Goal: Task Accomplishment & Management: Manage account settings

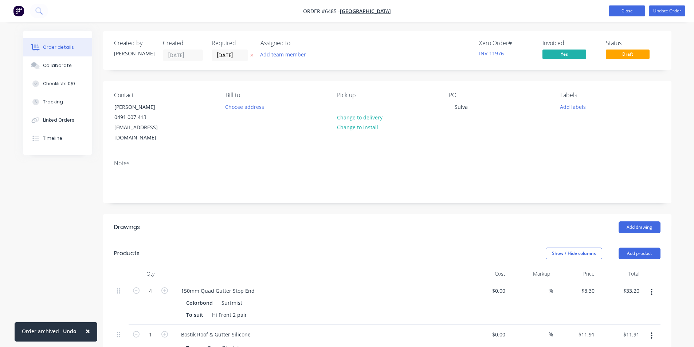
click at [614, 9] on button "Close" at bounding box center [627, 10] width 36 height 11
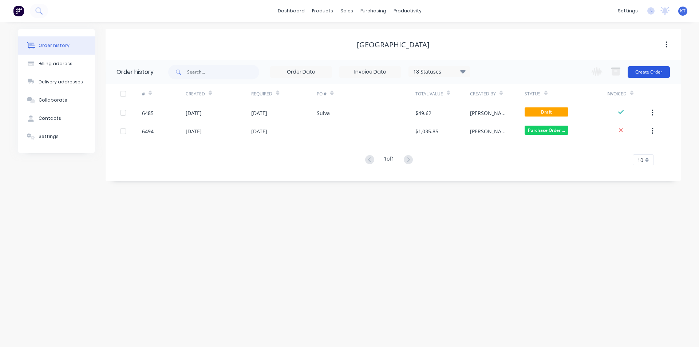
click at [638, 68] on button "Create Order" at bounding box center [649, 72] width 42 height 12
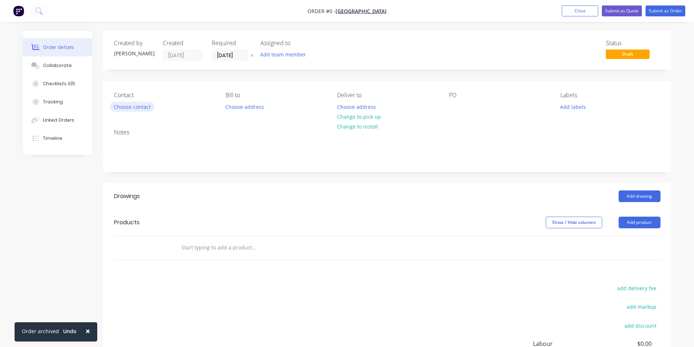
click at [143, 110] on button "Choose contact" at bounding box center [132, 107] width 45 height 10
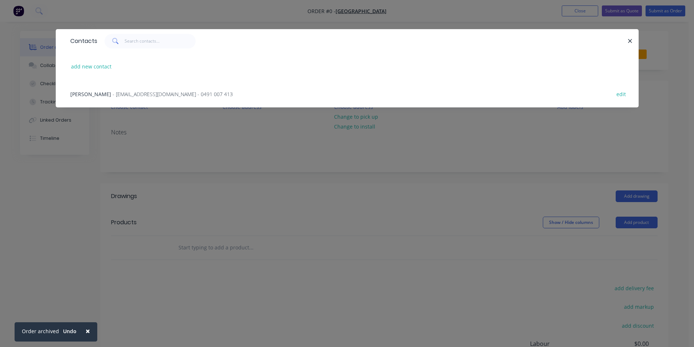
click at [163, 91] on span "- [EMAIL_ADDRESS][DOMAIN_NAME] - 0491 007 413" at bounding box center [173, 94] width 120 height 7
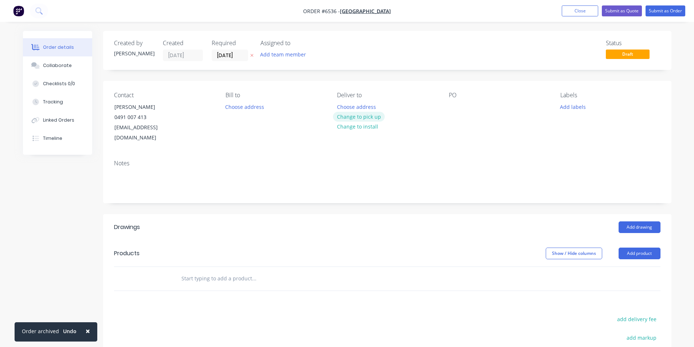
click at [350, 118] on button "Change to pick up" at bounding box center [359, 117] width 52 height 10
click at [433, 106] on div "Pick up Change to delivery Change to install" at bounding box center [387, 117] width 100 height 51
click at [445, 107] on div "Contact [PERSON_NAME] [PHONE_NUMBER] [EMAIL_ADDRESS][DOMAIN_NAME] Bill to Choos…" at bounding box center [387, 117] width 568 height 73
click at [642, 248] on button "Add product" at bounding box center [639, 254] width 42 height 12
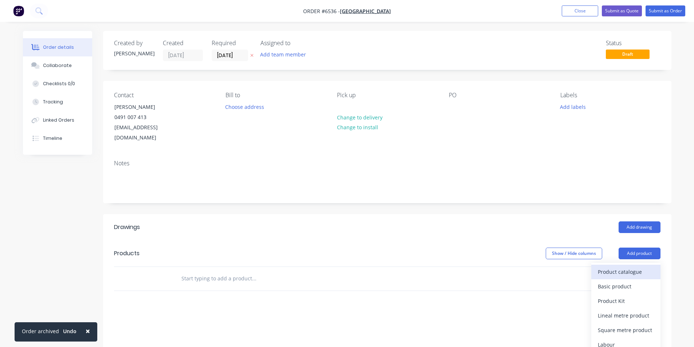
click at [622, 265] on button "Product catalogue" at bounding box center [625, 272] width 69 height 15
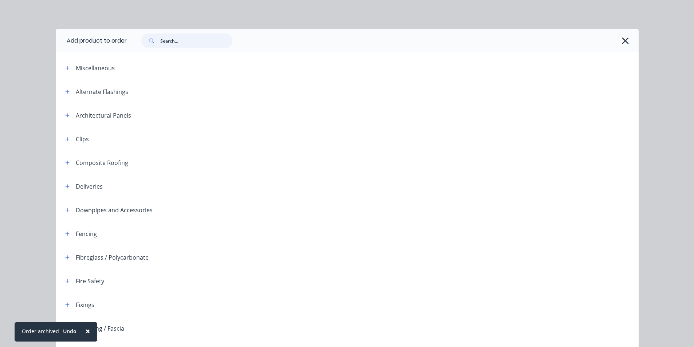
click at [196, 44] on input "text" at bounding box center [196, 41] width 72 height 15
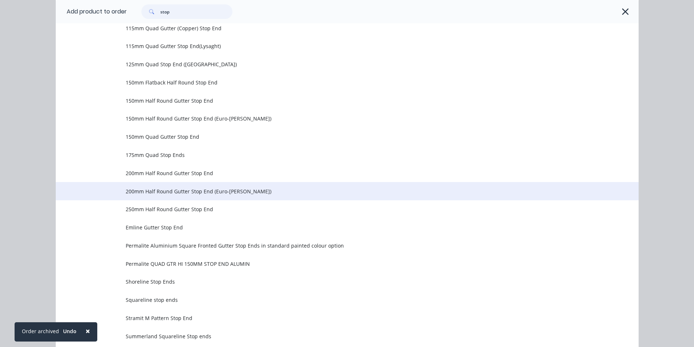
scroll to position [205, 0]
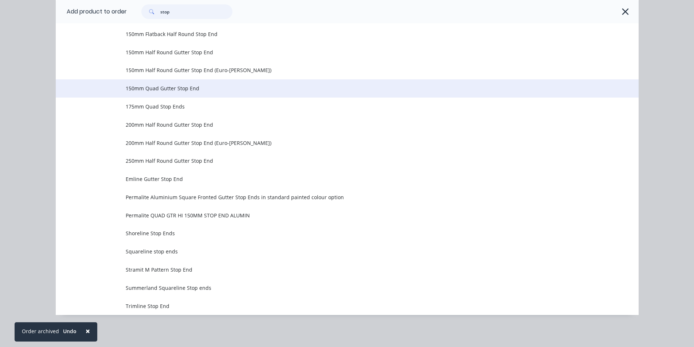
type input "stop"
click at [228, 96] on td "150mm Quad Gutter Stop End" at bounding box center [382, 88] width 513 height 18
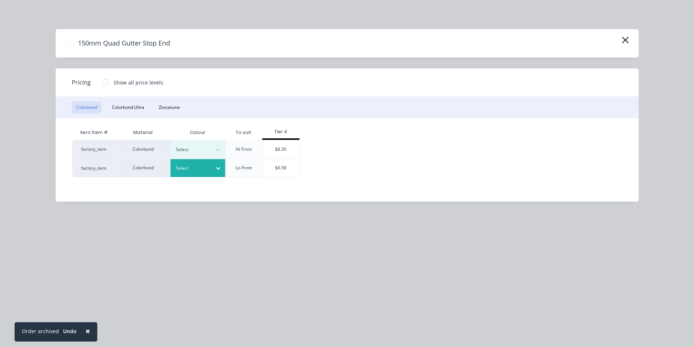
click at [223, 168] on div at bounding box center [218, 168] width 13 height 12
click at [91, 261] on div "Surfmist" at bounding box center [45, 267] width 91 height 13
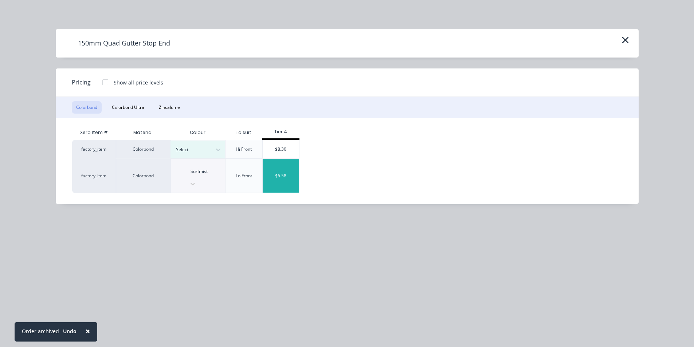
click at [289, 169] on div "$6.58" at bounding box center [281, 176] width 36 height 34
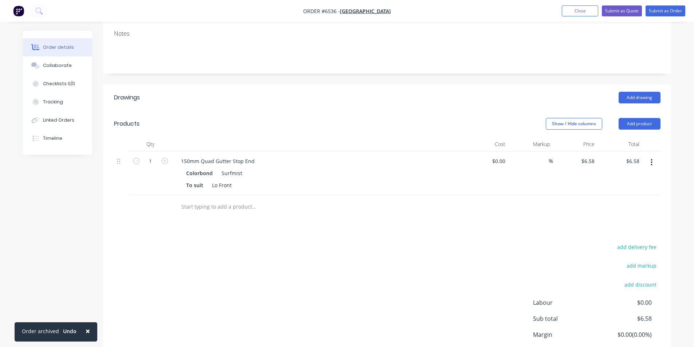
click at [244, 168] on div "Colorbond Surfmist" at bounding box center [318, 173] width 264 height 11
click at [240, 168] on div "Surfmist" at bounding box center [230, 173] width 24 height 11
click at [238, 168] on div "Surfmist" at bounding box center [230, 173] width 24 height 11
click at [255, 156] on div "150mm Quad Gutter Stop End" at bounding box center [217, 161] width 85 height 11
click at [163, 158] on icon "button" at bounding box center [164, 161] width 7 height 7
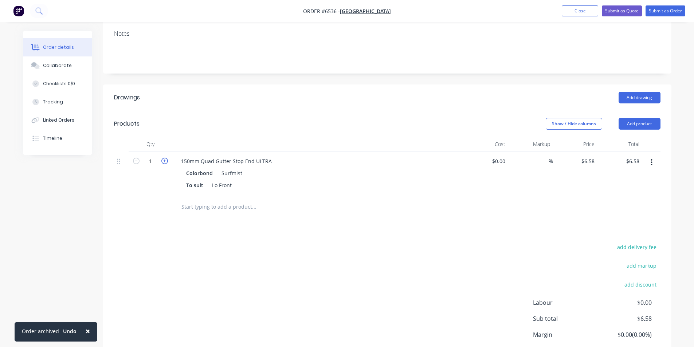
type input "2"
type input "$13.16"
click at [163, 158] on icon "button" at bounding box center [164, 161] width 7 height 7
type input "3"
type input "$19.74"
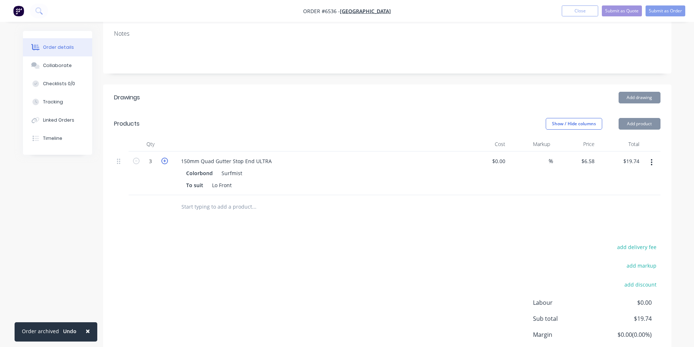
click at [163, 158] on icon "button" at bounding box center [164, 161] width 7 height 7
type input "4"
type input "$26.32"
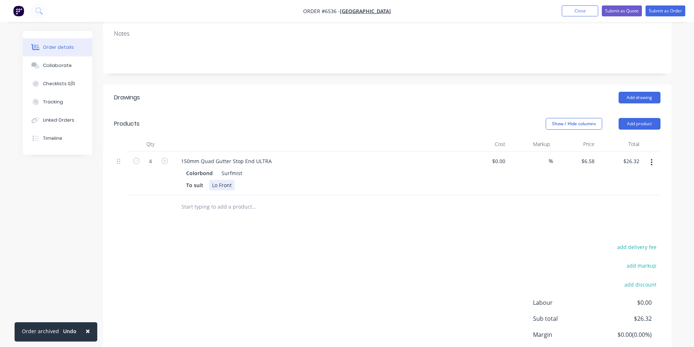
click at [236, 180] on div "To suit Lo Front" at bounding box center [316, 185] width 267 height 11
click at [646, 118] on button "Add product" at bounding box center [639, 124] width 42 height 12
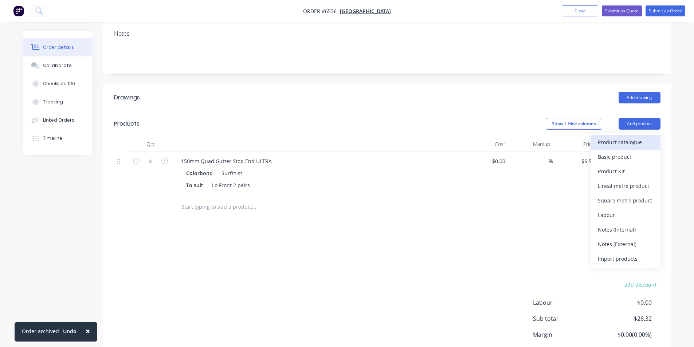
click at [644, 137] on div "Product catalogue" at bounding box center [626, 142] width 56 height 11
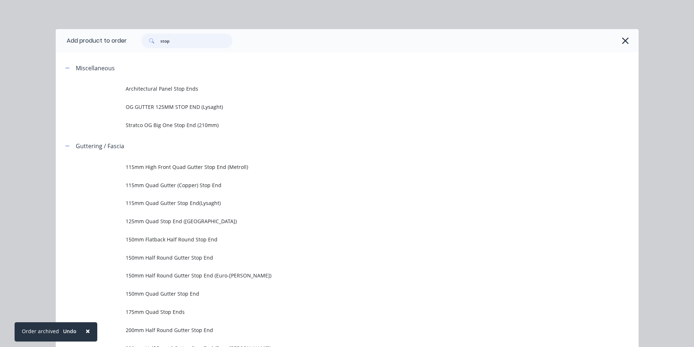
click at [189, 44] on input "stop" at bounding box center [196, 41] width 72 height 15
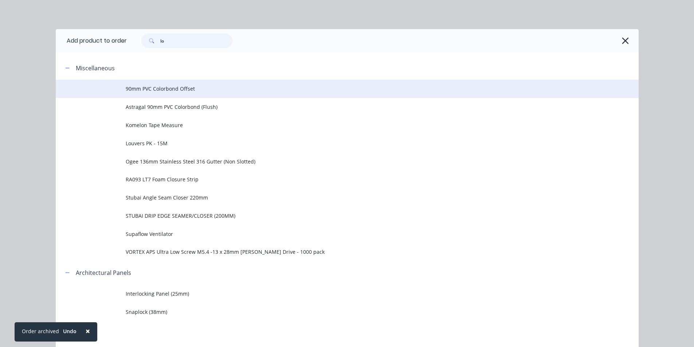
type input "l"
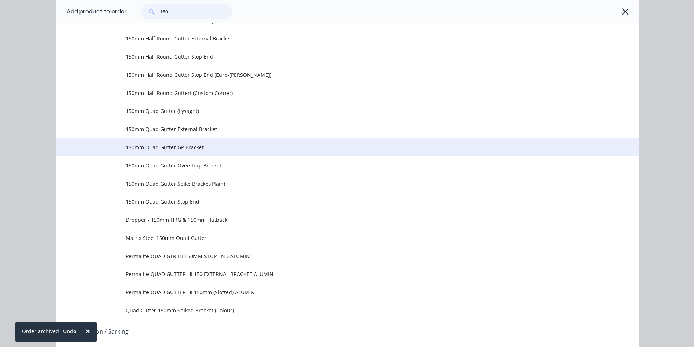
scroll to position [437, 0]
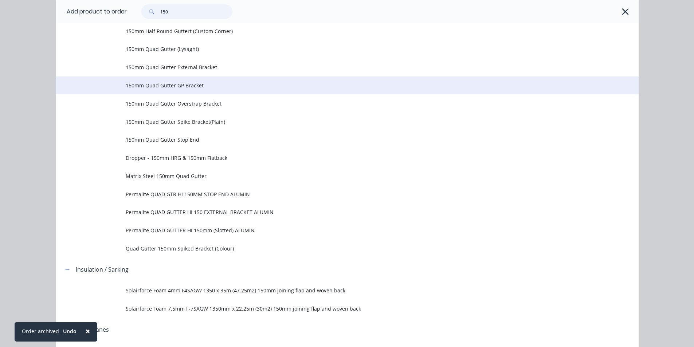
type input "150"
click at [216, 88] on span "150mm Quad Gutter GP Bracket" at bounding box center [331, 86] width 410 height 8
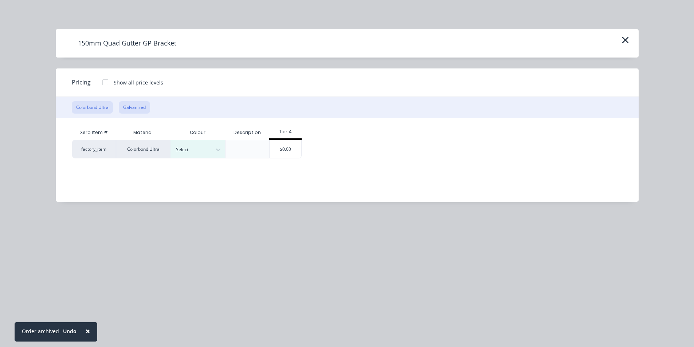
click at [139, 103] on button "Galvanised" at bounding box center [134, 107] width 31 height 12
click at [222, 150] on div "$0.00" at bounding box center [231, 148] width 32 height 17
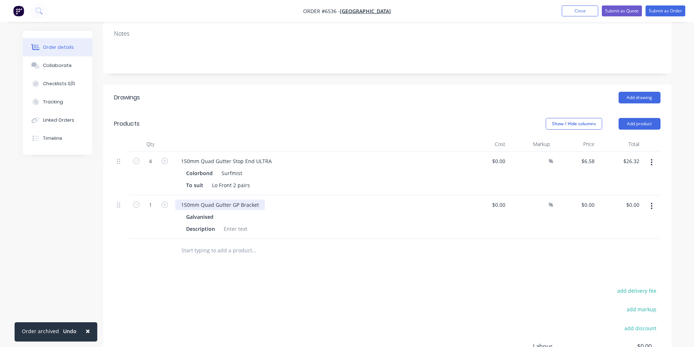
click at [259, 200] on div "150mm Quad Gutter GP Bracket" at bounding box center [220, 205] width 90 height 11
click at [165, 201] on icon "button" at bounding box center [164, 204] width 7 height 7
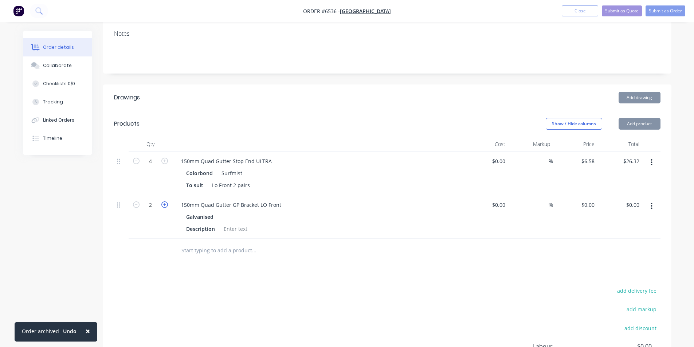
click at [165, 201] on icon "button" at bounding box center [164, 204] width 7 height 7
type input "4"
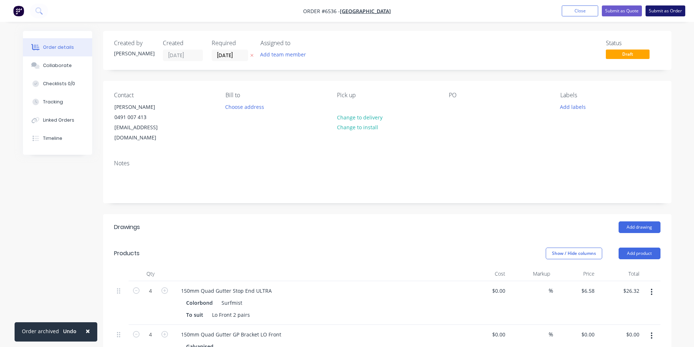
click at [677, 11] on button "Submit as Order" at bounding box center [665, 10] width 40 height 11
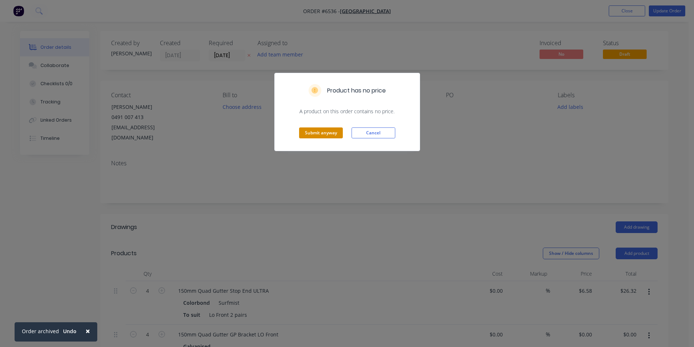
click at [312, 136] on button "Submit anyway" at bounding box center [321, 132] width 44 height 11
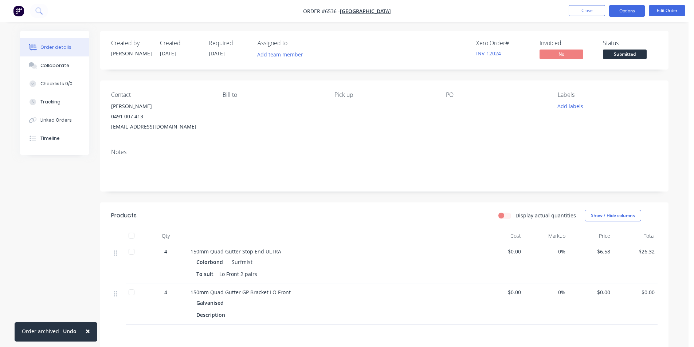
click at [623, 14] on button "Options" at bounding box center [627, 11] width 36 height 12
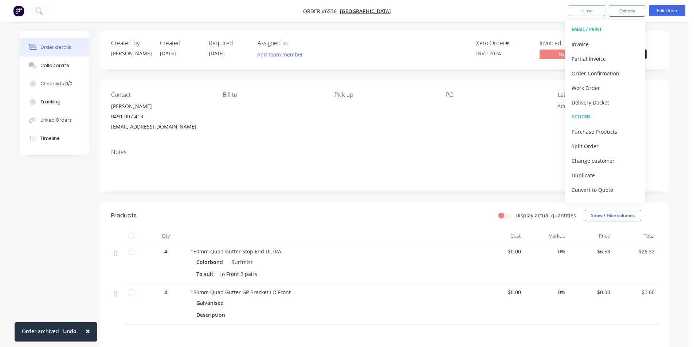
click at [613, 36] on button "EMAIL / PRINT" at bounding box center [605, 29] width 80 height 15
click at [613, 133] on div "Purchase Products" at bounding box center [604, 131] width 67 height 11
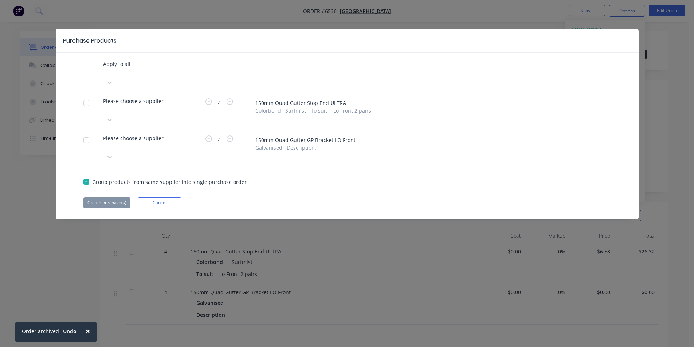
click at [105, 77] on div at bounding box center [103, 72] width 1 height 9
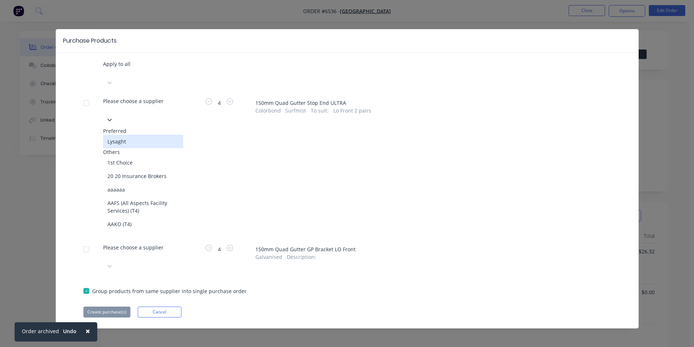
click at [105, 68] on div at bounding box center [103, 72] width 1 height 9
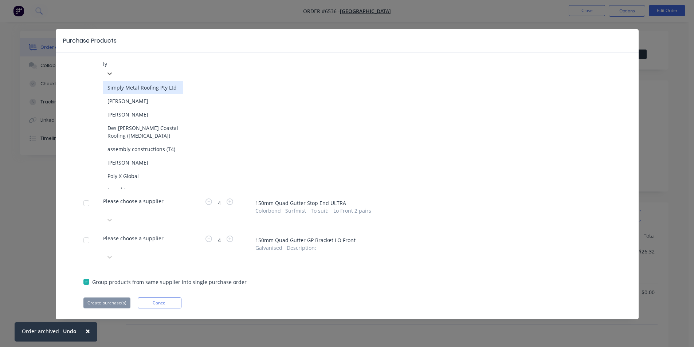
type input "lys"
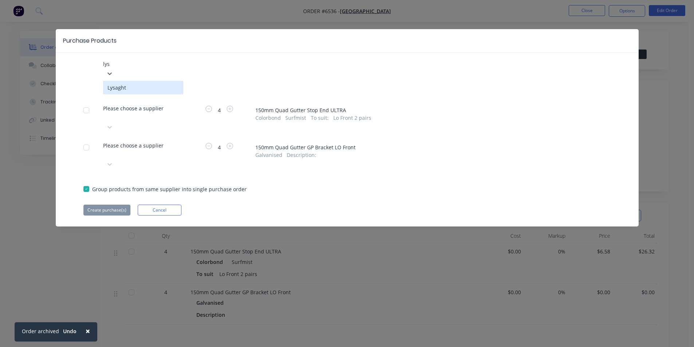
click at [168, 83] on div "Lysaght" at bounding box center [143, 87] width 80 height 13
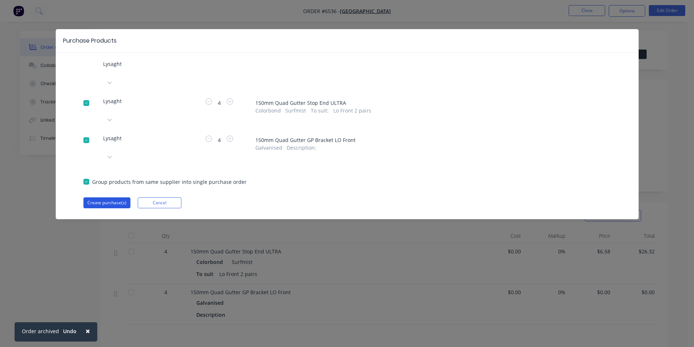
click at [102, 197] on button "Create purchase(s)" at bounding box center [106, 202] width 47 height 11
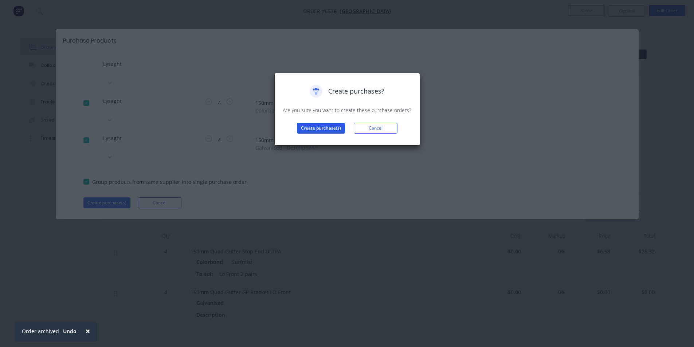
click at [316, 130] on button "Create purchase(s)" at bounding box center [321, 128] width 48 height 11
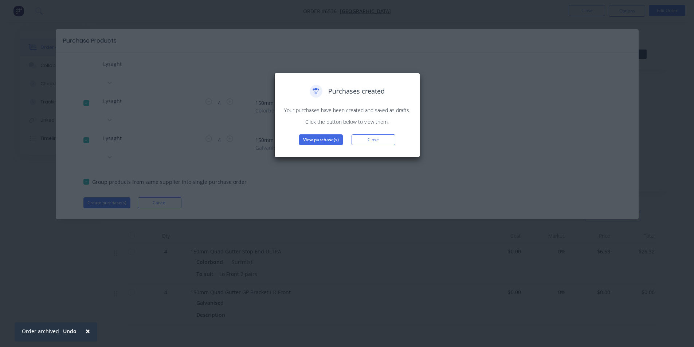
click at [309, 134] on div "Purchases created Your purchases have been created and saved as drafts. Click t…" at bounding box center [347, 115] width 130 height 60
click at [315, 140] on button "View purchase(s)" at bounding box center [321, 139] width 44 height 11
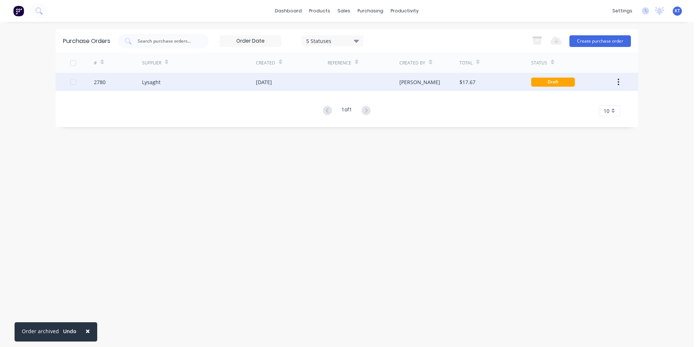
click at [339, 88] on div at bounding box center [364, 82] width 72 height 18
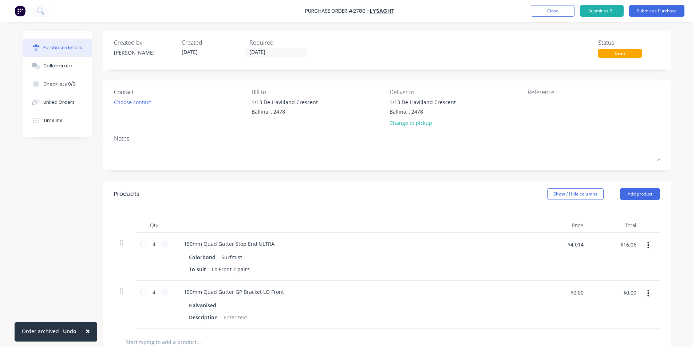
click at [155, 99] on div "Choose contact" at bounding box center [180, 102] width 133 height 8
click at [128, 107] on div "Contact Choose contact" at bounding box center [180, 109] width 133 height 43
click at [131, 103] on div "Choose contact" at bounding box center [132, 102] width 37 height 8
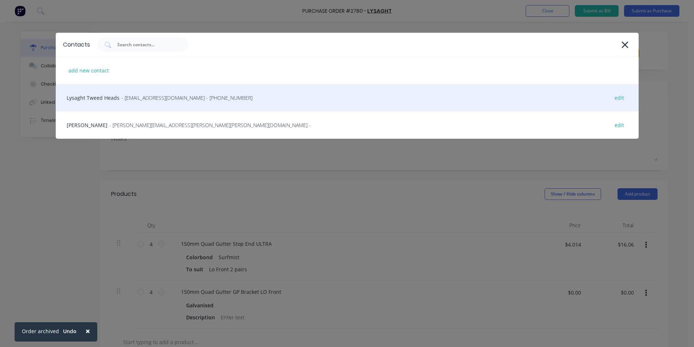
click at [139, 106] on div "Lysaght Tweed Heads - [EMAIL_ADDRESS][DOMAIN_NAME] - [PHONE_NUMBER] edit" at bounding box center [347, 97] width 583 height 27
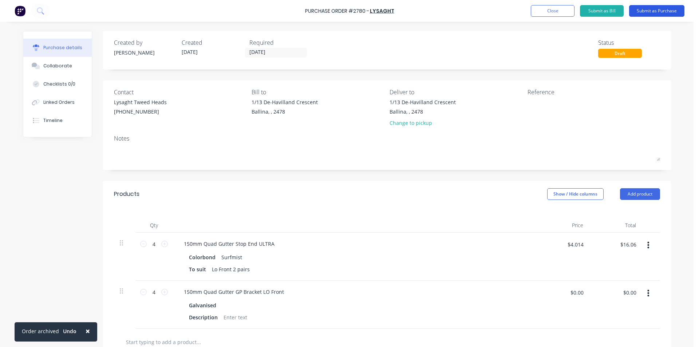
click at [677, 7] on button "Submit as Purchase" at bounding box center [656, 11] width 55 height 12
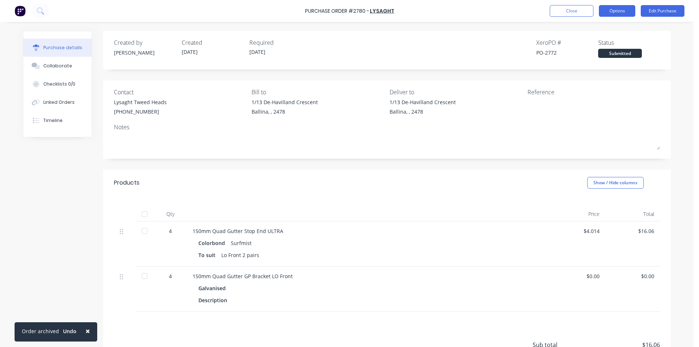
click at [622, 12] on button "Options" at bounding box center [617, 11] width 36 height 12
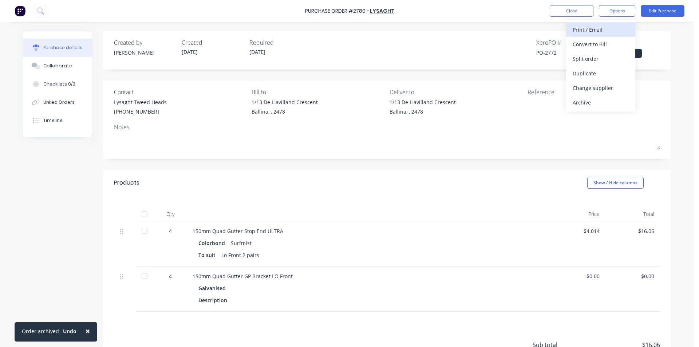
click at [614, 34] on div "Print / Email" at bounding box center [601, 29] width 56 height 11
click at [607, 54] on div "Without pricing" at bounding box center [601, 59] width 56 height 11
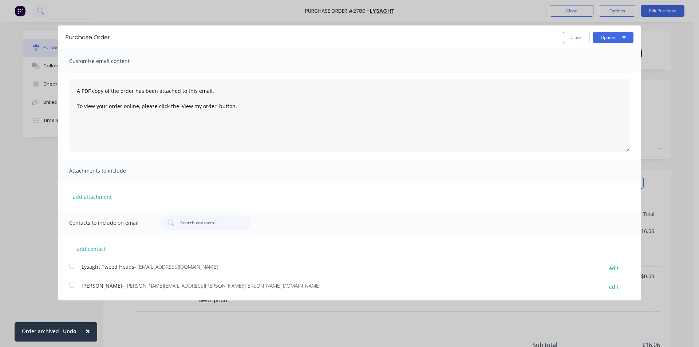
click at [69, 267] on div at bounding box center [72, 266] width 15 height 15
click at [633, 37] on button "Options" at bounding box center [613, 38] width 40 height 12
click at [629, 68] on button "Email" at bounding box center [598, 70] width 69 height 15
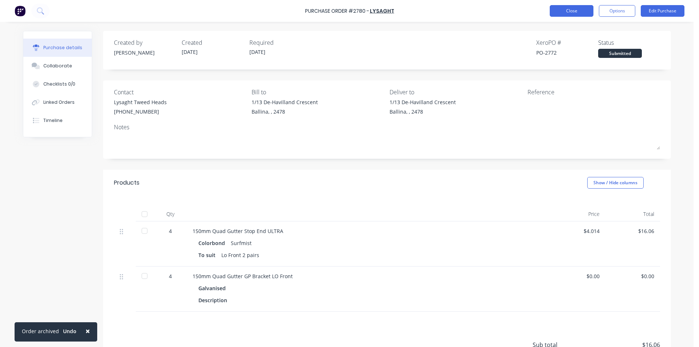
click at [552, 12] on button "Close" at bounding box center [572, 11] width 44 height 12
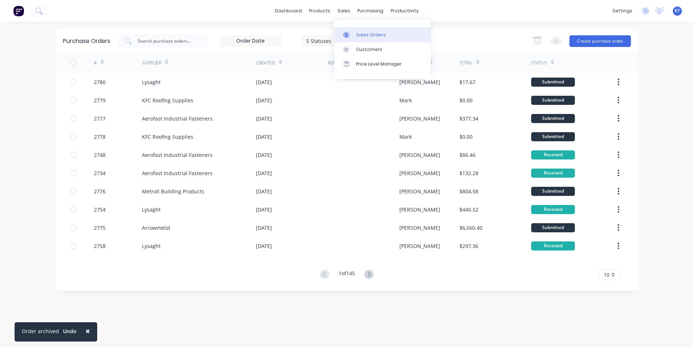
click at [348, 35] on icon at bounding box center [346, 35] width 7 height 7
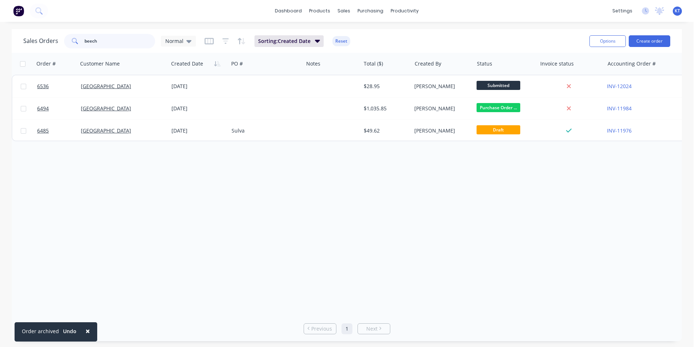
click at [129, 42] on input "beech" at bounding box center [119, 41] width 71 height 15
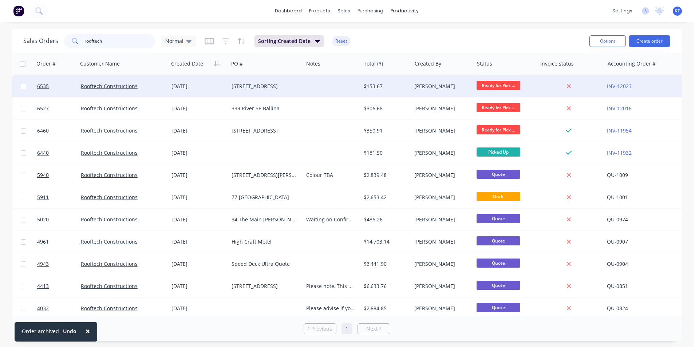
type input "rooftech"
click at [272, 88] on div "[STREET_ADDRESS]" at bounding box center [265, 86] width 66 height 7
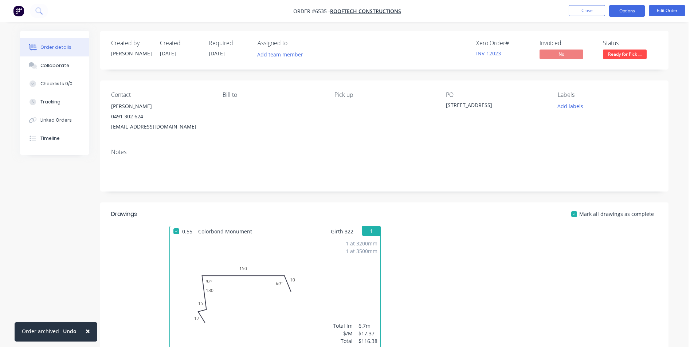
click at [633, 7] on button "Options" at bounding box center [627, 11] width 36 height 12
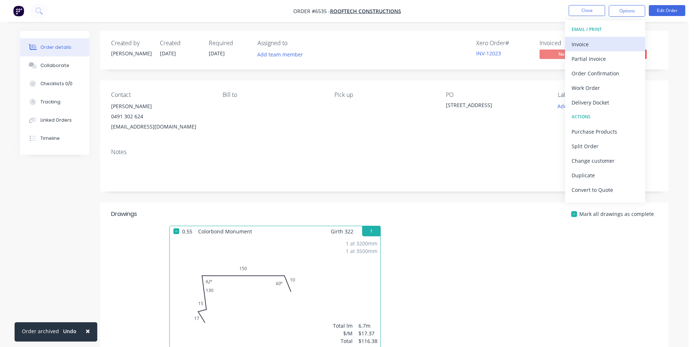
click at [602, 44] on div "Invoice" at bounding box center [604, 44] width 67 height 11
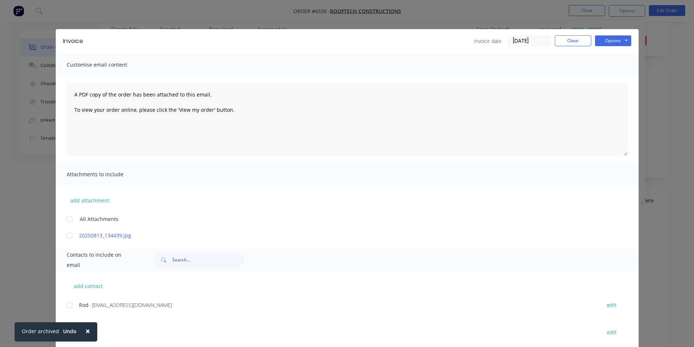
scroll to position [36, 0]
click at [90, 333] on button "×" at bounding box center [87, 330] width 19 height 17
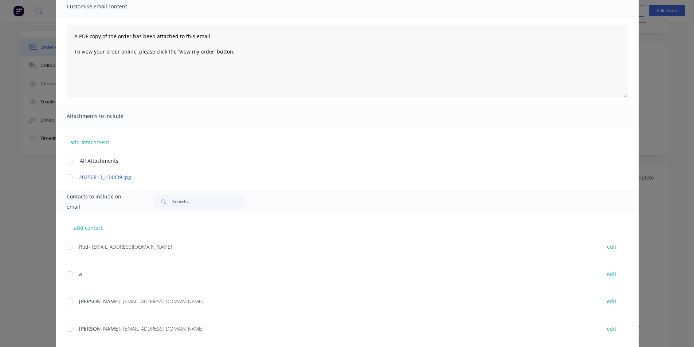
scroll to position [109, 0]
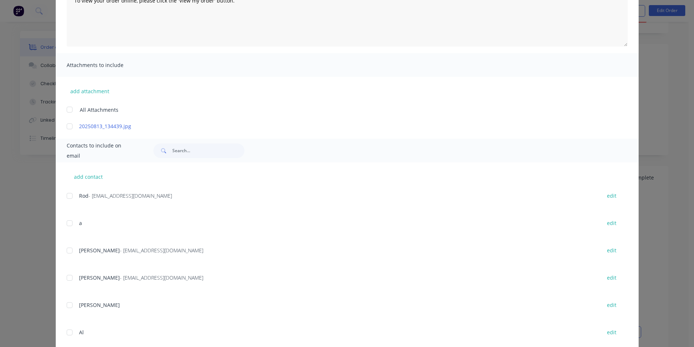
click at [67, 243] on div at bounding box center [69, 250] width 15 height 15
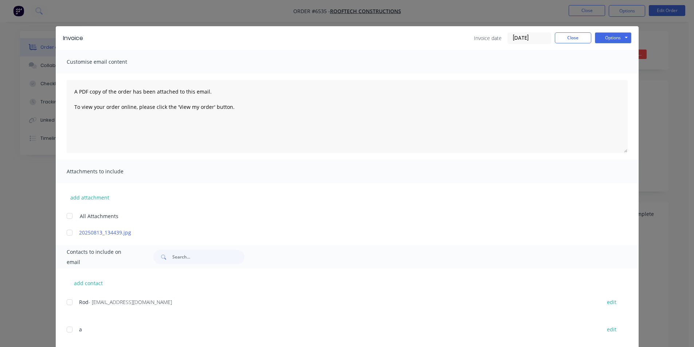
scroll to position [0, 0]
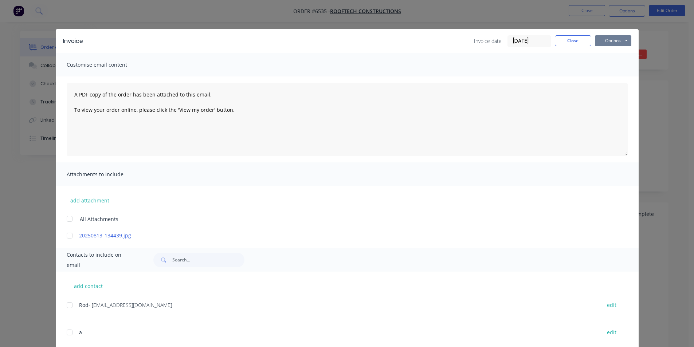
click at [616, 38] on button "Options" at bounding box center [613, 40] width 36 height 11
click at [608, 77] on button "Email" at bounding box center [618, 78] width 47 height 12
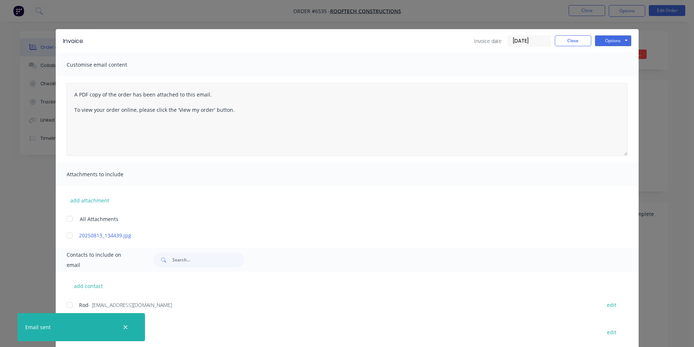
drag, startPoint x: 553, startPoint y: 154, endPoint x: 571, endPoint y: 132, distance: 28.7
click at [555, 149] on div "Customise email content A PDF copy of the order has been attached to this email…" at bounding box center [347, 146] width 583 height 186
click at [579, 39] on button "Close" at bounding box center [573, 40] width 36 height 11
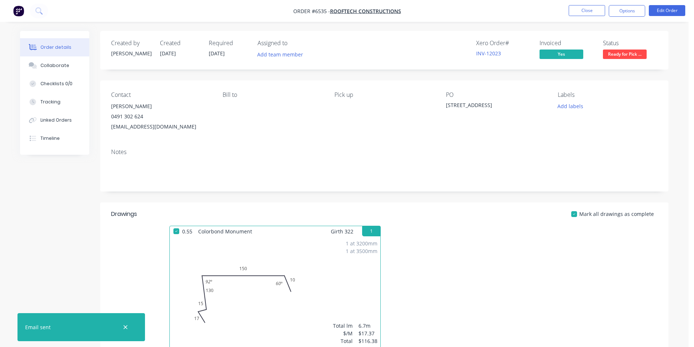
click at [575, 0] on nav "Order #6535 - Rooftech Constructions Close Options Edit Order" at bounding box center [347, 11] width 694 height 22
click at [574, 9] on button "Close" at bounding box center [586, 10] width 36 height 11
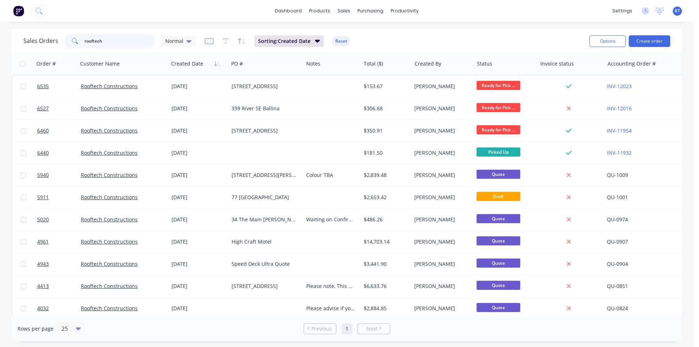
click at [115, 40] on input "rooftech" at bounding box center [119, 41] width 71 height 15
click at [114, 40] on input "rooftech" at bounding box center [119, 41] width 71 height 15
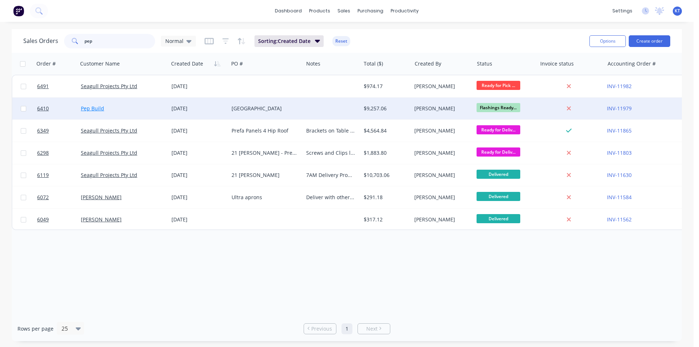
type input "pep"
click at [94, 105] on link "Pep Build" at bounding box center [92, 108] width 23 height 7
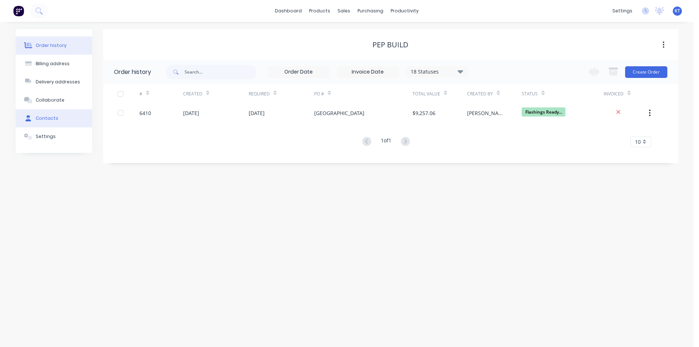
drag, startPoint x: 31, startPoint y: 126, endPoint x: 36, endPoint y: 123, distance: 5.5
click at [31, 126] on button "Contacts" at bounding box center [54, 118] width 76 height 18
select select "AU"
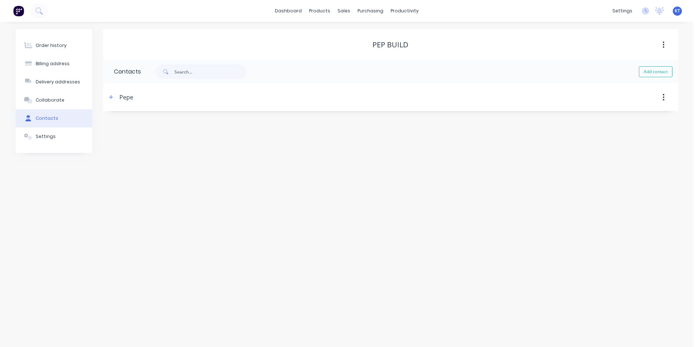
click at [134, 97] on div "Pepe" at bounding box center [321, 97] width 429 height 13
click at [112, 98] on icon "button" at bounding box center [111, 97] width 4 height 5
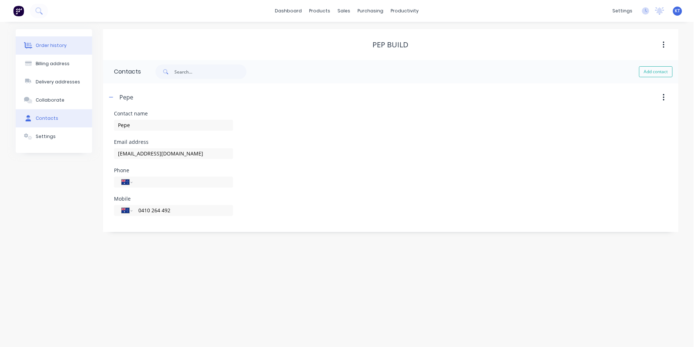
click at [30, 45] on icon at bounding box center [29, 46] width 6 height 6
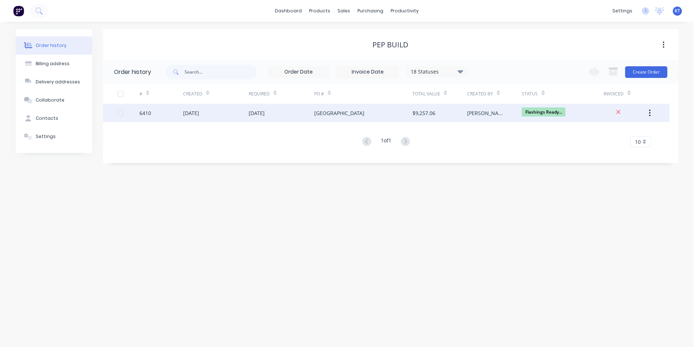
click at [325, 110] on div "[GEOGRAPHIC_DATA]" at bounding box center [339, 113] width 50 height 8
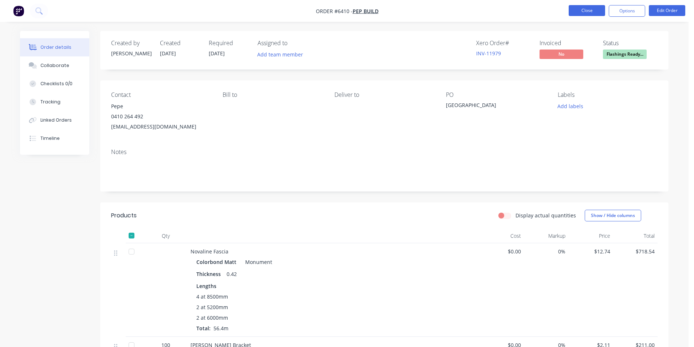
click at [598, 15] on button "Close" at bounding box center [586, 10] width 36 height 11
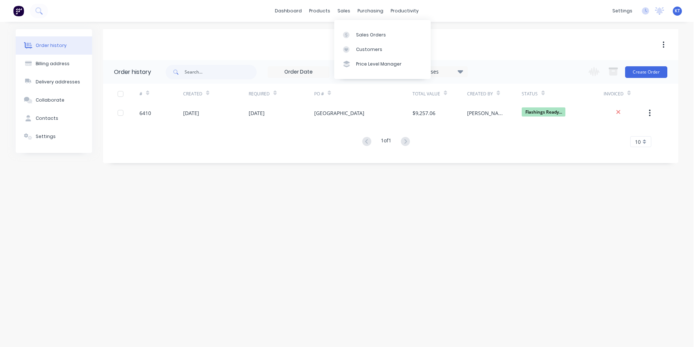
click at [363, 24] on div "Sales Orders Customers Price Level Manager" at bounding box center [382, 49] width 97 height 59
click at [364, 34] on div "Sales Orders" at bounding box center [371, 35] width 30 height 7
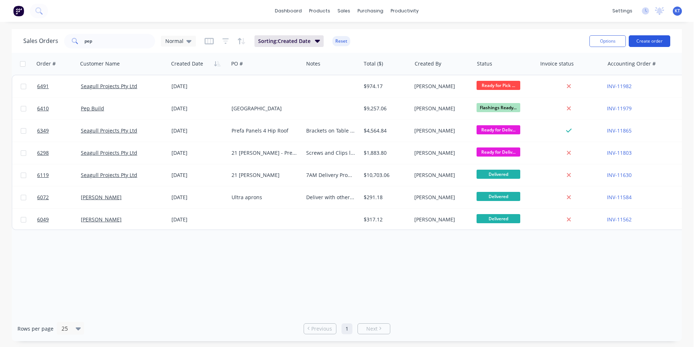
click at [638, 40] on button "Create order" at bounding box center [650, 41] width 42 height 12
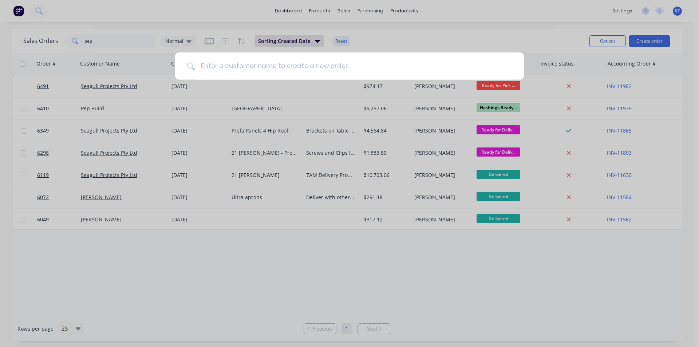
type input "r"
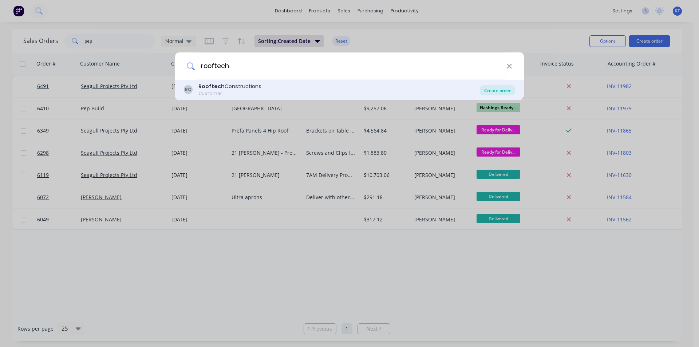
type input "rooftech"
click at [497, 92] on div "Create order" at bounding box center [497, 90] width 35 height 10
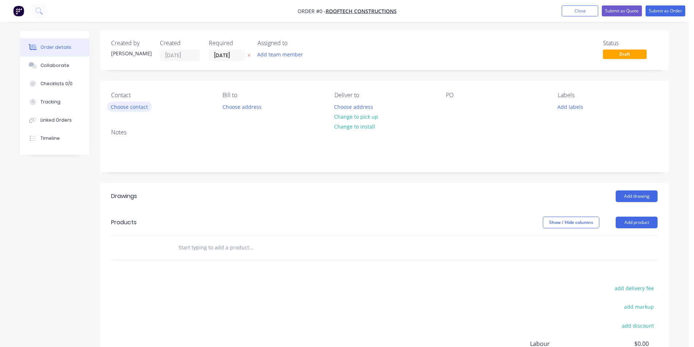
click at [112, 106] on button "Choose contact" at bounding box center [129, 107] width 45 height 10
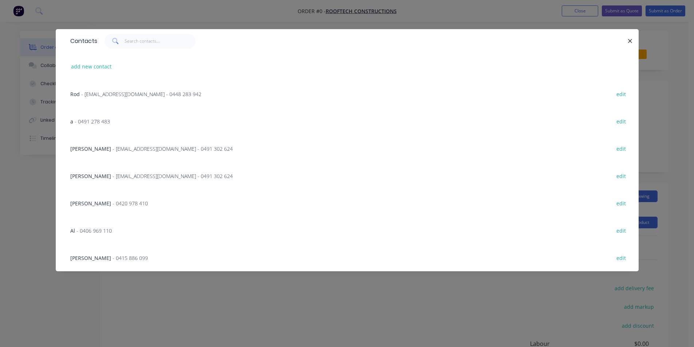
click at [173, 146] on span "- [EMAIL_ADDRESS][DOMAIN_NAME] - 0491 302 624" at bounding box center [173, 148] width 120 height 7
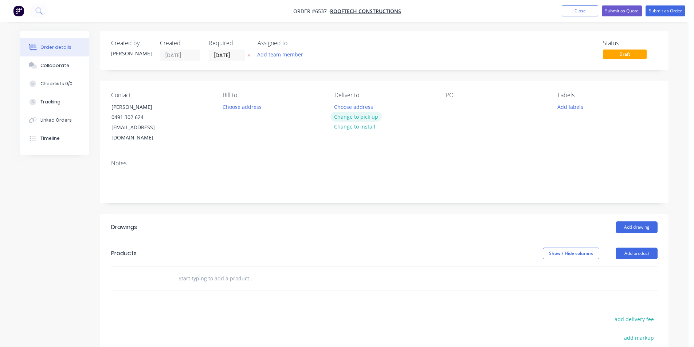
click at [371, 116] on button "Change to pick up" at bounding box center [356, 117] width 52 height 10
click at [444, 108] on div "Contact [PERSON_NAME] 0491 302 624 [EMAIL_ADDRESS][DOMAIN_NAME] [PERSON_NAME] t…" at bounding box center [384, 117] width 568 height 73
click at [460, 107] on div "PO" at bounding box center [496, 117] width 100 height 51
click at [453, 105] on div at bounding box center [452, 107] width 12 height 11
click at [638, 248] on button "Add product" at bounding box center [636, 254] width 42 height 12
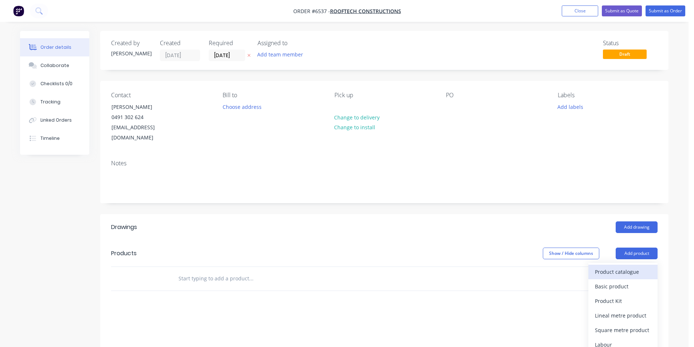
click at [627, 268] on button "Product catalogue" at bounding box center [622, 272] width 69 height 15
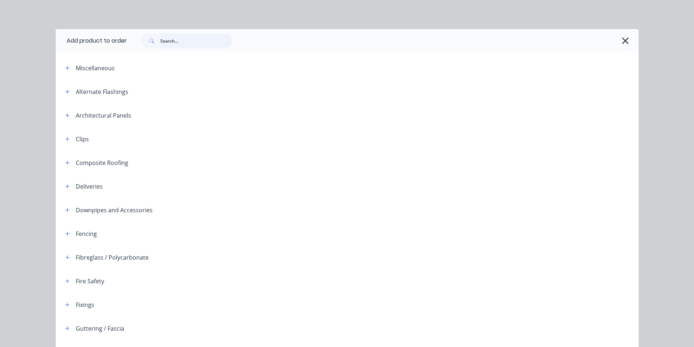
click at [175, 48] on input "text" at bounding box center [196, 41] width 72 height 15
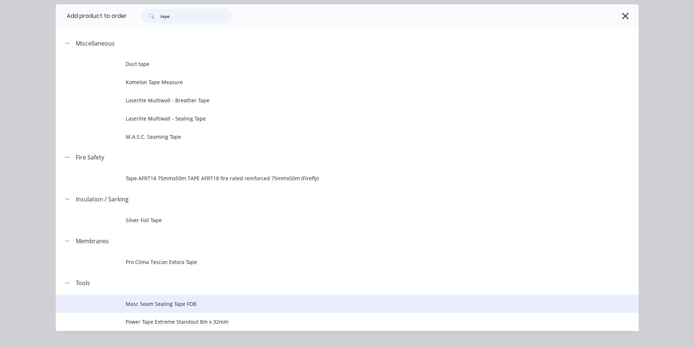
scroll to position [41, 0]
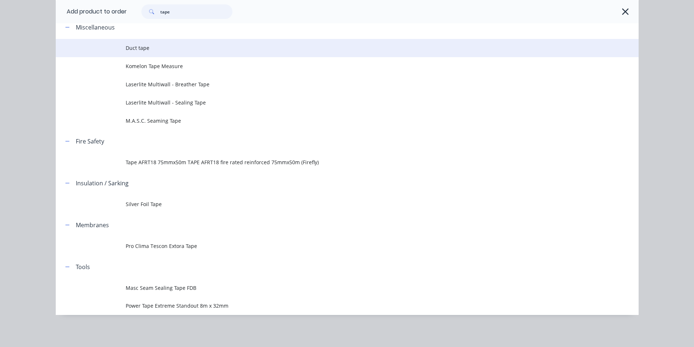
type input "tape"
click at [139, 46] on span "Duct tape" at bounding box center [331, 48] width 410 height 8
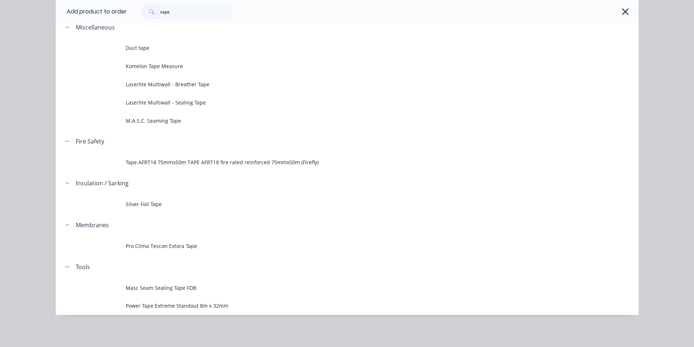
scroll to position [0, 0]
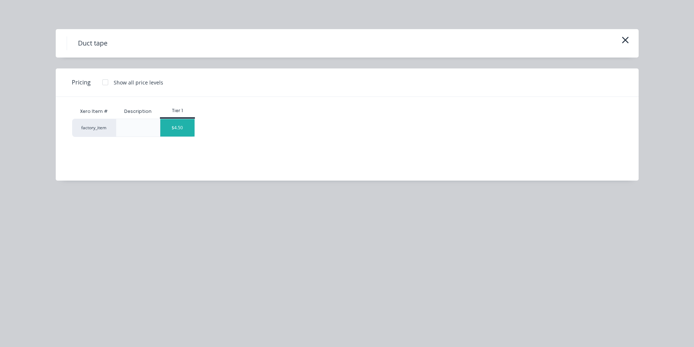
click at [174, 132] on div "$4.50" at bounding box center [177, 127] width 34 height 17
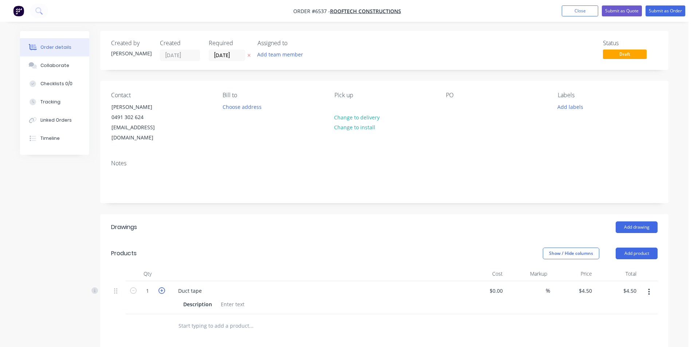
click at [161, 287] on icon "button" at bounding box center [161, 290] width 7 height 7
type input "2"
type input "$9.00"
click at [161, 287] on icon "button" at bounding box center [161, 290] width 7 height 7
type input "3"
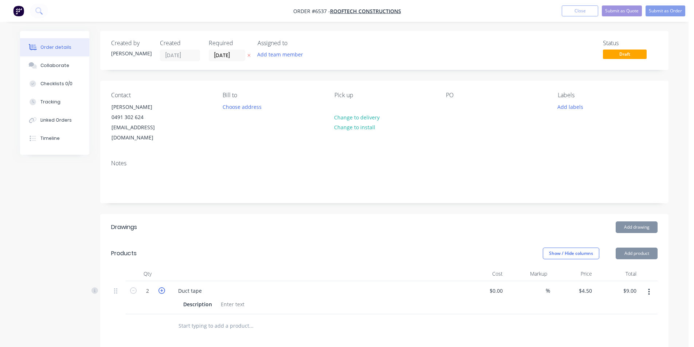
type input "$13.50"
click at [161, 287] on icon "button" at bounding box center [161, 290] width 7 height 7
type input "4"
type input "$18.00"
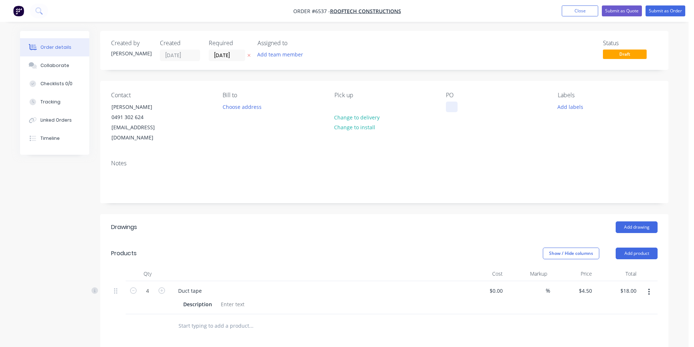
click at [453, 108] on div at bounding box center [452, 107] width 12 height 11
click at [653, 17] on nav "Order #6537 - Rooftech Constructions Add product Close Submit as Quote Submit a…" at bounding box center [347, 11] width 694 height 22
click at [653, 12] on button "Submit as Order" at bounding box center [665, 10] width 40 height 11
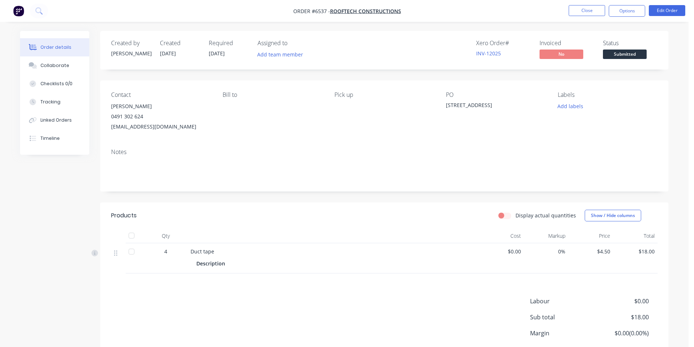
click at [128, 230] on div at bounding box center [131, 235] width 15 height 15
click at [625, 56] on span "Submitted" at bounding box center [625, 54] width 44 height 9
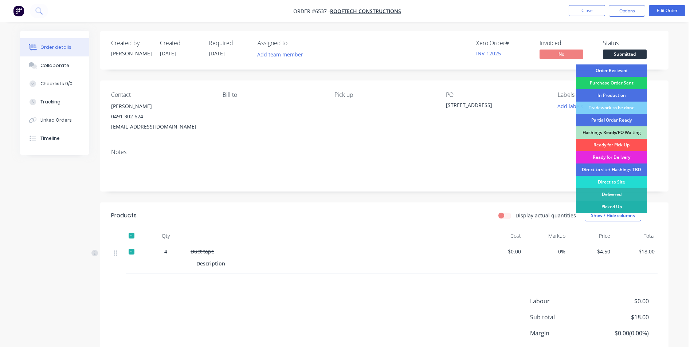
click at [620, 210] on div "Picked Up" at bounding box center [611, 207] width 71 height 12
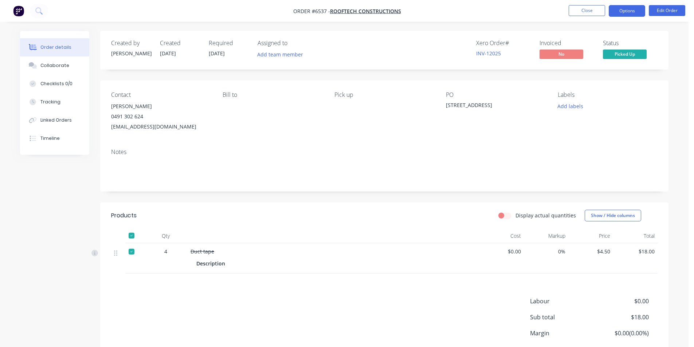
click at [633, 10] on button "Options" at bounding box center [627, 11] width 36 height 12
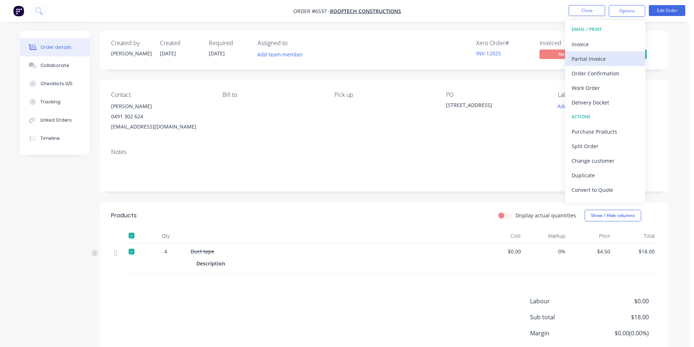
click at [603, 52] on button "Partial Invoice" at bounding box center [605, 58] width 80 height 15
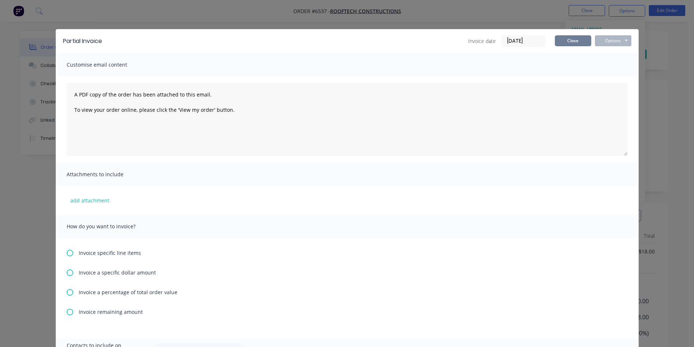
click at [563, 40] on button "Close" at bounding box center [573, 40] width 36 height 11
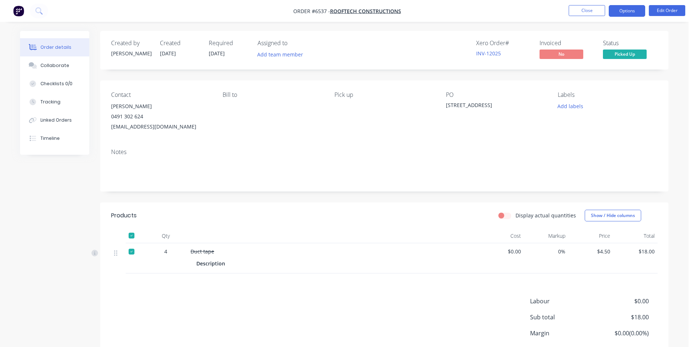
click at [632, 11] on button "Options" at bounding box center [627, 11] width 36 height 12
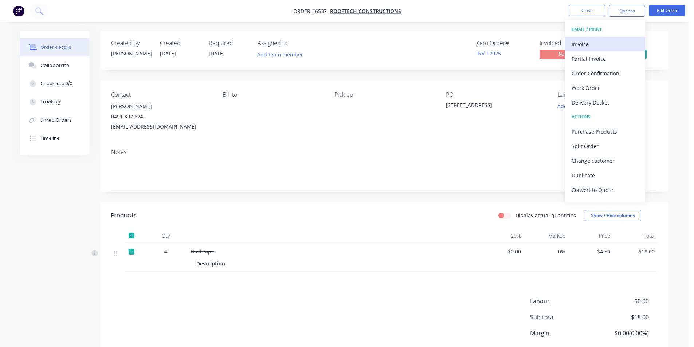
click at [607, 43] on div "Invoice" at bounding box center [604, 44] width 67 height 11
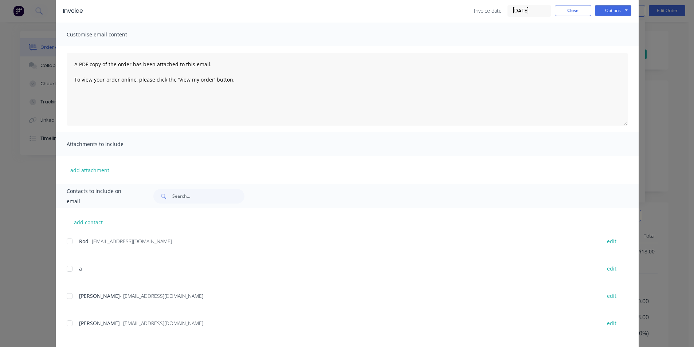
scroll to position [73, 0]
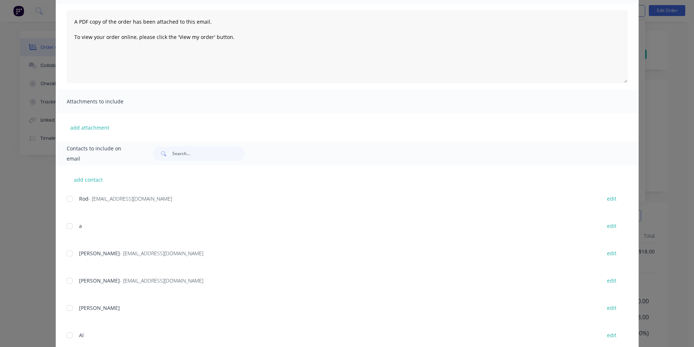
click at [65, 251] on div at bounding box center [69, 253] width 15 height 15
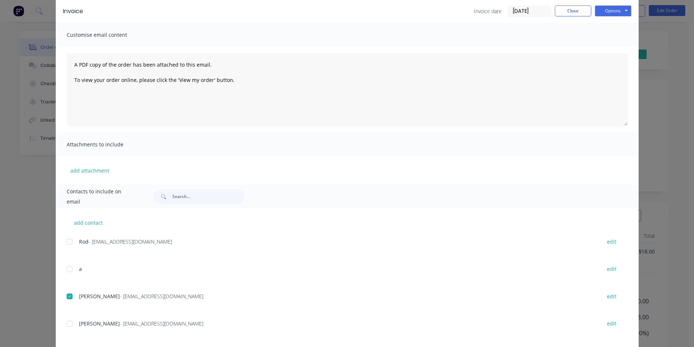
scroll to position [0, 0]
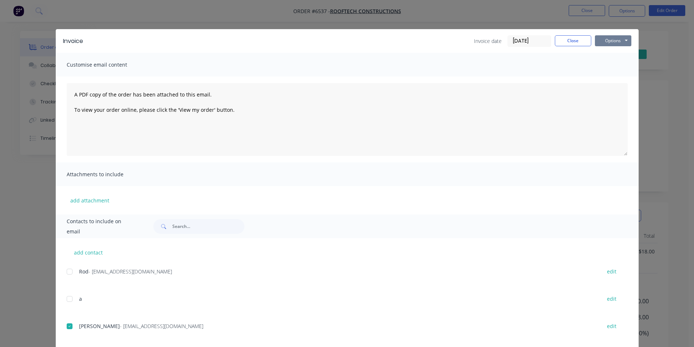
click at [616, 41] on button "Options" at bounding box center [613, 40] width 36 height 11
click at [604, 76] on button "Email" at bounding box center [618, 78] width 47 height 12
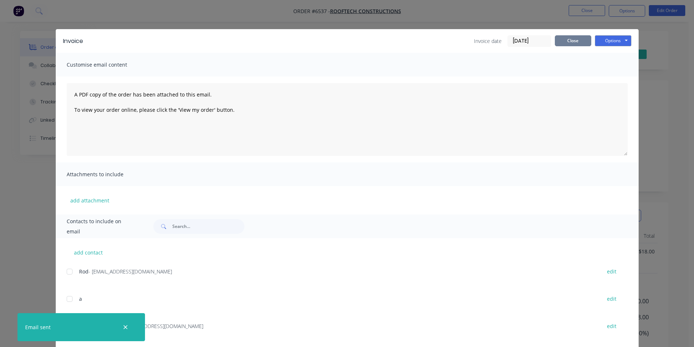
click at [567, 43] on button "Close" at bounding box center [573, 40] width 36 height 11
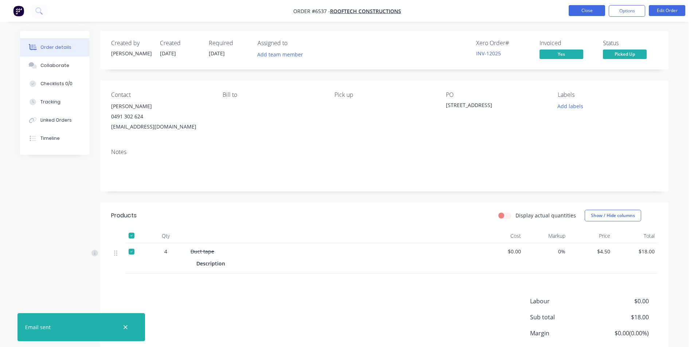
click at [570, 9] on button "Close" at bounding box center [586, 10] width 36 height 11
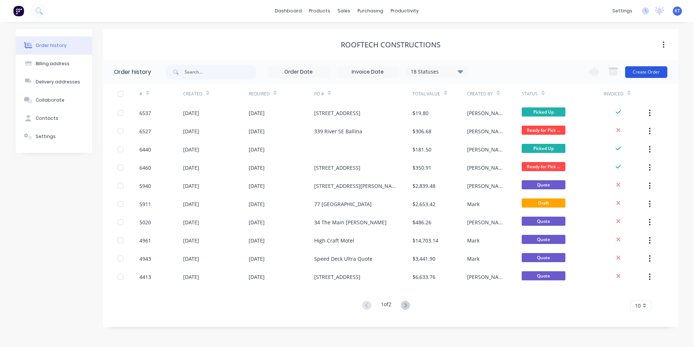
click at [654, 75] on button "Create Order" at bounding box center [646, 72] width 42 height 12
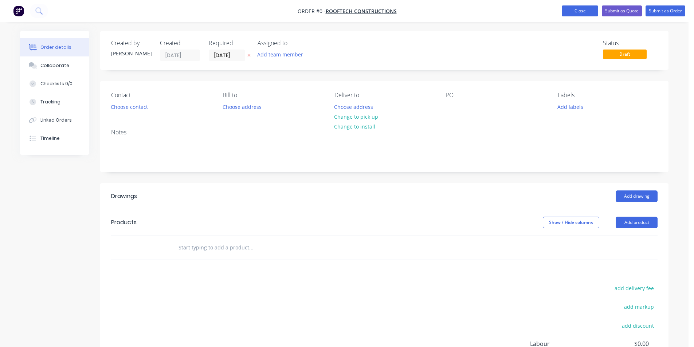
click at [577, 6] on button "Close" at bounding box center [580, 10] width 36 height 11
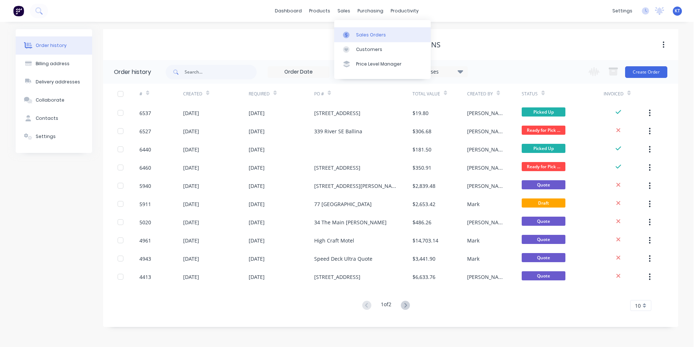
click at [356, 32] on div "Sales Orders" at bounding box center [371, 35] width 30 height 7
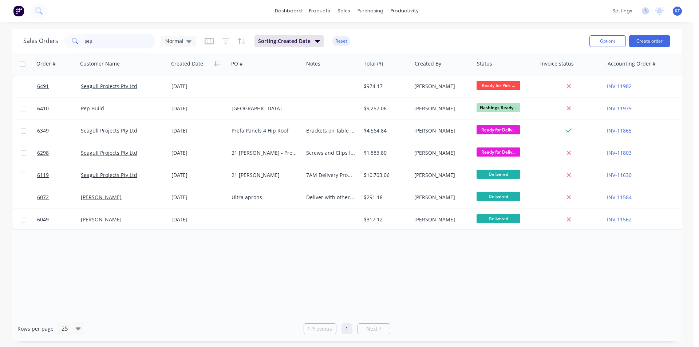
click at [96, 47] on input "pep" at bounding box center [119, 41] width 71 height 15
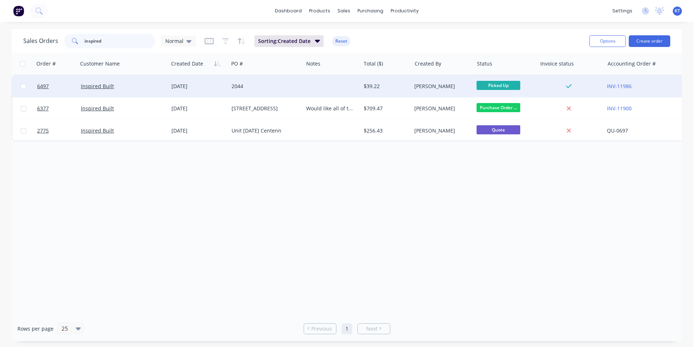
type input "inspired"
click at [336, 89] on div at bounding box center [331, 86] width 57 height 22
click at [426, 97] on div "[PERSON_NAME]" at bounding box center [442, 86] width 62 height 22
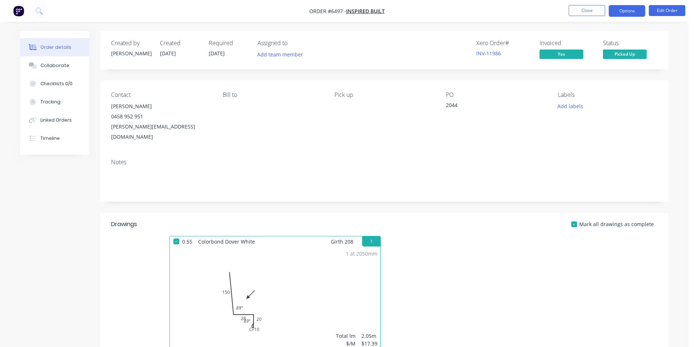
click at [631, 13] on button "Options" at bounding box center [627, 11] width 36 height 12
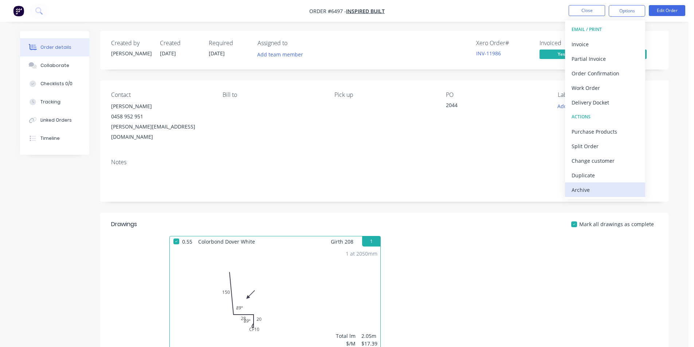
click at [600, 186] on div "Archive" at bounding box center [604, 190] width 67 height 11
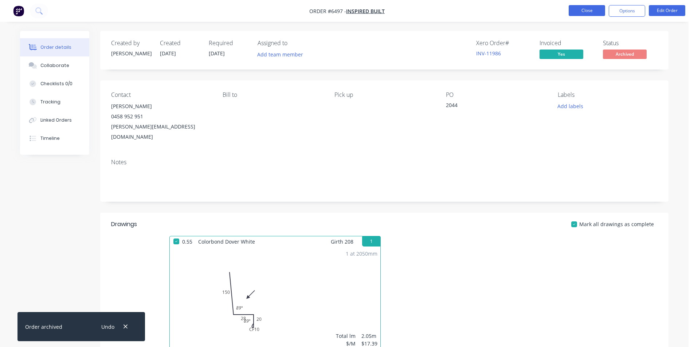
click at [576, 10] on button "Close" at bounding box center [586, 10] width 36 height 11
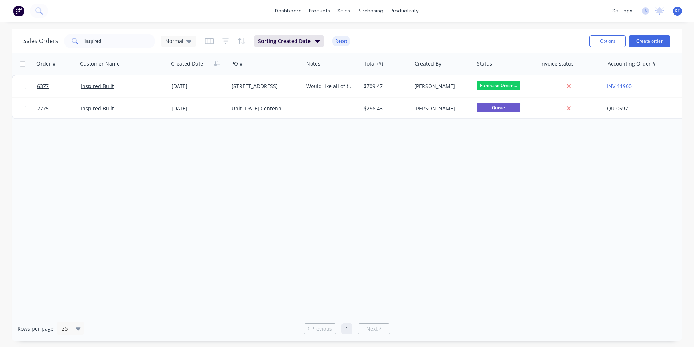
click at [129, 31] on div "Sales Orders inspired Normal Sorting: Created Date Reset Options Create order" at bounding box center [347, 41] width 670 height 24
click at [118, 46] on input "inspired" at bounding box center [119, 41] width 71 height 15
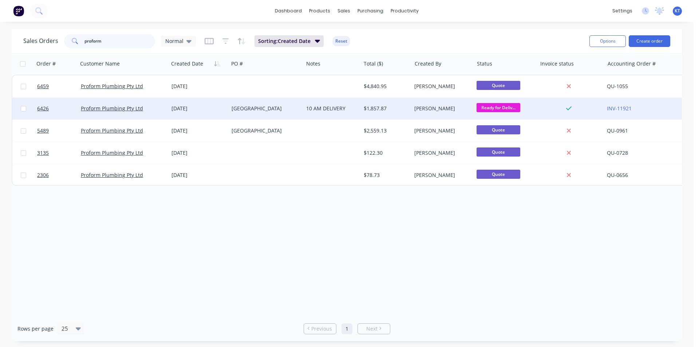
type input "proform"
click at [229, 104] on div "[GEOGRAPHIC_DATA]" at bounding box center [266, 109] width 75 height 22
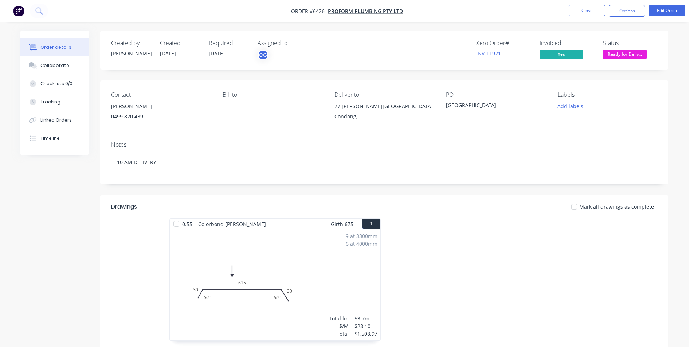
click at [598, 5] on nav "Order #6426 - Proform Plumbing Pty Ltd Close Options Edit Order" at bounding box center [347, 11] width 694 height 22
click at [595, 9] on button "Close" at bounding box center [586, 10] width 36 height 11
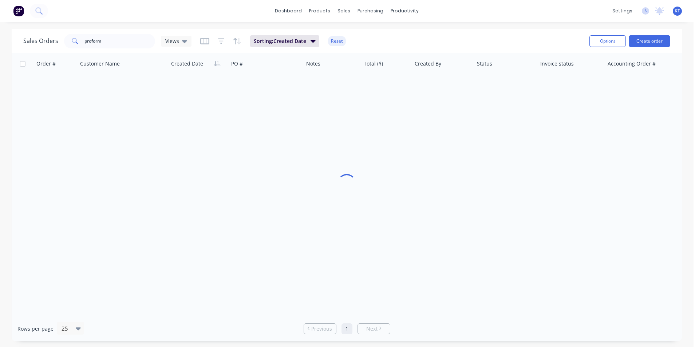
click at [594, 11] on div "dashboard products sales purchasing productivity dashboard products Product Cat…" at bounding box center [347, 11] width 694 height 22
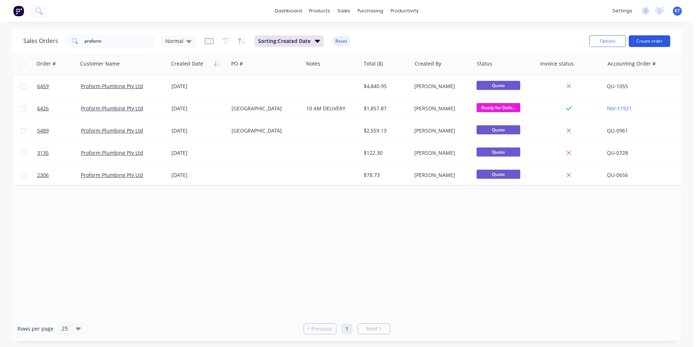
click at [664, 40] on button "Create order" at bounding box center [650, 41] width 42 height 12
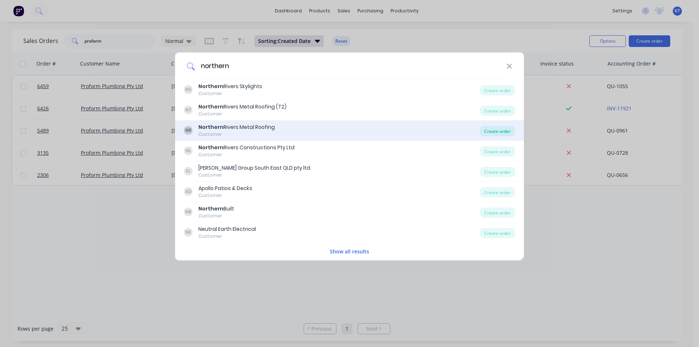
type input "northern"
click at [503, 136] on div "Create order" at bounding box center [497, 131] width 35 height 10
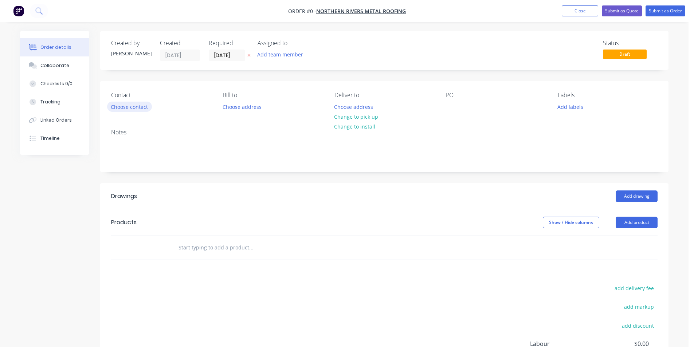
click at [111, 109] on button "Choose contact" at bounding box center [129, 107] width 45 height 10
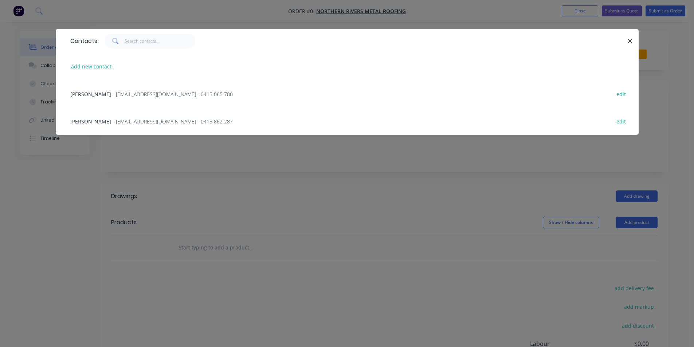
click at [114, 100] on div "[PERSON_NAME] - [EMAIL_ADDRESS][DOMAIN_NAME] - 0415 065 780 edit" at bounding box center [347, 93] width 561 height 27
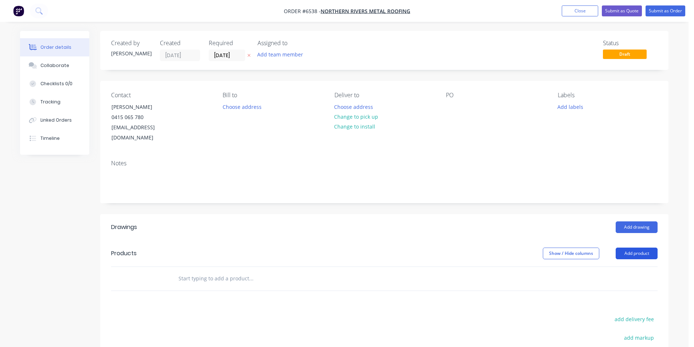
click at [634, 248] on button "Add product" at bounding box center [636, 254] width 42 height 12
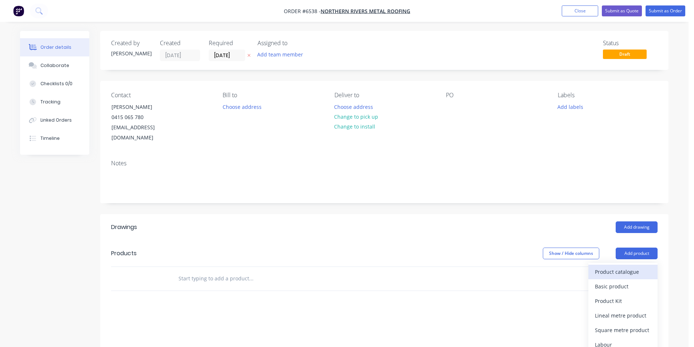
click at [627, 267] on div "Product catalogue" at bounding box center [623, 272] width 56 height 11
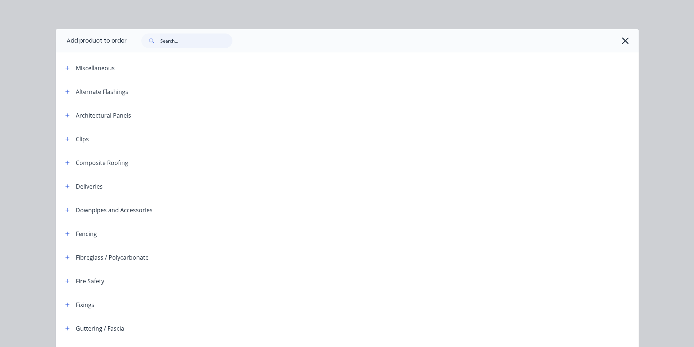
click at [209, 39] on input "text" at bounding box center [196, 41] width 72 height 15
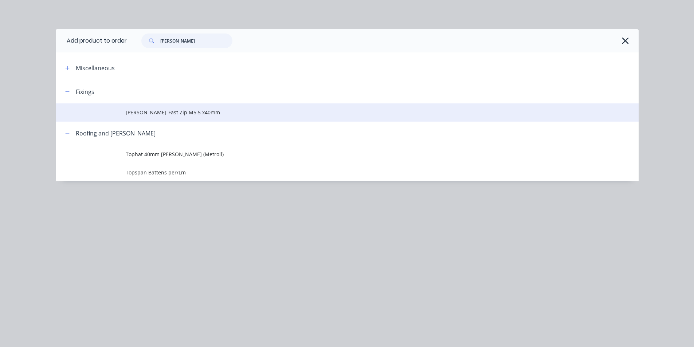
type input "[PERSON_NAME]"
click at [197, 117] on td "[PERSON_NAME]-Fast Zip M5.5 x40mm" at bounding box center [382, 112] width 513 height 18
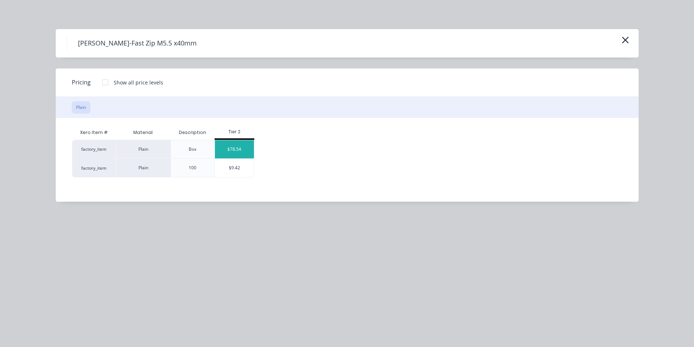
click at [224, 147] on div "$78.54" at bounding box center [234, 149] width 39 height 18
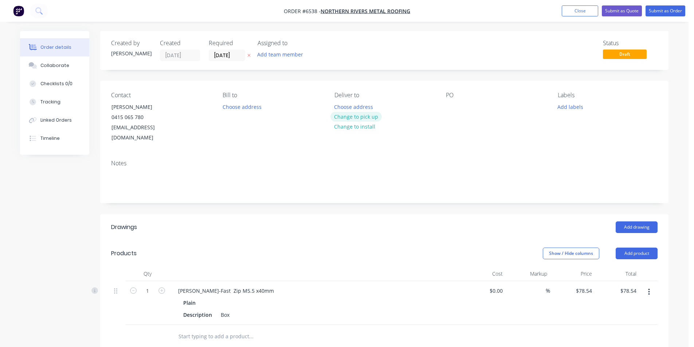
click at [358, 118] on button "Change to pick up" at bounding box center [356, 117] width 52 height 10
click at [650, 15] on button "Submit as Order" at bounding box center [665, 10] width 40 height 11
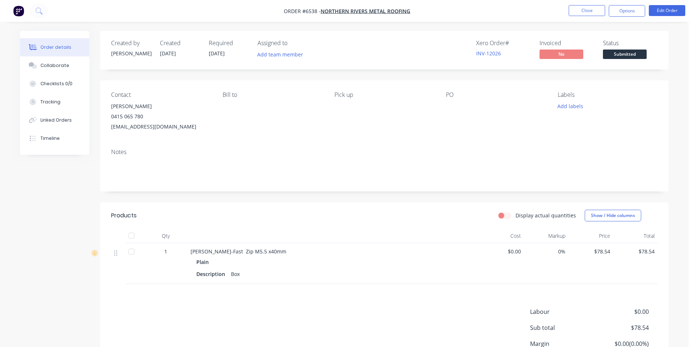
click at [638, 59] on button "Submitted" at bounding box center [625, 55] width 44 height 11
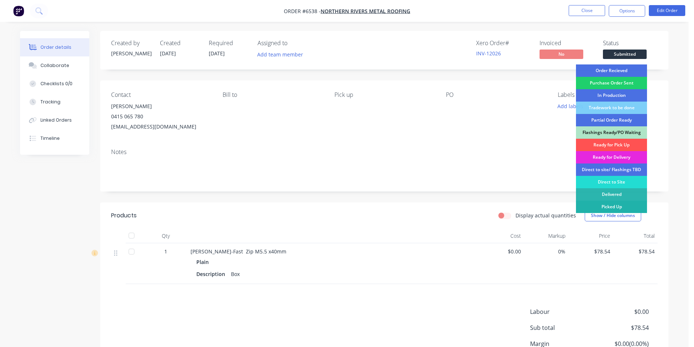
click at [618, 208] on div "Picked Up" at bounding box center [611, 207] width 71 height 12
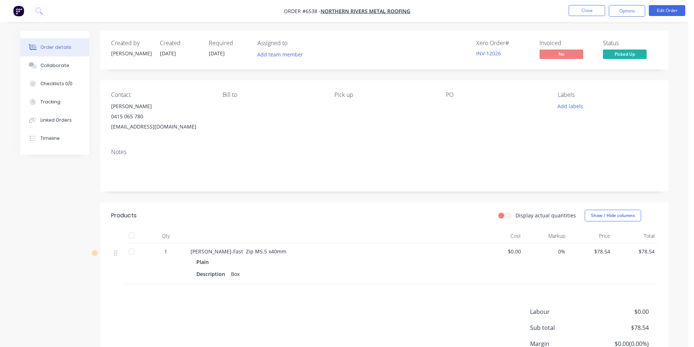
click at [137, 237] on div at bounding box center [131, 235] width 15 height 15
click at [627, 17] on nav "Order #6538 - Northern Rivers Metal Roofing Close Options Edit Order" at bounding box center [347, 11] width 694 height 22
click at [626, 9] on button "Options" at bounding box center [627, 11] width 36 height 12
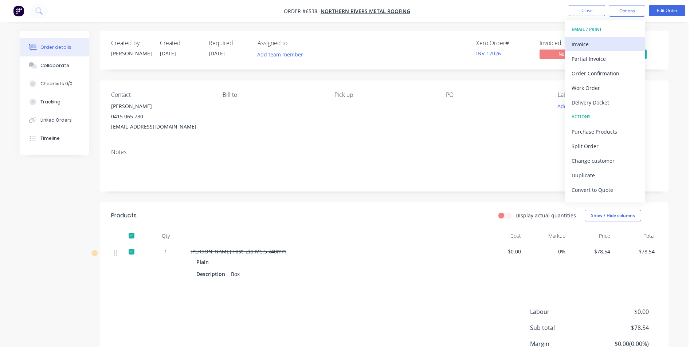
click at [594, 44] on div "Invoice" at bounding box center [604, 44] width 67 height 11
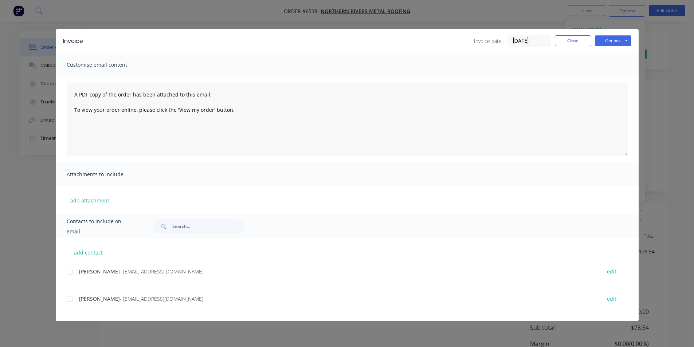
click at [62, 274] on div "add contact [PERSON_NAME] - [EMAIL_ADDRESS][DOMAIN_NAME] edit [PERSON_NAME] - […" at bounding box center [347, 279] width 583 height 83
click at [71, 272] on div at bounding box center [69, 271] width 15 height 15
click at [614, 40] on button "Options" at bounding box center [613, 40] width 36 height 11
click at [609, 79] on button "Email" at bounding box center [618, 78] width 47 height 12
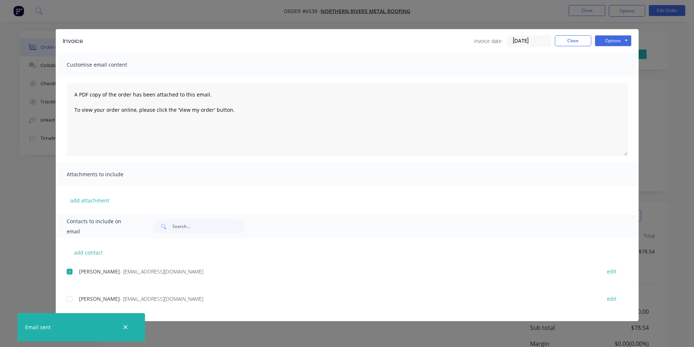
click at [689, 174] on div "Invoice Invoice date [DATE] Close Options Preview Print Email Customise email c…" at bounding box center [347, 173] width 694 height 347
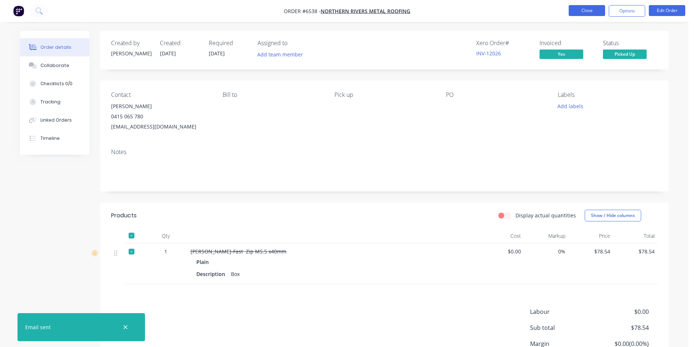
click at [588, 14] on button "Close" at bounding box center [586, 10] width 36 height 11
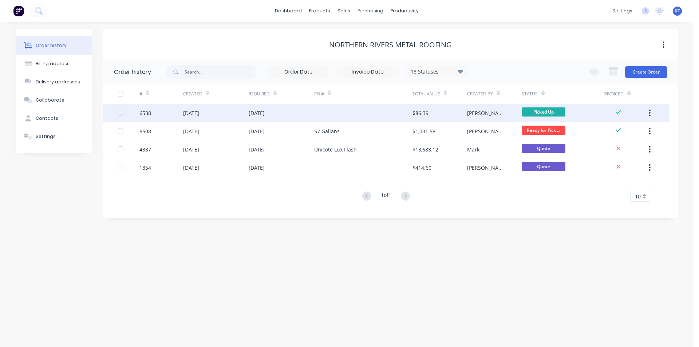
click at [323, 114] on div at bounding box center [363, 113] width 98 height 18
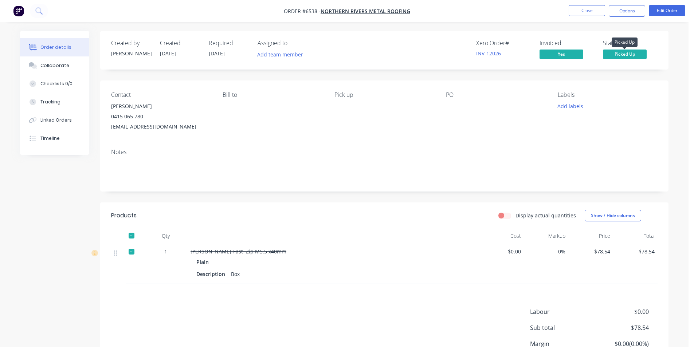
click at [635, 55] on span "Picked Up" at bounding box center [625, 54] width 44 height 9
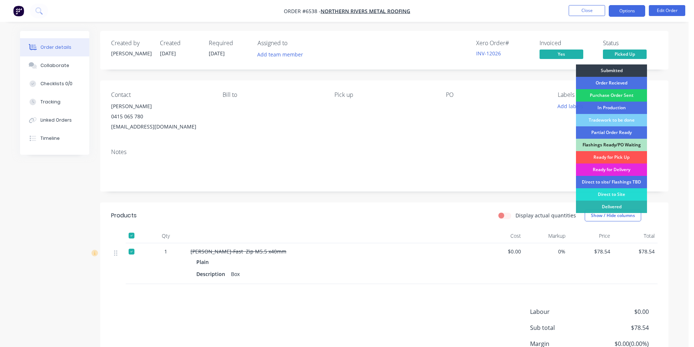
click at [625, 13] on button "Options" at bounding box center [627, 11] width 36 height 12
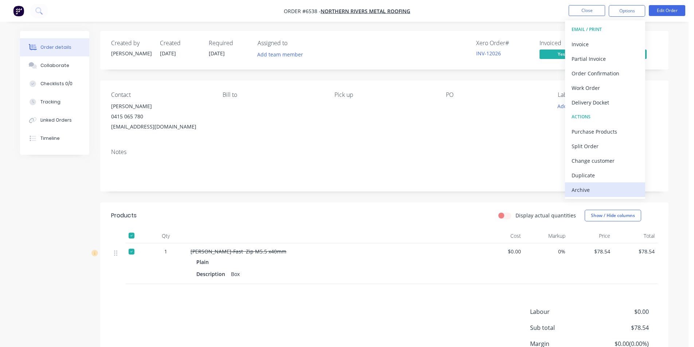
click at [592, 188] on div "Archive" at bounding box center [604, 190] width 67 height 11
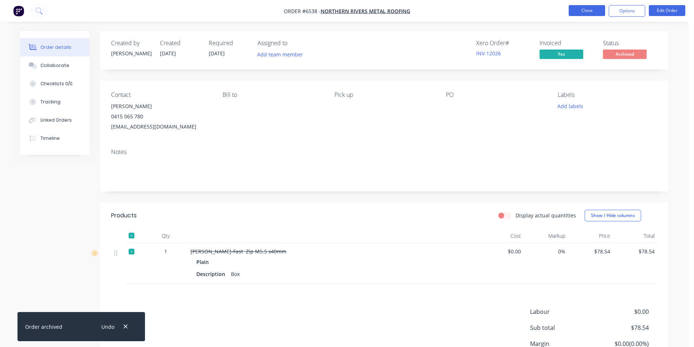
click at [591, 7] on button "Close" at bounding box center [586, 10] width 36 height 11
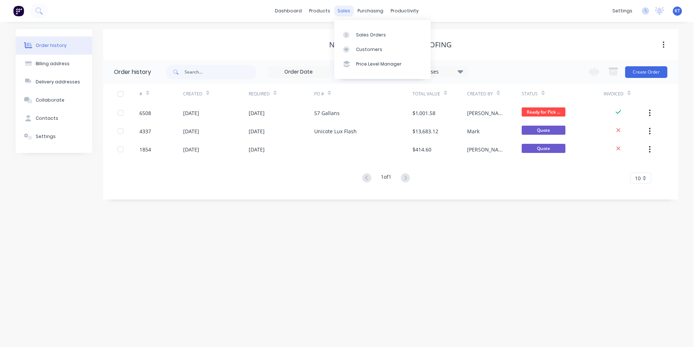
click at [349, 6] on div "sales" at bounding box center [344, 10] width 20 height 11
click at [353, 35] on div at bounding box center [348, 35] width 11 height 7
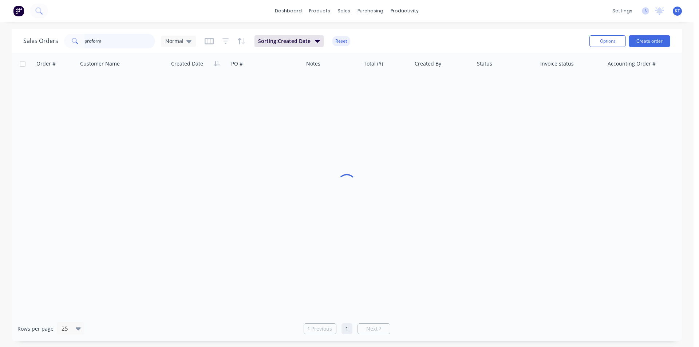
click at [106, 40] on input "proform" at bounding box center [119, 41] width 71 height 15
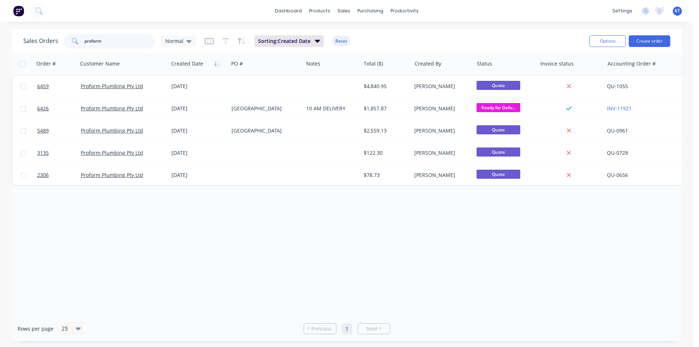
click at [106, 40] on input "proform" at bounding box center [119, 41] width 71 height 15
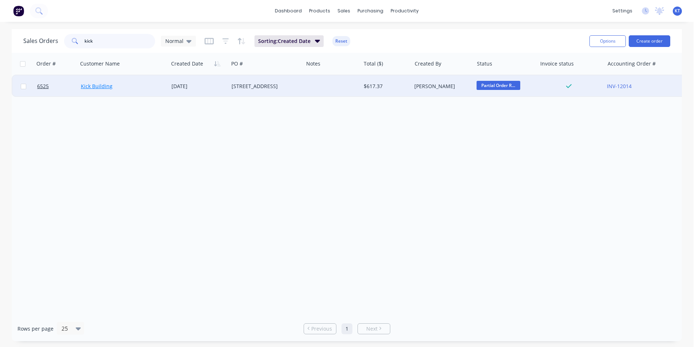
type input "kick"
click at [103, 88] on link "Kick Building" at bounding box center [97, 86] width 32 height 7
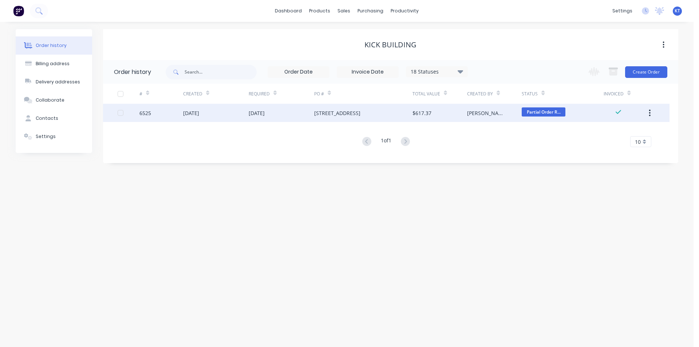
click at [397, 121] on div "[STREET_ADDRESS]" at bounding box center [363, 113] width 98 height 18
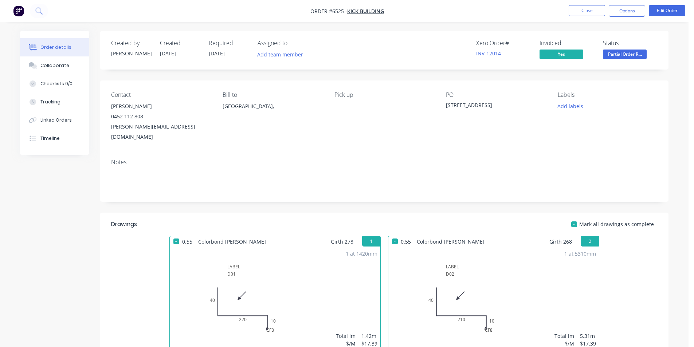
click at [630, 53] on span "Partial Order R..." at bounding box center [625, 54] width 44 height 9
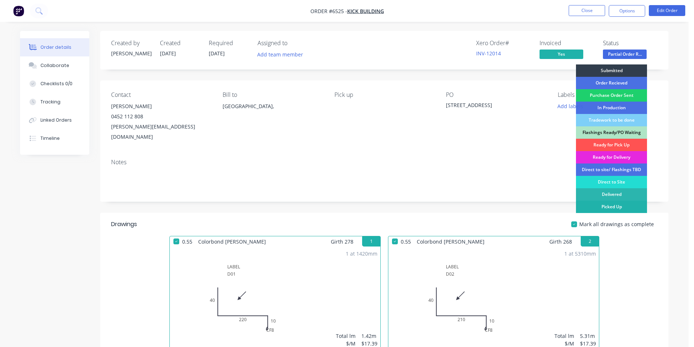
click at [622, 205] on div "Picked Up" at bounding box center [611, 207] width 71 height 12
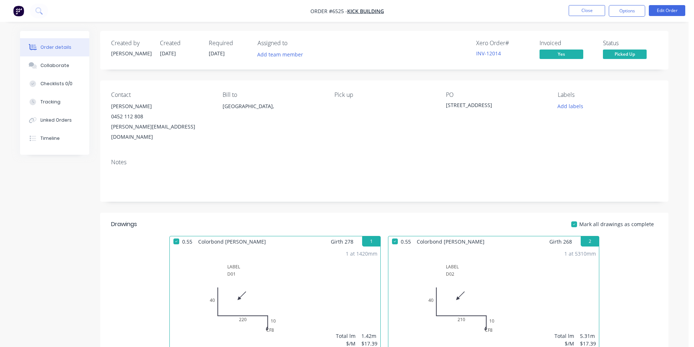
drag, startPoint x: 165, startPoint y: 116, endPoint x: 130, endPoint y: 122, distance: 34.7
click at [158, 119] on div "0452 112 808" at bounding box center [161, 116] width 100 height 10
click at [610, 11] on button "Options" at bounding box center [627, 11] width 36 height 12
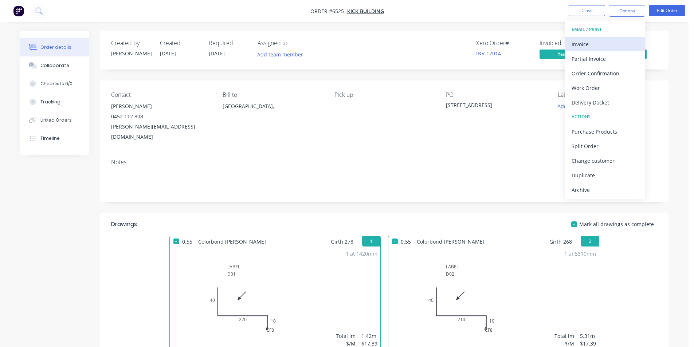
click at [607, 46] on div "Invoice" at bounding box center [604, 44] width 67 height 11
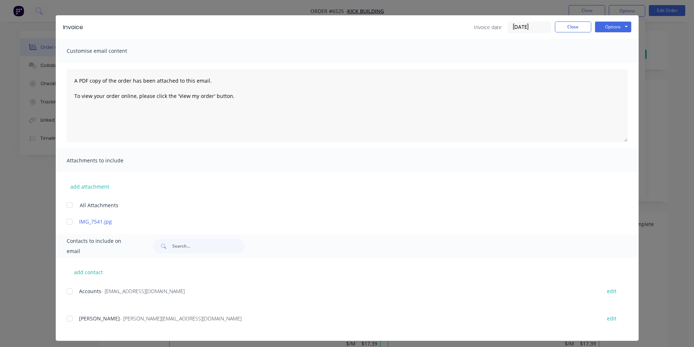
scroll to position [18, 0]
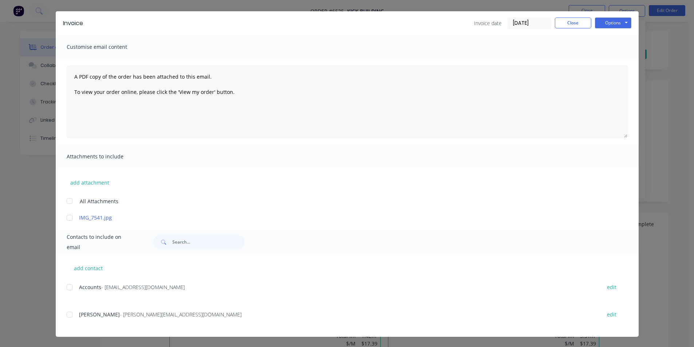
click at [572, 304] on div "Accounts - [EMAIL_ADDRESS][DOMAIN_NAME] edit Martin Freyre - [EMAIL_ADDRESS][DO…" at bounding box center [353, 309] width 572 height 55
click at [570, 22] on button "Close" at bounding box center [573, 22] width 36 height 11
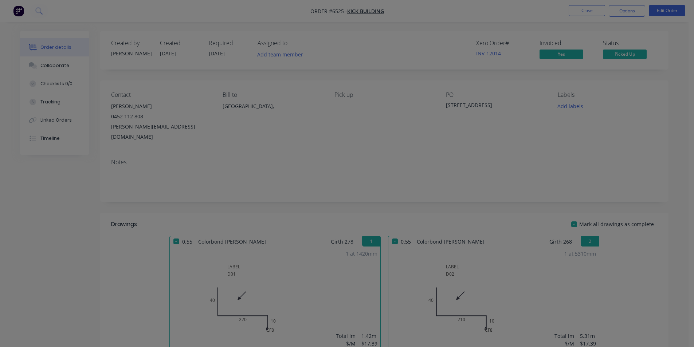
scroll to position [0, 0]
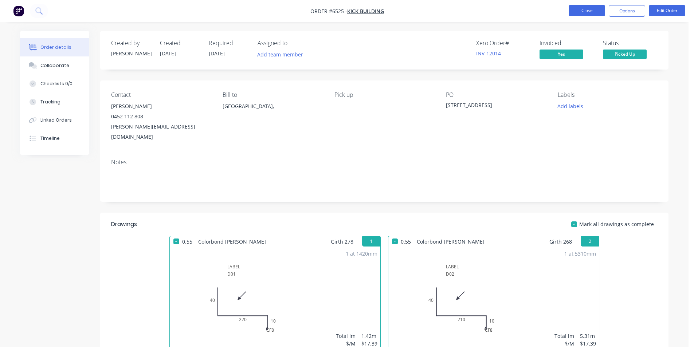
click at [587, 13] on button "Close" at bounding box center [586, 10] width 36 height 11
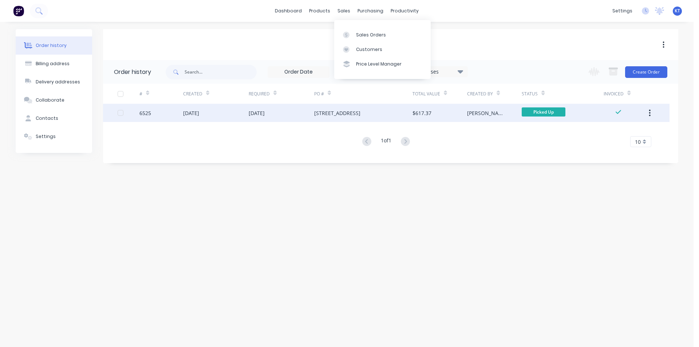
click at [455, 113] on div "$617.37" at bounding box center [440, 113] width 55 height 18
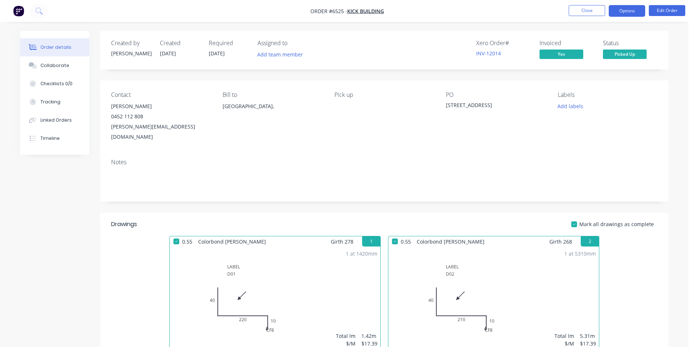
click at [620, 14] on button "Options" at bounding box center [627, 11] width 36 height 12
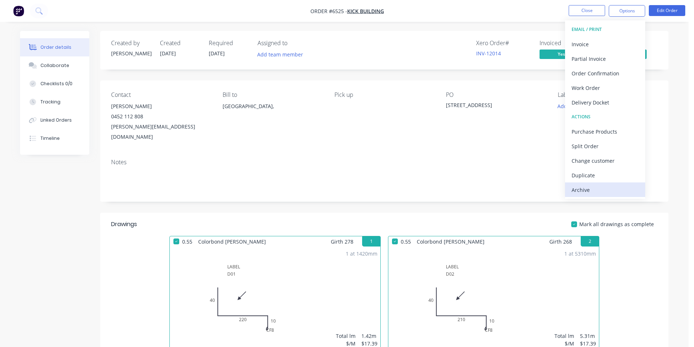
click at [587, 188] on div "Archive" at bounding box center [604, 190] width 67 height 11
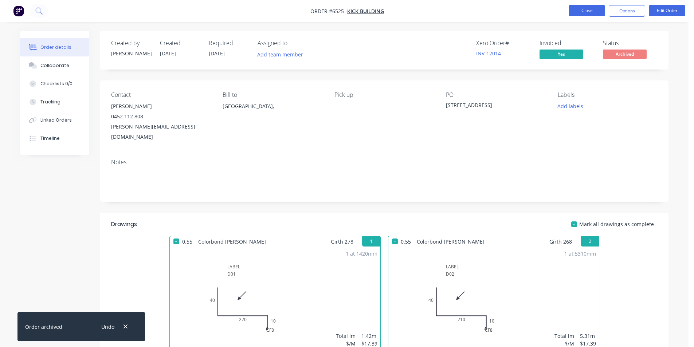
click at [584, 14] on button "Close" at bounding box center [586, 10] width 36 height 11
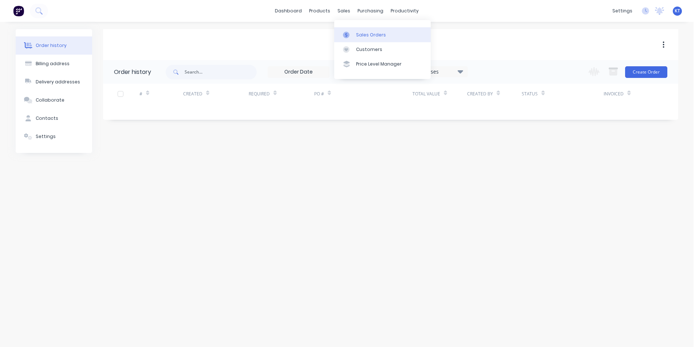
click at [355, 36] on link "Sales Orders" at bounding box center [382, 34] width 97 height 15
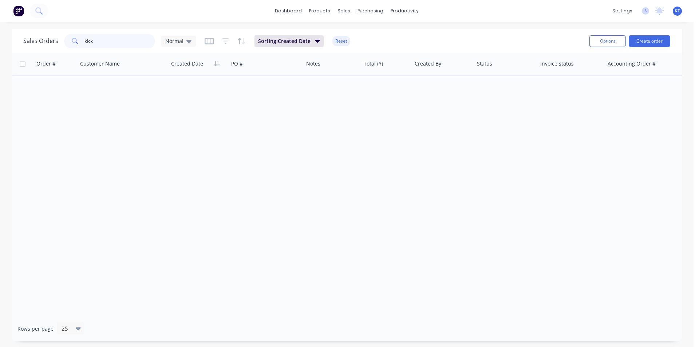
click at [121, 45] on input "kick" at bounding box center [119, 41] width 71 height 15
drag, startPoint x: 121, startPoint y: 45, endPoint x: 696, endPoint y: 43, distance: 575.7
click at [123, 45] on input "kick" at bounding box center [119, 41] width 71 height 15
click at [656, 42] on button "Create order" at bounding box center [650, 41] width 42 height 12
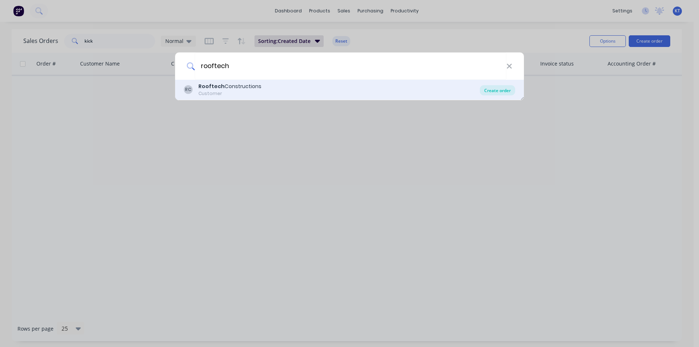
type input "rooftech"
click at [503, 90] on div "Create order" at bounding box center [497, 90] width 35 height 10
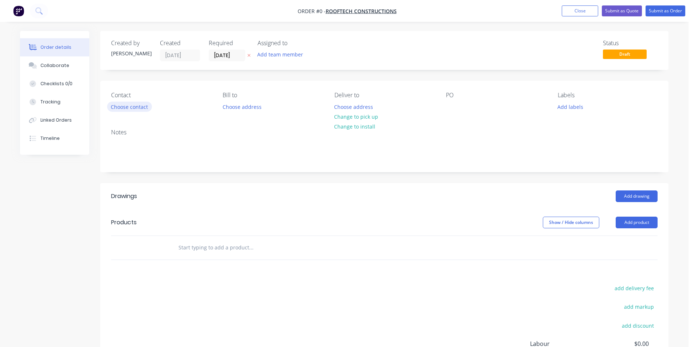
click at [135, 103] on button "Choose contact" at bounding box center [129, 107] width 45 height 10
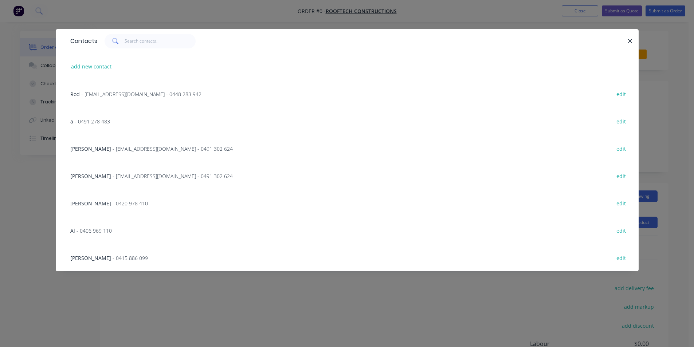
click at [145, 152] on span "- [EMAIL_ADDRESS][DOMAIN_NAME] - 0491 302 624" at bounding box center [173, 148] width 120 height 7
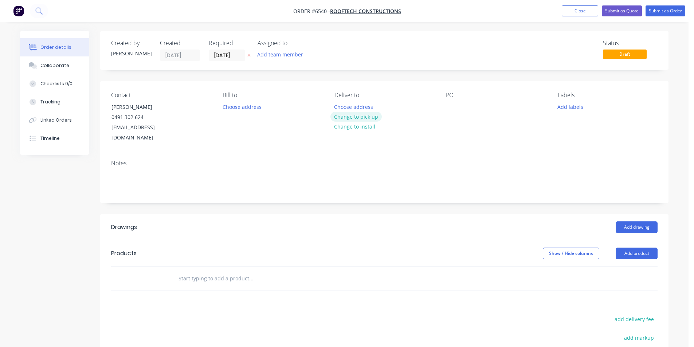
click at [351, 114] on button "Change to pick up" at bounding box center [356, 117] width 52 height 10
click at [448, 104] on div at bounding box center [452, 107] width 12 height 11
click at [631, 221] on button "Add drawing" at bounding box center [636, 227] width 42 height 12
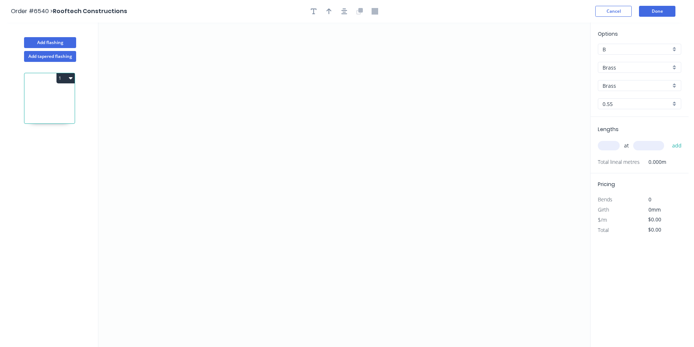
click at [640, 74] on div "Options B B Brass Brass Brass Brass 0.55 0.55" at bounding box center [639, 73] width 98 height 87
click at [630, 64] on input "Brass" at bounding box center [636, 68] width 68 height 8
click at [630, 95] on div "Colorbond" at bounding box center [639, 94] width 83 height 13
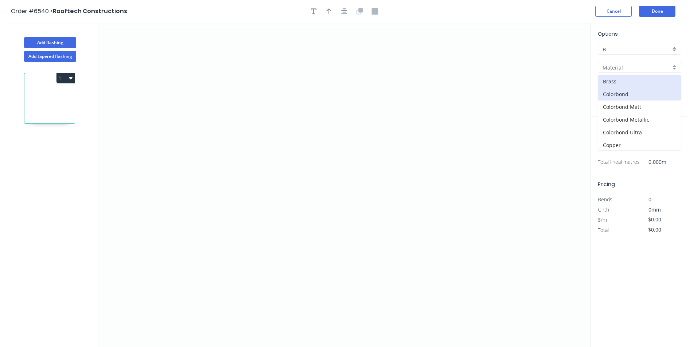
type input "Colorbond"
type input "Basalt"
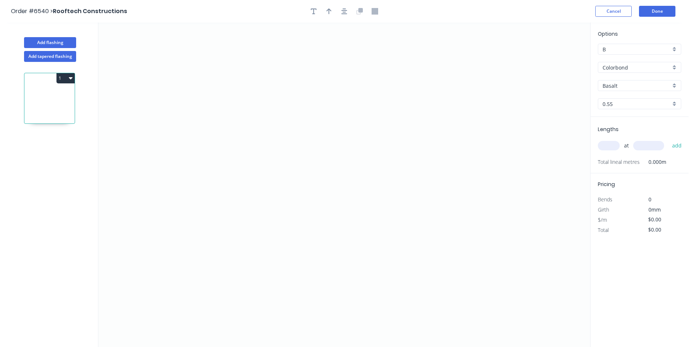
click at [647, 81] on div "Basalt" at bounding box center [639, 85] width 83 height 11
click at [625, 110] on div "Monument" at bounding box center [639, 107] width 83 height 13
type input "Monument"
click at [238, 198] on icon "0" at bounding box center [344, 185] width 492 height 324
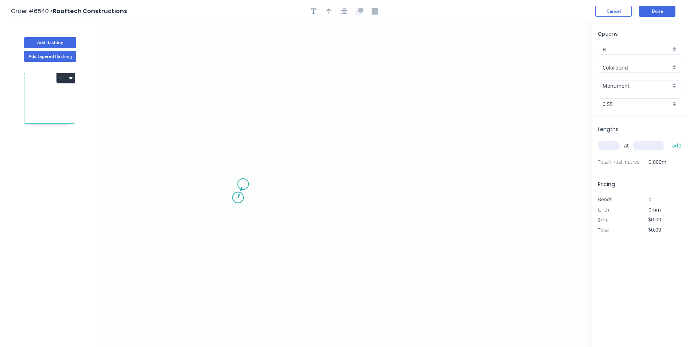
click at [243, 184] on icon "0" at bounding box center [344, 185] width 492 height 324
click at [422, 188] on icon "0 ?" at bounding box center [344, 185] width 492 height 324
click at [429, 197] on icon "0 ? ? ? º" at bounding box center [344, 185] width 492 height 324
click at [437, 178] on rect at bounding box center [435, 182] width 15 height 10
type input "$9.83"
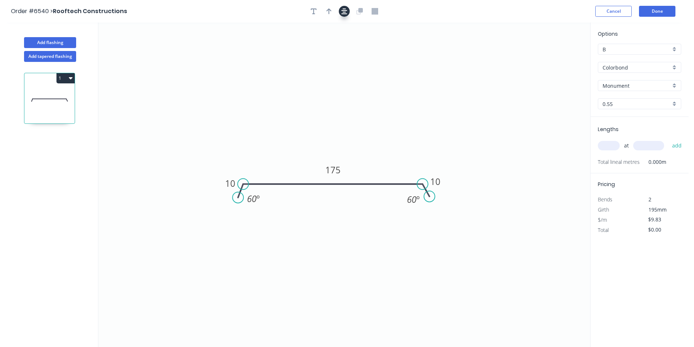
click at [343, 13] on icon "button" at bounding box center [344, 11] width 6 height 7
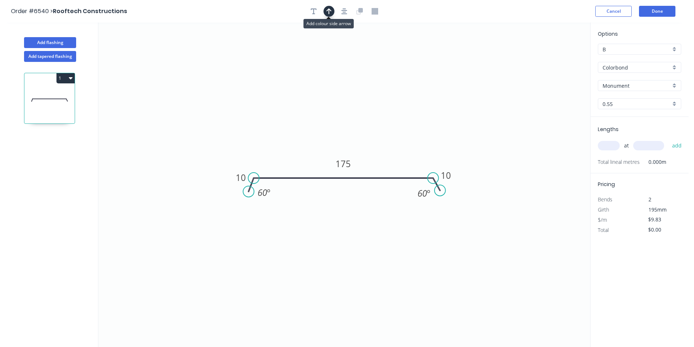
click at [333, 12] on button "button" at bounding box center [328, 11] width 11 height 11
drag, startPoint x: 552, startPoint y: 56, endPoint x: 360, endPoint y: 151, distance: 214.3
click at [360, 151] on icon at bounding box center [360, 142] width 7 height 23
click at [614, 140] on div "at add" at bounding box center [640, 145] width 85 height 12
click at [615, 149] on input "text" at bounding box center [609, 145] width 22 height 9
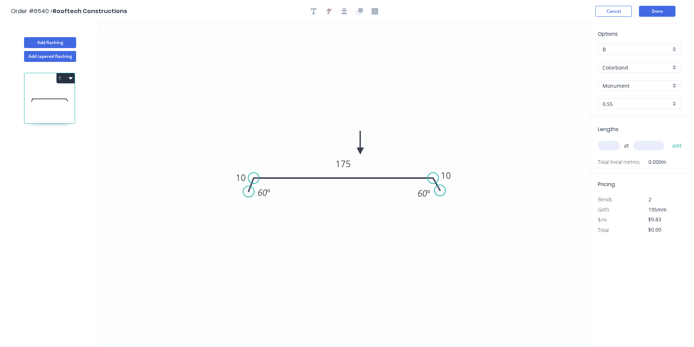
click at [614, 147] on input "text" at bounding box center [609, 145] width 22 height 9
type input "1"
type input "1000"
click at [668, 139] on button "add" at bounding box center [676, 145] width 17 height 12
type input "$9.83"
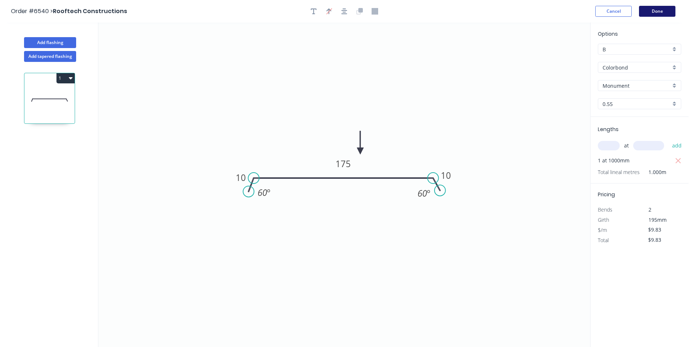
click at [647, 12] on button "Done" at bounding box center [657, 11] width 36 height 11
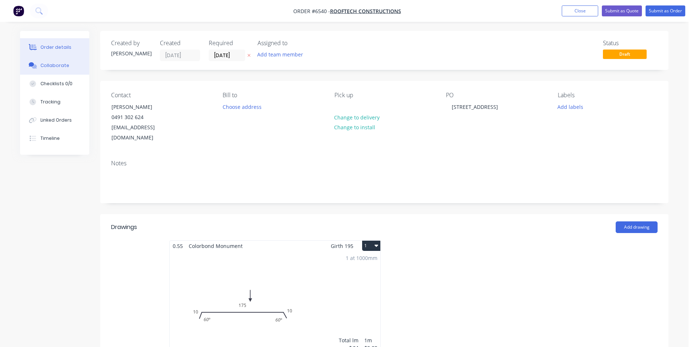
click at [73, 66] on button "Collaborate" at bounding box center [54, 65] width 69 height 18
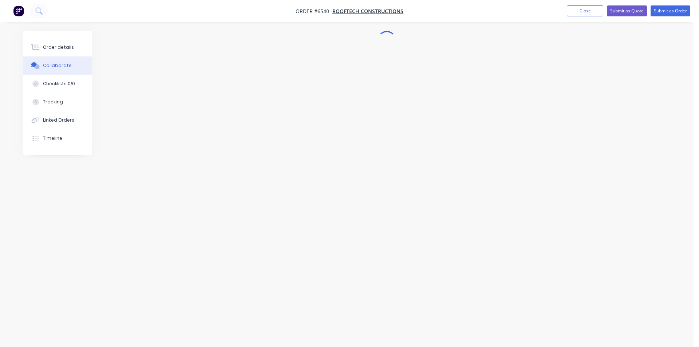
click at [693, 342] on div at bounding box center [694, 342] width 0 height 0
drag, startPoint x: 601, startPoint y: 326, endPoint x: 592, endPoint y: 328, distance: 9.6
click at [601, 326] on button "☺" at bounding box center [602, 326] width 9 height 9
click at [592, 328] on div "Add a message... Aa @ ☺ Send" at bounding box center [385, 326] width 513 height 19
click at [688, 342] on div at bounding box center [688, 342] width 0 height 0
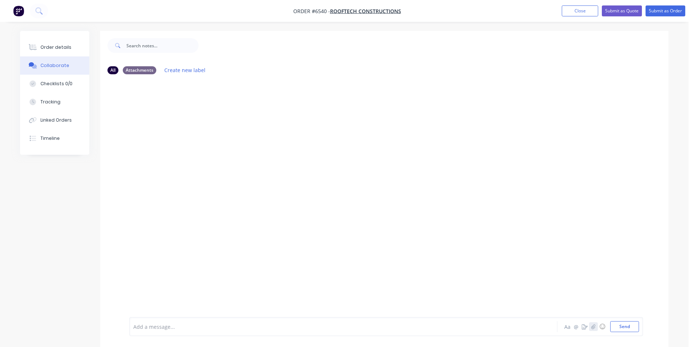
click at [594, 327] on icon "button" at bounding box center [593, 326] width 4 height 5
click at [626, 328] on button "Send" at bounding box center [624, 326] width 29 height 11
click at [62, 50] on div "Order details" at bounding box center [55, 47] width 31 height 7
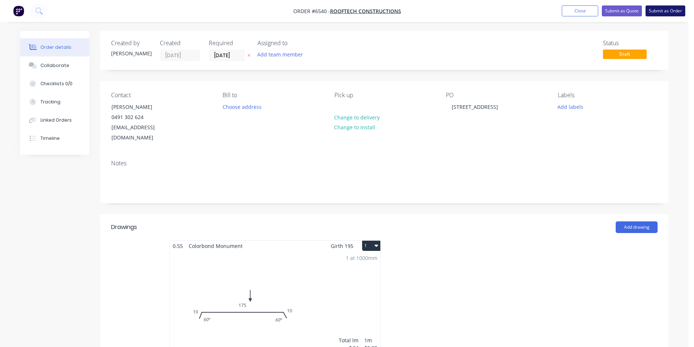
click at [675, 7] on button "Submit as Order" at bounding box center [665, 10] width 40 height 11
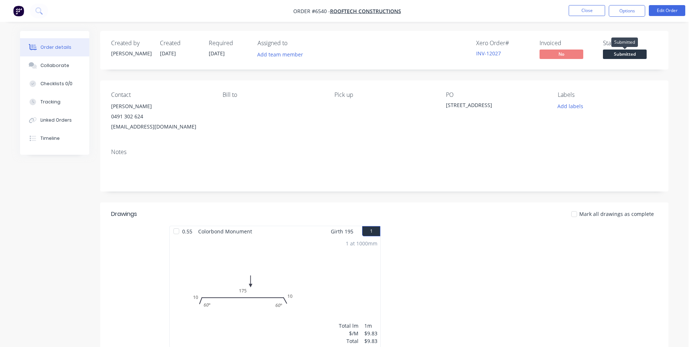
click at [631, 54] on span "Submitted" at bounding box center [625, 54] width 44 height 9
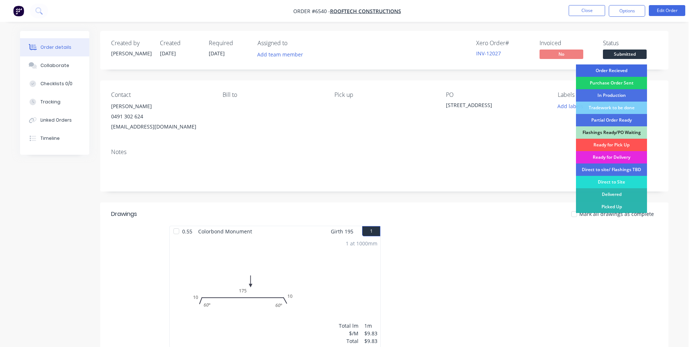
click at [635, 72] on div "Order Recieved" at bounding box center [611, 70] width 71 height 12
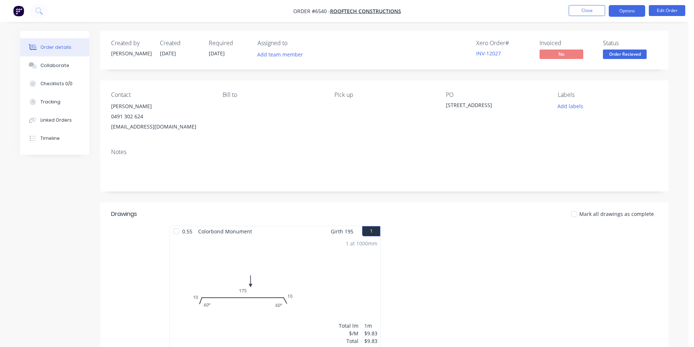
click at [615, 7] on button "Options" at bounding box center [627, 11] width 36 height 12
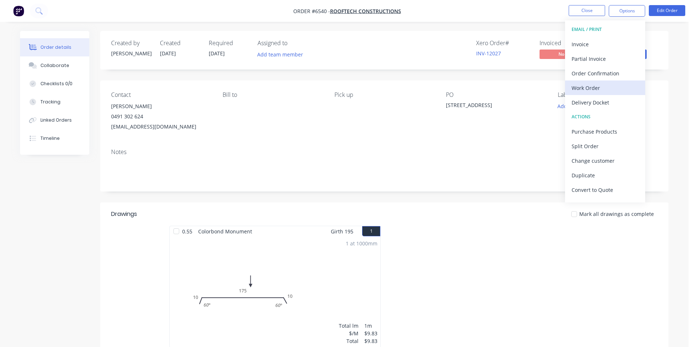
click at [600, 87] on div "Work Order" at bounding box center [604, 88] width 67 height 11
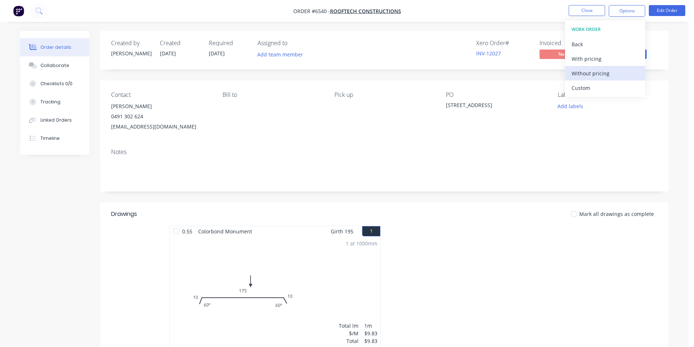
click at [607, 69] on div "Without pricing" at bounding box center [604, 73] width 67 height 11
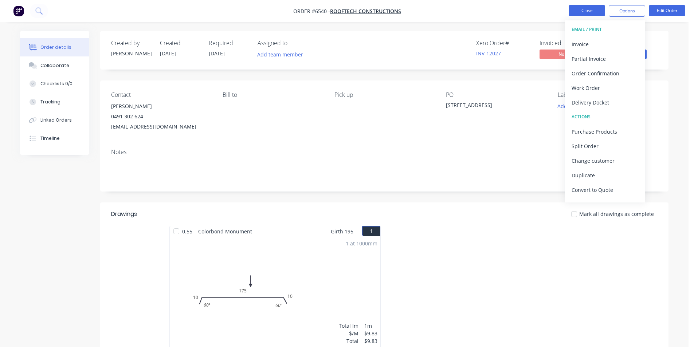
click at [576, 14] on button "Close" at bounding box center [586, 10] width 36 height 11
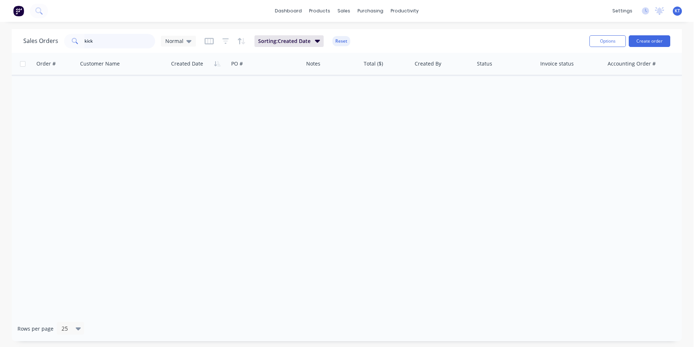
click at [96, 45] on input "kick" at bounding box center [119, 41] width 71 height 15
drag, startPoint x: 96, startPoint y: 45, endPoint x: 232, endPoint y: 49, distance: 136.3
click at [96, 45] on input "kick" at bounding box center [119, 41] width 71 height 15
click at [647, 44] on button "Create order" at bounding box center [650, 41] width 42 height 12
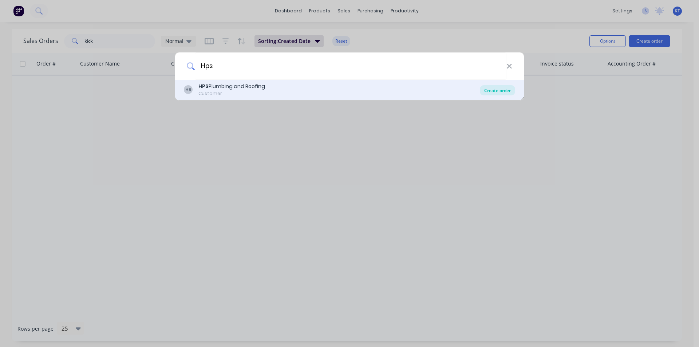
type input "Hps"
click at [492, 92] on div "Create order" at bounding box center [497, 90] width 35 height 10
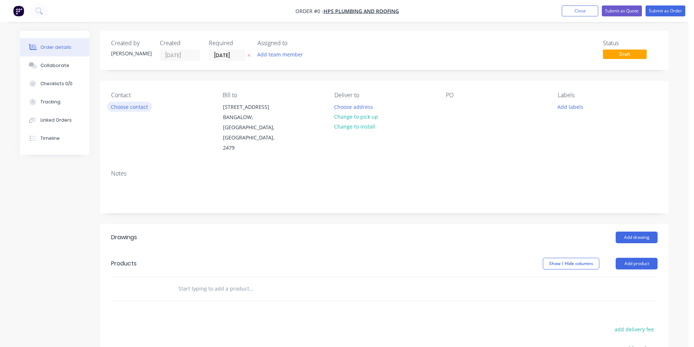
click at [115, 110] on button "Choose contact" at bounding box center [129, 107] width 45 height 10
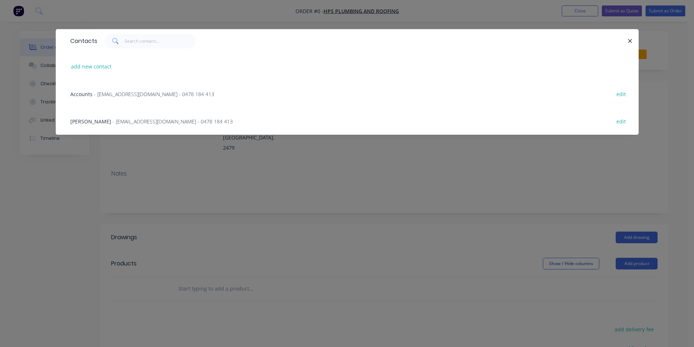
click at [158, 121] on span "- [EMAIL_ADDRESS][DOMAIN_NAME] - 0478 184 413" at bounding box center [173, 121] width 120 height 7
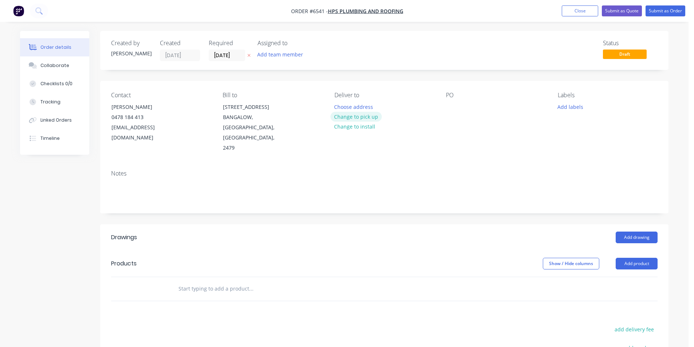
click at [344, 115] on button "Change to pick up" at bounding box center [356, 117] width 52 height 10
click at [446, 111] on div at bounding box center [452, 107] width 12 height 11
click at [472, 105] on div "PO" at bounding box center [496, 123] width 100 height 62
click at [453, 105] on div at bounding box center [452, 107] width 12 height 11
click at [637, 258] on button "Add product" at bounding box center [636, 264] width 42 height 12
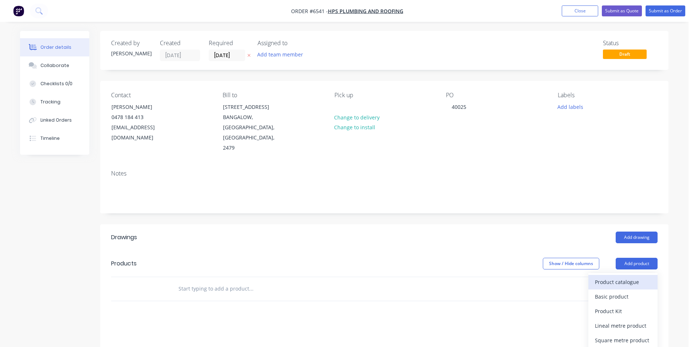
click at [634, 277] on div "Product catalogue" at bounding box center [623, 282] width 56 height 11
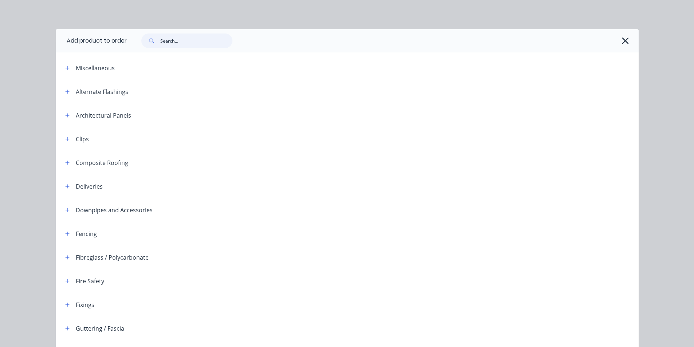
click at [204, 37] on input "text" at bounding box center [196, 41] width 72 height 15
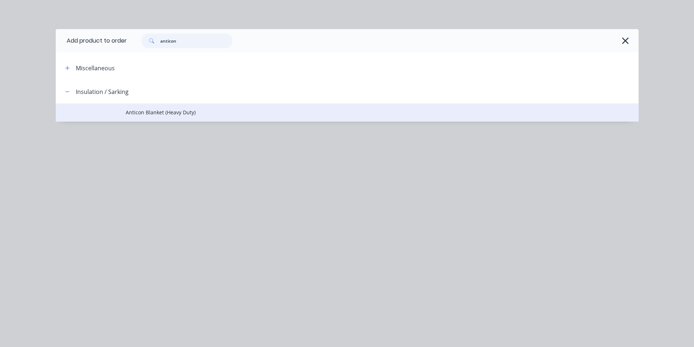
type input "anticon"
click at [191, 116] on span "Anticon Blanket (Heavy Duty)" at bounding box center [331, 113] width 410 height 8
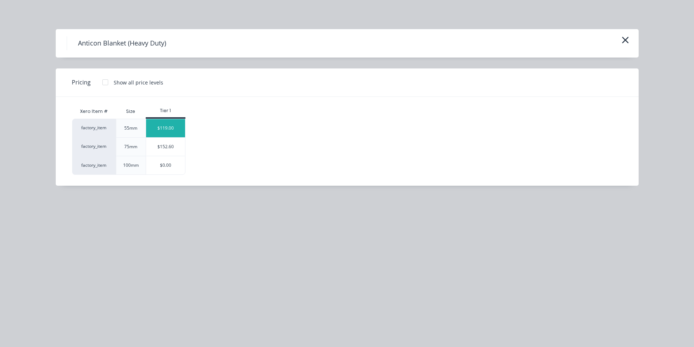
click at [176, 131] on div "$119.00" at bounding box center [165, 128] width 39 height 18
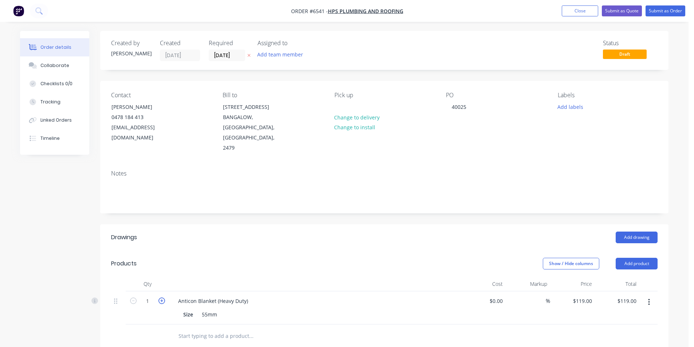
click at [161, 298] on icon "button" at bounding box center [161, 301] width 7 height 7
type input "2"
type input "$238.00"
click at [161, 298] on icon "button" at bounding box center [161, 301] width 7 height 7
type input "3"
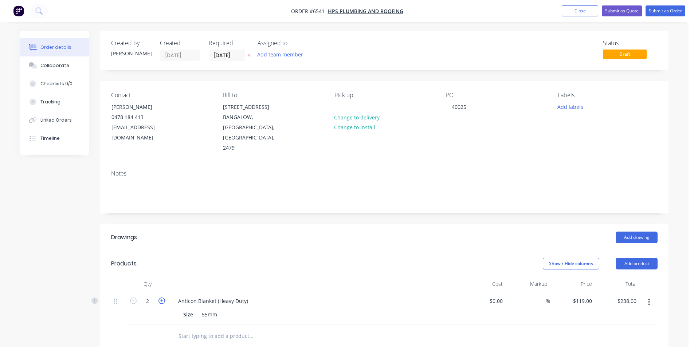
type input "$357.00"
click at [161, 298] on icon "button" at bounding box center [161, 301] width 7 height 7
type input "4"
type input "$476.00"
click at [647, 258] on button "Add product" at bounding box center [636, 264] width 42 height 12
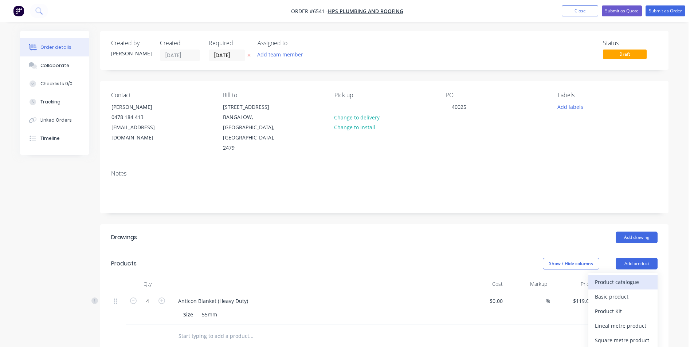
click at [642, 277] on div "Product catalogue" at bounding box center [623, 282] width 56 height 11
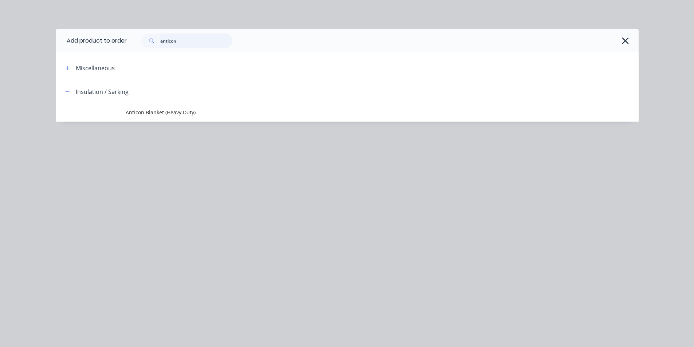
click at [188, 40] on input "anticon" at bounding box center [196, 41] width 72 height 15
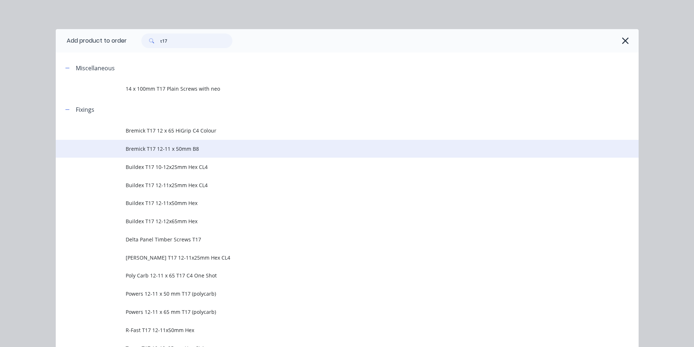
type input "t17"
click at [173, 157] on td "Bremick T17 12-11 x 50mm B8" at bounding box center [382, 149] width 513 height 18
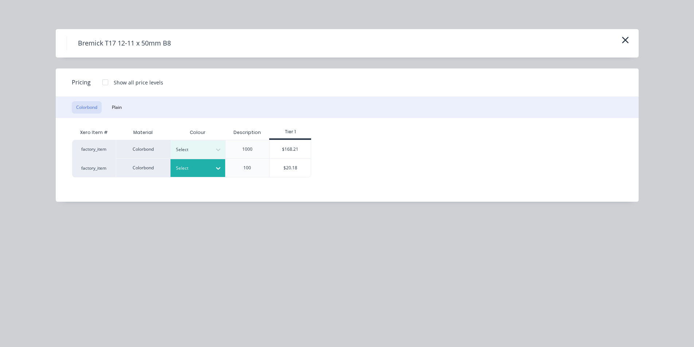
click at [214, 172] on icon at bounding box center [217, 168] width 7 height 7
click at [91, 308] on div "Wallaby" at bounding box center [45, 314] width 91 height 13
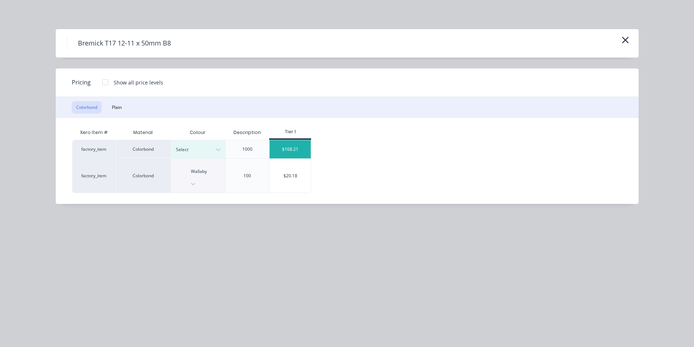
click at [285, 157] on div "$168.21" at bounding box center [289, 149] width 41 height 18
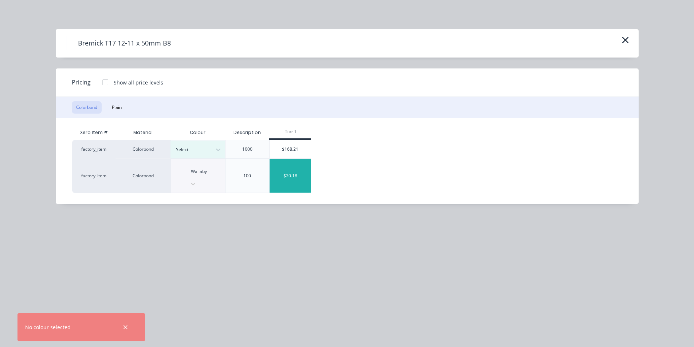
click at [288, 166] on div "$20.18" at bounding box center [289, 176] width 41 height 34
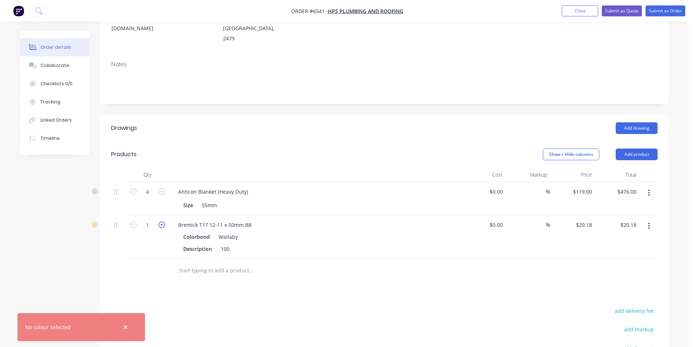
click at [163, 221] on icon "button" at bounding box center [161, 224] width 7 height 7
type input "2"
type input "$40.36"
click at [163, 221] on icon "button" at bounding box center [161, 224] width 7 height 7
type input "3"
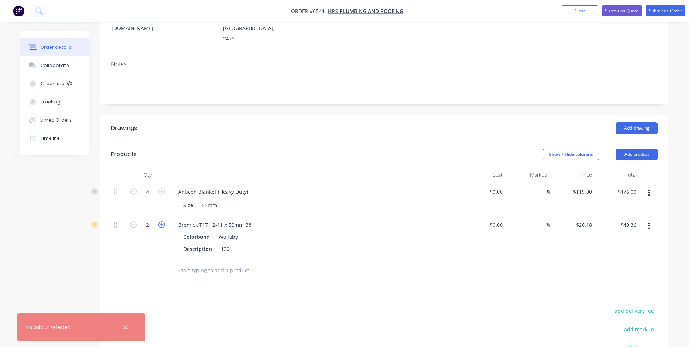
type input "$60.54"
click at [639, 149] on button "Add product" at bounding box center [636, 155] width 42 height 12
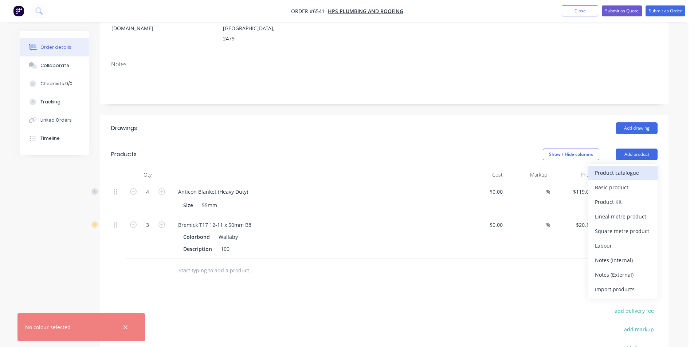
click at [624, 168] on div "Product catalogue" at bounding box center [623, 173] width 56 height 11
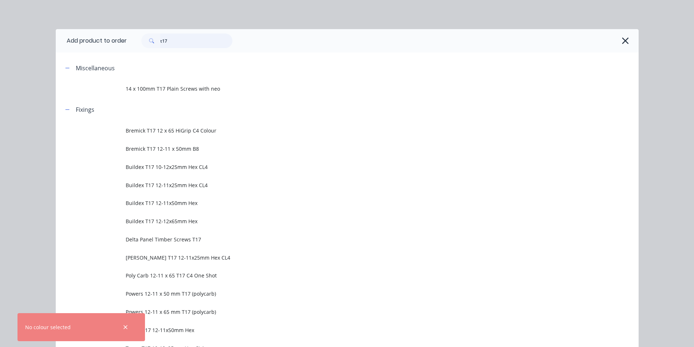
click at [186, 37] on input "t17" at bounding box center [196, 41] width 72 height 15
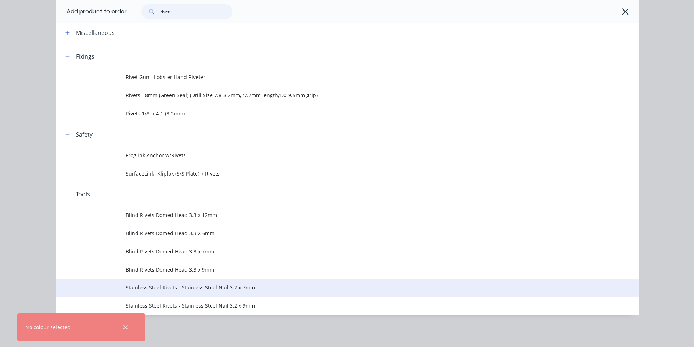
scroll to position [220, 0]
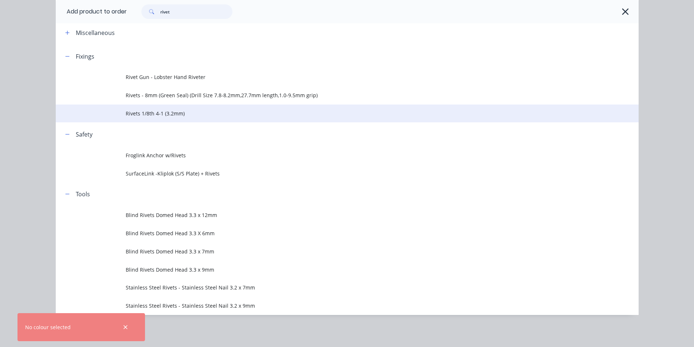
type input "rivet"
click at [157, 111] on span "Rivets 1/8th 4-1 (3.2mm)" at bounding box center [331, 114] width 410 height 8
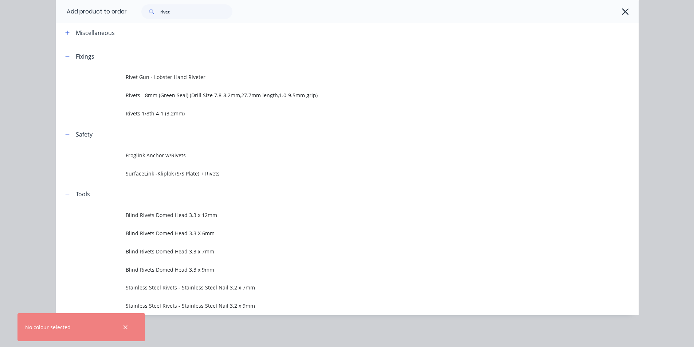
scroll to position [0, 0]
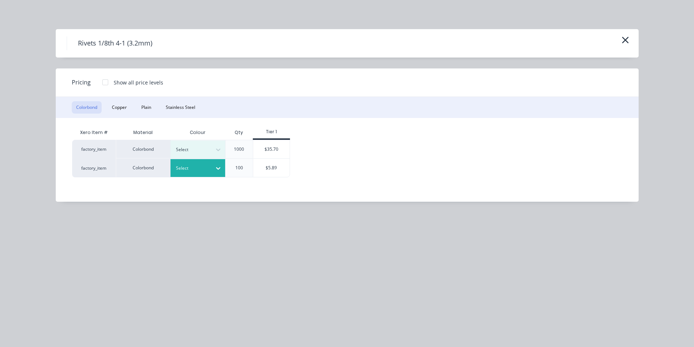
click at [205, 173] on div "Select" at bounding box center [191, 168] width 41 height 9
click at [91, 210] on div "Wallaby" at bounding box center [45, 203] width 91 height 13
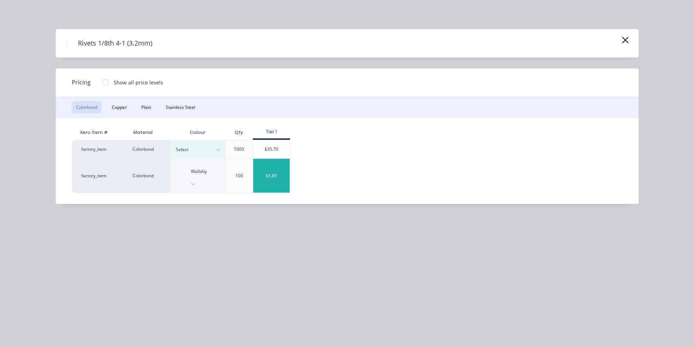
click at [284, 170] on div "$5.89" at bounding box center [271, 176] width 36 height 34
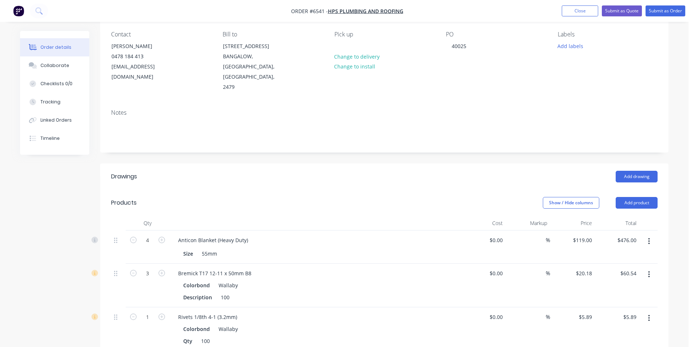
scroll to position [0, 0]
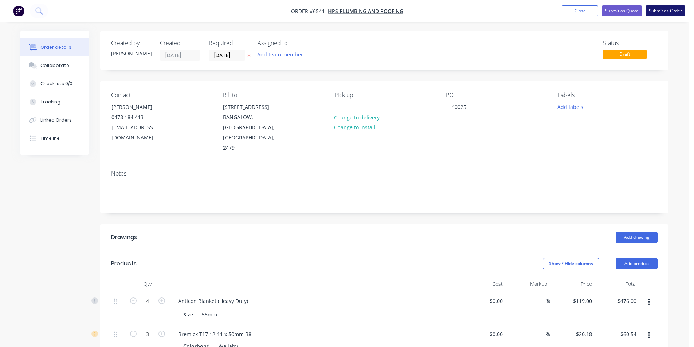
click at [661, 14] on button "Submit as Order" at bounding box center [665, 10] width 40 height 11
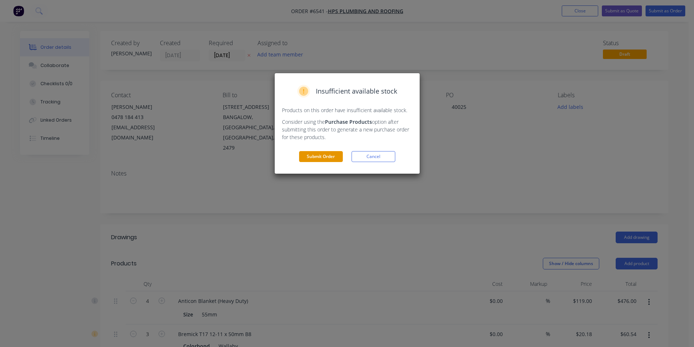
click at [327, 155] on button "Submit Order" at bounding box center [321, 156] width 44 height 11
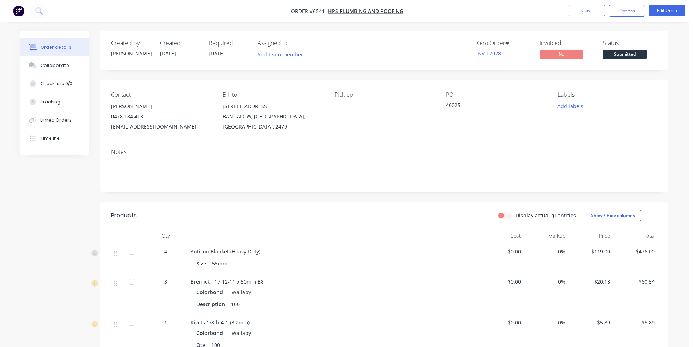
click at [131, 232] on div at bounding box center [131, 235] width 15 height 15
click at [624, 12] on button "Options" at bounding box center [627, 11] width 36 height 12
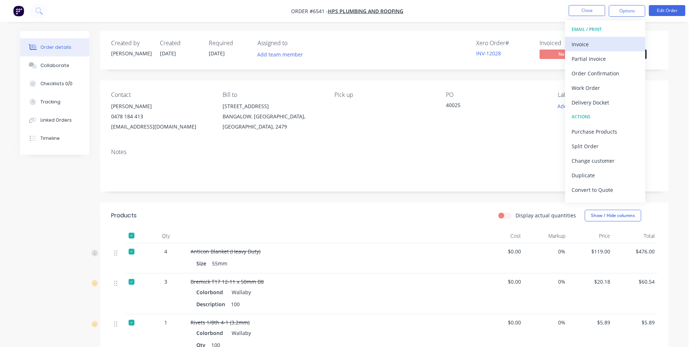
click at [610, 45] on div "Invoice" at bounding box center [604, 44] width 67 height 11
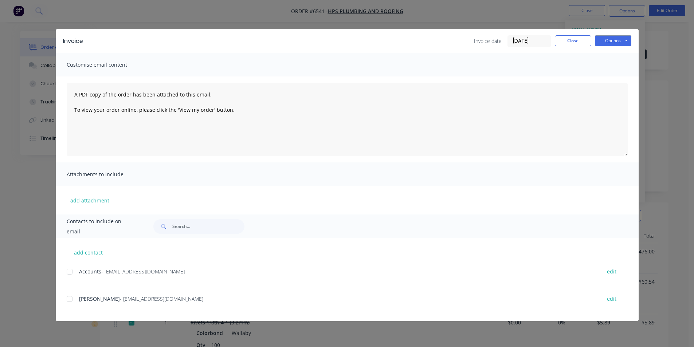
click at [68, 298] on div at bounding box center [69, 299] width 15 height 15
drag, startPoint x: 66, startPoint y: 266, endPoint x: 77, endPoint y: 274, distance: 13.3
click at [66, 267] on div "add contact Accounts - [EMAIL_ADDRESS][DOMAIN_NAME] edit [PERSON_NAME] - [EMAIL…" at bounding box center [347, 279] width 583 height 83
click at [72, 273] on div at bounding box center [69, 271] width 15 height 15
click at [617, 37] on button "Options" at bounding box center [613, 40] width 36 height 11
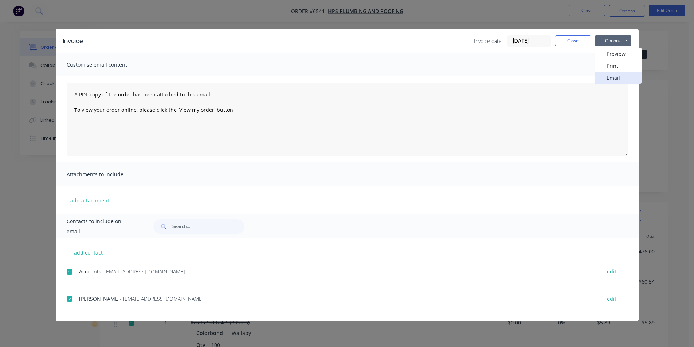
click at [612, 79] on button "Email" at bounding box center [618, 78] width 47 height 12
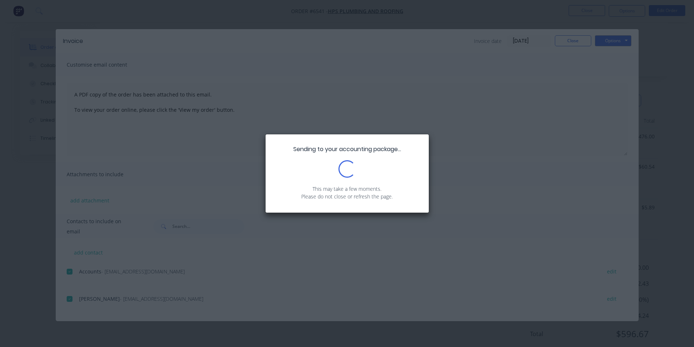
scroll to position [138, 0]
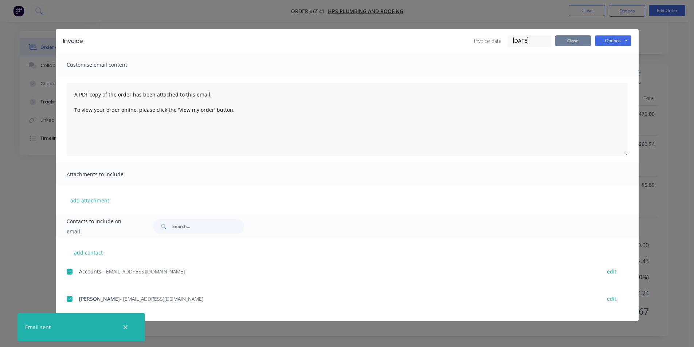
click at [567, 39] on button "Close" at bounding box center [573, 40] width 36 height 11
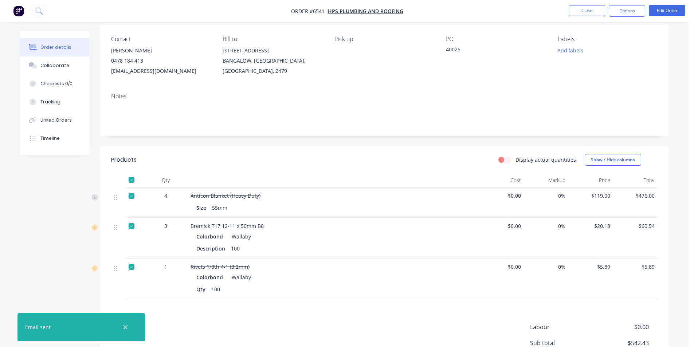
scroll to position [0, 0]
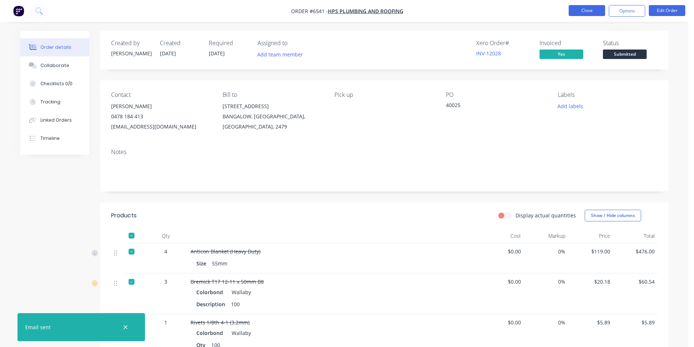
click at [583, 9] on button "Close" at bounding box center [586, 10] width 36 height 11
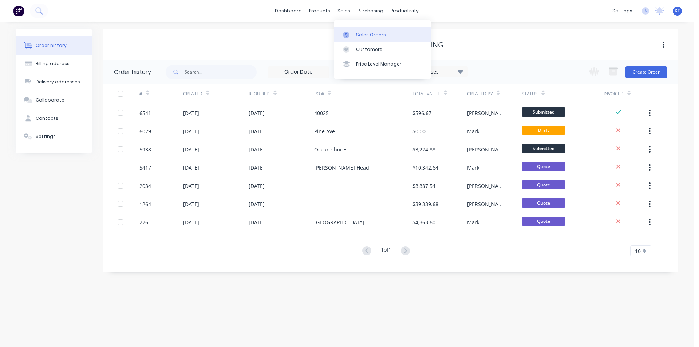
click at [353, 32] on div at bounding box center [348, 35] width 11 height 7
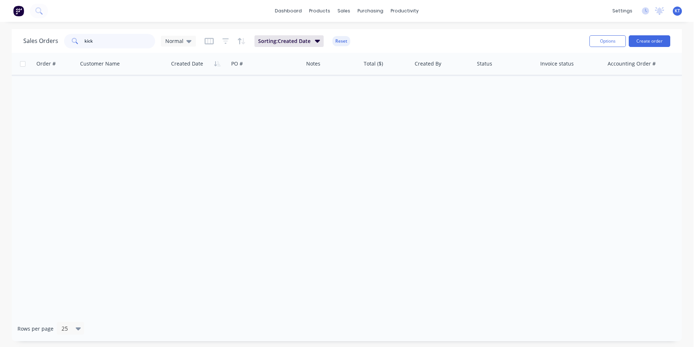
click at [106, 44] on input "kick" at bounding box center [119, 41] width 71 height 15
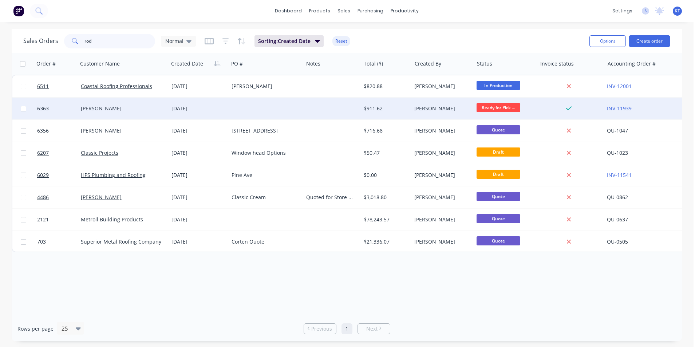
type input "rod"
click at [279, 107] on div at bounding box center [266, 109] width 75 height 22
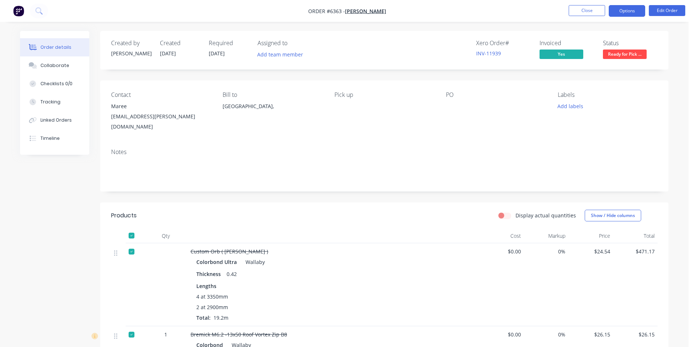
click at [622, 15] on button "Options" at bounding box center [627, 11] width 36 height 12
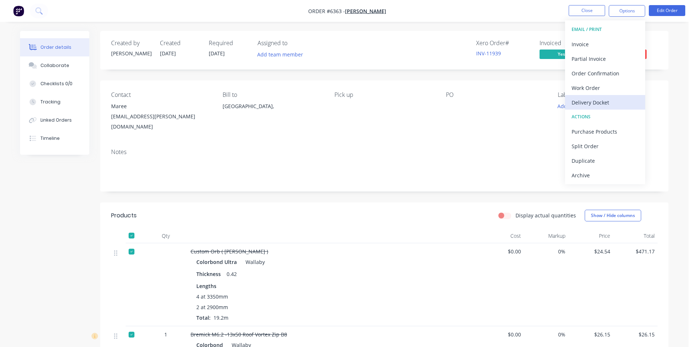
click at [595, 103] on div "Delivery Docket" at bounding box center [604, 102] width 67 height 11
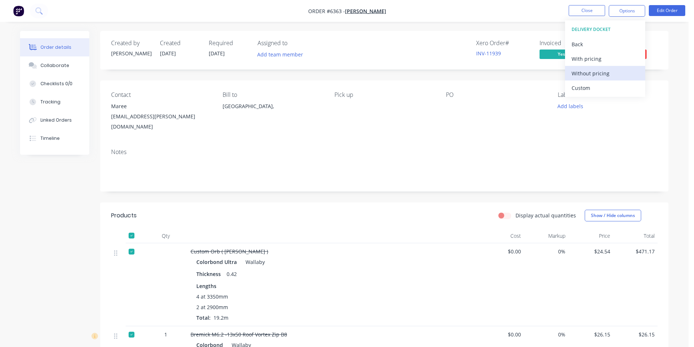
click at [600, 80] on button "Without pricing" at bounding box center [605, 73] width 80 height 15
click at [581, 16] on li "Close" at bounding box center [586, 11] width 36 height 12
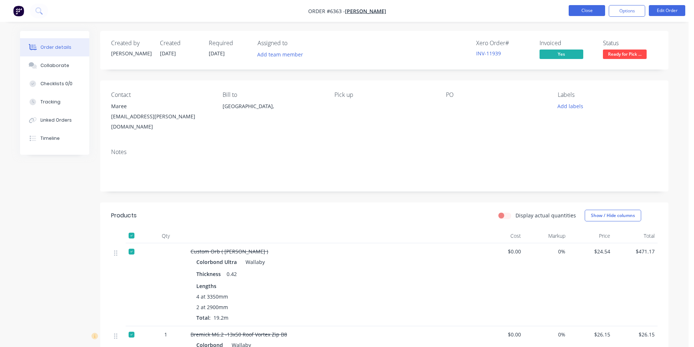
click at [578, 12] on button "Close" at bounding box center [586, 10] width 36 height 11
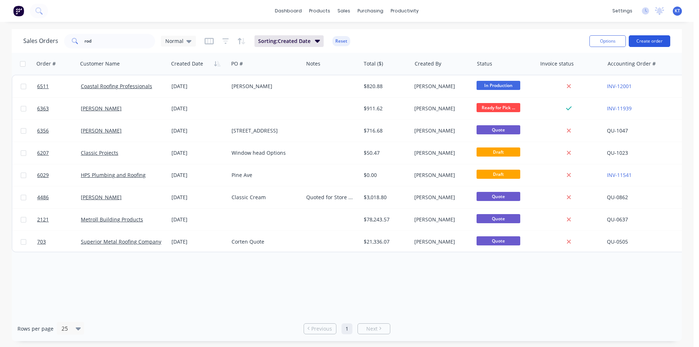
click at [642, 38] on button "Create order" at bounding box center [650, 41] width 42 height 12
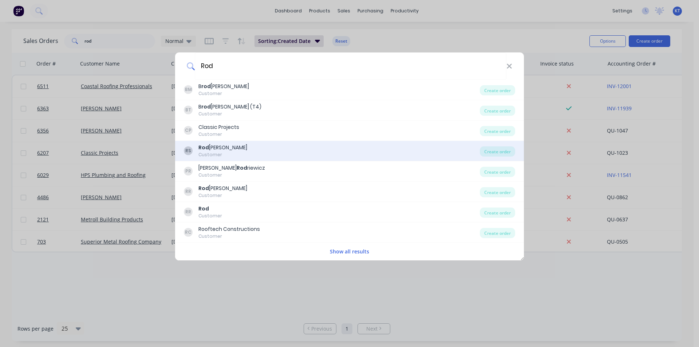
type input "Rod"
click at [498, 157] on div "RS [PERSON_NAME] Customer Create order" at bounding box center [349, 151] width 349 height 20
click at [498, 153] on div "Create order" at bounding box center [497, 151] width 35 height 10
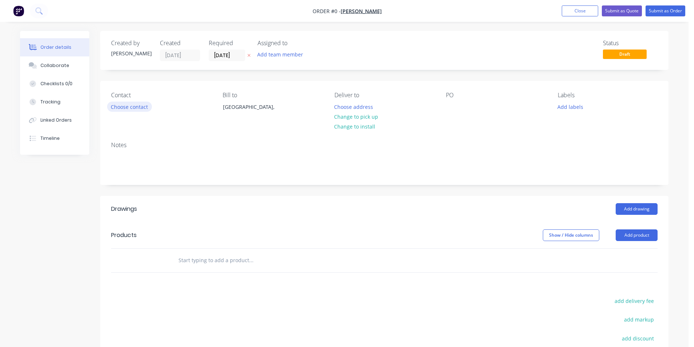
click at [123, 107] on button "Choose contact" at bounding box center [129, 107] width 45 height 10
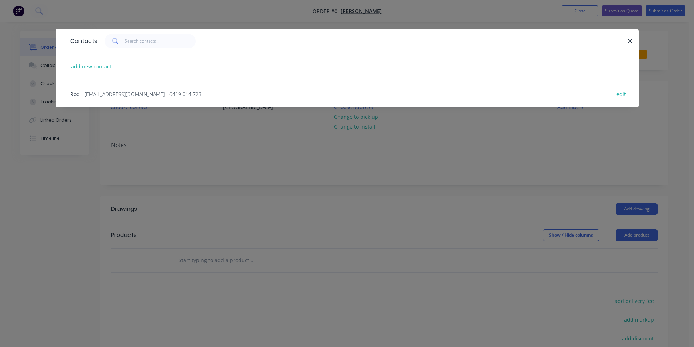
drag, startPoint x: 122, startPoint y: 101, endPoint x: 129, endPoint y: 94, distance: 9.3
click at [124, 99] on div "Rod - [EMAIL_ADDRESS][DOMAIN_NAME] - 0419 014 723 edit" at bounding box center [347, 93] width 561 height 27
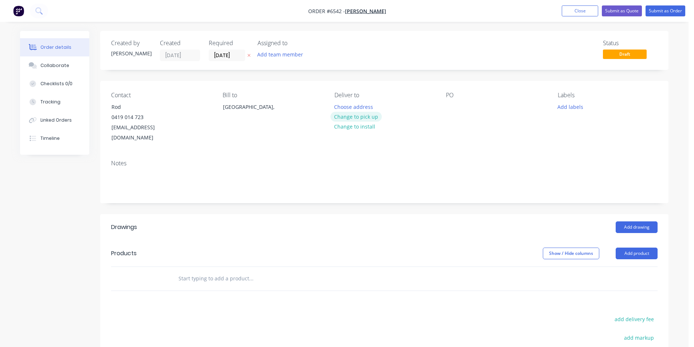
click at [358, 116] on button "Change to pick up" at bounding box center [356, 117] width 52 height 10
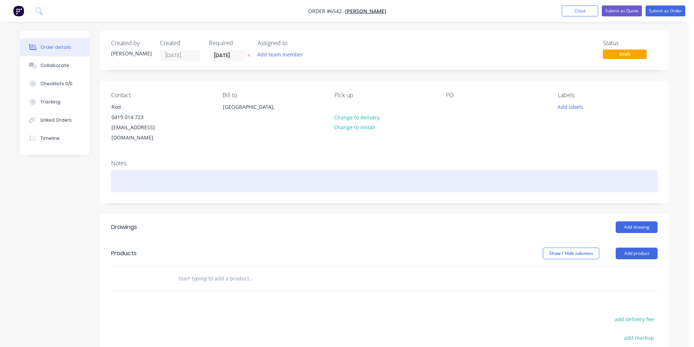
drag, startPoint x: 494, startPoint y: 176, endPoint x: 570, endPoint y: 184, distance: 76.6
click at [494, 176] on div at bounding box center [384, 181] width 546 height 22
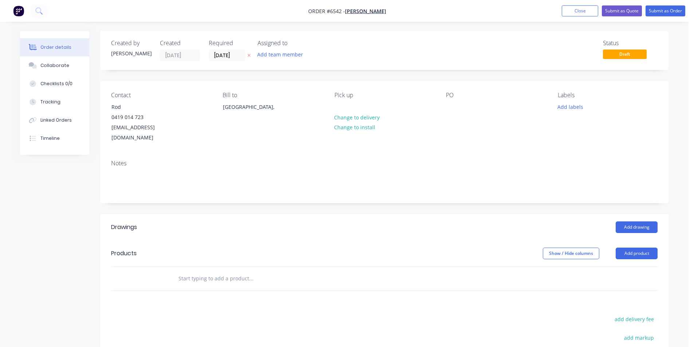
click at [639, 249] on header "Products Show / Hide columns Add product" at bounding box center [384, 253] width 568 height 26
click at [642, 248] on button "Add product" at bounding box center [636, 254] width 42 height 12
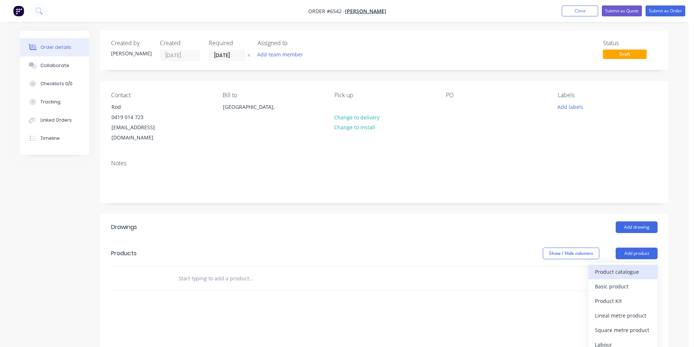
click at [641, 267] on div "Product catalogue" at bounding box center [623, 272] width 56 height 11
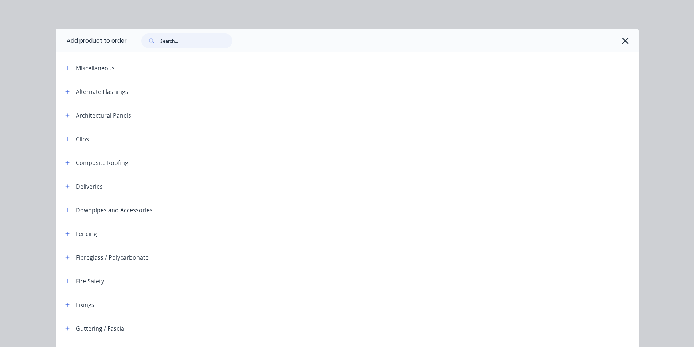
click at [203, 38] on input "text" at bounding box center [196, 41] width 72 height 15
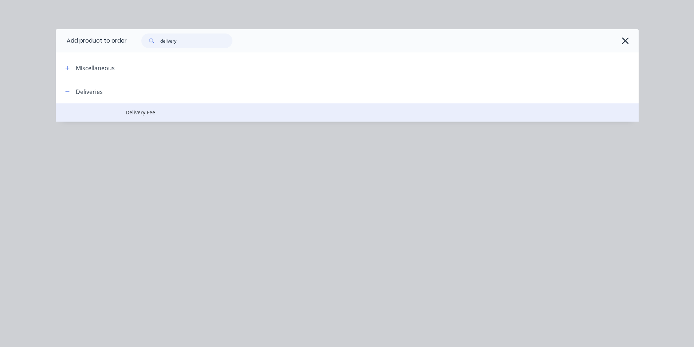
type input "delivery"
click at [139, 120] on td "Delivery Fee" at bounding box center [382, 112] width 513 height 18
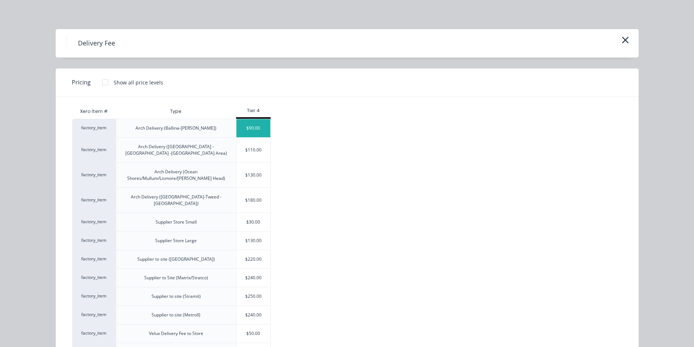
click at [246, 131] on div "$90.00" at bounding box center [253, 128] width 34 height 18
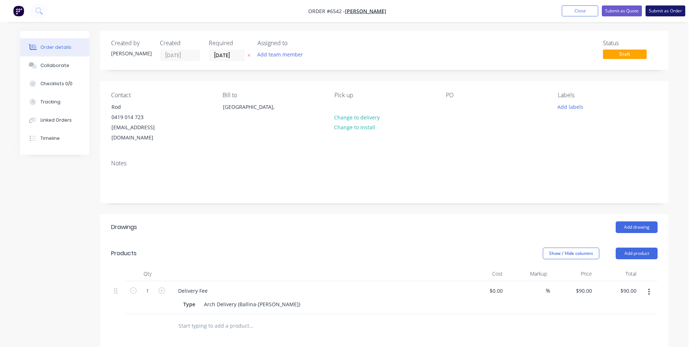
click at [660, 13] on button "Submit as Order" at bounding box center [665, 10] width 40 height 11
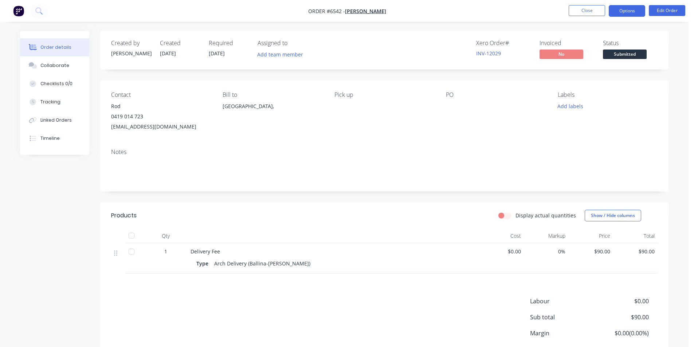
click at [622, 15] on button "Options" at bounding box center [627, 11] width 36 height 12
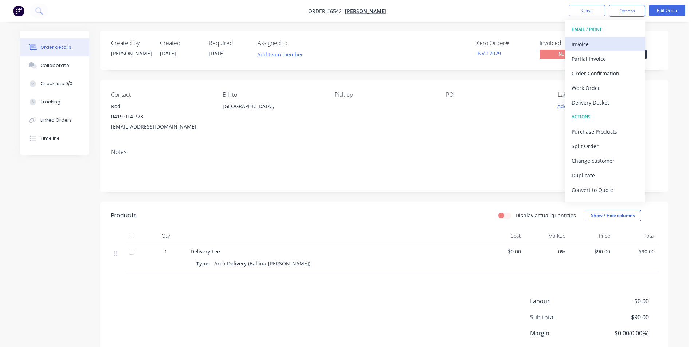
click at [615, 42] on div "Invoice" at bounding box center [604, 44] width 67 height 11
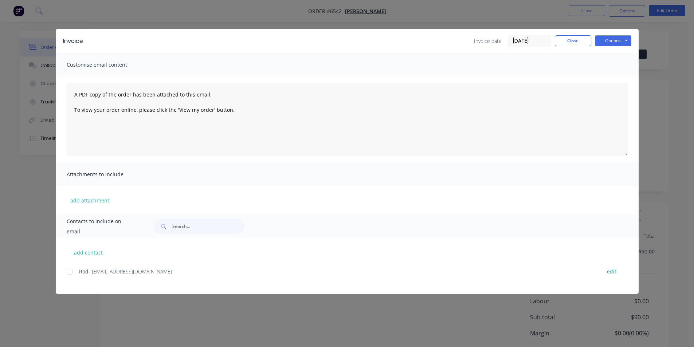
click at [70, 268] on div "add contact Rod - [EMAIL_ADDRESS][DOMAIN_NAME] edit" at bounding box center [347, 266] width 583 height 56
click at [70, 269] on div at bounding box center [69, 271] width 15 height 15
click at [623, 38] on button "Options" at bounding box center [613, 40] width 36 height 11
click at [623, 63] on button "Print" at bounding box center [618, 66] width 47 height 12
click at [603, 39] on button "Options" at bounding box center [613, 40] width 36 height 11
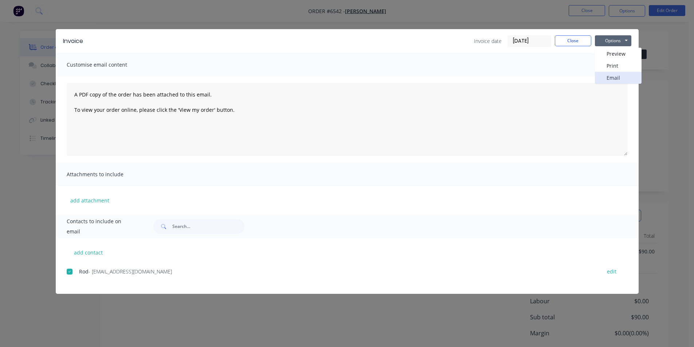
click at [613, 79] on button "Email" at bounding box center [618, 78] width 47 height 12
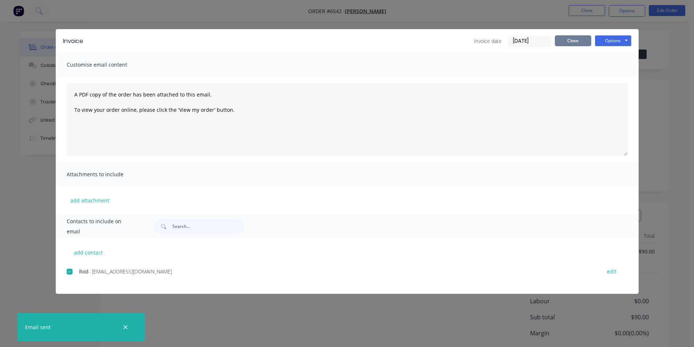
click at [562, 42] on button "Close" at bounding box center [573, 40] width 36 height 11
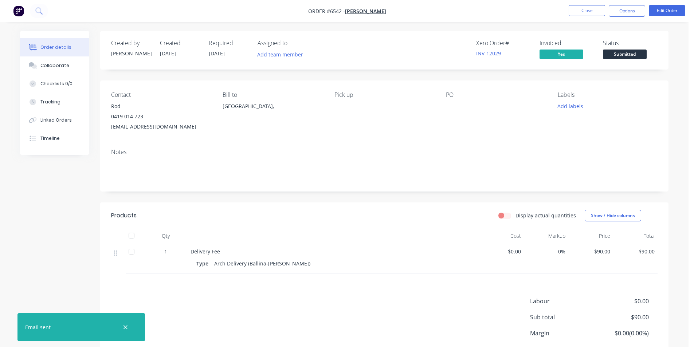
scroll to position [56, 0]
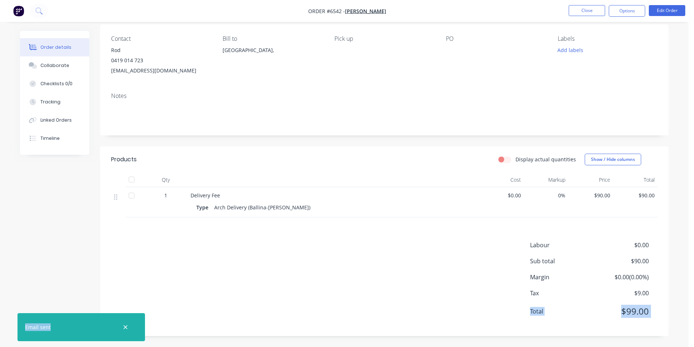
drag, startPoint x: 11, startPoint y: 361, endPoint x: 76, endPoint y: 361, distance: 65.9
click at [76, 347] on html "Order #6542 - [PERSON_NAME] Close Options Edit Order Order details Collaborate …" at bounding box center [347, 145] width 694 height 403
click at [602, 11] on button "Close" at bounding box center [586, 10] width 36 height 11
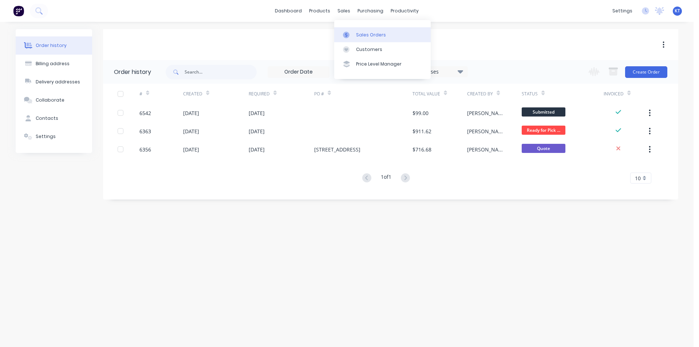
click at [365, 32] on div "Sales Orders" at bounding box center [371, 35] width 30 height 7
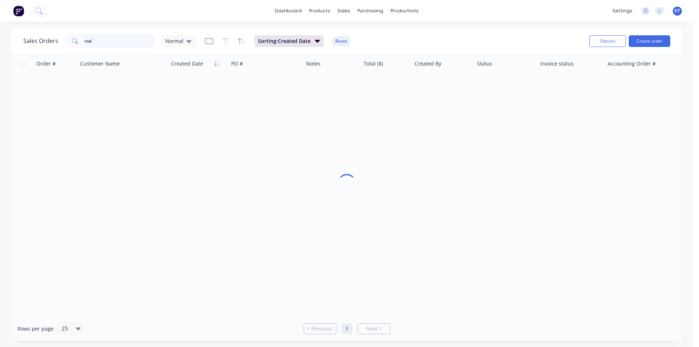
click at [126, 35] on input "rod" at bounding box center [119, 41] width 71 height 15
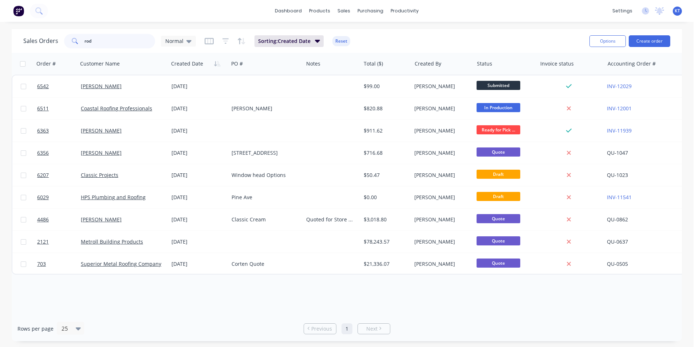
click at [119, 38] on input "rod" at bounding box center [119, 41] width 71 height 15
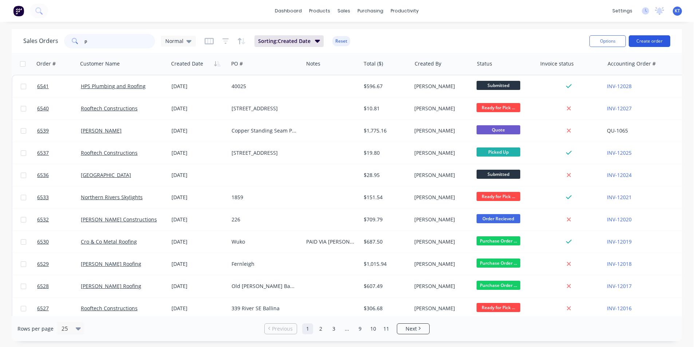
type input "p"
click at [649, 39] on button "Create order" at bounding box center [650, 41] width 42 height 12
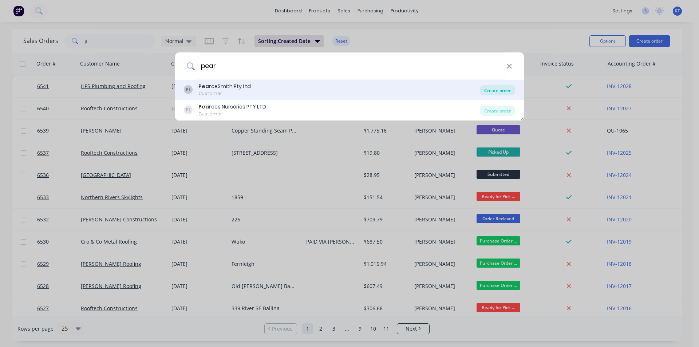
type input "pear"
click at [501, 92] on div "Create order" at bounding box center [497, 90] width 35 height 10
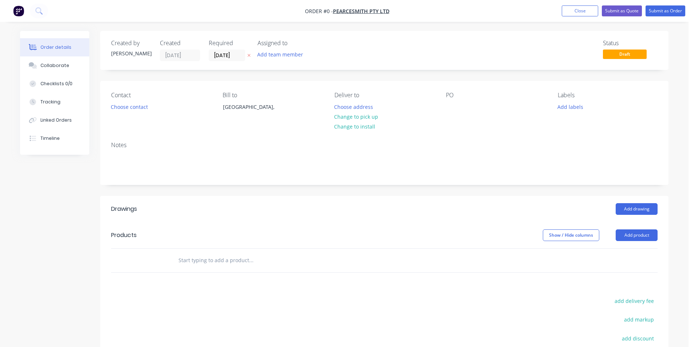
click at [120, 114] on div "Contact Choose contact" at bounding box center [161, 108] width 100 height 33
click at [120, 109] on button "Choose contact" at bounding box center [129, 107] width 45 height 10
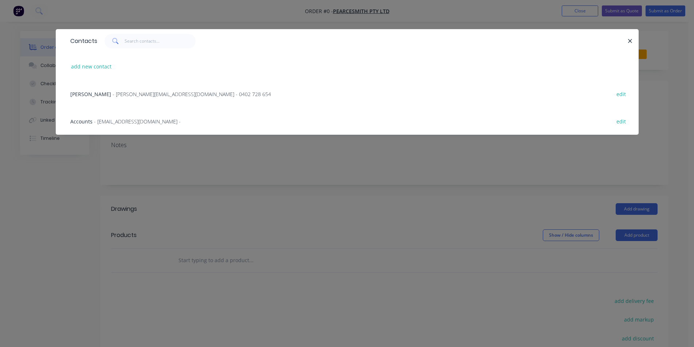
click at [123, 96] on span "- [PERSON_NAME][EMAIL_ADDRESS][DOMAIN_NAME] - 0402 728 654" at bounding box center [192, 94] width 158 height 7
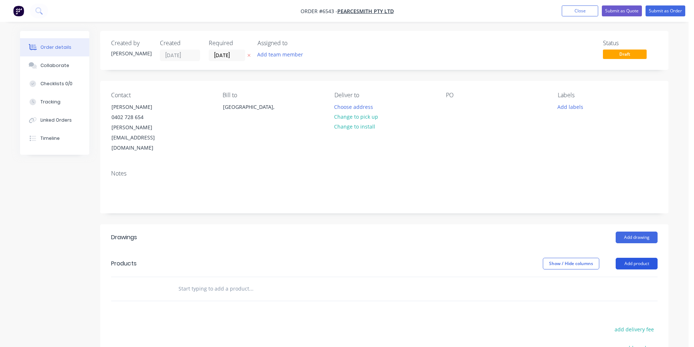
click at [655, 258] on button "Add product" at bounding box center [636, 264] width 42 height 12
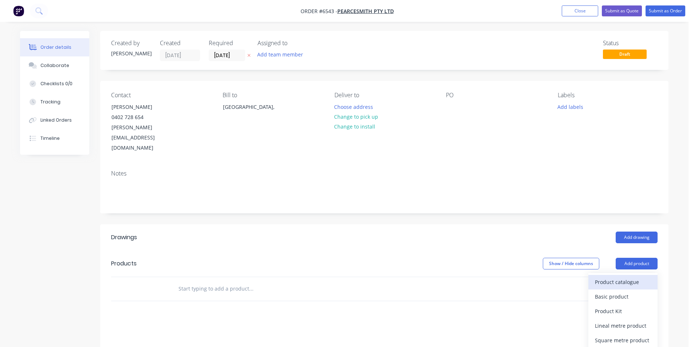
click at [645, 277] on div "Product catalogue" at bounding box center [623, 282] width 56 height 11
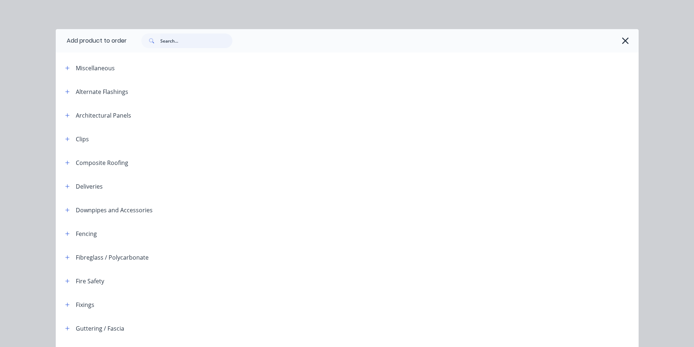
click at [203, 42] on input "text" at bounding box center [196, 41] width 72 height 15
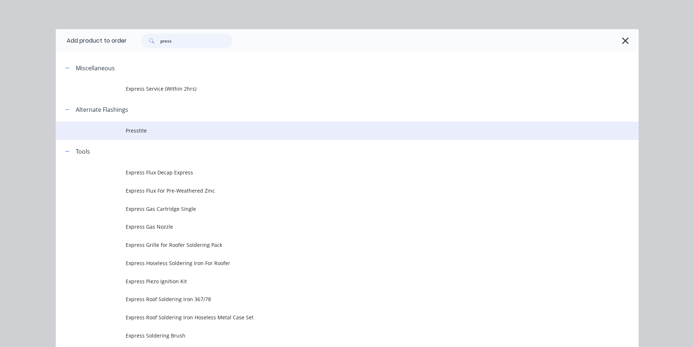
type input "press"
click at [165, 138] on td "Presstite" at bounding box center [382, 131] width 513 height 18
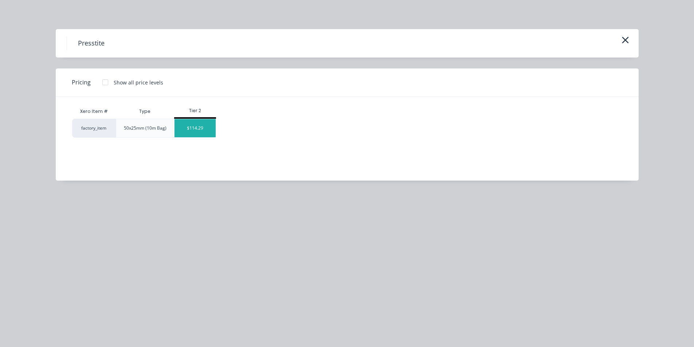
click at [203, 132] on div "$114.29" at bounding box center [194, 128] width 41 height 18
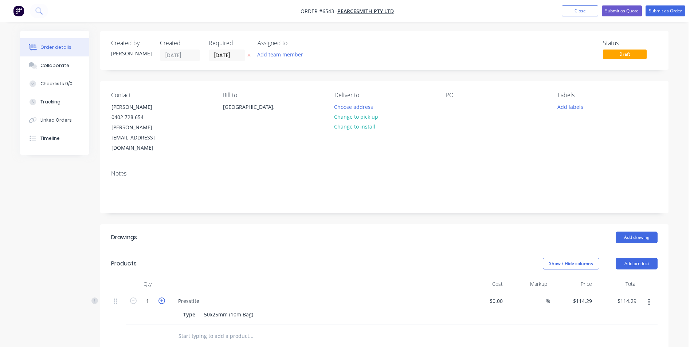
click at [161, 298] on icon "button" at bounding box center [161, 301] width 7 height 7
type input "2"
type input "$228.58"
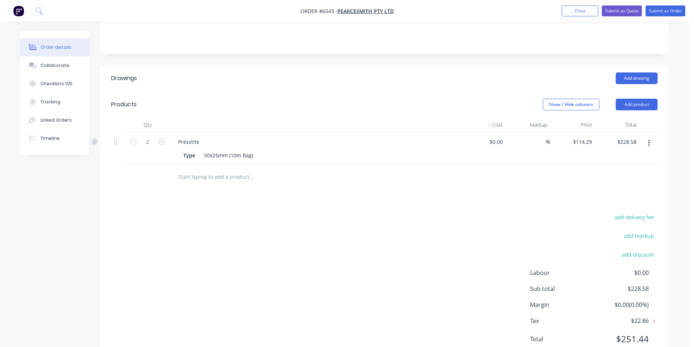
scroll to position [166, 0]
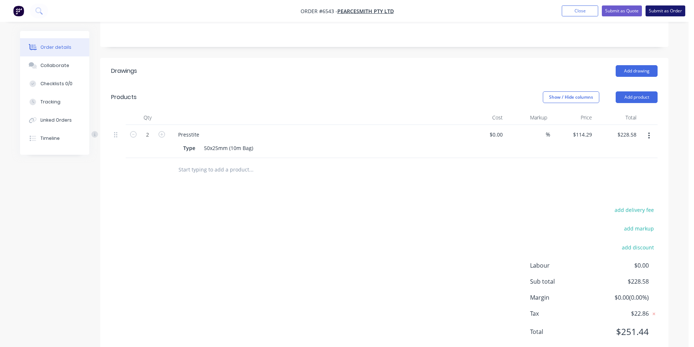
click at [671, 11] on button "Submit as Order" at bounding box center [665, 10] width 40 height 11
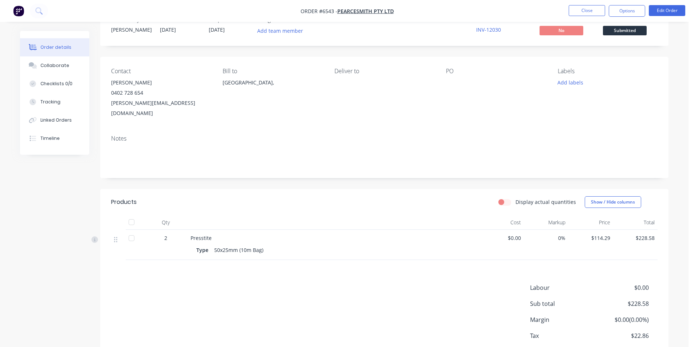
scroll to position [0, 0]
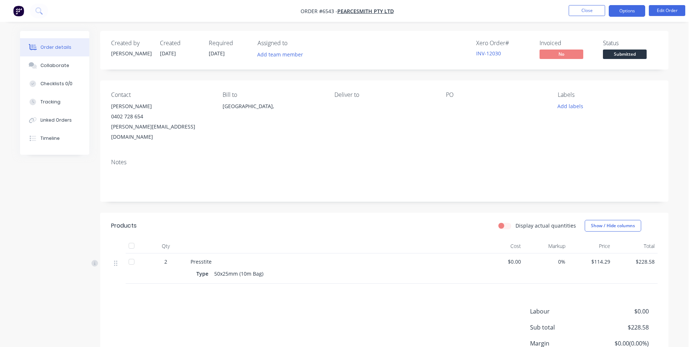
click at [621, 14] on button "Options" at bounding box center [627, 11] width 36 height 12
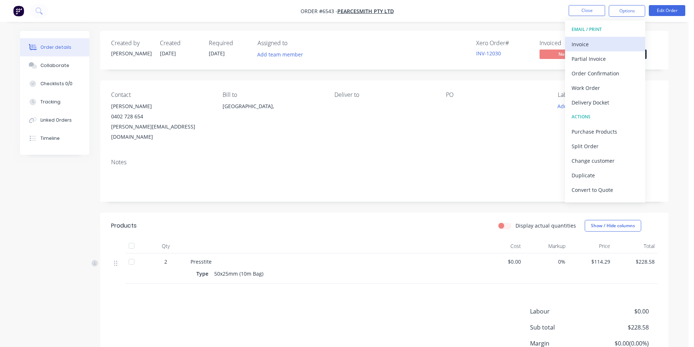
click at [596, 44] on div "Invoice" at bounding box center [604, 44] width 67 height 11
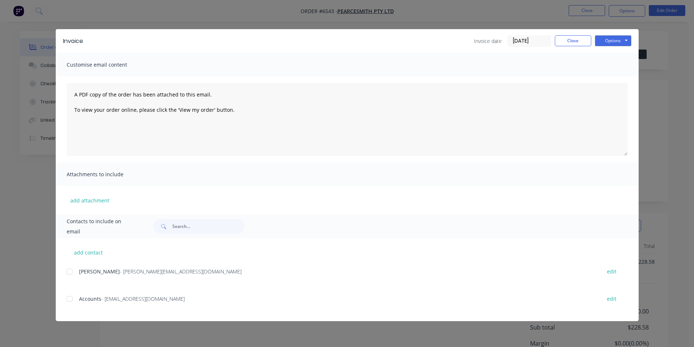
click at [65, 300] on div "add contact Jason - [EMAIL_ADDRESS][DOMAIN_NAME] edit Accounts - [EMAIL_ADDRESS…" at bounding box center [347, 279] width 583 height 83
click at [73, 302] on div at bounding box center [69, 299] width 15 height 15
click at [615, 39] on button "Options" at bounding box center [613, 40] width 36 height 11
click at [613, 78] on button "Email" at bounding box center [618, 78] width 47 height 12
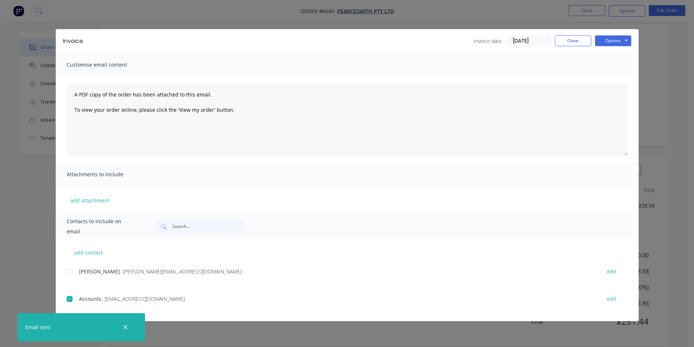
scroll to position [20, 0]
click at [581, 42] on button "Close" at bounding box center [573, 40] width 36 height 11
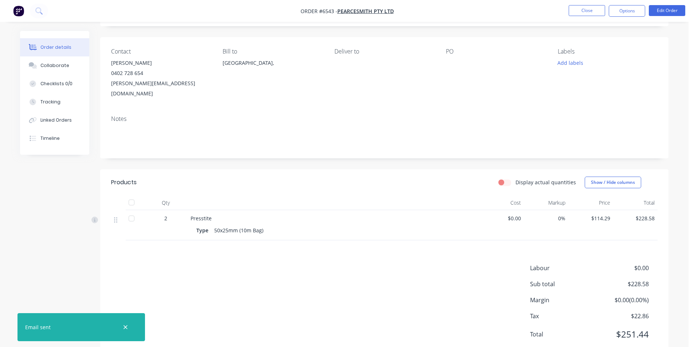
scroll to position [56, 0]
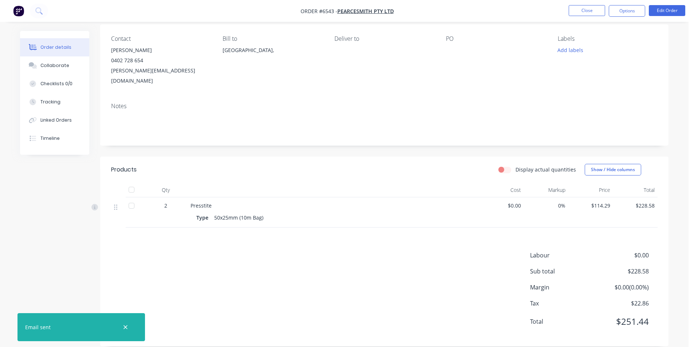
click at [135, 182] on div at bounding box center [131, 189] width 15 height 15
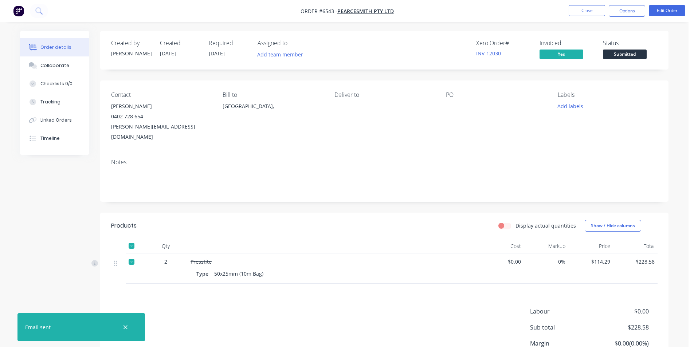
click at [625, 56] on span "Submitted" at bounding box center [625, 54] width 44 height 9
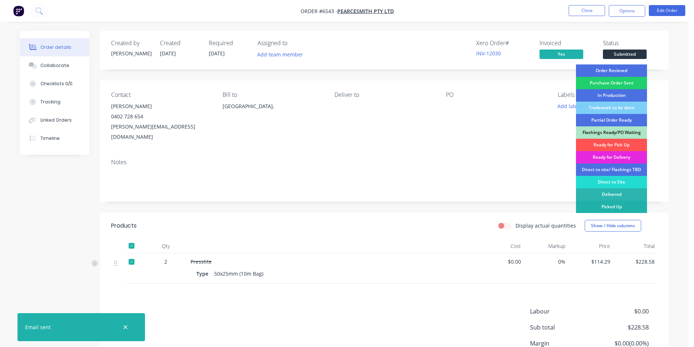
click at [623, 208] on div "Picked Up" at bounding box center [611, 207] width 71 height 12
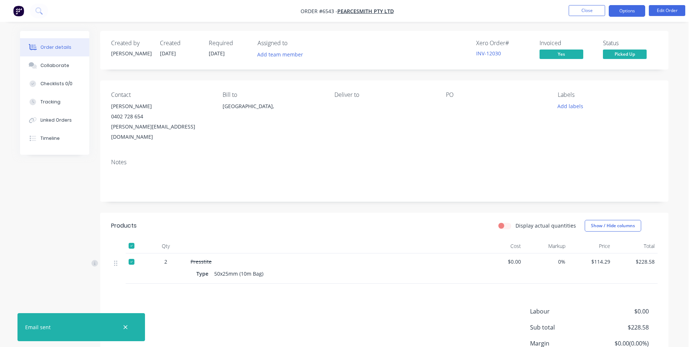
click at [626, 13] on button "Options" at bounding box center [627, 11] width 36 height 12
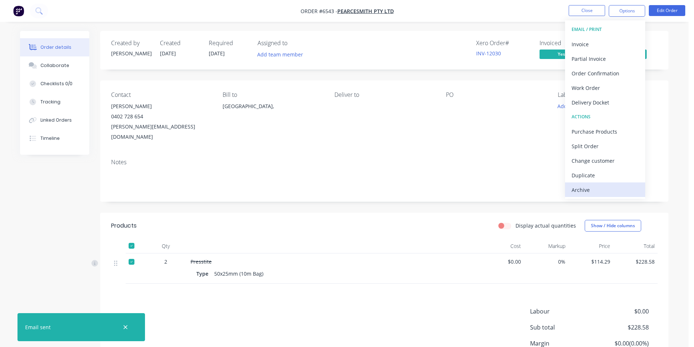
click at [621, 184] on button "Archive" at bounding box center [605, 189] width 80 height 15
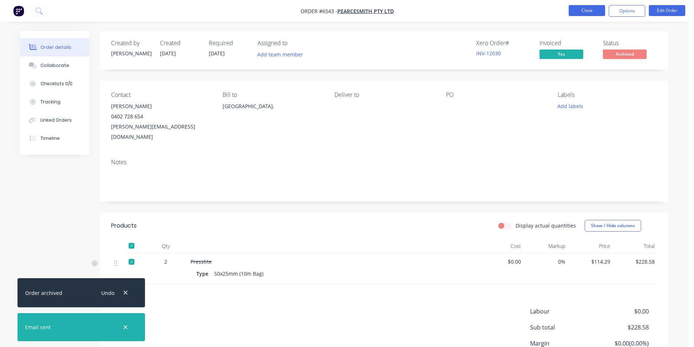
click at [584, 7] on button "Close" at bounding box center [586, 10] width 36 height 11
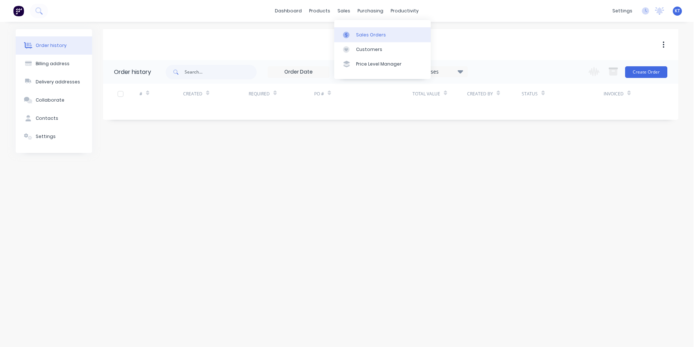
click at [348, 39] on link "Sales Orders" at bounding box center [382, 34] width 97 height 15
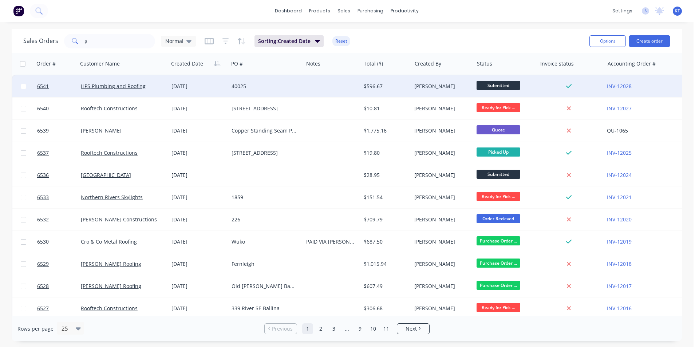
click at [343, 86] on div at bounding box center [331, 86] width 57 height 22
click at [387, 89] on div "$596.67" at bounding box center [385, 86] width 43 height 7
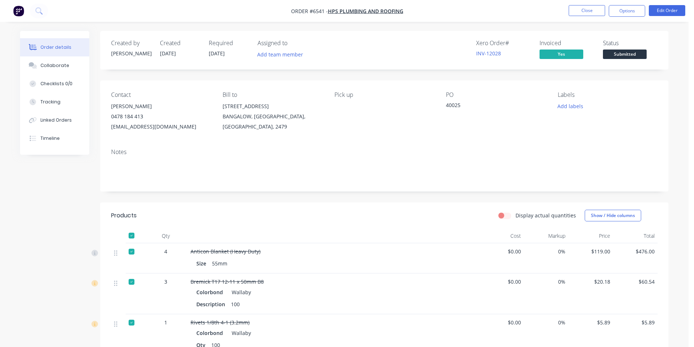
click at [610, 59] on button "Submitted" at bounding box center [625, 55] width 44 height 11
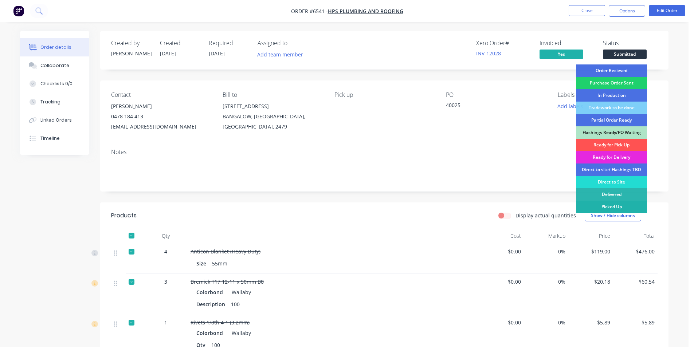
click at [604, 206] on div "Picked Up" at bounding box center [611, 207] width 71 height 12
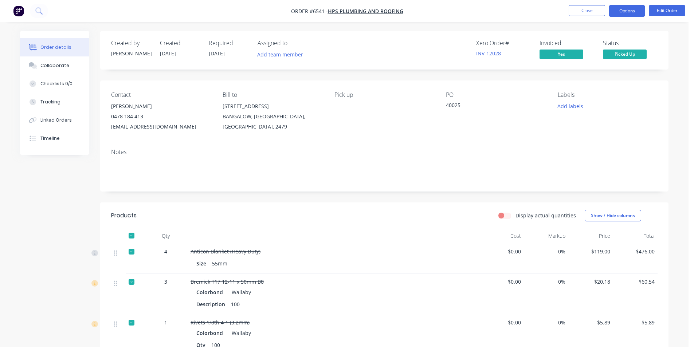
click at [618, 11] on button "Options" at bounding box center [627, 11] width 36 height 12
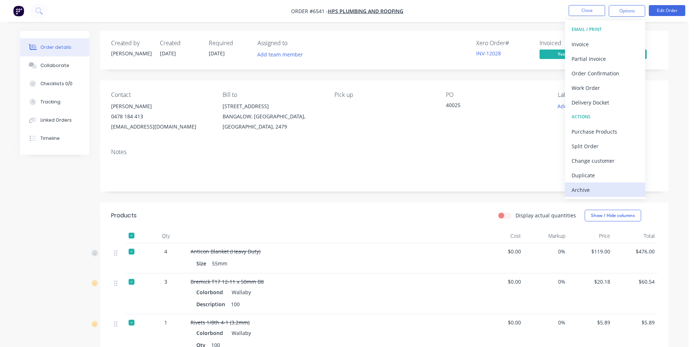
click at [597, 190] on div "Archive" at bounding box center [604, 190] width 67 height 11
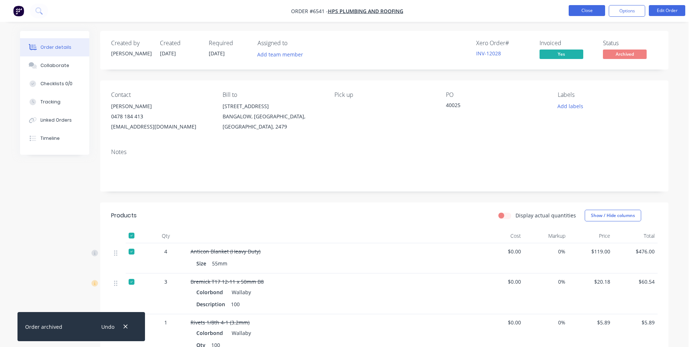
click at [602, 7] on button "Close" at bounding box center [586, 10] width 36 height 11
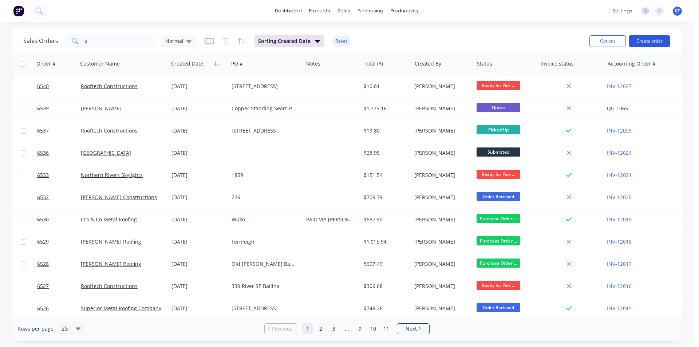
click at [641, 38] on button "Create order" at bounding box center [650, 41] width 42 height 12
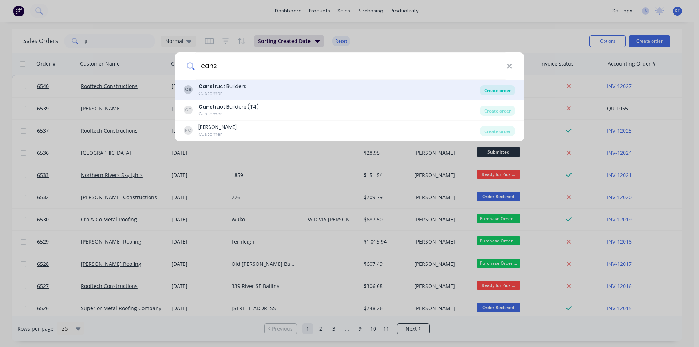
type input "cans"
click at [500, 90] on div "Create order" at bounding box center [497, 90] width 35 height 10
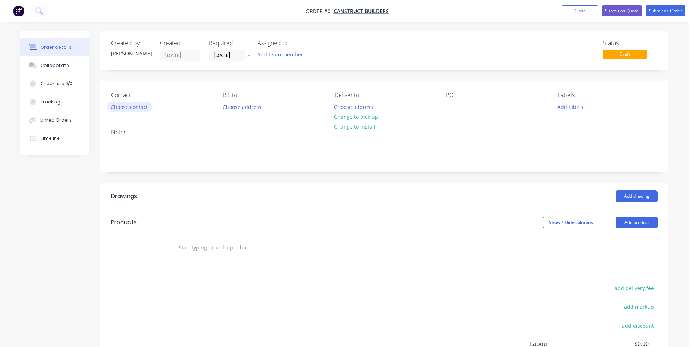
click at [109, 105] on button "Choose contact" at bounding box center [129, 107] width 45 height 10
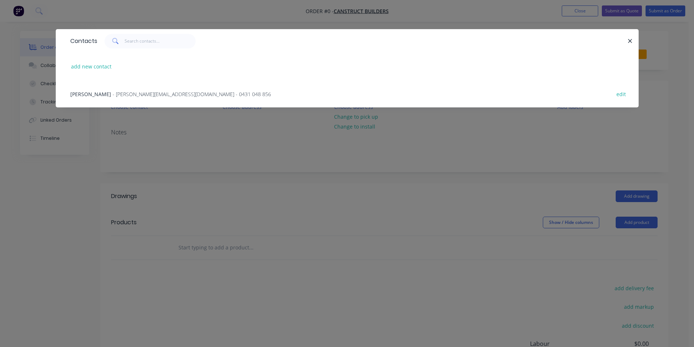
click at [204, 92] on span "- [PERSON_NAME][EMAIL_ADDRESS][DOMAIN_NAME] - 0431 048 856" at bounding box center [192, 94] width 158 height 7
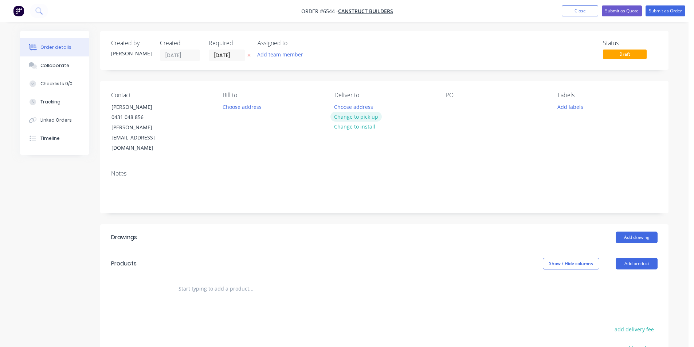
click at [349, 119] on button "Change to pick up" at bounding box center [356, 117] width 52 height 10
click at [635, 232] on button "Add drawing" at bounding box center [636, 238] width 42 height 12
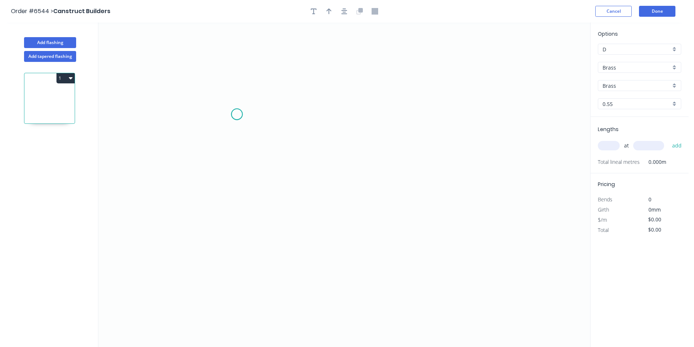
click at [237, 114] on icon "0" at bounding box center [344, 185] width 492 height 324
click at [251, 172] on icon "0" at bounding box center [344, 185] width 492 height 324
click at [330, 177] on icon "0 ?" at bounding box center [344, 185] width 492 height 324
click at [334, 217] on icon "0 ? ? ? º" at bounding box center [344, 185] width 492 height 324
click at [347, 225] on icon "0 ? ? ? ? º ? º" at bounding box center [344, 185] width 492 height 324
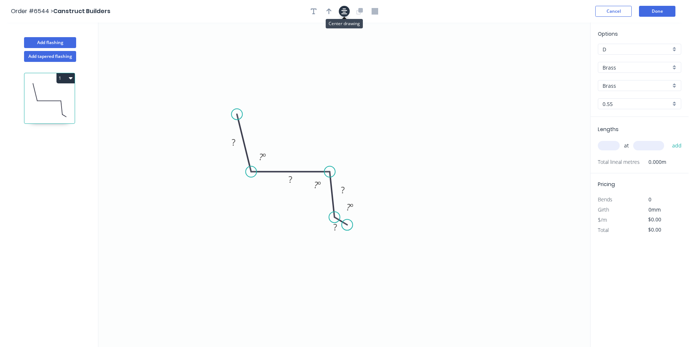
click at [343, 12] on icon "button" at bounding box center [344, 11] width 6 height 6
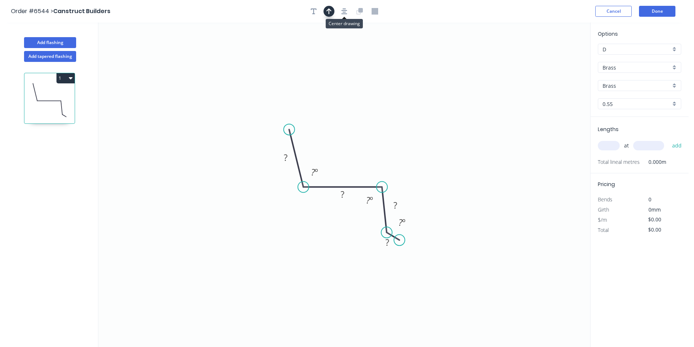
click at [331, 11] on icon "button" at bounding box center [328, 11] width 5 height 7
click at [555, 58] on icon at bounding box center [553, 50] width 7 height 23
drag, startPoint x: 434, startPoint y: 115, endPoint x: 364, endPoint y: 158, distance: 82.3
click at [387, 143] on icon at bounding box center [397, 132] width 21 height 21
click at [649, 66] on input "Brass" at bounding box center [636, 68] width 68 height 8
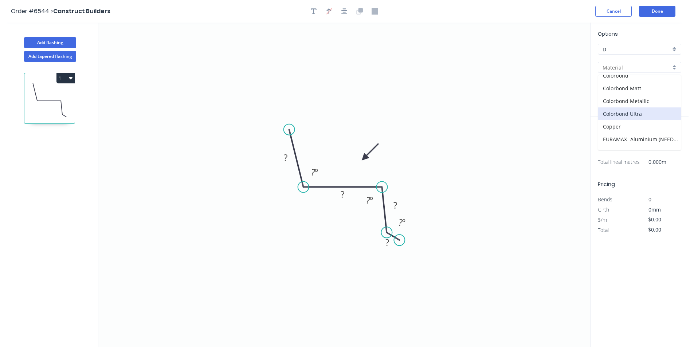
scroll to position [36, 0]
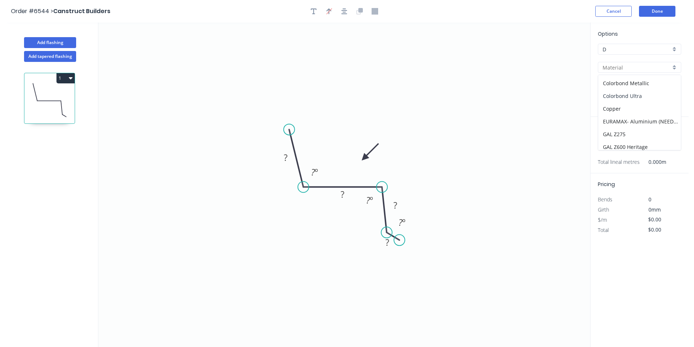
click at [617, 97] on div "Colorbond Ultra" at bounding box center [639, 96] width 83 height 13
type input "Colorbond Ultra"
type input "Dune"
click at [286, 158] on tspan "?" at bounding box center [286, 157] width 4 height 12
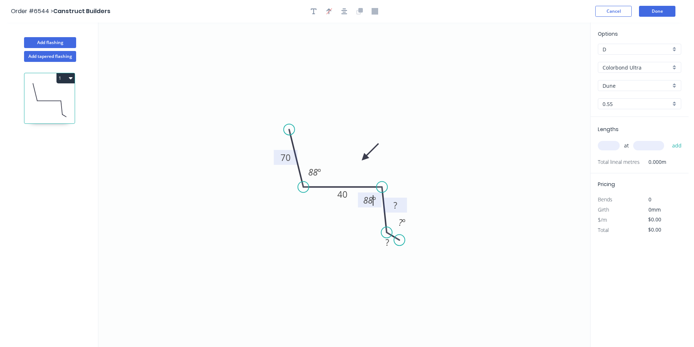
click at [391, 208] on rect at bounding box center [395, 206] width 15 height 10
type input "$16.63"
drag, startPoint x: 289, startPoint y: 130, endPoint x: 265, endPoint y: 69, distance: 65.5
click at [265, 69] on circle at bounding box center [265, 69] width 11 height 11
click at [629, 85] on input "Dune" at bounding box center [636, 86] width 68 height 8
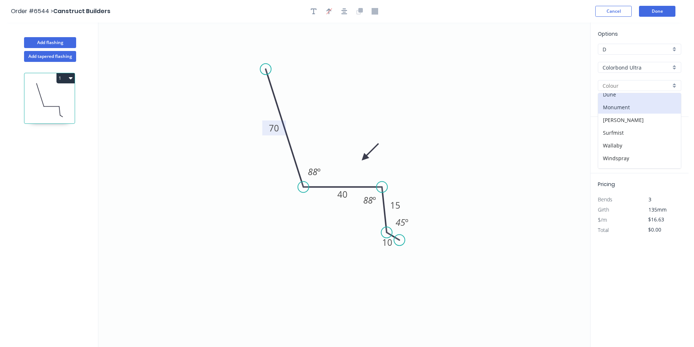
scroll to position [0, 0]
click at [633, 111] on div "Monument" at bounding box center [639, 112] width 83 height 13
type input "Monument"
click at [610, 149] on input "text" at bounding box center [609, 145] width 22 height 9
type input "1"
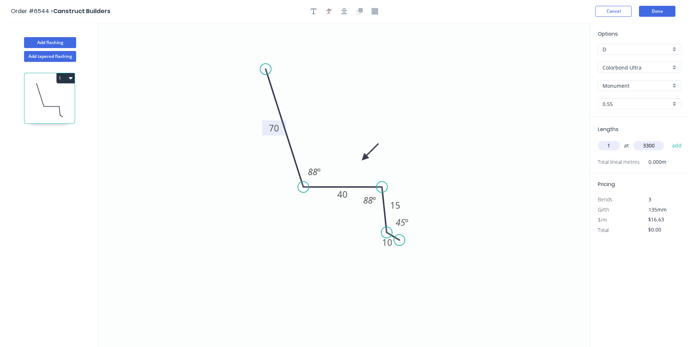
type input "3300"
click at [668, 139] on button "add" at bounding box center [676, 145] width 17 height 12
type input "$54.88"
click at [71, 43] on button "Add flashing" at bounding box center [50, 42] width 52 height 11
type input "$0.00"
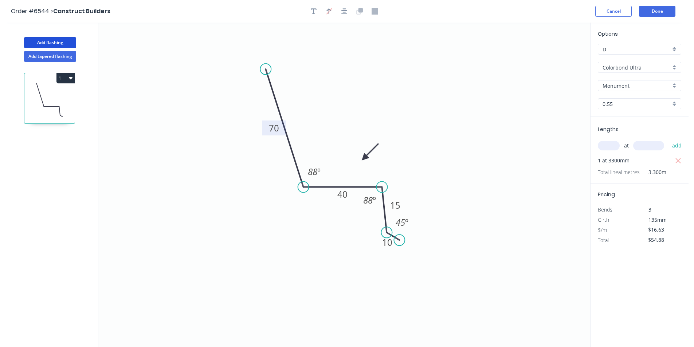
type input "$0.00"
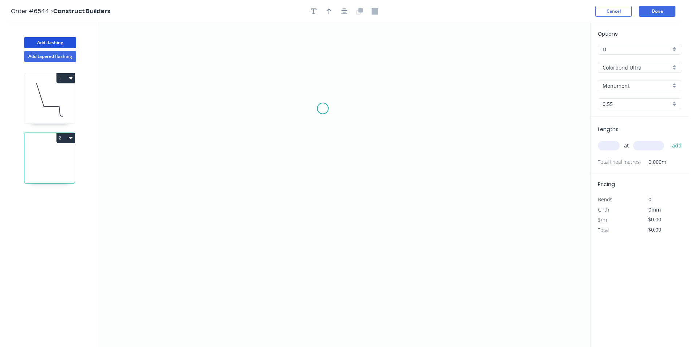
click at [323, 109] on icon "0" at bounding box center [344, 185] width 492 height 324
click at [295, 106] on icon "0" at bounding box center [344, 185] width 492 height 324
click at [379, 194] on icon "0 ?" at bounding box center [344, 185] width 492 height 324
click at [376, 283] on icon "0 ? ? ? º" at bounding box center [344, 185] width 492 height 324
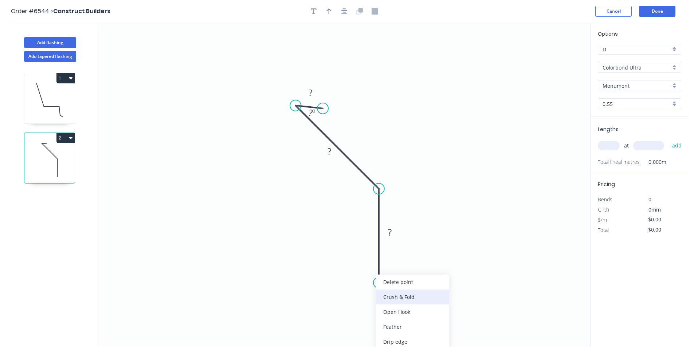
click at [397, 299] on div "Crush & Fold" at bounding box center [412, 297] width 73 height 15
click at [401, 302] on div "Flip bend" at bounding box center [413, 309] width 73 height 15
click at [392, 239] on rect at bounding box center [390, 232] width 24 height 15
click at [398, 225] on rect at bounding box center [390, 232] width 24 height 15
click at [396, 232] on rect at bounding box center [389, 233] width 15 height 10
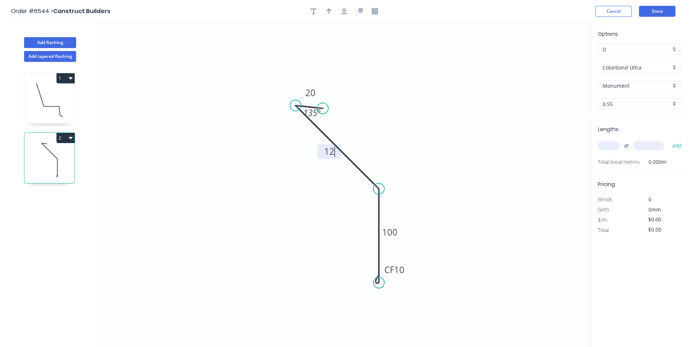
type input "$22.50"
click at [383, 214] on div "Show angle" at bounding box center [417, 213] width 73 height 15
click at [359, 196] on tspan "?" at bounding box center [360, 195] width 4 height 12
click at [343, 12] on icon "button" at bounding box center [344, 11] width 6 height 7
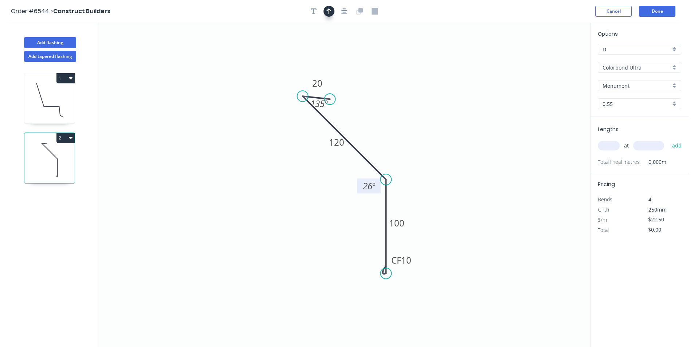
click at [329, 11] on icon "button" at bounding box center [328, 11] width 5 height 6
click at [552, 58] on icon at bounding box center [553, 50] width 7 height 23
drag, startPoint x: 552, startPoint y: 58, endPoint x: 387, endPoint y: 147, distance: 187.9
click at [387, 147] on icon at bounding box center [392, 141] width 21 height 21
click at [609, 138] on div "at add" at bounding box center [640, 146] width 85 height 20
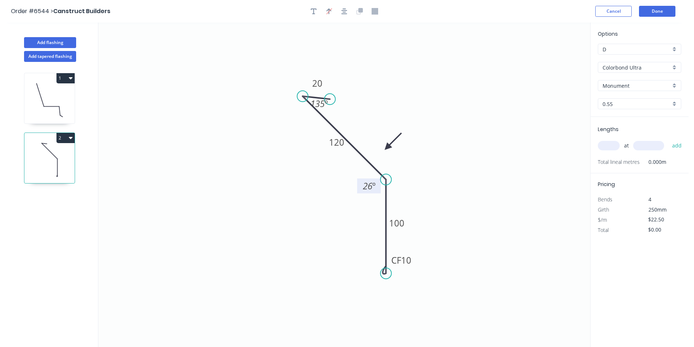
click at [609, 143] on input "text" at bounding box center [609, 145] width 22 height 9
type input "1"
type input "5400"
click at [668, 139] on button "add" at bounding box center [676, 145] width 17 height 12
click at [677, 157] on icon "button" at bounding box center [678, 161] width 7 height 9
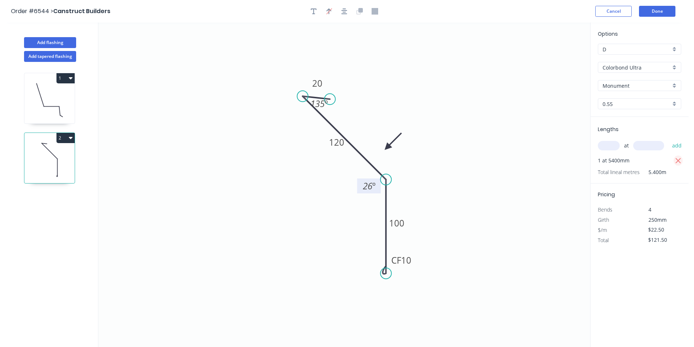
type input "$0.00"
click at [605, 147] on input "text" at bounding box center [609, 145] width 22 height 9
type input "1"
type input "5600"
click at [668, 139] on button "add" at bounding box center [676, 145] width 17 height 12
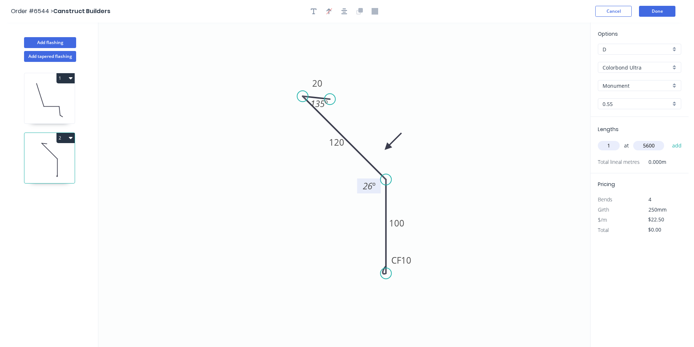
type input "$126.00"
click at [649, 15] on button "Done" at bounding box center [657, 11] width 36 height 11
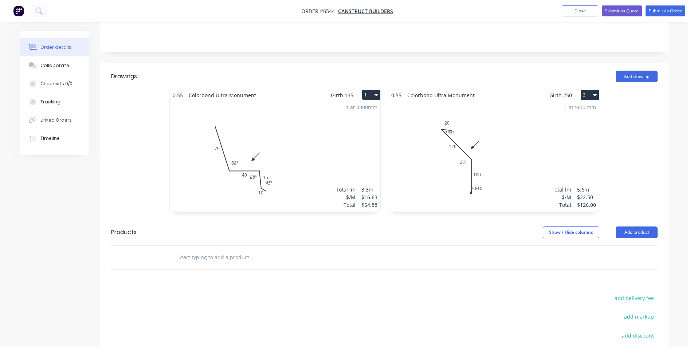
scroll to position [140, 0]
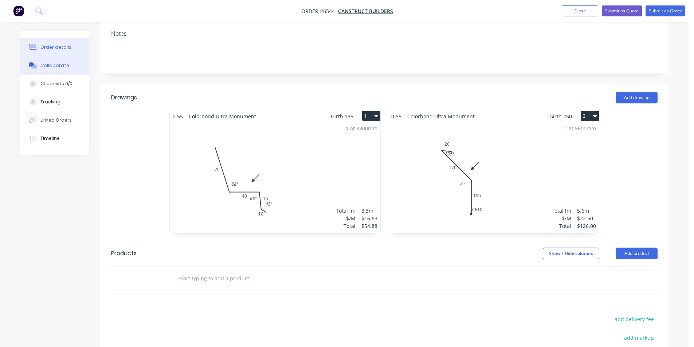
drag, startPoint x: 62, startPoint y: 67, endPoint x: 81, endPoint y: 67, distance: 18.9
click at [63, 67] on div "Collaborate" at bounding box center [54, 65] width 29 height 7
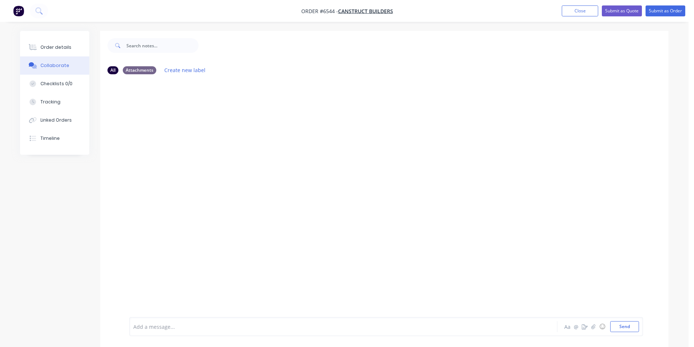
drag, startPoint x: 678, startPoint y: 308, endPoint x: 676, endPoint y: 314, distance: 6.6
click at [676, 312] on body "Order #6544 - Canstruct Builders Add product Close Submit as Quote Submit as Or…" at bounding box center [347, 179] width 694 height 358
click at [688, 342] on div at bounding box center [688, 342] width 0 height 0
click at [606, 275] on div at bounding box center [384, 198] width 568 height 237
click at [592, 328] on icon "button" at bounding box center [593, 326] width 4 height 5
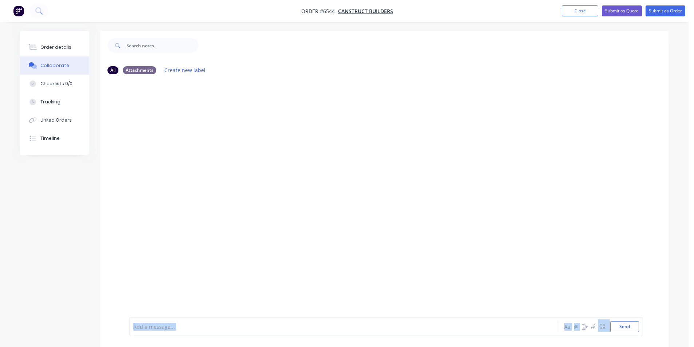
click at [630, 326] on button "Send" at bounding box center [624, 326] width 29 height 11
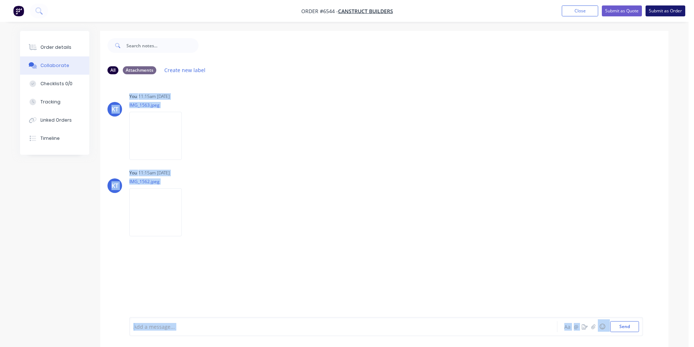
click at [667, 12] on button "Submit as Order" at bounding box center [665, 10] width 40 height 11
click at [62, 47] on div "Order details" at bounding box center [55, 47] width 31 height 7
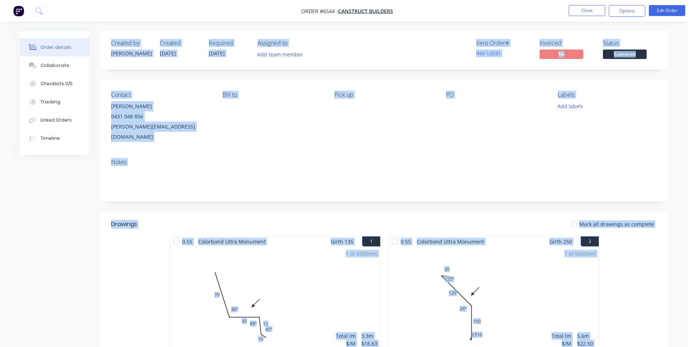
click at [688, 150] on body "Order #6544 - Canstruct Builders Close Options Edit Order Order details Collabo…" at bounding box center [347, 247] width 694 height 495
click at [684, 117] on div "Order details Collaborate Checklists 0/0 Tracking Linked Orders Timeline Order …" at bounding box center [344, 247] width 688 height 495
click at [665, 131] on div "Contact [PERSON_NAME] [PHONE_NUMBER] [PERSON_NAME][EMAIL_ADDRESS][DOMAIN_NAME] …" at bounding box center [384, 116] width 568 height 72
click at [629, 61] on div "Created by [PERSON_NAME] Created [DATE] Required [DATE] Assigned to Add team me…" at bounding box center [384, 50] width 568 height 39
click at [632, 53] on span "Submitted" at bounding box center [625, 54] width 44 height 9
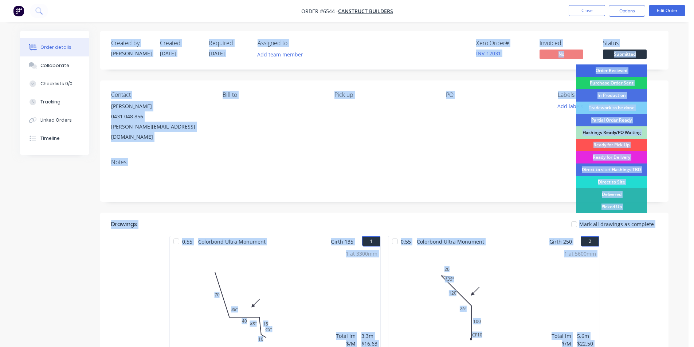
click at [630, 70] on div "Order Recieved" at bounding box center [611, 70] width 71 height 12
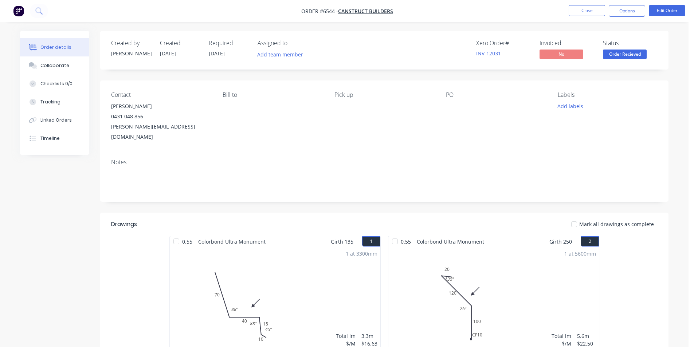
click at [638, 3] on nav "Order #6544 - Canstruct Builders Close Options Edit Order" at bounding box center [347, 11] width 694 height 22
click at [638, 9] on button "Options" at bounding box center [627, 11] width 36 height 12
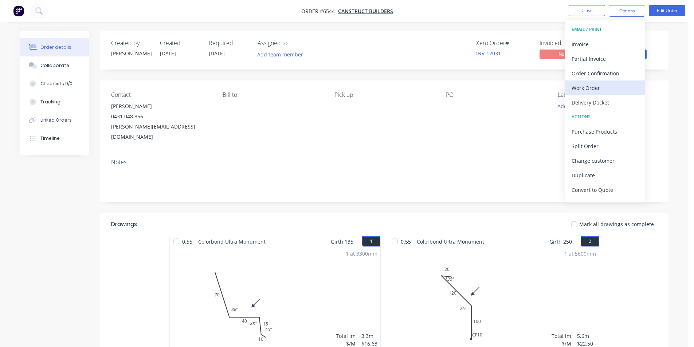
click at [592, 90] on div "Work Order" at bounding box center [604, 88] width 67 height 11
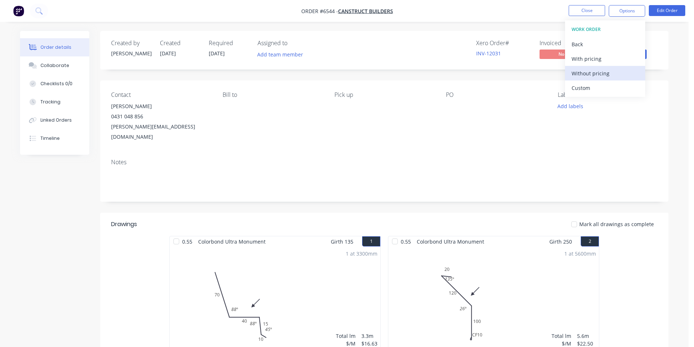
click at [600, 74] on div "Without pricing" at bounding box center [604, 73] width 67 height 11
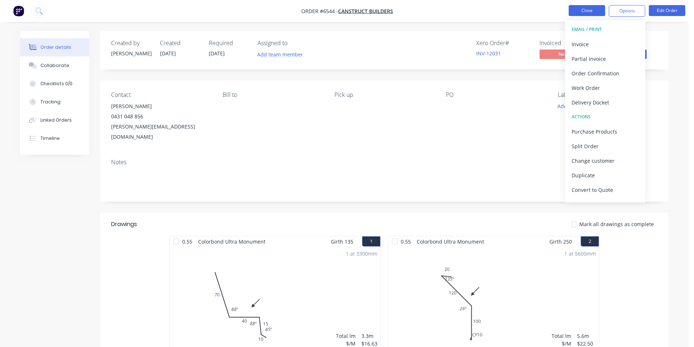
click at [595, 11] on button "Close" at bounding box center [586, 10] width 36 height 11
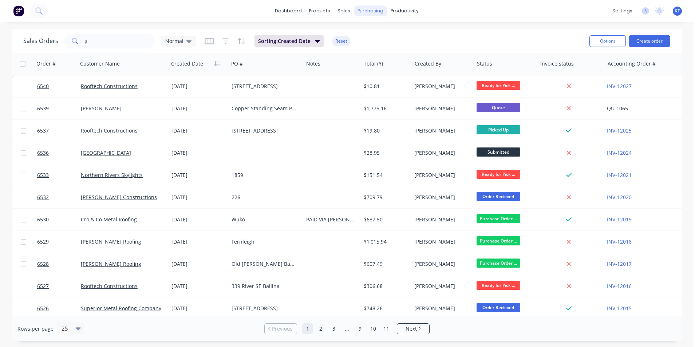
click at [374, 12] on div "purchasing" at bounding box center [370, 10] width 33 height 11
click at [389, 32] on div "Purchase Orders" at bounding box center [394, 35] width 39 height 7
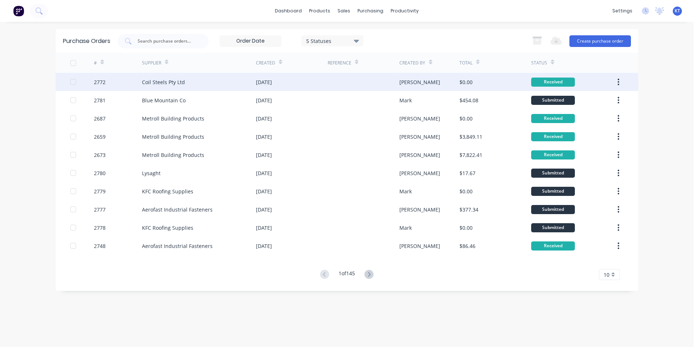
click at [206, 79] on div "Coil Steels Pty Ltd" at bounding box center [199, 82] width 114 height 18
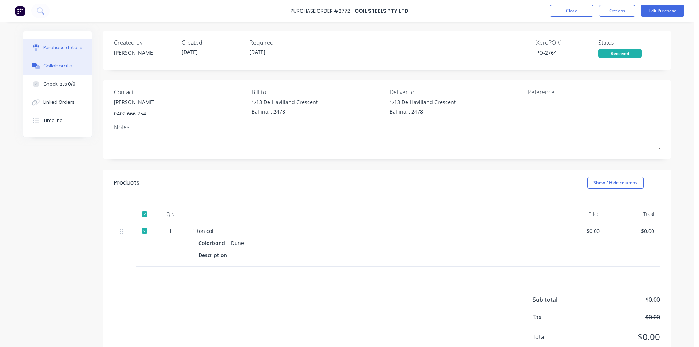
click at [52, 67] on div "Collaborate" at bounding box center [57, 66] width 29 height 7
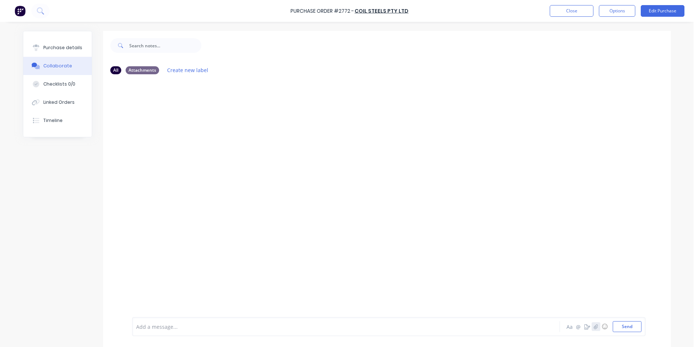
click at [594, 327] on icon "button" at bounding box center [596, 326] width 4 height 5
click at [621, 325] on button "Send" at bounding box center [627, 326] width 29 height 11
click at [566, 14] on button "Close" at bounding box center [572, 11] width 44 height 12
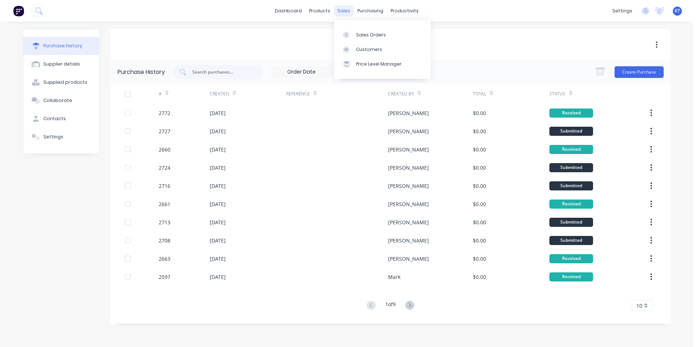
click at [340, 14] on div "sales" at bounding box center [344, 10] width 20 height 11
click at [371, 40] on link "Sales Orders" at bounding box center [382, 34] width 97 height 15
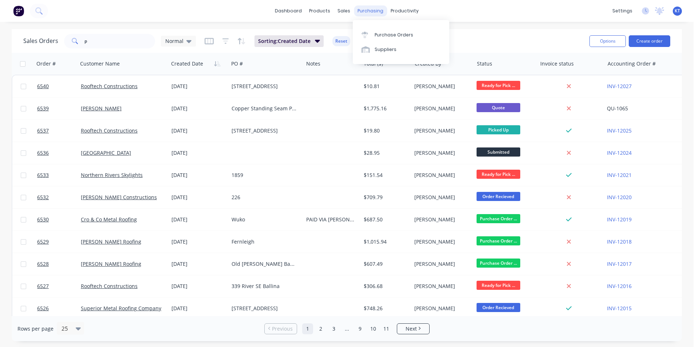
drag, startPoint x: 367, startPoint y: 10, endPoint x: 365, endPoint y: 14, distance: 4.6
click at [367, 10] on div "purchasing" at bounding box center [370, 10] width 33 height 11
click at [344, 10] on div "sales" at bounding box center [344, 10] width 20 height 11
click at [370, 34] on div "Sales Orders" at bounding box center [371, 35] width 30 height 7
click at [111, 43] on input "p" at bounding box center [119, 41] width 71 height 15
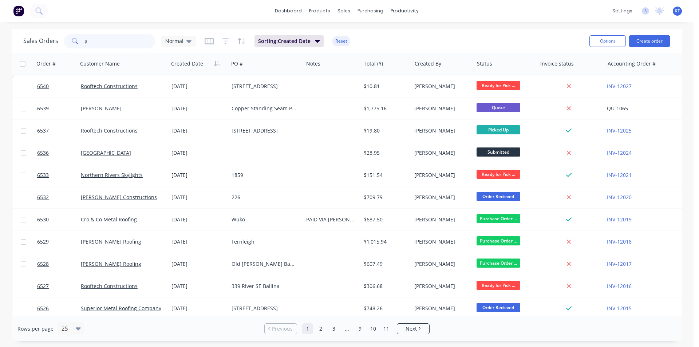
click at [110, 43] on input "p" at bounding box center [119, 41] width 71 height 15
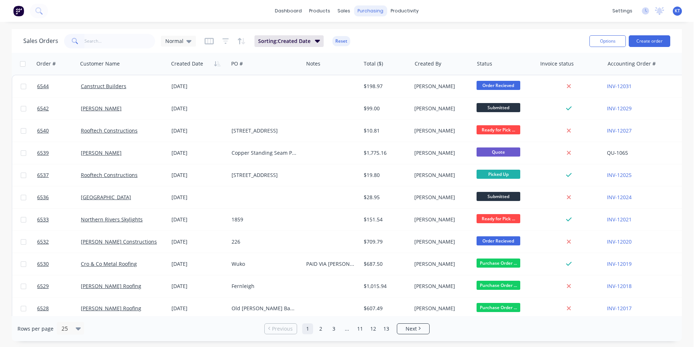
click at [366, 15] on div "purchasing" at bounding box center [370, 10] width 33 height 11
click at [399, 27] on link "Purchase Orders" at bounding box center [401, 34] width 97 height 15
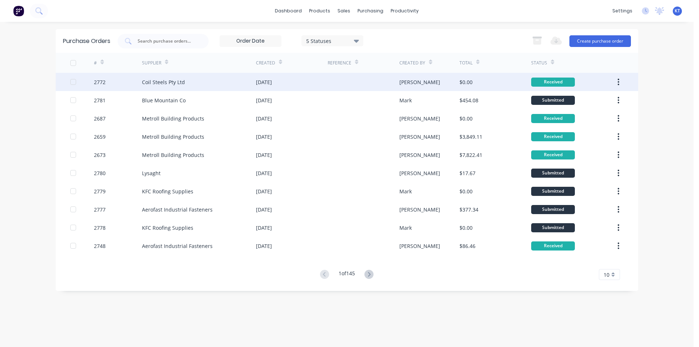
click at [177, 43] on input "text" at bounding box center [167, 41] width 60 height 7
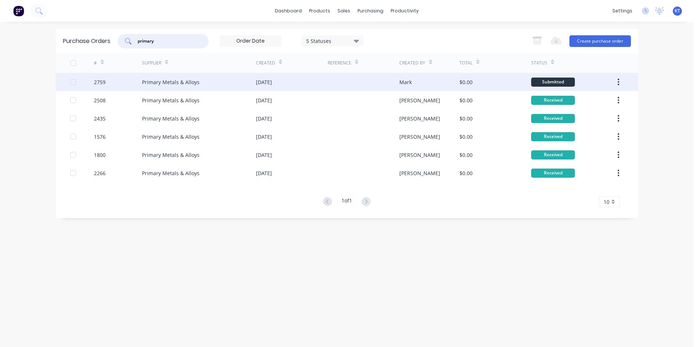
type input "primary"
click at [170, 79] on div "Primary Metals & Alloys" at bounding box center [171, 82] width 58 height 8
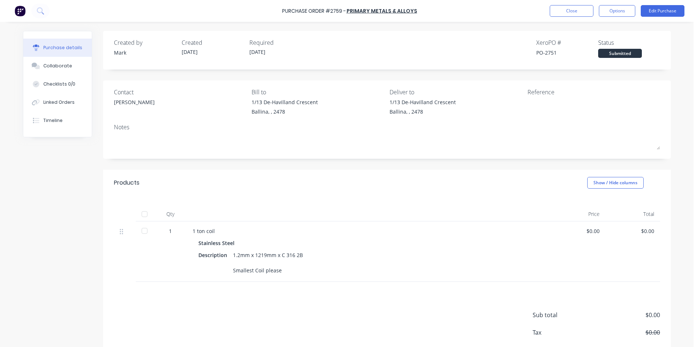
click at [141, 216] on div at bounding box center [144, 214] width 15 height 15
click at [556, 8] on button "Close" at bounding box center [572, 11] width 44 height 12
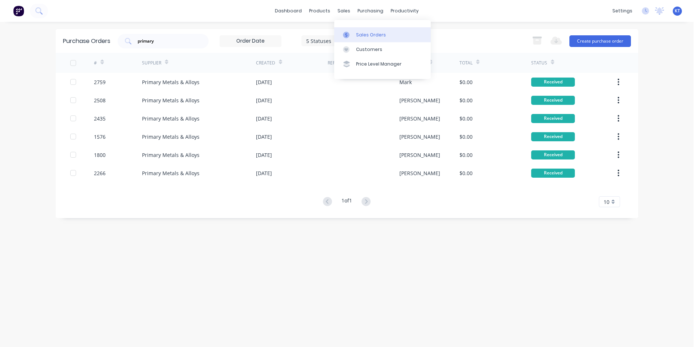
click at [353, 39] on link "Sales Orders" at bounding box center [382, 34] width 97 height 15
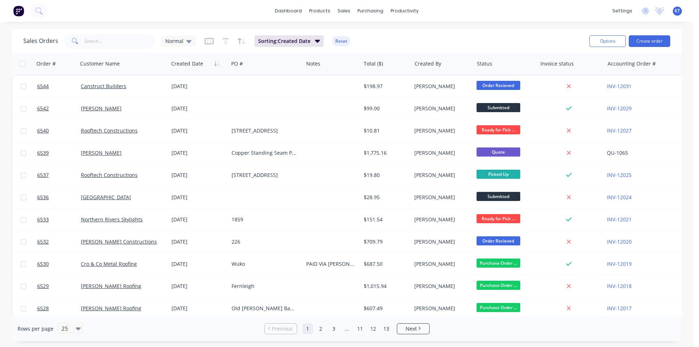
click at [122, 51] on div "Sales Orders Normal Sorting: Created Date Reset Options Create order" at bounding box center [347, 41] width 670 height 24
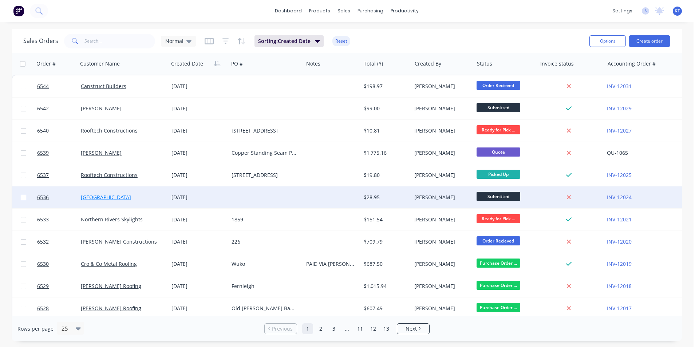
click at [95, 196] on link "[GEOGRAPHIC_DATA]" at bounding box center [106, 197] width 50 height 7
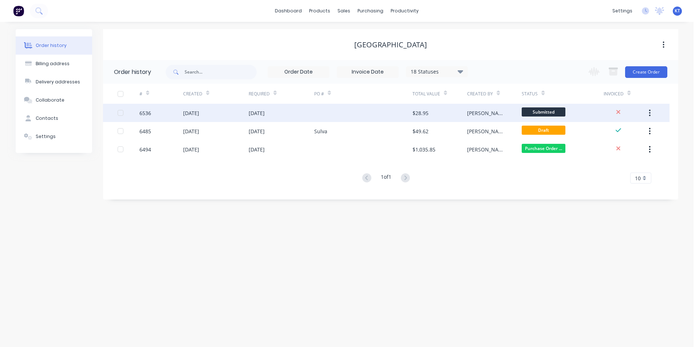
click at [293, 109] on div "[DATE]" at bounding box center [282, 113] width 66 height 18
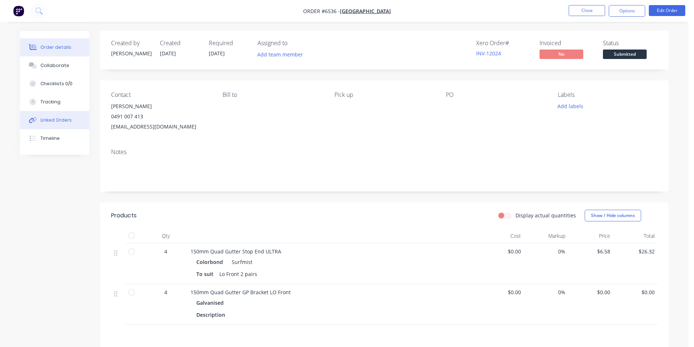
click at [81, 121] on button "Linked Orders" at bounding box center [54, 120] width 69 height 18
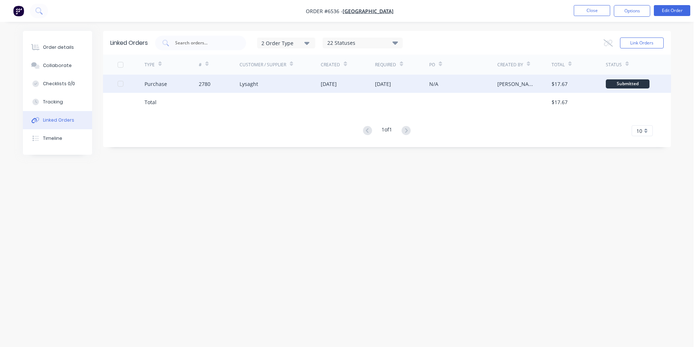
click at [384, 87] on div "[DATE]" at bounding box center [383, 84] width 16 height 8
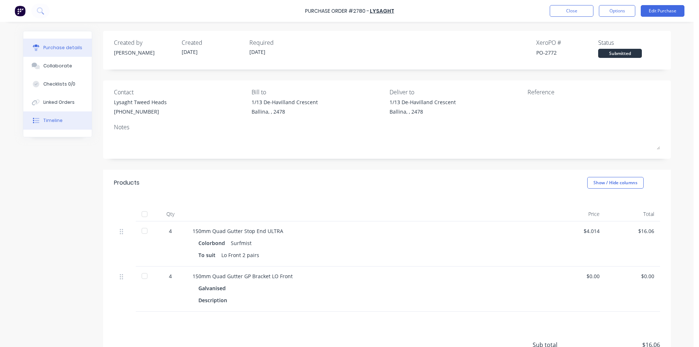
click at [56, 118] on div "Timeline" at bounding box center [52, 120] width 19 height 7
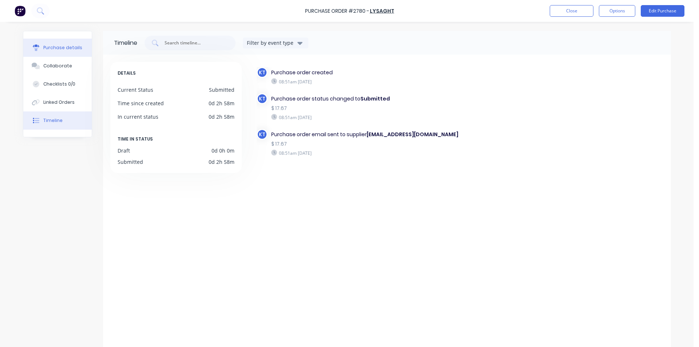
click at [75, 53] on button "Purchase details" at bounding box center [57, 48] width 68 height 18
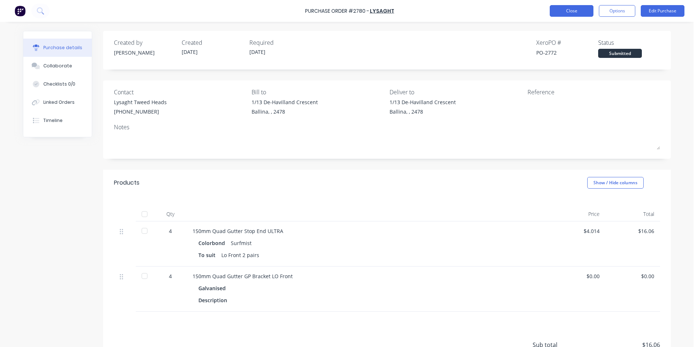
click at [568, 9] on button "Close" at bounding box center [572, 11] width 44 height 12
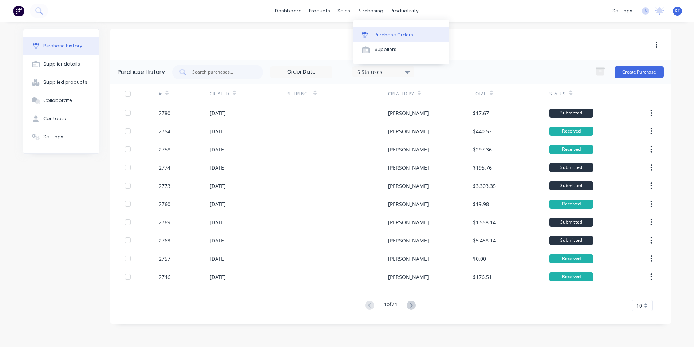
click at [394, 33] on div "Purchase Orders" at bounding box center [394, 35] width 39 height 7
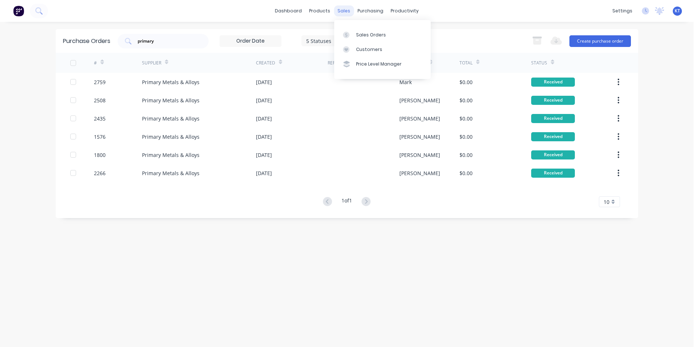
click at [351, 12] on div "sales" at bounding box center [344, 10] width 20 height 11
click at [355, 32] on link "Sales Orders" at bounding box center [382, 34] width 97 height 15
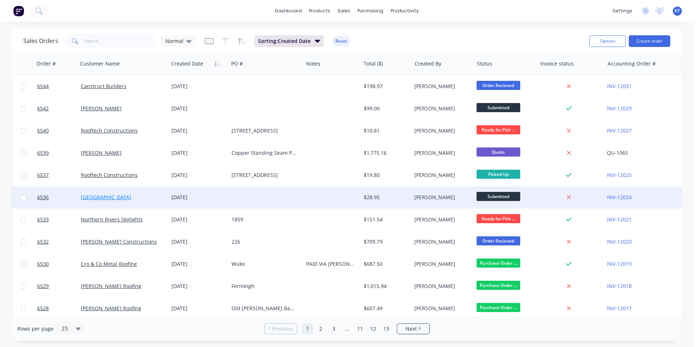
click at [104, 195] on link "[GEOGRAPHIC_DATA]" at bounding box center [106, 197] width 50 height 7
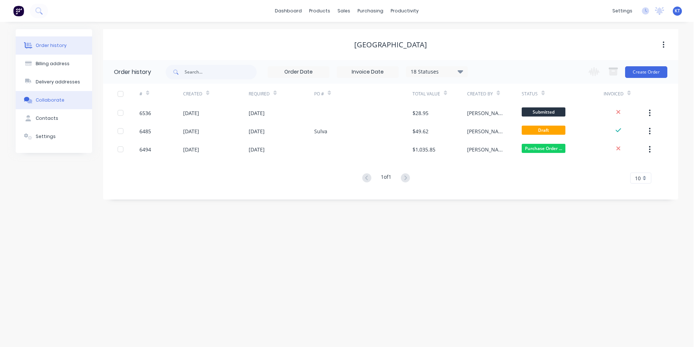
click at [59, 103] on div "Collaborate" at bounding box center [50, 100] width 29 height 7
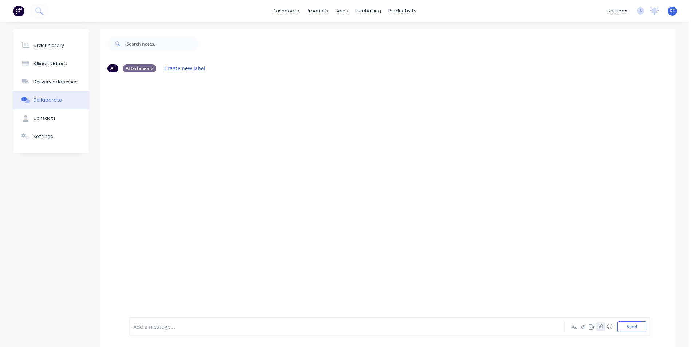
click at [601, 330] on button "button" at bounding box center [600, 326] width 9 height 9
drag, startPoint x: 640, startPoint y: 329, endPoint x: 528, endPoint y: 300, distance: 116.1
click at [638, 329] on button "Send" at bounding box center [631, 326] width 29 height 11
click at [42, 34] on div "Order history Billing address Delivery addresses Collaborate Contacts Settings" at bounding box center [51, 91] width 76 height 124
click at [43, 41] on button "Order history" at bounding box center [51, 45] width 76 height 18
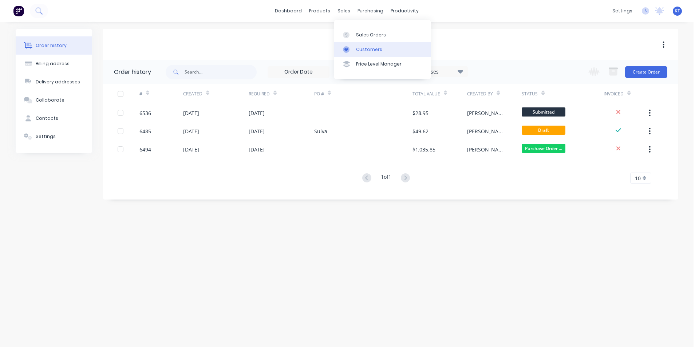
click at [362, 45] on link "Customers" at bounding box center [382, 49] width 97 height 15
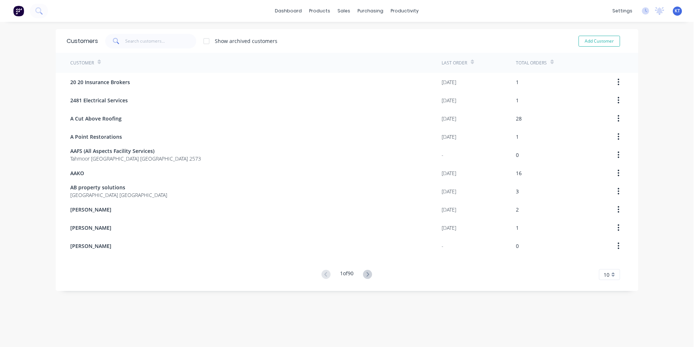
click at [413, 318] on div "Customers Show archived customers Add Customer Customer Last Order Total Orders…" at bounding box center [347, 191] width 583 height 325
click at [401, 38] on div "Show archived customers Add Customer" at bounding box center [362, 41] width 529 height 15
click at [364, 8] on div "purchasing" at bounding box center [370, 10] width 33 height 11
click at [382, 30] on link "Purchase Orders" at bounding box center [398, 34] width 97 height 15
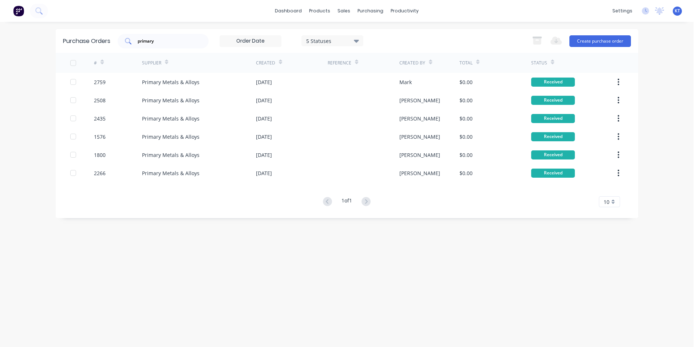
click at [179, 36] on div "primary" at bounding box center [163, 41] width 91 height 15
click at [348, 34] on icon at bounding box center [346, 35] width 7 height 7
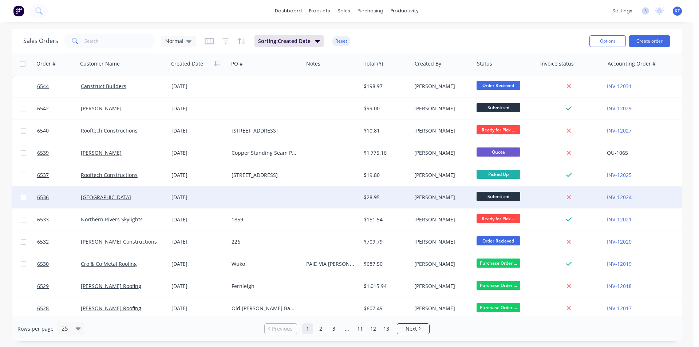
click at [119, 202] on div "[GEOGRAPHIC_DATA]" at bounding box center [123, 197] width 91 height 22
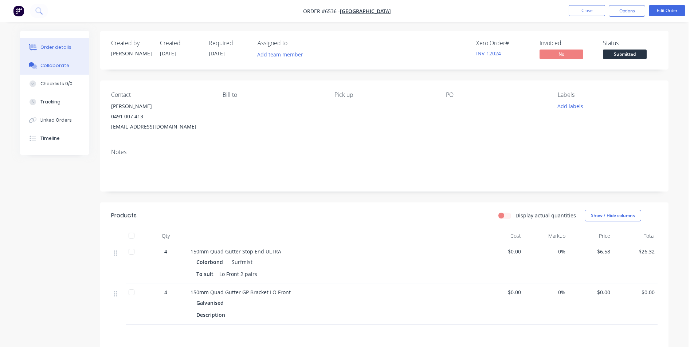
click at [49, 71] on button "Collaborate" at bounding box center [54, 65] width 69 height 18
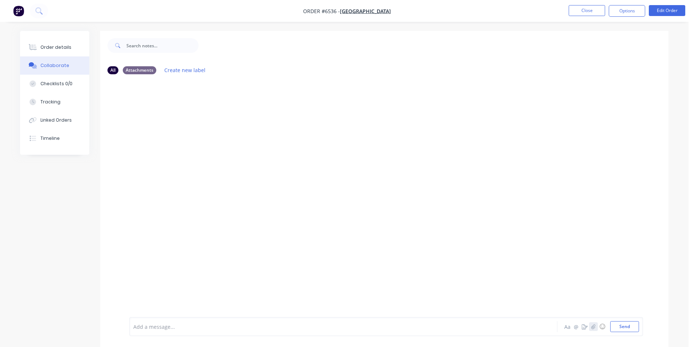
click at [597, 330] on button "button" at bounding box center [593, 326] width 9 height 9
click at [631, 324] on button "Send" at bounding box center [624, 326] width 29 height 11
click at [47, 54] on button "Order details" at bounding box center [54, 47] width 69 height 18
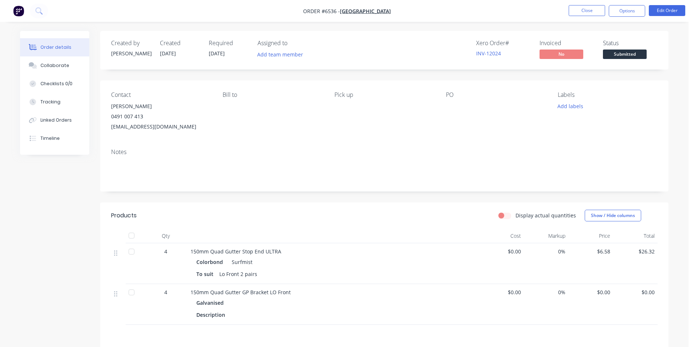
drag, startPoint x: 619, startPoint y: 39, endPoint x: 606, endPoint y: 75, distance: 37.8
click at [619, 41] on div "Status" at bounding box center [630, 43] width 55 height 7
click at [608, 61] on div "Created by [PERSON_NAME] Created [DATE] Required [DATE] Assigned to Add team me…" at bounding box center [384, 50] width 568 height 39
click at [609, 56] on span "Submitted" at bounding box center [625, 54] width 44 height 9
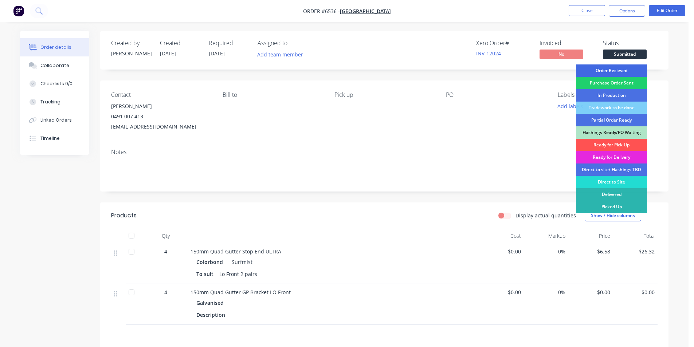
click at [629, 67] on div "Order Recieved" at bounding box center [611, 70] width 71 height 12
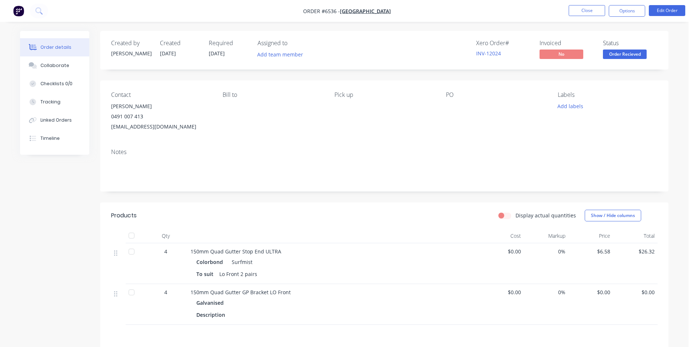
click at [614, 59] on button "Order Recieved" at bounding box center [625, 55] width 44 height 11
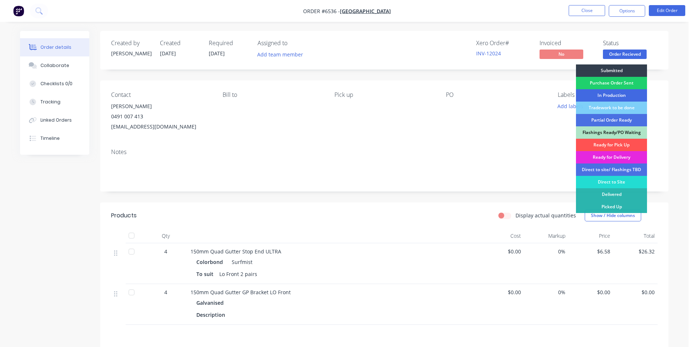
click at [625, 90] on div "In Production" at bounding box center [611, 95] width 71 height 12
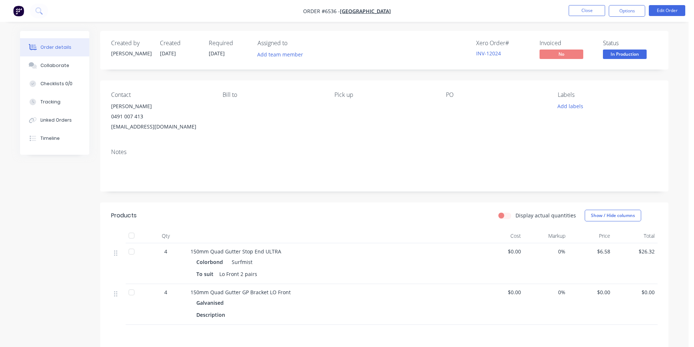
click at [628, 61] on div "Created by [PERSON_NAME] Created [DATE] Required [DATE] Assigned to Add team me…" at bounding box center [384, 50] width 568 height 39
click at [630, 54] on span "In Production" at bounding box center [625, 54] width 44 height 9
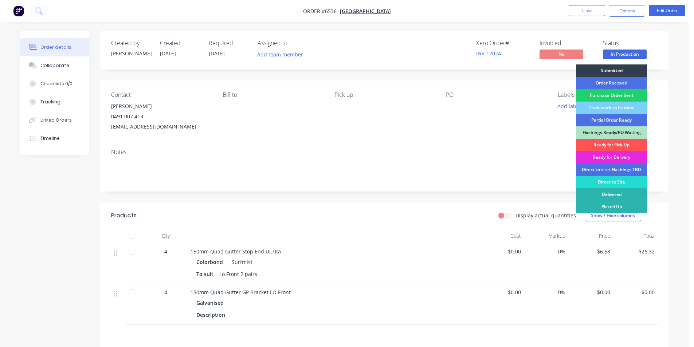
click at [630, 81] on div "Order Recieved" at bounding box center [611, 83] width 71 height 12
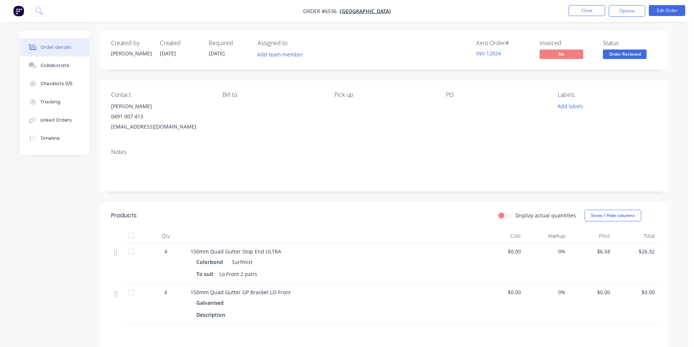
click at [626, 59] on button "Order Recieved" at bounding box center [625, 55] width 44 height 11
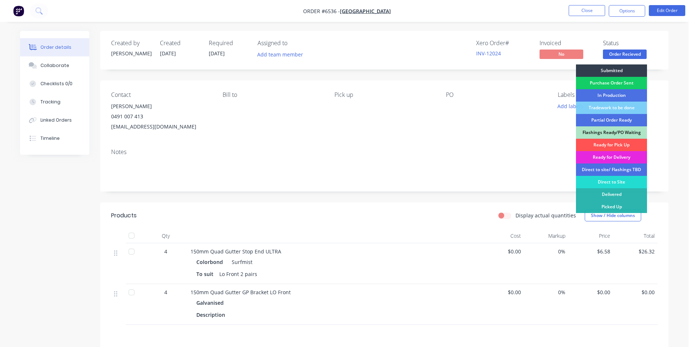
click at [624, 78] on div "Purchase Order Sent" at bounding box center [611, 83] width 71 height 12
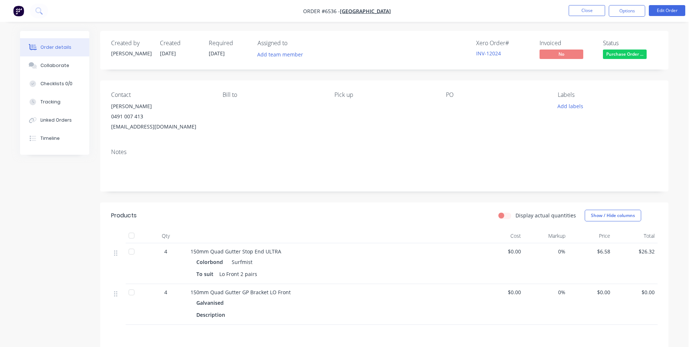
drag, startPoint x: 587, startPoint y: 1, endPoint x: 591, endPoint y: 4, distance: 5.1
click at [587, 0] on nav "Order #6536 - [GEOGRAPHIC_DATA] Close Options Edit Order" at bounding box center [347, 11] width 694 height 22
click at [596, 7] on button "Close" at bounding box center [586, 10] width 36 height 11
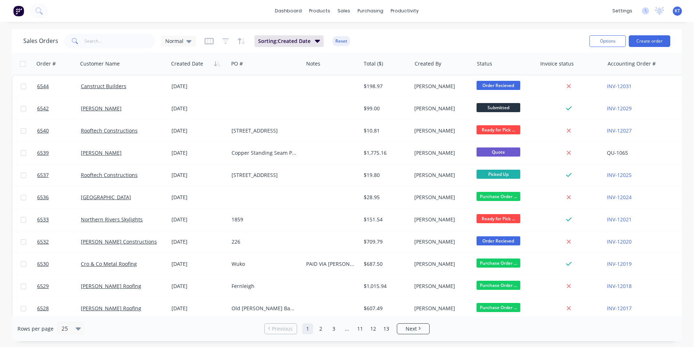
click at [444, 35] on div "Sales Orders Normal Sorting: Created Date Reset" at bounding box center [303, 41] width 560 height 18
click at [385, 39] on link "Sales Orders" at bounding box center [382, 34] width 97 height 15
click at [641, 44] on button "Create order" at bounding box center [650, 41] width 42 height 12
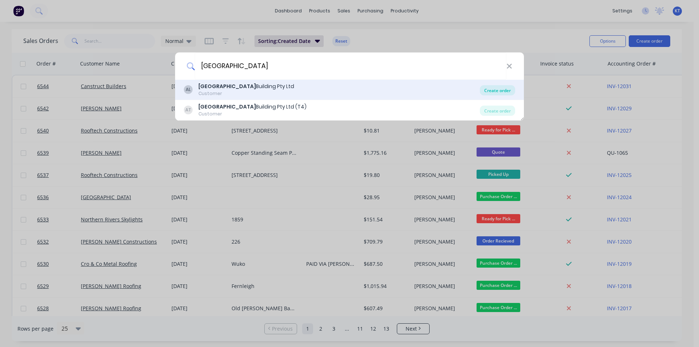
type input "[GEOGRAPHIC_DATA]"
click at [501, 94] on div "Create order" at bounding box center [497, 90] width 35 height 10
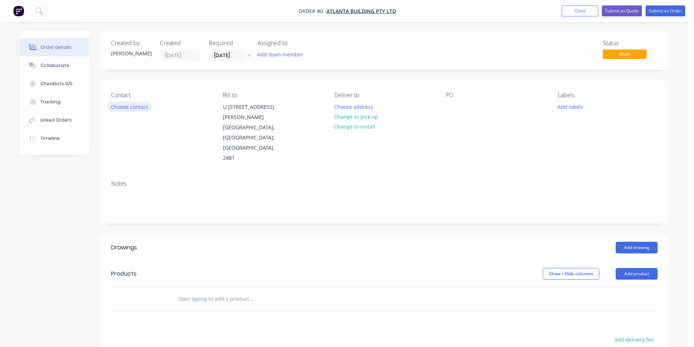
click at [145, 105] on button "Choose contact" at bounding box center [129, 107] width 45 height 10
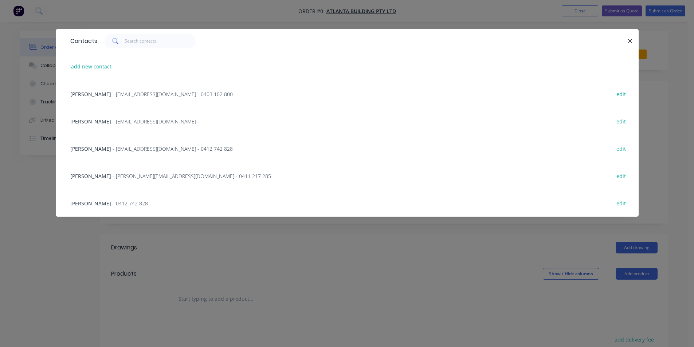
click at [132, 177] on span "- [PERSON_NAME][EMAIL_ADDRESS][DOMAIN_NAME] - 0411 217 285" at bounding box center [192, 176] width 158 height 7
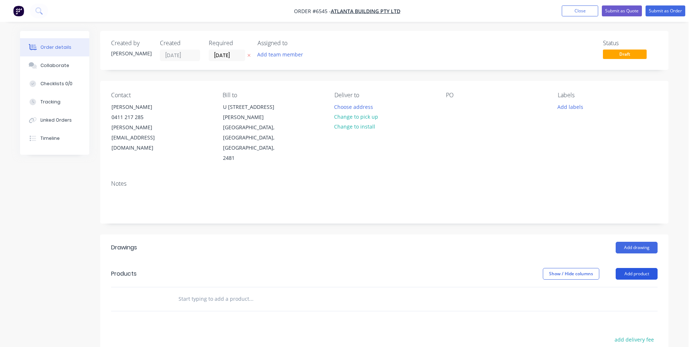
click at [638, 268] on button "Add product" at bounding box center [636, 274] width 42 height 12
click at [627, 331] on div "Lineal metre product" at bounding box center [623, 336] width 56 height 11
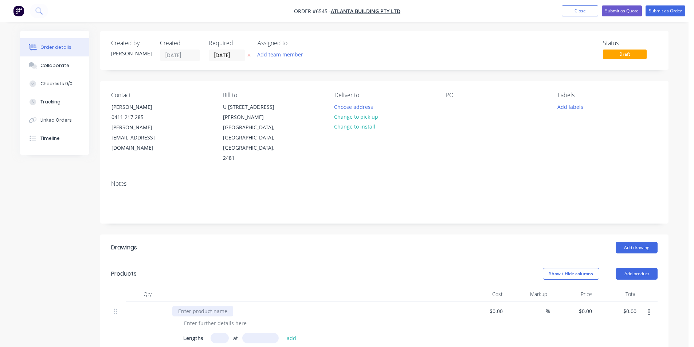
click at [226, 306] on div at bounding box center [202, 311] width 61 height 11
click at [192, 306] on div "Ogee" at bounding box center [184, 311] width 24 height 11
click at [216, 318] on div at bounding box center [215, 323] width 74 height 11
click at [221, 306] on div "Ogee SA varient" at bounding box center [197, 311] width 51 height 11
click at [226, 333] on div "Lengths at add Total: 0m" at bounding box center [315, 343] width 264 height 21
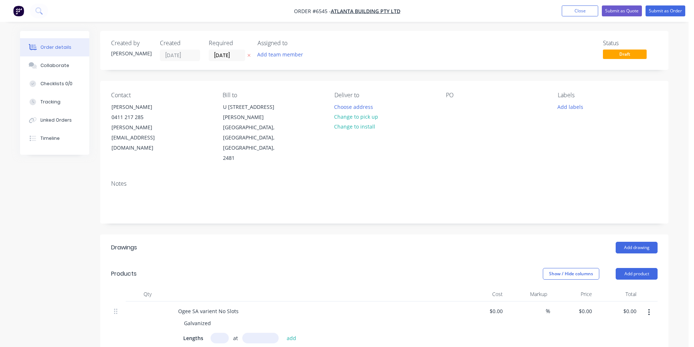
click at [226, 333] on input "text" at bounding box center [219, 338] width 18 height 11
type input "1"
type input "5000"
click at [283, 333] on button "add" at bounding box center [291, 338] width 17 height 10
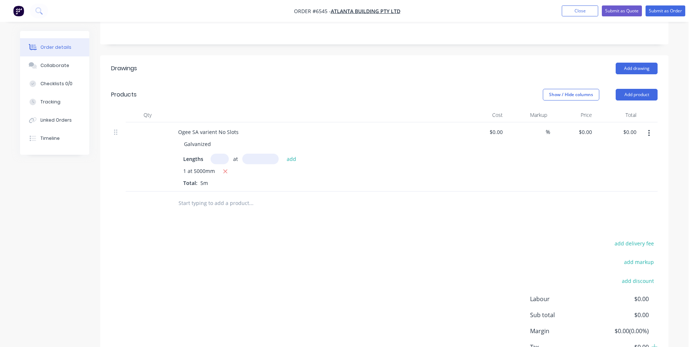
scroll to position [202, 0]
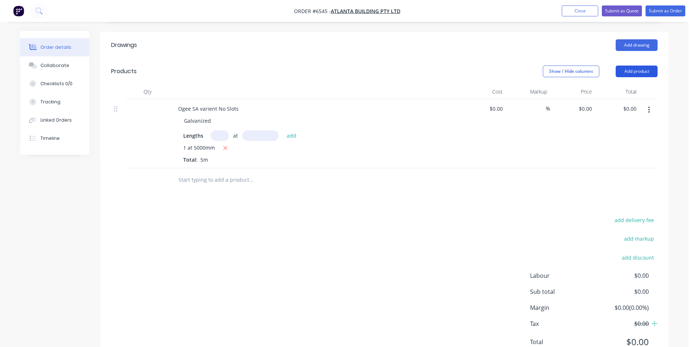
click at [631, 66] on button "Add product" at bounding box center [636, 72] width 42 height 12
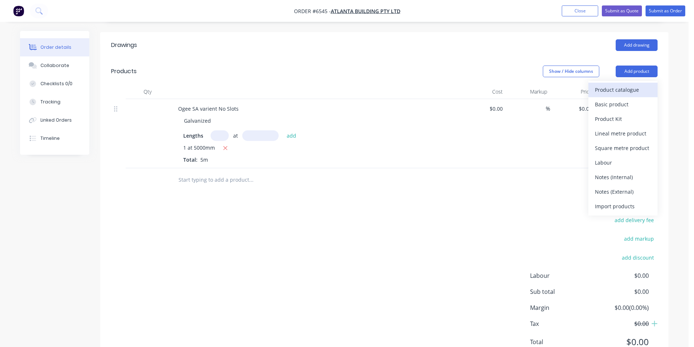
click at [638, 83] on button "Product catalogue" at bounding box center [622, 90] width 69 height 15
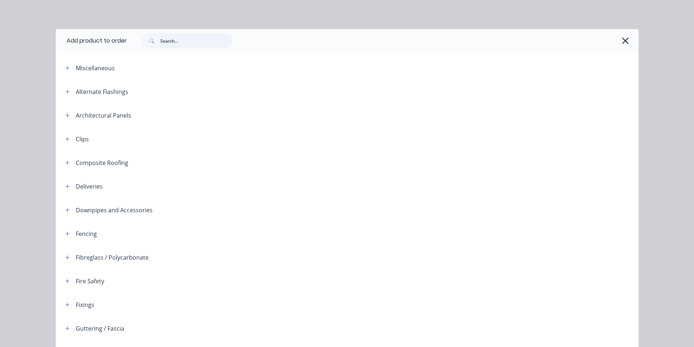
click at [187, 40] on input "text" at bounding box center [196, 41] width 72 height 15
click at [623, 41] on icon "button" at bounding box center [625, 41] width 8 height 10
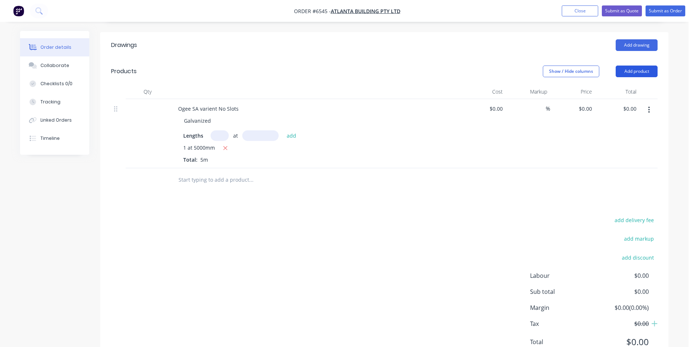
click at [643, 66] on button "Add product" at bounding box center [636, 72] width 42 height 12
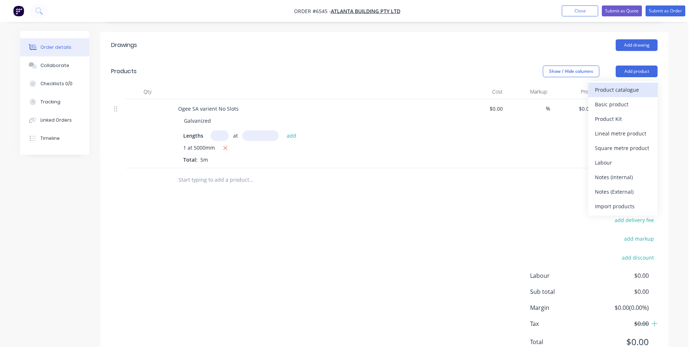
click at [643, 84] on div "Product catalogue" at bounding box center [623, 89] width 56 height 11
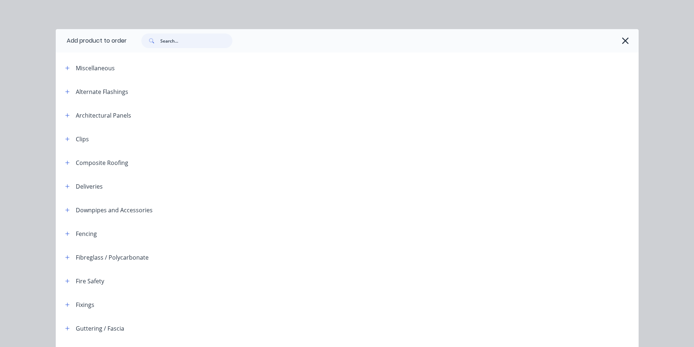
click at [204, 41] on input "text" at bounding box center [196, 41] width 72 height 15
click at [621, 42] on icon "button" at bounding box center [625, 41] width 8 height 10
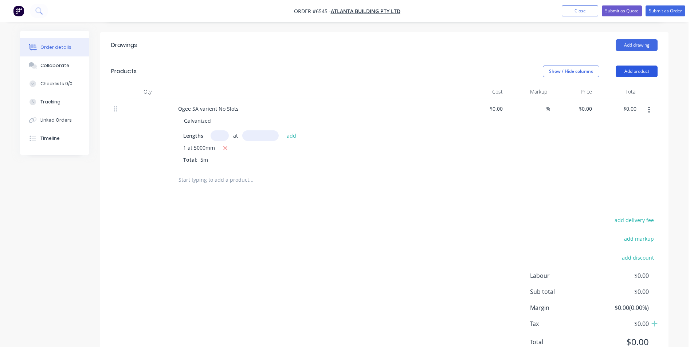
click at [627, 66] on button "Add product" at bounding box center [636, 72] width 42 height 12
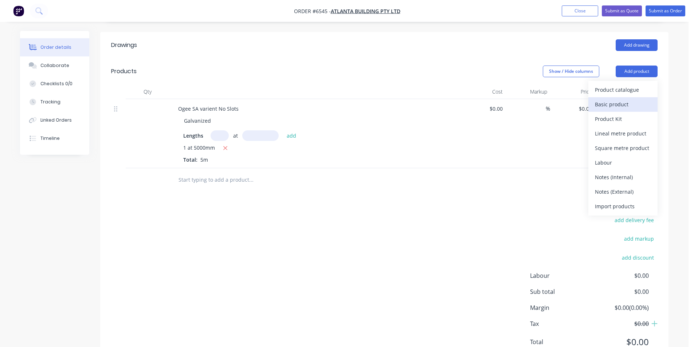
click at [640, 99] on div "Basic product" at bounding box center [623, 104] width 56 height 11
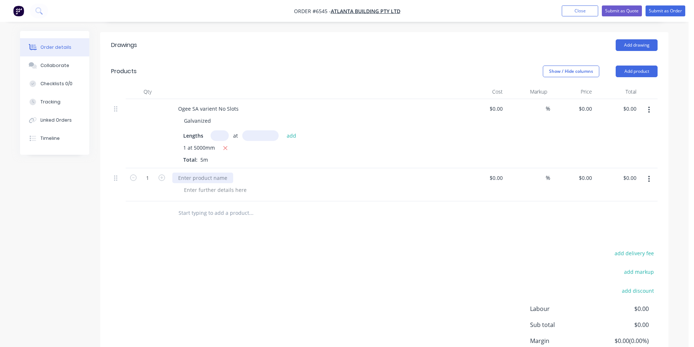
click at [223, 173] on div at bounding box center [202, 178] width 61 height 11
click at [225, 185] on div at bounding box center [215, 190] width 74 height 11
click at [164, 174] on icon "button" at bounding box center [161, 177] width 7 height 7
type input "2"
click at [630, 66] on button "Add product" at bounding box center [636, 72] width 42 height 12
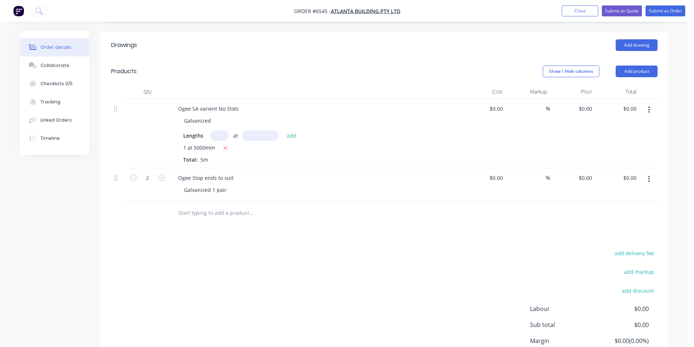
click at [487, 112] on div "$0.00 $0.00" at bounding box center [483, 133] width 45 height 69
click at [647, 173] on button "button" at bounding box center [648, 179] width 17 height 13
click at [628, 205] on button "Duplicate" at bounding box center [622, 212] width 69 height 15
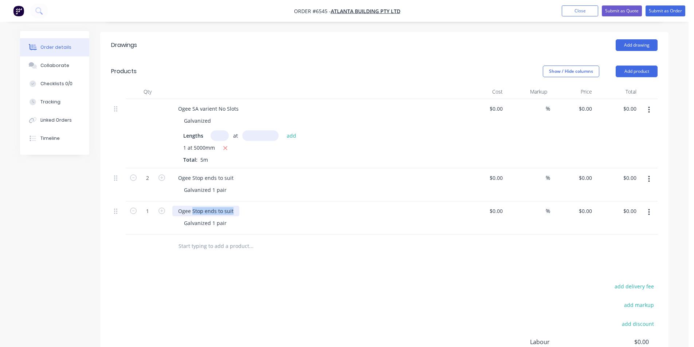
drag, startPoint x: 232, startPoint y: 181, endPoint x: 193, endPoint y: 178, distance: 39.0
click at [193, 206] on div "Ogee Stop ends to suit" at bounding box center [205, 211] width 67 height 11
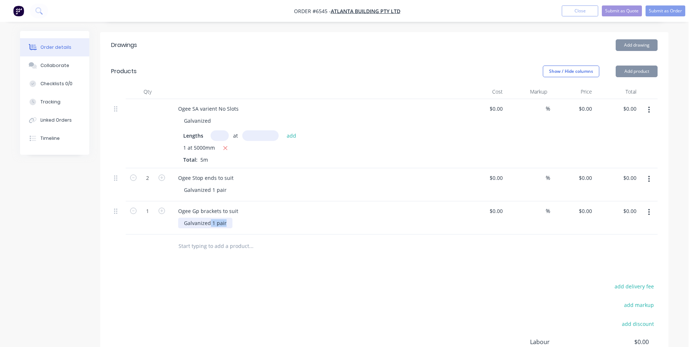
drag, startPoint x: 226, startPoint y: 192, endPoint x: 209, endPoint y: 192, distance: 17.1
click at [209, 218] on div "Galvanized 1 pair" at bounding box center [205, 223] width 54 height 11
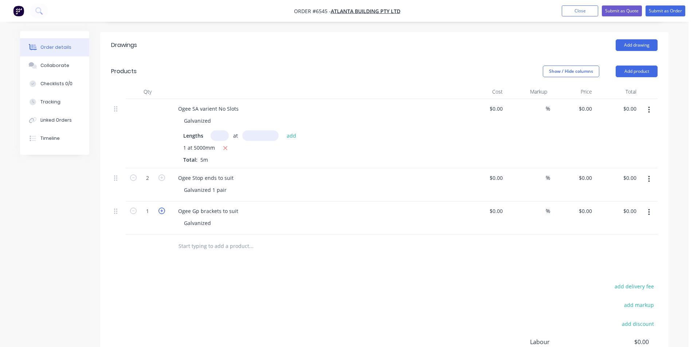
click at [165, 206] on button "button" at bounding box center [161, 210] width 9 height 8
click at [164, 208] on icon "button" at bounding box center [161, 211] width 7 height 7
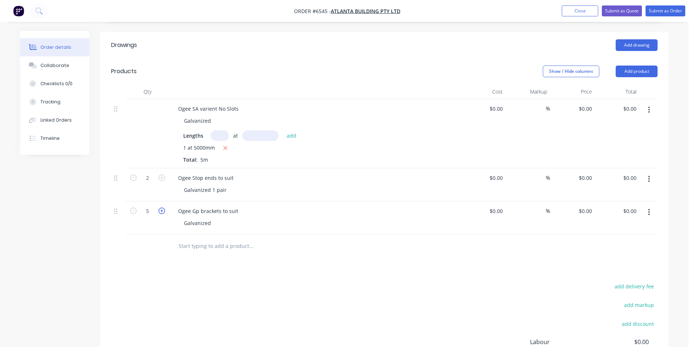
type input "6"
click at [634, 58] on header "Products Show / Hide columns Add product" at bounding box center [384, 71] width 568 height 26
click at [618, 66] on button "Add product" at bounding box center [636, 72] width 42 height 12
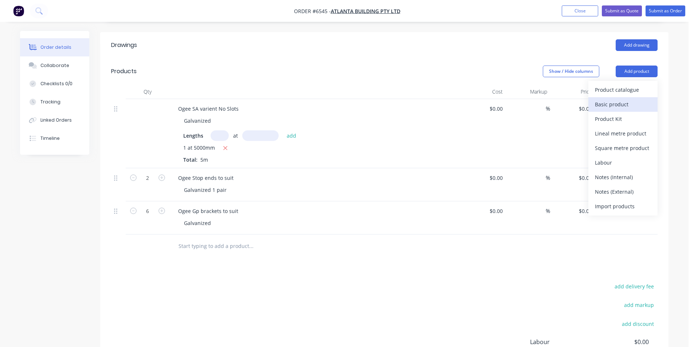
click at [637, 99] on div "Basic product" at bounding box center [623, 104] width 56 height 11
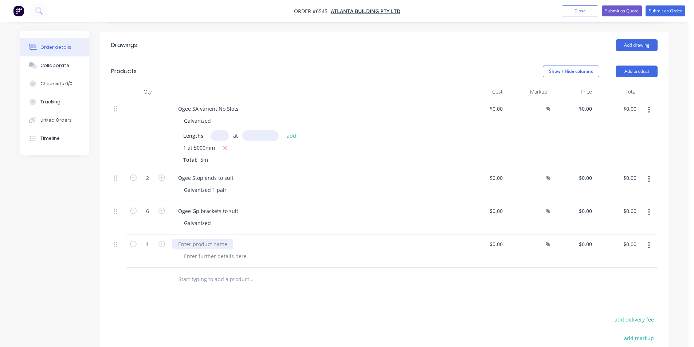
click at [216, 239] on div at bounding box center [202, 244] width 61 height 11
click at [239, 251] on div at bounding box center [215, 256] width 74 height 11
click at [196, 239] on div "60mm" at bounding box center [185, 244] width 27 height 11
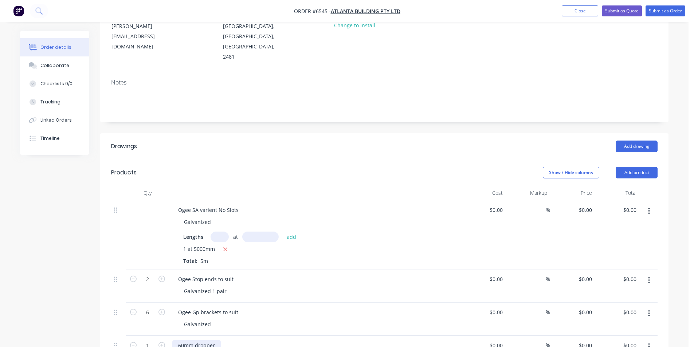
scroll to position [0, 0]
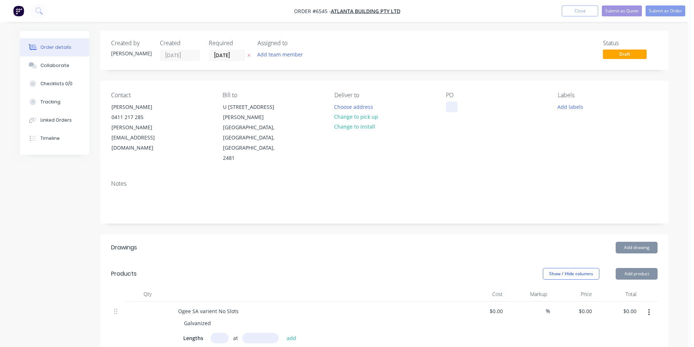
click at [453, 111] on div at bounding box center [452, 107] width 12 height 11
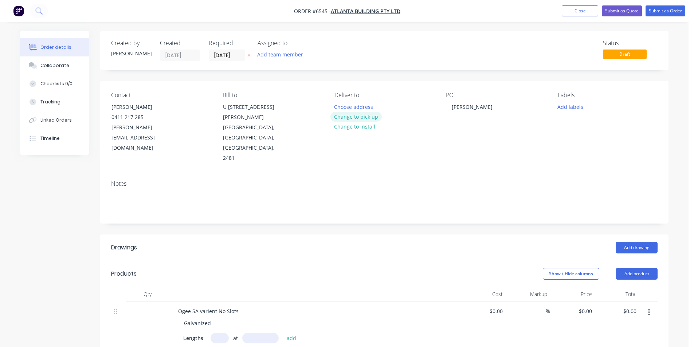
click at [366, 118] on button "Change to pick up" at bounding box center [356, 117] width 52 height 10
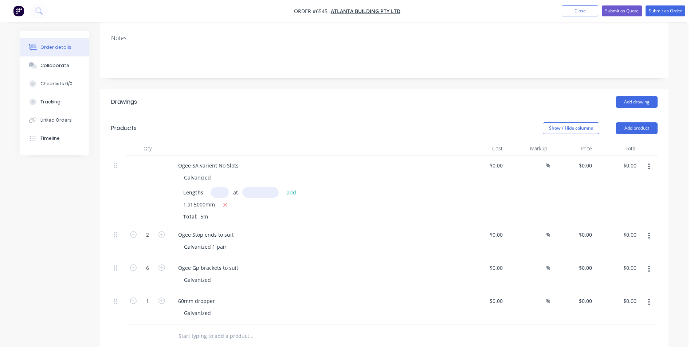
scroll to position [255, 0]
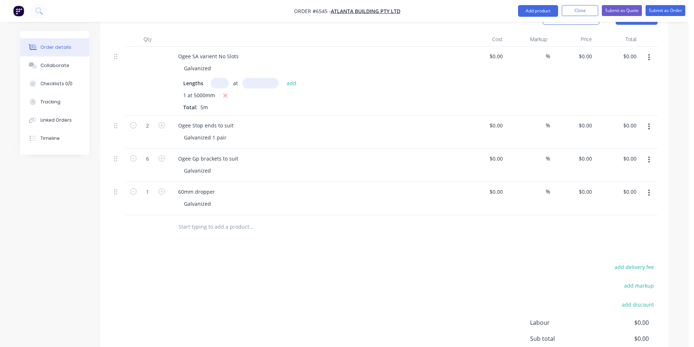
click at [539, 3] on nav "Order #6545 - Atlanta Building Pty Ltd Add product Close Submit as Quote Submit…" at bounding box center [347, 11] width 694 height 22
click at [538, 10] on button "Add product" at bounding box center [538, 11] width 40 height 12
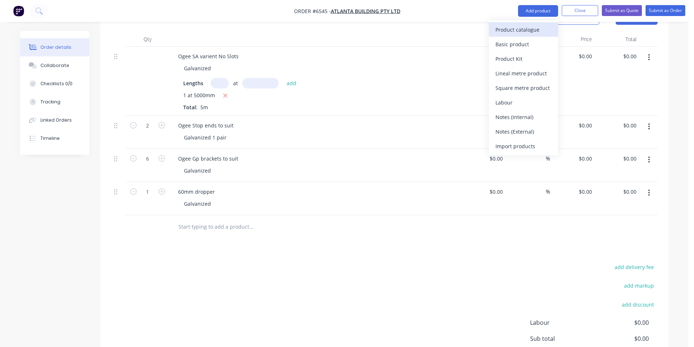
click at [537, 29] on div "Product catalogue" at bounding box center [523, 29] width 56 height 11
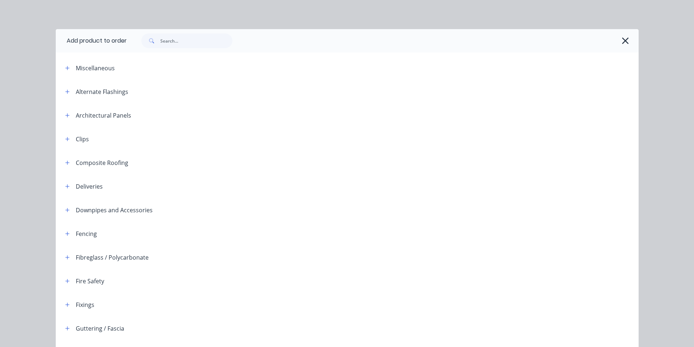
click at [200, 49] on div at bounding box center [383, 40] width 512 height 23
click at [211, 41] on input "text" at bounding box center [196, 41] width 72 height 15
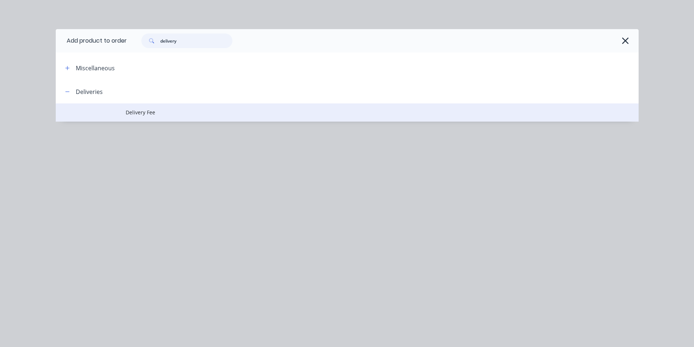
type input "delivery"
click at [147, 115] on span "Delivery Fee" at bounding box center [331, 113] width 410 height 8
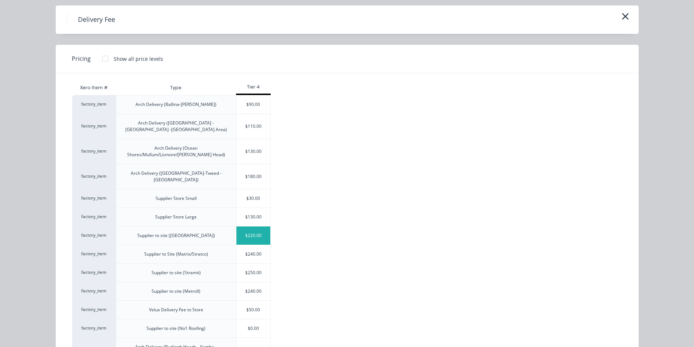
scroll to position [36, 0]
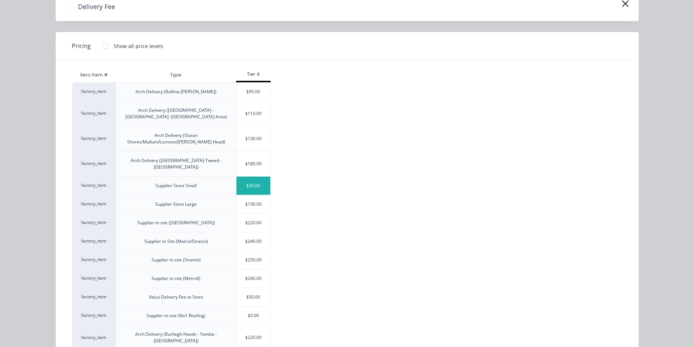
click at [250, 177] on div "$30.00" at bounding box center [253, 186] width 34 height 18
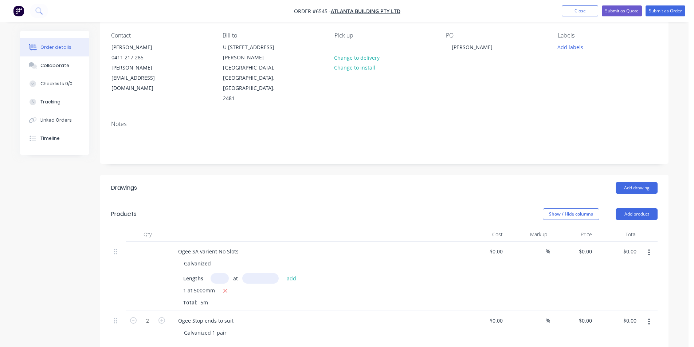
scroll to position [7, 0]
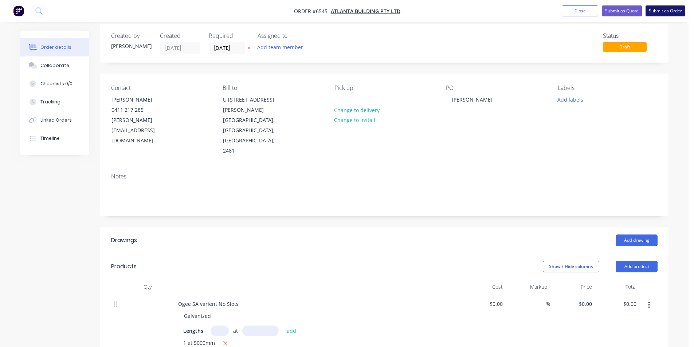
click at [651, 10] on button "Submit as Order" at bounding box center [665, 10] width 40 height 11
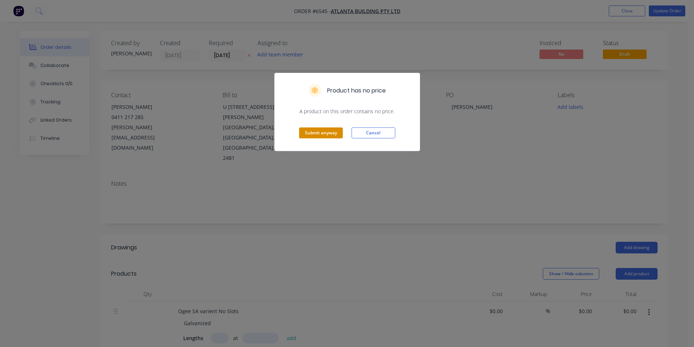
click at [319, 135] on button "Submit anyway" at bounding box center [321, 132] width 44 height 11
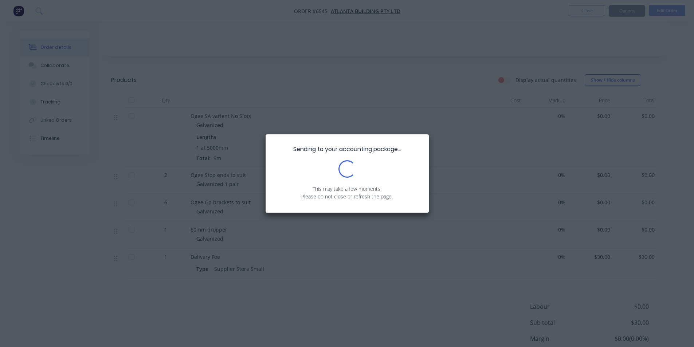
scroll to position [197, 0]
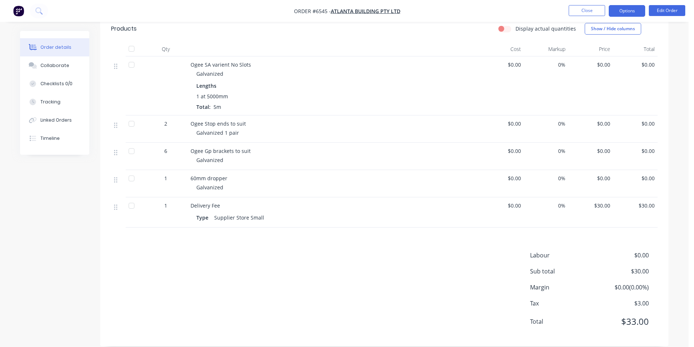
click at [633, 9] on button "Options" at bounding box center [627, 11] width 36 height 12
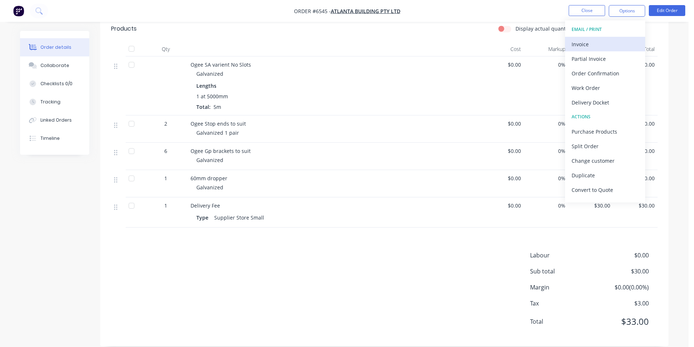
click at [628, 48] on div "Invoice" at bounding box center [604, 44] width 67 height 11
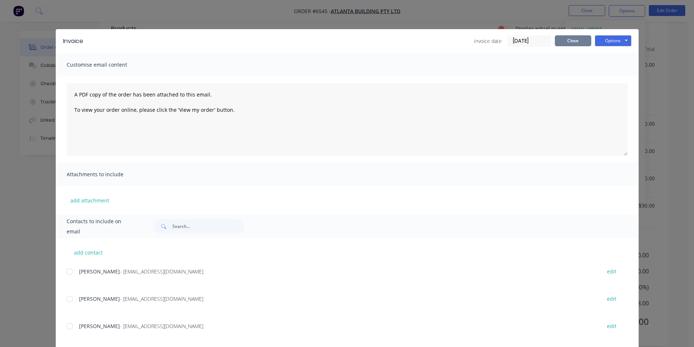
click at [580, 45] on button "Close" at bounding box center [573, 40] width 36 height 11
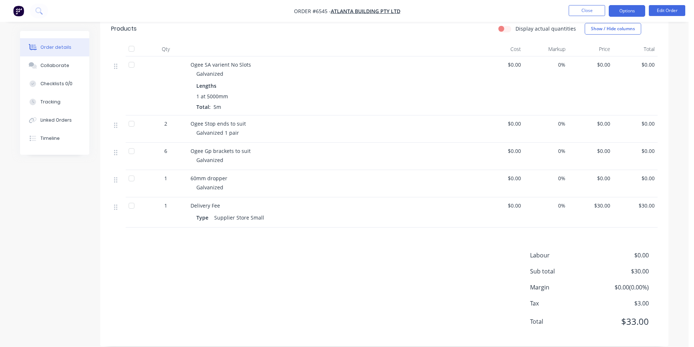
click at [621, 10] on button "Options" at bounding box center [627, 11] width 36 height 12
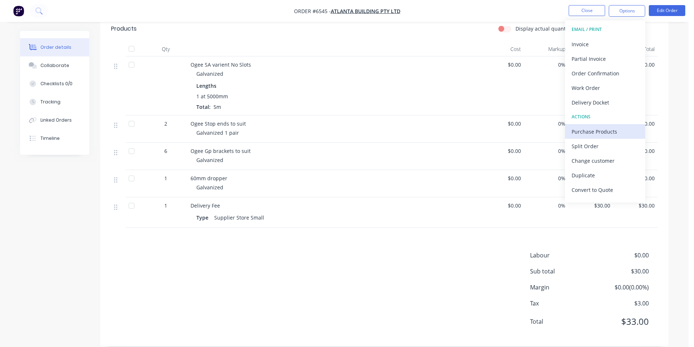
click at [588, 132] on div "Purchase Products" at bounding box center [604, 131] width 67 height 11
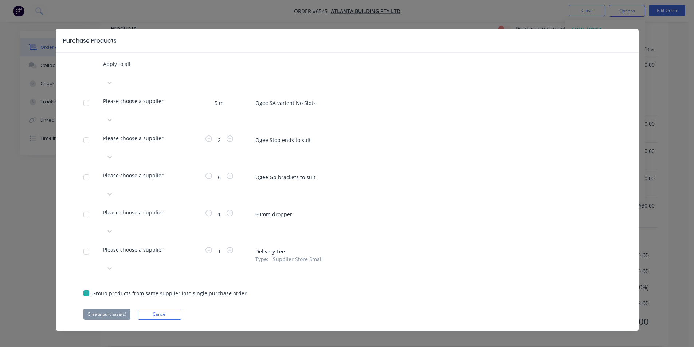
click at [105, 77] on div at bounding box center [103, 72] width 1 height 9
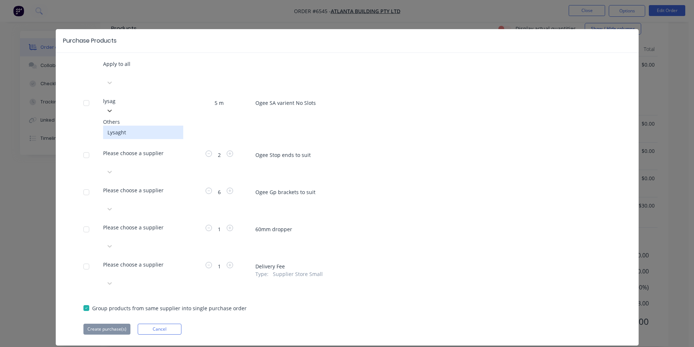
type input "lysagh"
click at [156, 126] on div "Lysaght" at bounding box center [143, 132] width 80 height 13
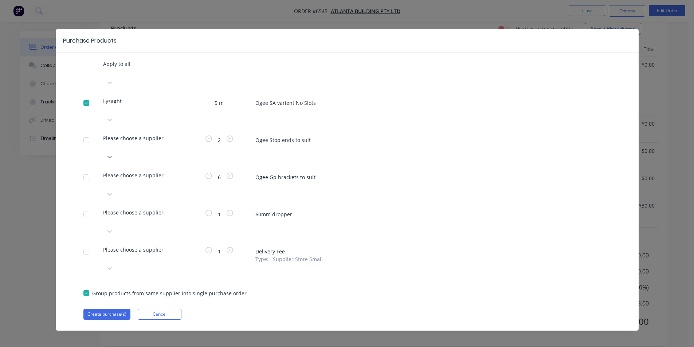
click at [183, 88] on div at bounding box center [143, 83] width 80 height 12
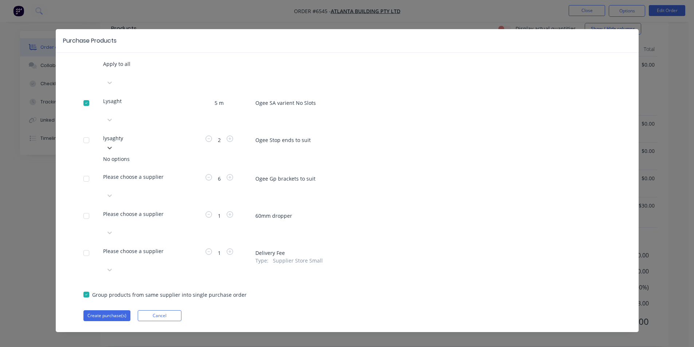
type input "lysaght"
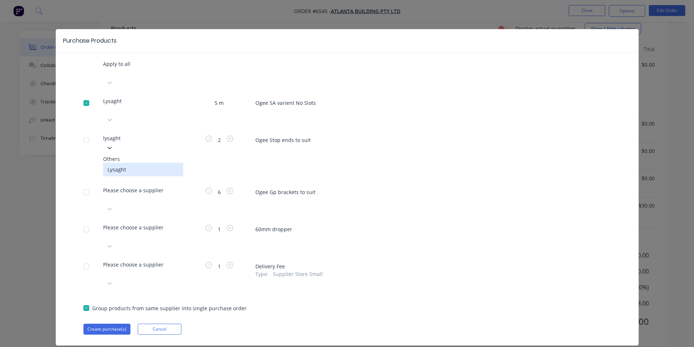
click at [169, 163] on div "Lysaght" at bounding box center [143, 169] width 80 height 13
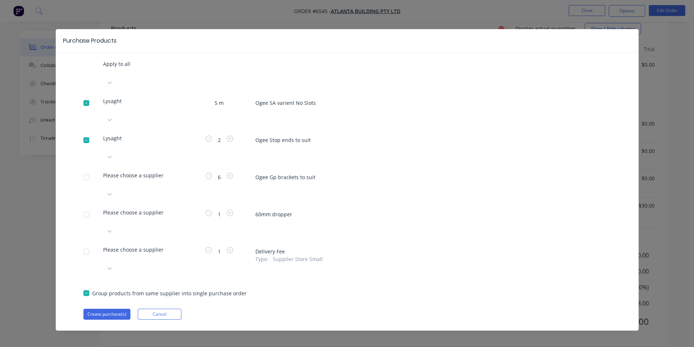
click at [169, 131] on div "Apply to all Lysaght 5 m Ogee SA varient No Slots Lysaght 2 Ogee Stop ends to s…" at bounding box center [347, 190] width 583 height 260
click at [105, 77] on div at bounding box center [103, 72] width 1 height 9
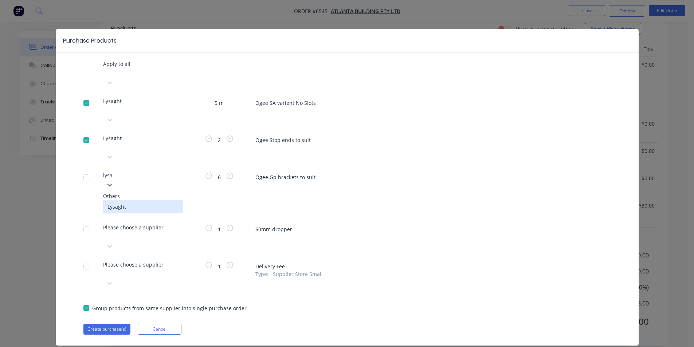
type input "lysag"
click at [157, 200] on div "Lysaght" at bounding box center [143, 206] width 80 height 13
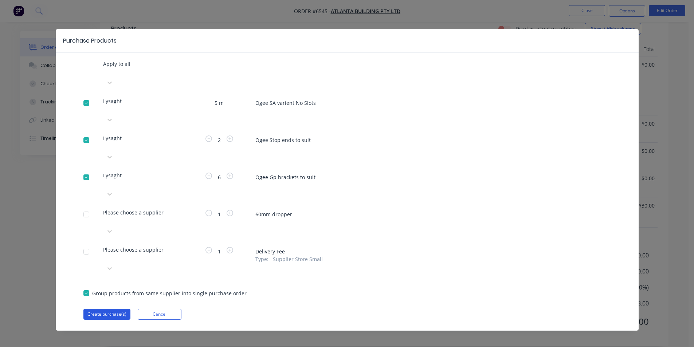
click at [111, 309] on button "Create purchase(s)" at bounding box center [106, 314] width 47 height 11
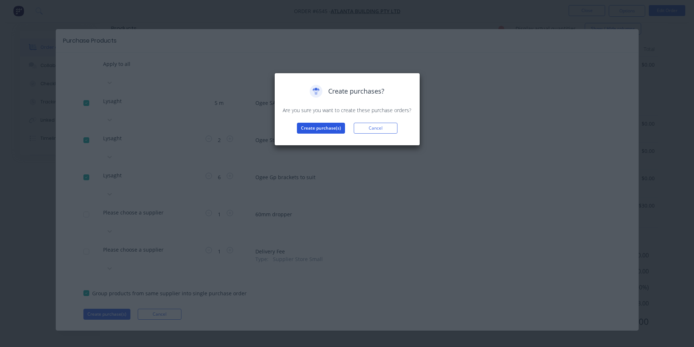
click at [325, 130] on button "Create purchase(s)" at bounding box center [321, 128] width 48 height 11
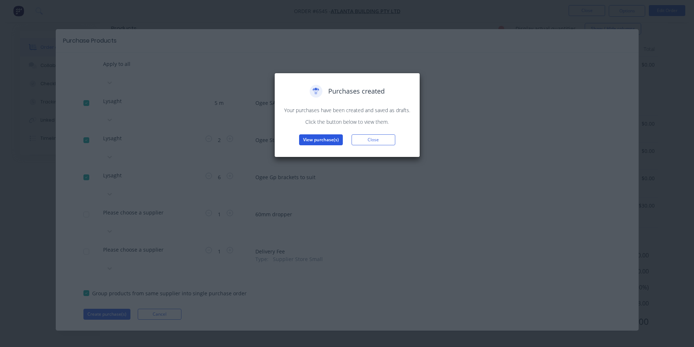
click at [326, 135] on button "View purchase(s)" at bounding box center [321, 139] width 44 height 11
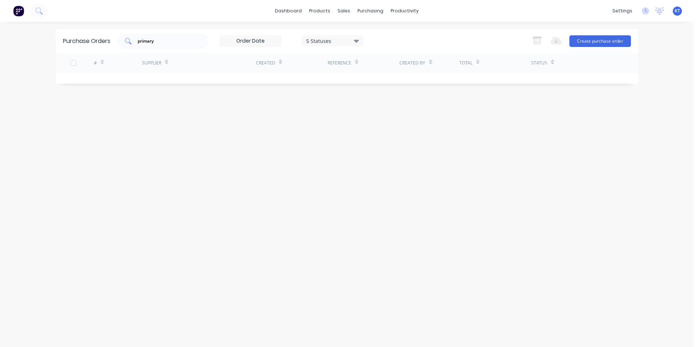
click at [156, 35] on div "primary" at bounding box center [163, 41] width 91 height 15
click at [159, 40] on input "primary" at bounding box center [167, 41] width 60 height 7
click at [160, 41] on input "primary" at bounding box center [167, 41] width 60 height 7
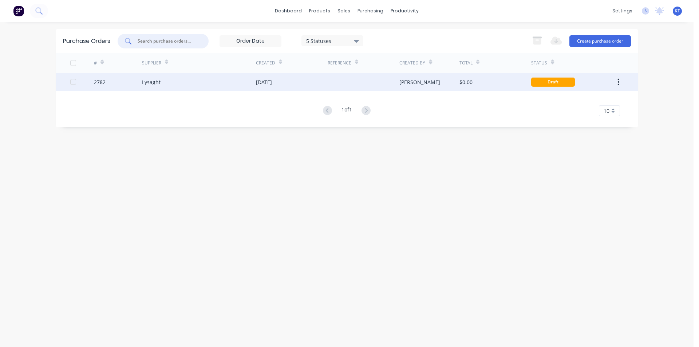
click at [163, 86] on div "Lysaght" at bounding box center [199, 82] width 114 height 18
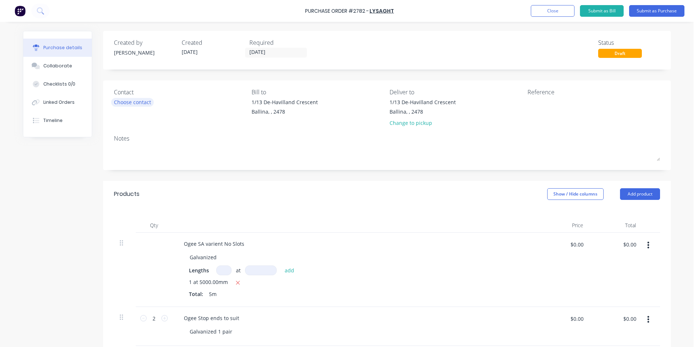
click at [121, 100] on div "Choose contact" at bounding box center [132, 102] width 37 height 8
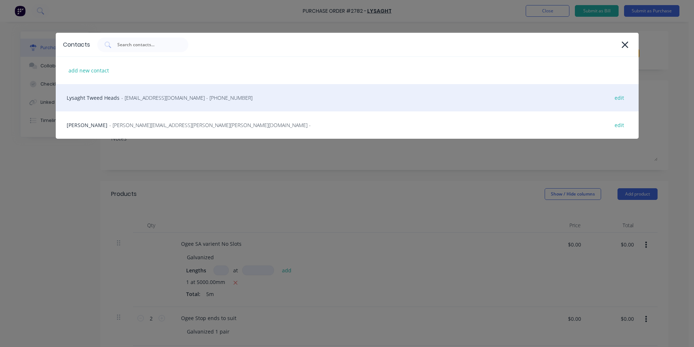
click at [152, 101] on span "- [EMAIL_ADDRESS][DOMAIN_NAME] - [PHONE_NUMBER]" at bounding box center [186, 98] width 131 height 8
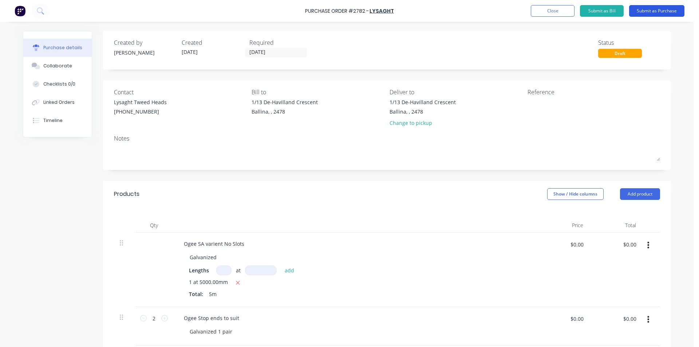
click at [653, 9] on button "Submit as Purchase" at bounding box center [656, 11] width 55 height 12
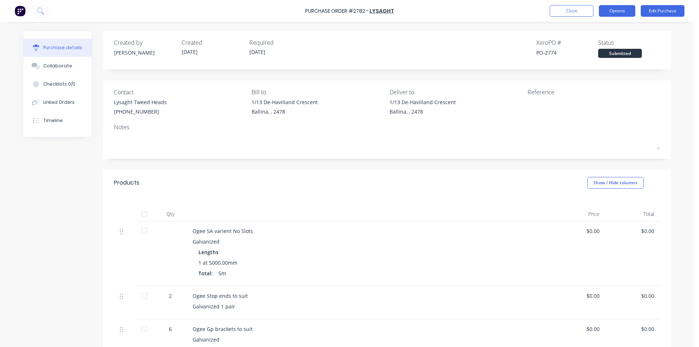
click at [616, 8] on button "Options" at bounding box center [617, 11] width 36 height 12
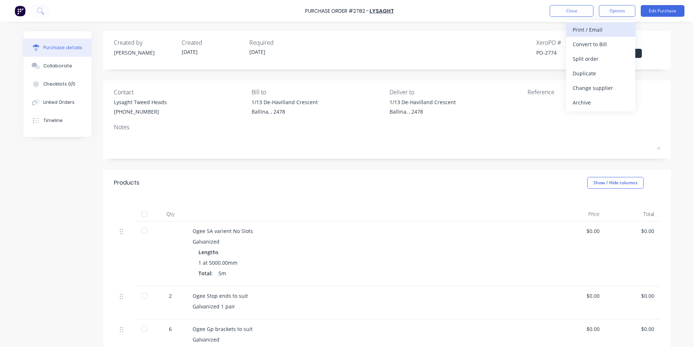
click at [613, 32] on div "Print / Email" at bounding box center [601, 29] width 56 height 11
click at [609, 61] on div "Without pricing" at bounding box center [601, 59] width 56 height 11
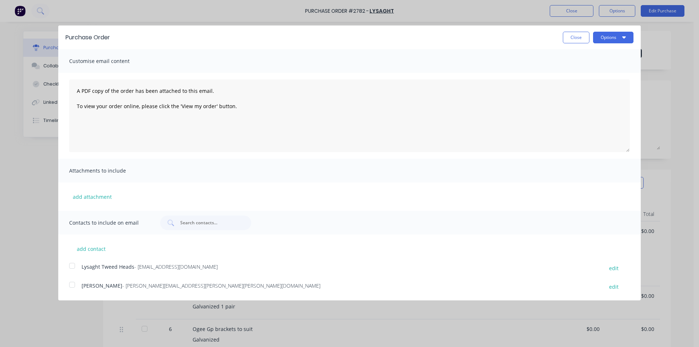
click at [76, 263] on div at bounding box center [72, 266] width 15 height 15
click at [630, 34] on button "Options" at bounding box center [613, 38] width 40 height 12
click at [626, 65] on button "Email" at bounding box center [598, 70] width 69 height 15
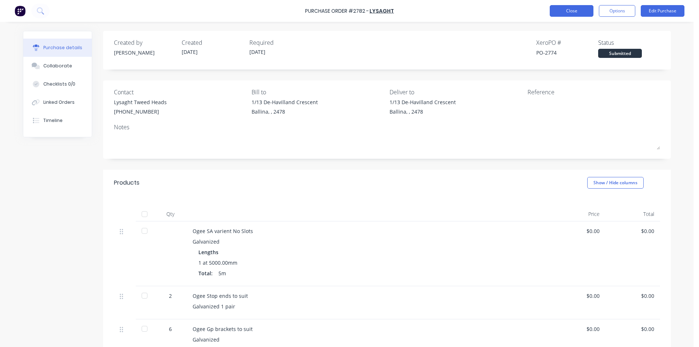
click at [588, 11] on button "Close" at bounding box center [572, 11] width 44 height 12
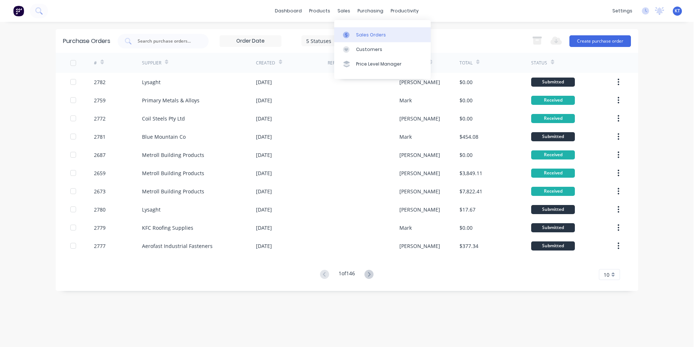
click at [373, 38] on div "Sales Orders" at bounding box center [371, 35] width 30 height 7
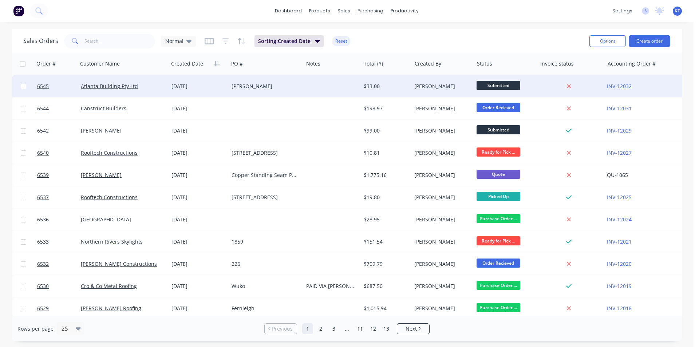
click at [358, 87] on div at bounding box center [331, 86] width 57 height 22
click at [456, 81] on div "[PERSON_NAME]" at bounding box center [442, 86] width 62 height 22
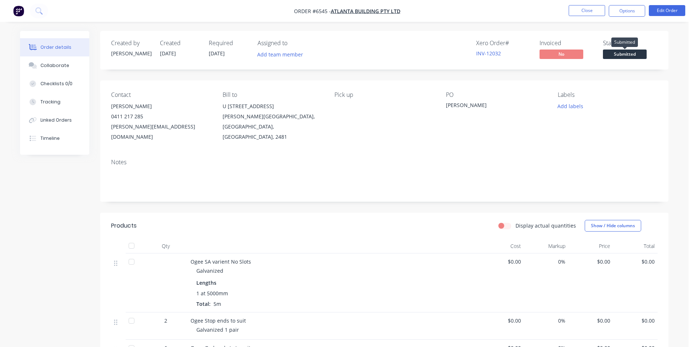
click at [604, 58] on span "Submitted" at bounding box center [625, 54] width 44 height 9
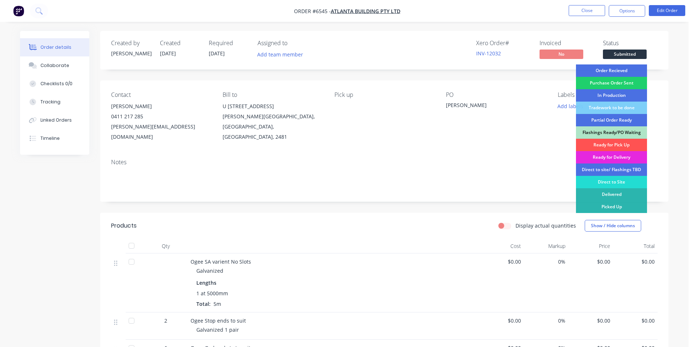
click at [617, 73] on div "Order Recieved" at bounding box center [611, 70] width 71 height 12
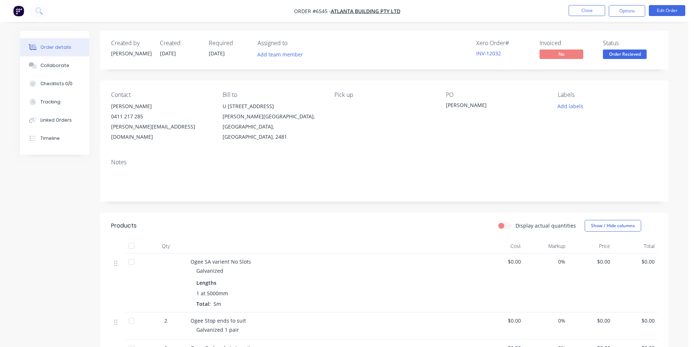
click at [616, 59] on button "Order Recieved" at bounding box center [625, 55] width 44 height 11
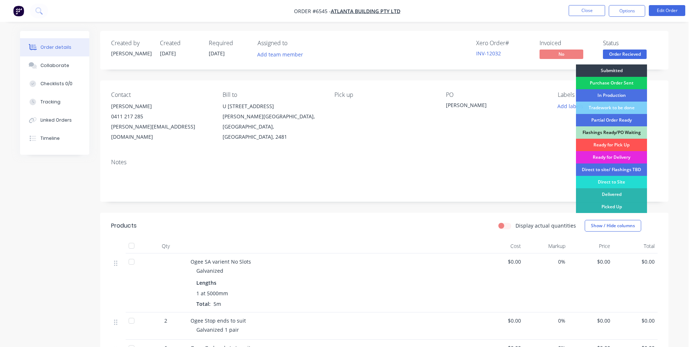
click at [612, 82] on div "Purchase Order Sent" at bounding box center [611, 83] width 71 height 12
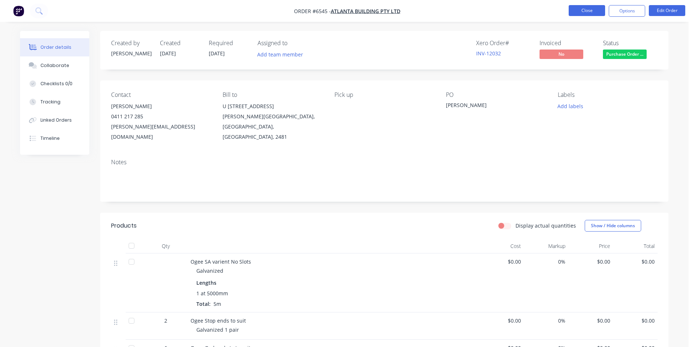
click at [582, 10] on button "Close" at bounding box center [586, 10] width 36 height 11
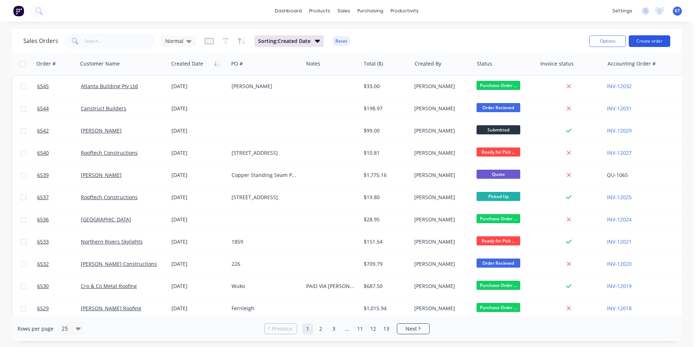
click at [658, 36] on button "Create order" at bounding box center [650, 41] width 42 height 12
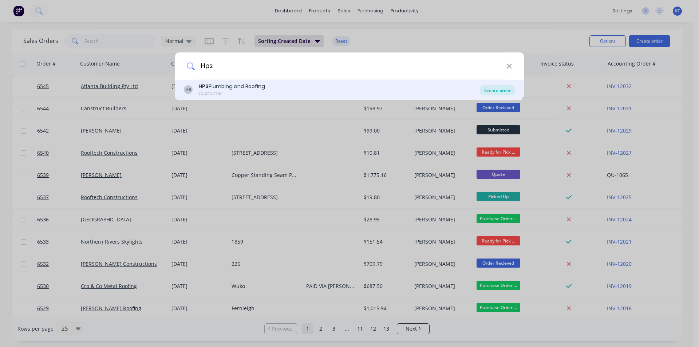
type input "Hps"
click at [509, 88] on div "Create order" at bounding box center [497, 90] width 35 height 10
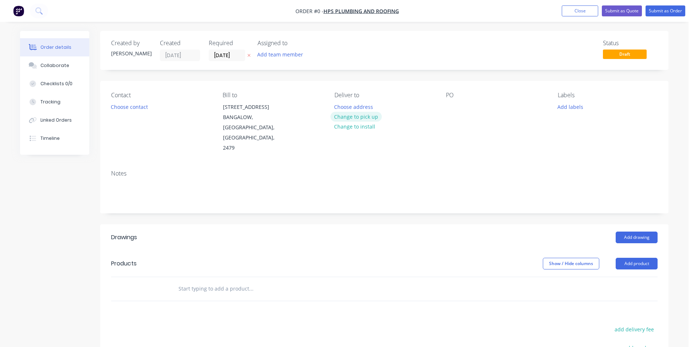
click at [355, 116] on button "Change to pick up" at bounding box center [356, 117] width 52 height 10
click at [457, 102] on div "PO" at bounding box center [496, 123] width 100 height 62
click at [443, 109] on div "Contact Choose contact [PERSON_NAME] to [STREET_ADDRESS] Pick up Change to deli…" at bounding box center [384, 122] width 568 height 83
click at [445, 110] on div "Contact Choose contact [PERSON_NAME] to [STREET_ADDRESS] Pick up Change to deli…" at bounding box center [384, 122] width 568 height 83
click at [454, 106] on div at bounding box center [452, 107] width 12 height 11
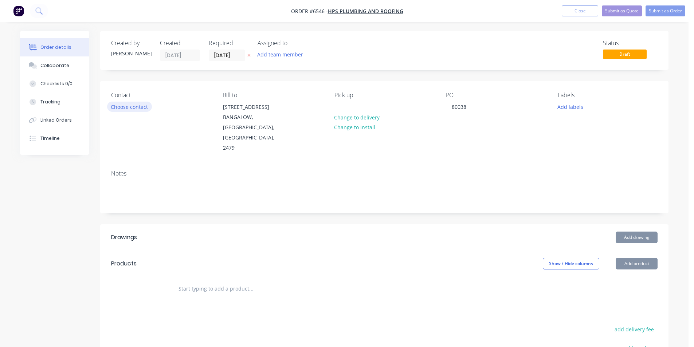
click at [133, 104] on button "Choose contact" at bounding box center [129, 107] width 45 height 10
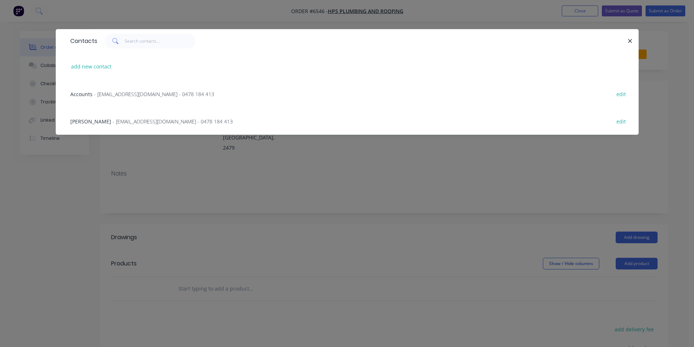
click at [141, 121] on span "- [EMAIL_ADDRESS][DOMAIN_NAME] - 0478 184 413" at bounding box center [173, 121] width 120 height 7
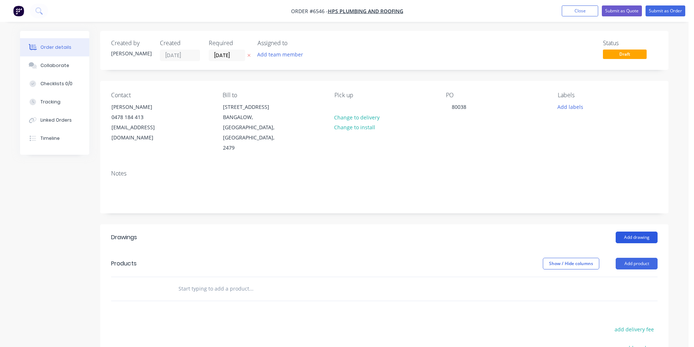
click at [639, 232] on button "Add drawing" at bounding box center [636, 238] width 42 height 12
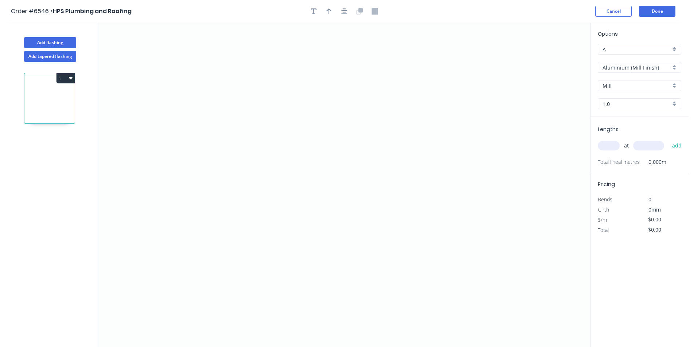
click at [640, 66] on input "Aluminium (Mill Finish)" at bounding box center [636, 68] width 68 height 8
click at [620, 108] on div "Colorbond" at bounding box center [639, 107] width 83 height 13
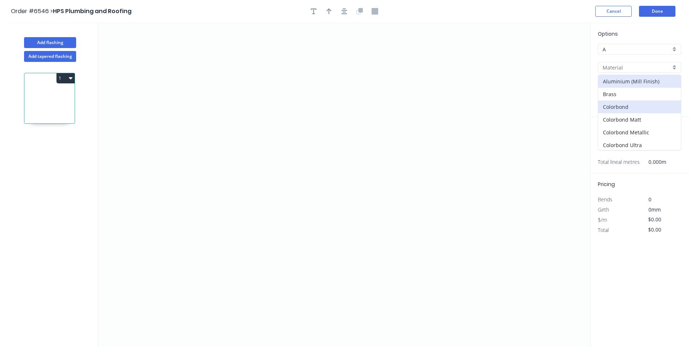
type input "Colorbond"
type input "Basalt"
type input "0.55"
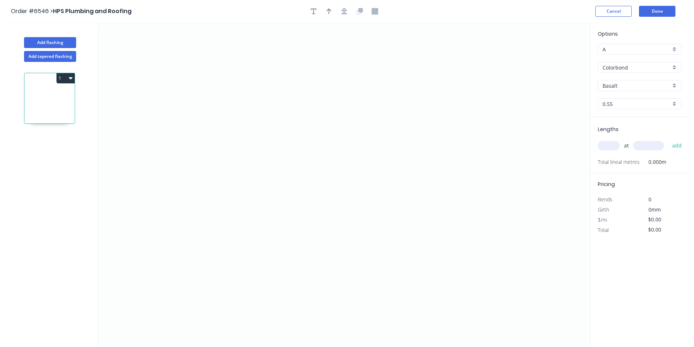
click at [633, 86] on input "Basalt" at bounding box center [636, 86] width 68 height 8
click at [629, 137] on div "Wallaby" at bounding box center [639, 136] width 83 height 13
type input "Wallaby"
click at [233, 165] on icon "0" at bounding box center [344, 185] width 492 height 324
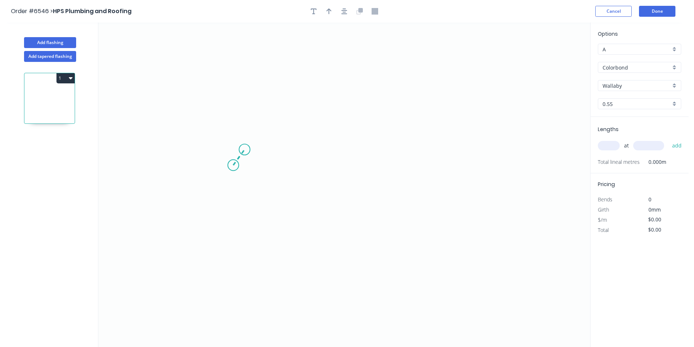
click at [245, 150] on icon "0" at bounding box center [344, 185] width 492 height 324
click at [376, 151] on icon "0 ?" at bounding box center [344, 185] width 492 height 324
click at [373, 201] on icon "0 ? ? ? º" at bounding box center [344, 185] width 492 height 324
click at [386, 211] on icon at bounding box center [381, 206] width 11 height 11
click at [371, 231] on icon "0 ? ? ? ? ? º" at bounding box center [344, 185] width 492 height 324
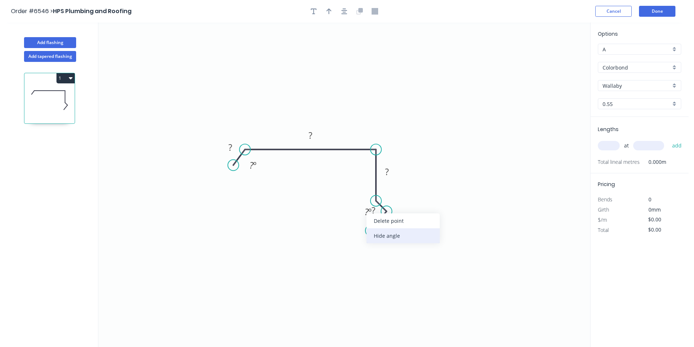
click at [387, 236] on div "Hide angle" at bounding box center [402, 235] width 73 height 15
click at [233, 150] on rect at bounding box center [230, 148] width 15 height 10
click at [610, 148] on input "text" at bounding box center [609, 145] width 22 height 9
type input "$12.79"
type input "2"
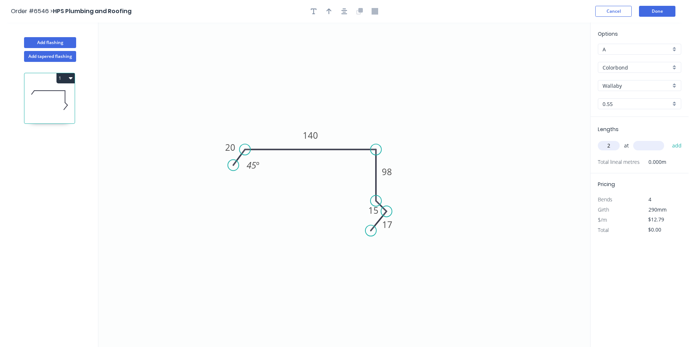
type input "7"
type input "4700"
click at [668, 139] on button "add" at bounding box center [676, 145] width 17 height 12
type input "$120.23"
type input "2"
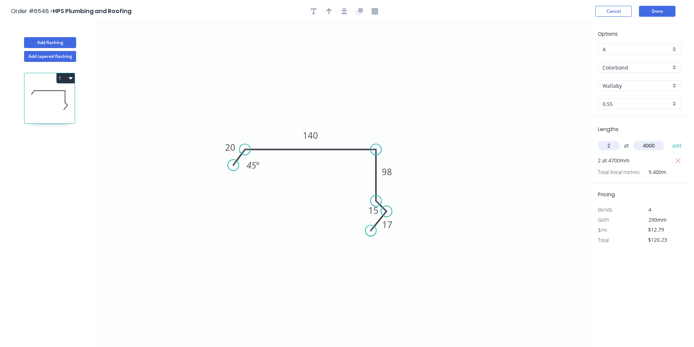
type input "4000"
click at [668, 139] on button "add" at bounding box center [676, 145] width 17 height 12
click at [678, 169] on icon "button" at bounding box center [678, 171] width 7 height 9
type input "$120.23"
click at [601, 148] on input "text" at bounding box center [609, 145] width 22 height 9
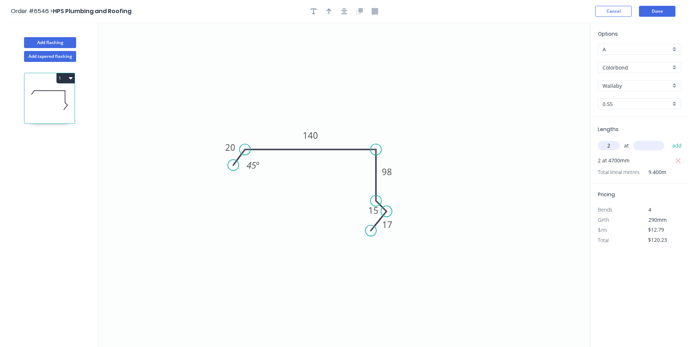
type input "2"
type input "400"
click at [668, 139] on button "add" at bounding box center [676, 145] width 17 height 12
click at [678, 172] on icon "button" at bounding box center [677, 170] width 5 height 5
click at [343, 8] on icon "button" at bounding box center [344, 11] width 6 height 7
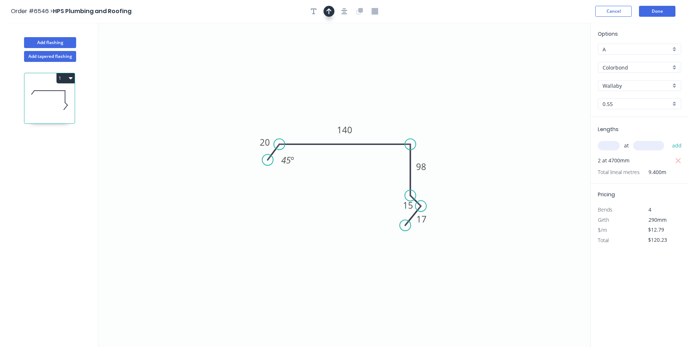
click at [332, 9] on button "button" at bounding box center [328, 11] width 11 height 11
click at [553, 58] on icon at bounding box center [553, 50] width 7 height 23
drag, startPoint x: 553, startPoint y: 58, endPoint x: 379, endPoint y: 130, distance: 187.7
click at [379, 130] on icon at bounding box center [385, 124] width 21 height 21
click at [49, 79] on div "1" at bounding box center [49, 78] width 50 height 10
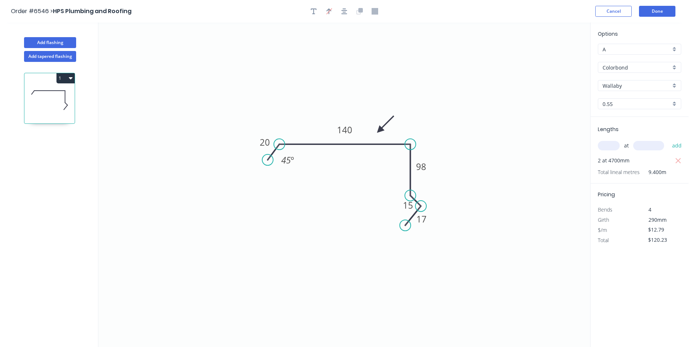
click at [67, 82] on button "1" at bounding box center [65, 78] width 18 height 10
click at [63, 94] on div "Duplicate" at bounding box center [40, 96] width 56 height 11
type input "$0.00"
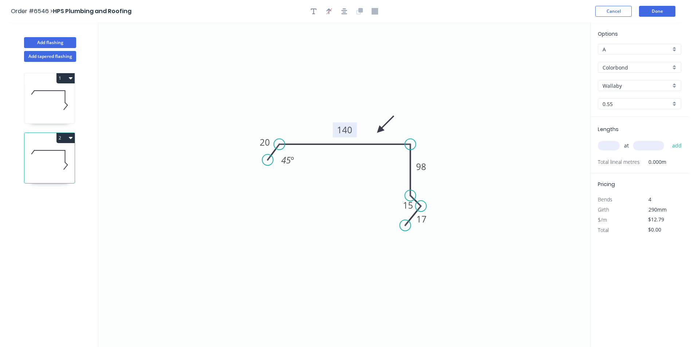
click at [348, 133] on tspan "140" at bounding box center [344, 130] width 15 height 12
click at [413, 206] on rect at bounding box center [408, 206] width 15 height 10
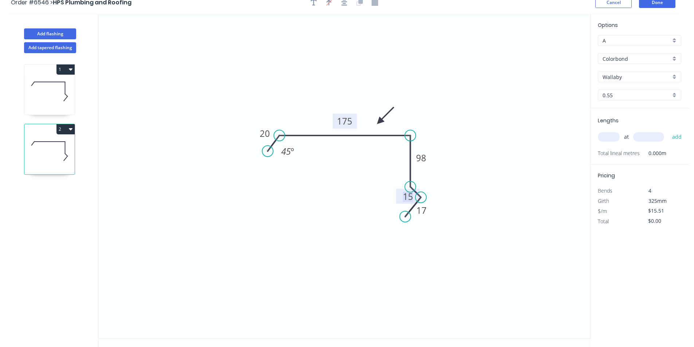
scroll to position [13, 0]
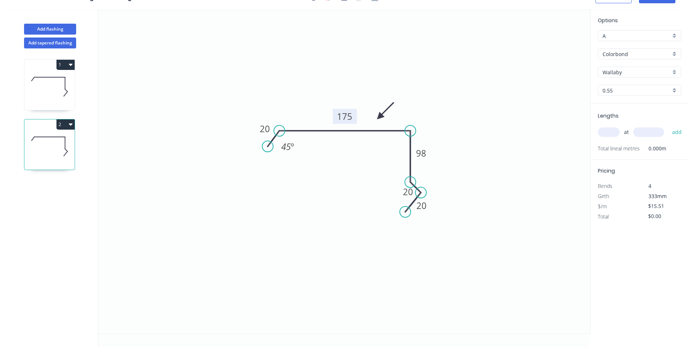
click at [41, 108] on icon at bounding box center [49, 86] width 50 height 47
type input "$12.79"
type input "$120.23"
click at [409, 189] on tspan "15" at bounding box center [408, 192] width 10 height 12
click at [69, 165] on icon at bounding box center [49, 146] width 50 height 47
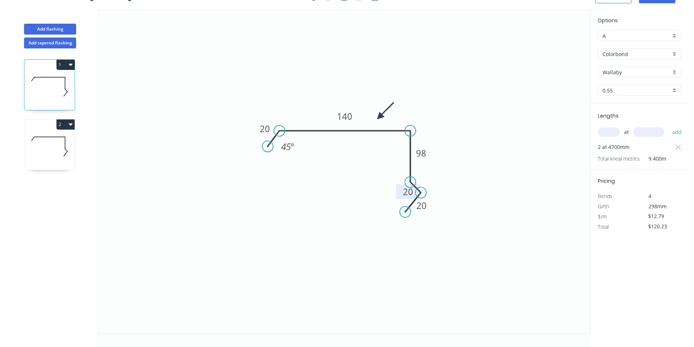
type input "$15.51"
type input "$0.00"
click at [613, 133] on input "text" at bounding box center [609, 131] width 22 height 9
type input "2"
type input "4700"
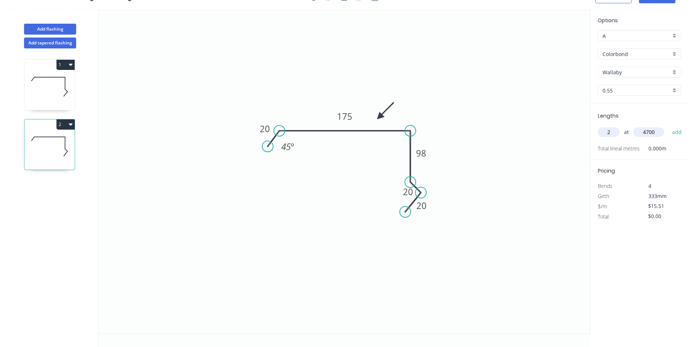
click at [668, 126] on button "add" at bounding box center [676, 132] width 17 height 12
click at [63, 122] on button "2" at bounding box center [65, 124] width 18 height 10
click at [51, 138] on div "Duplicate" at bounding box center [40, 142] width 56 height 11
type input "$0.00"
click at [348, 114] on tspan "175" at bounding box center [344, 116] width 15 height 12
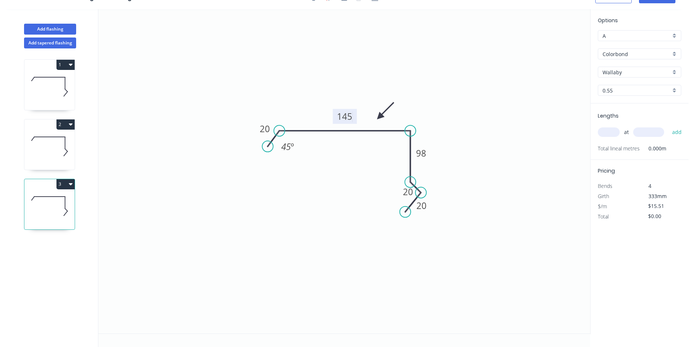
click at [542, 247] on icon "0 20 145 98 20 20 45 º" at bounding box center [344, 171] width 492 height 324
click at [616, 129] on input "text" at bounding box center [609, 131] width 22 height 9
type input "2"
type input "4000"
click at [668, 126] on button "add" at bounding box center [676, 132] width 17 height 12
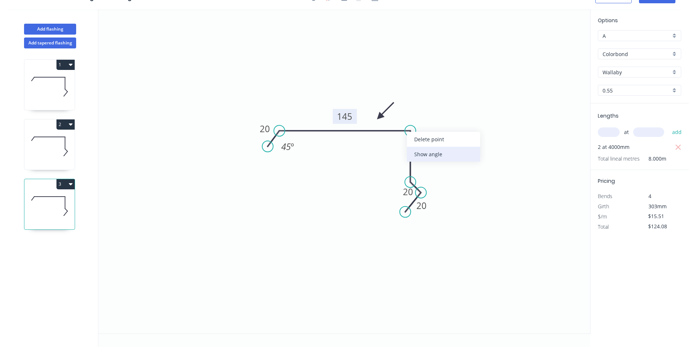
click at [420, 158] on div "Show angle" at bounding box center [443, 154] width 73 height 15
click at [398, 143] on tspan "º" at bounding box center [398, 143] width 3 height 12
click at [29, 156] on icon at bounding box center [49, 146] width 50 height 47
type input "$145.79"
drag, startPoint x: 415, startPoint y: 131, endPoint x: 411, endPoint y: 129, distance: 4.2
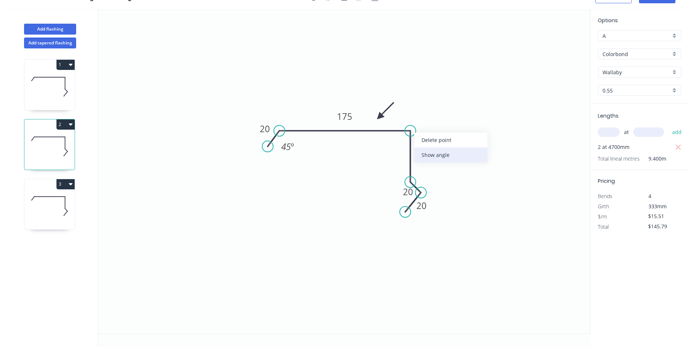
click at [429, 153] on div "Show angle" at bounding box center [450, 154] width 73 height 15
click at [394, 142] on g "? º" at bounding box center [397, 143] width 15 height 12
click at [399, 140] on tspan "º" at bounding box center [398, 143] width 3 height 12
click at [465, 188] on icon "0 20 175 98 20 20 45 º 92 º" at bounding box center [344, 171] width 492 height 324
click at [54, 82] on icon at bounding box center [49, 86] width 50 height 47
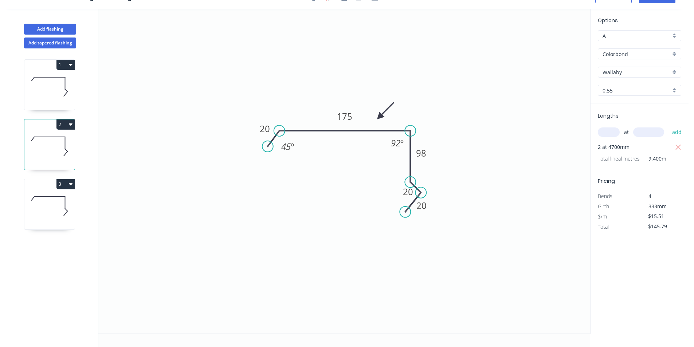
type input "$12.79"
type input "$120.23"
drag, startPoint x: 414, startPoint y: 130, endPoint x: 407, endPoint y: 130, distance: 6.2
click at [423, 150] on div "Show angle" at bounding box center [446, 154] width 73 height 15
click at [395, 142] on tspan "?" at bounding box center [396, 143] width 4 height 12
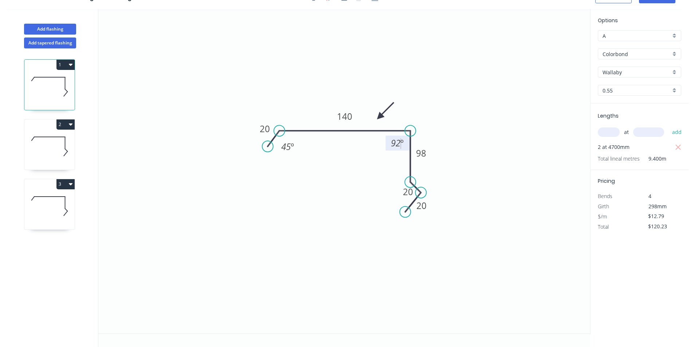
click at [504, 244] on icon "0 20 140 98 20 20 45 º 92 º" at bounding box center [344, 171] width 492 height 324
click at [68, 202] on div "1 2 3" at bounding box center [50, 197] width 96 height 299
click at [59, 216] on icon at bounding box center [49, 206] width 50 height 47
type input "$15.51"
type input "$124.08"
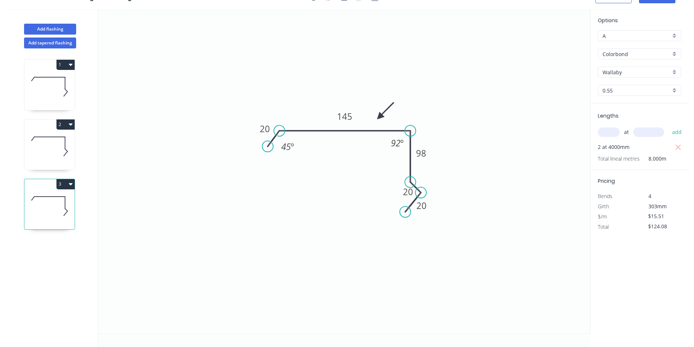
click at [59, 78] on icon at bounding box center [49, 86] width 50 height 47
type input "$12.79"
type input "$120.23"
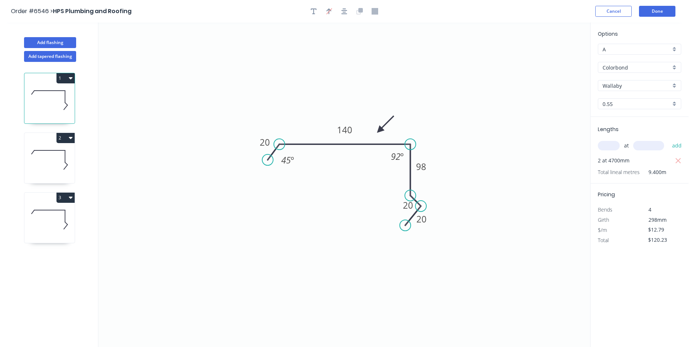
click at [66, 164] on icon at bounding box center [49, 160] width 50 height 47
type input "$15.51"
click at [63, 208] on icon at bounding box center [49, 219] width 50 height 47
type input "$124.08"
click at [58, 106] on icon at bounding box center [49, 100] width 50 height 47
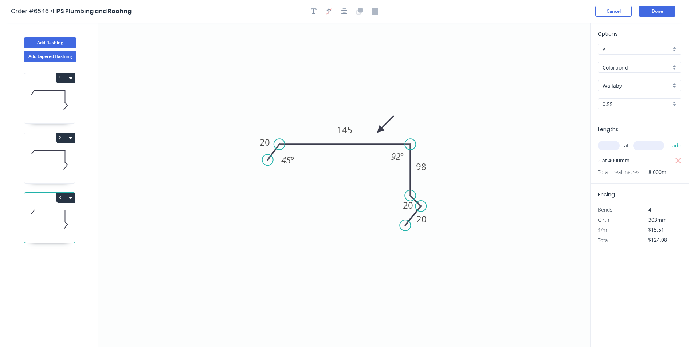
type input "$12.79"
type input "$120.23"
click at [506, 194] on icon "0 20 140 98 20 20 45 º 92 º" at bounding box center [344, 185] width 492 height 324
click at [616, 146] on input "text" at bounding box center [609, 145] width 22 height 9
type input "2"
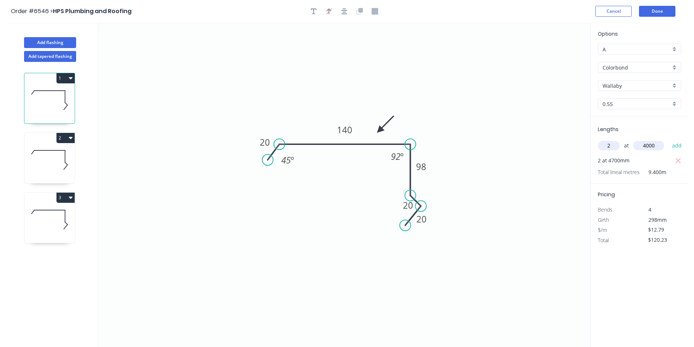
type input "4000"
click at [668, 139] on button "add" at bounding box center [676, 145] width 17 height 12
type input "$222.55"
click at [657, 13] on button "Done" at bounding box center [657, 11] width 36 height 11
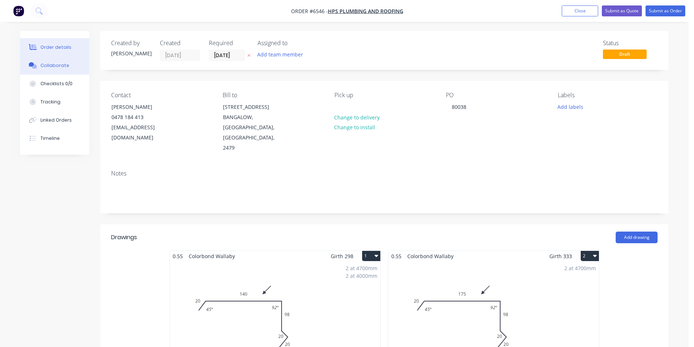
click at [80, 70] on button "Collaborate" at bounding box center [54, 65] width 69 height 18
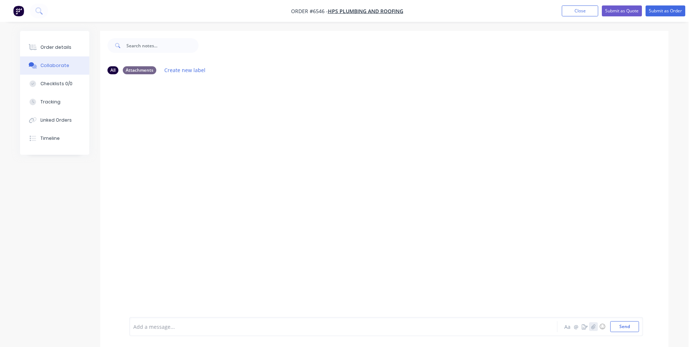
click at [596, 328] on button "button" at bounding box center [593, 326] width 9 height 9
click at [623, 326] on button "Send" at bounding box center [624, 326] width 29 height 11
click at [74, 42] on button "Order details" at bounding box center [54, 47] width 69 height 18
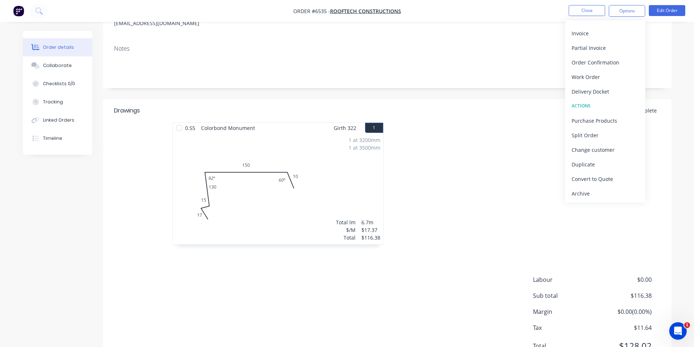
scroll to position [138, 0]
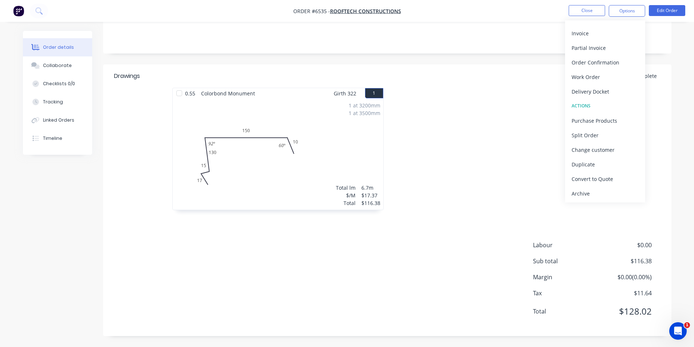
click at [176, 92] on div at bounding box center [179, 93] width 15 height 15
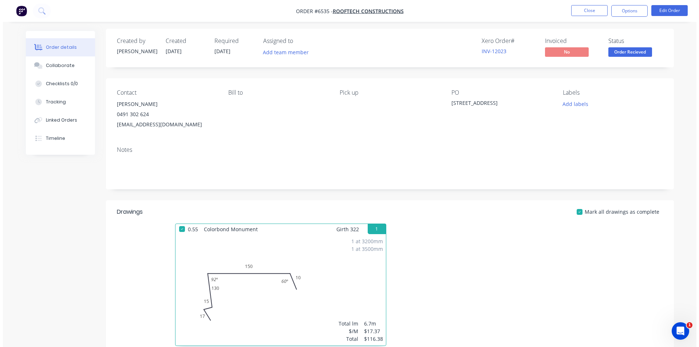
scroll to position [0, 0]
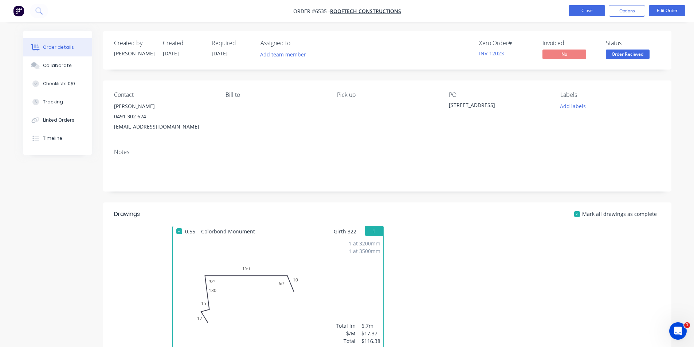
click at [581, 16] on button "Close" at bounding box center [586, 10] width 36 height 11
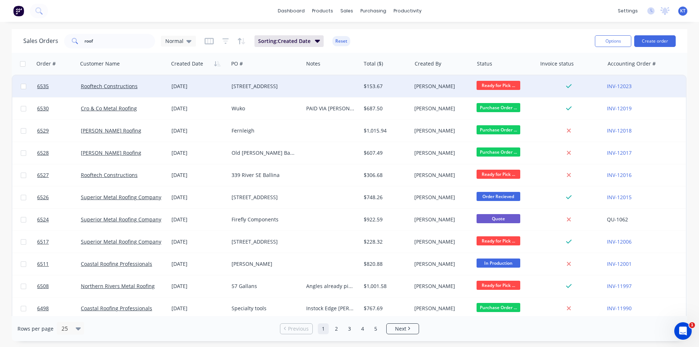
click at [95, 78] on div "Rooftech Constructions" at bounding box center [123, 86] width 91 height 22
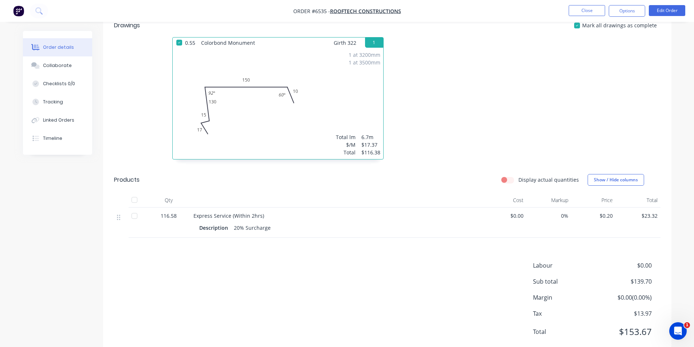
scroll to position [173, 0]
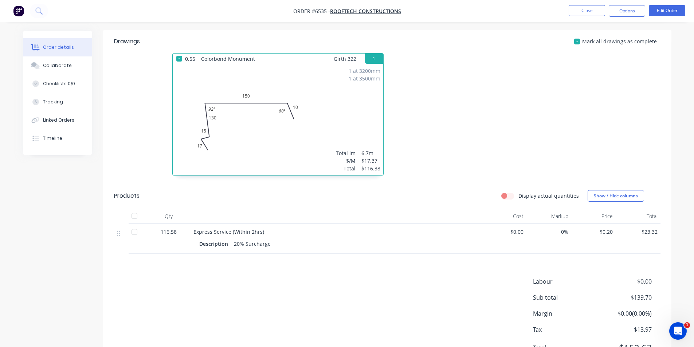
click at [134, 220] on div at bounding box center [134, 216] width 15 height 15
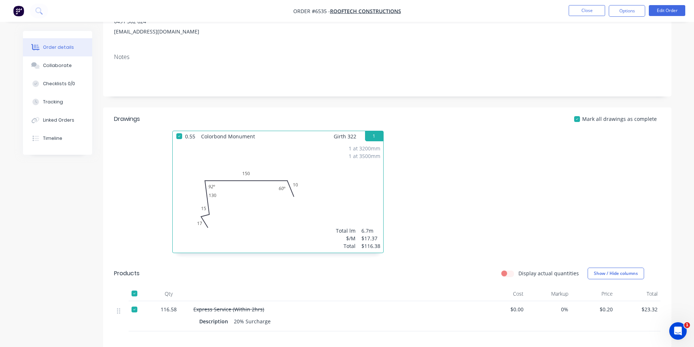
scroll to position [0, 0]
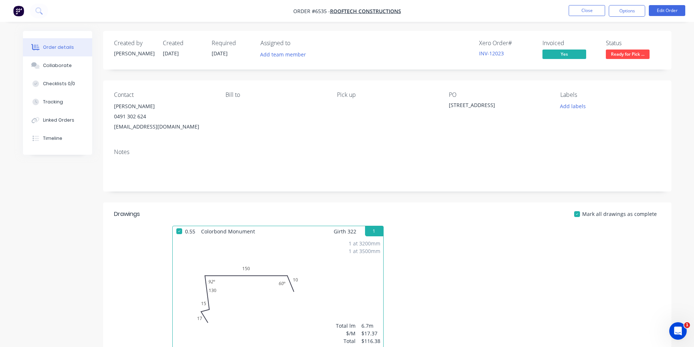
click at [617, 58] on span "Ready for Pick ..." at bounding box center [628, 54] width 44 height 9
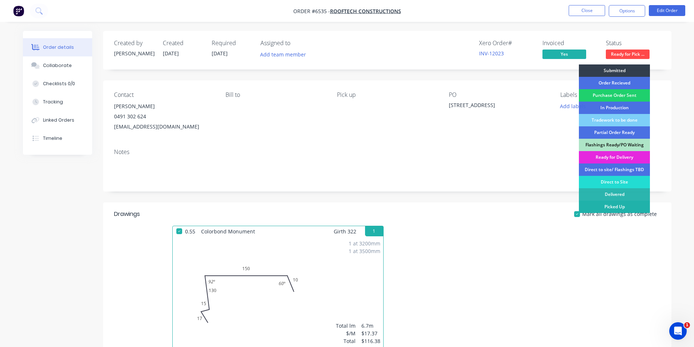
click at [621, 207] on div "Picked Up" at bounding box center [614, 207] width 71 height 12
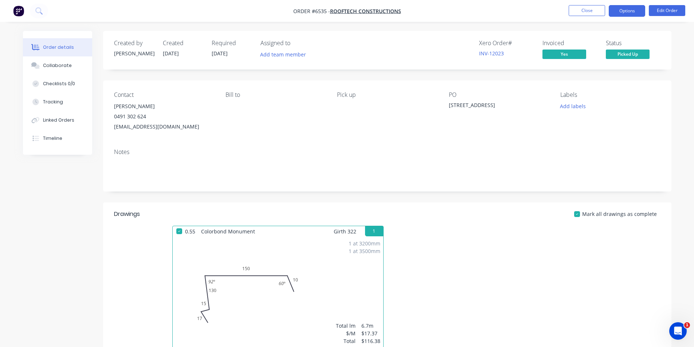
click at [634, 9] on button "Options" at bounding box center [627, 11] width 36 height 12
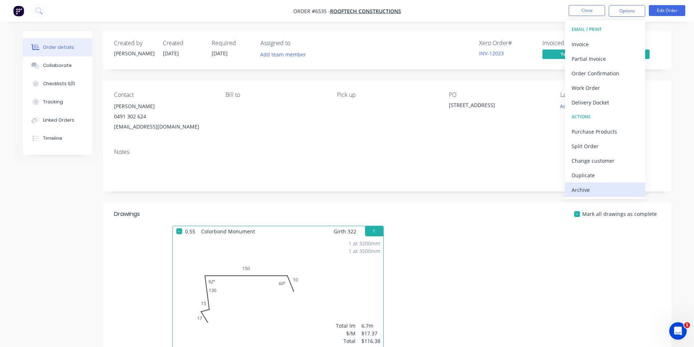
click at [600, 186] on div "Archive" at bounding box center [604, 190] width 67 height 11
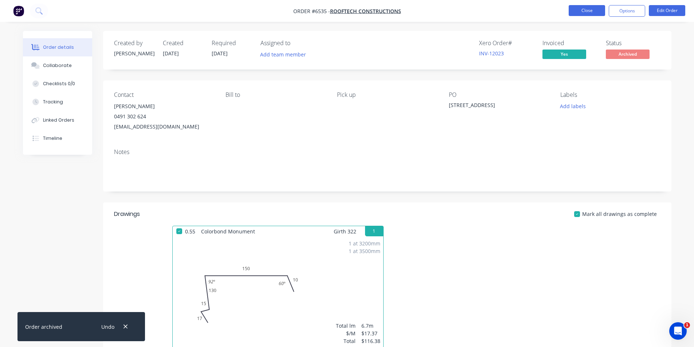
click at [601, 10] on button "Close" at bounding box center [586, 10] width 36 height 11
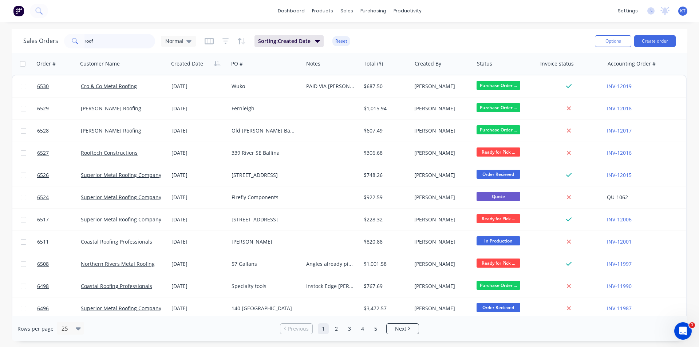
click at [130, 41] on input "roof" at bounding box center [119, 41] width 71 height 15
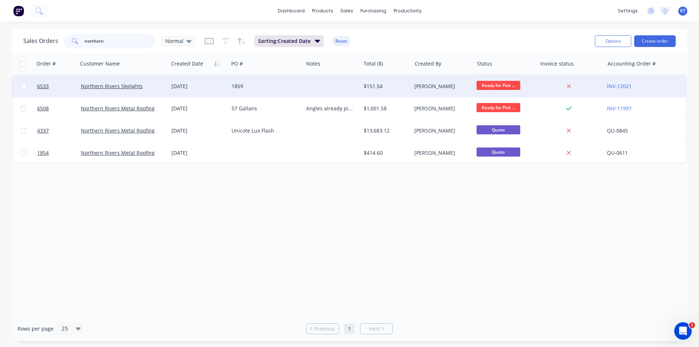
type input "northern"
click at [118, 93] on div "Northern Rivers Skylights" at bounding box center [123, 86] width 91 height 22
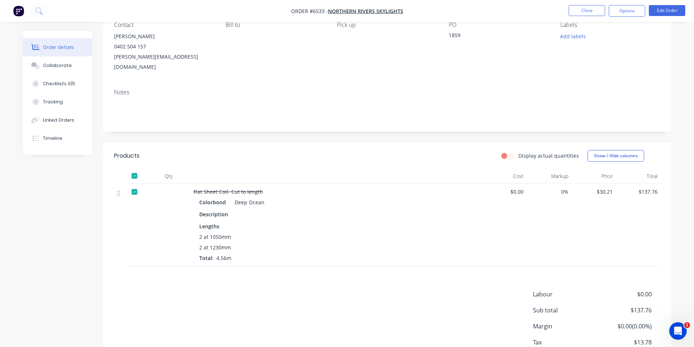
scroll to position [109, 0]
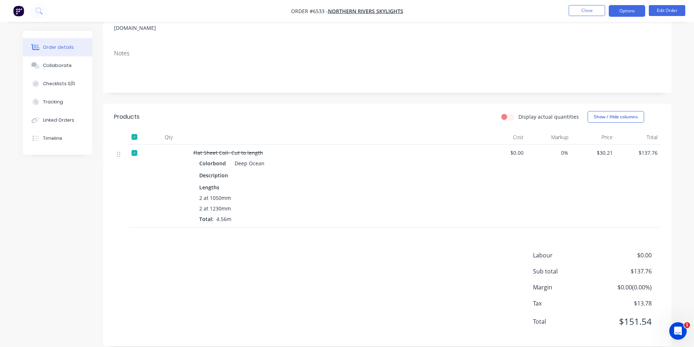
click at [629, 12] on button "Options" at bounding box center [627, 11] width 36 height 12
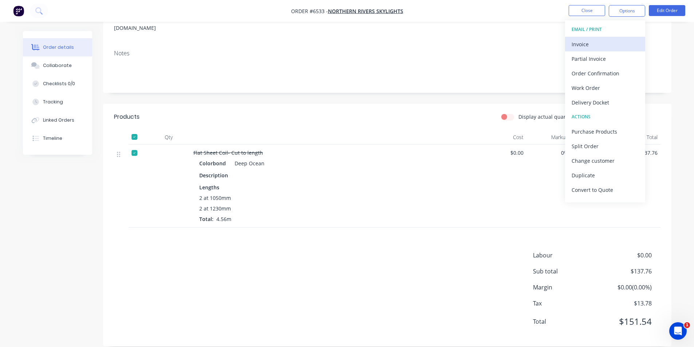
click at [621, 43] on div "Invoice" at bounding box center [604, 44] width 67 height 11
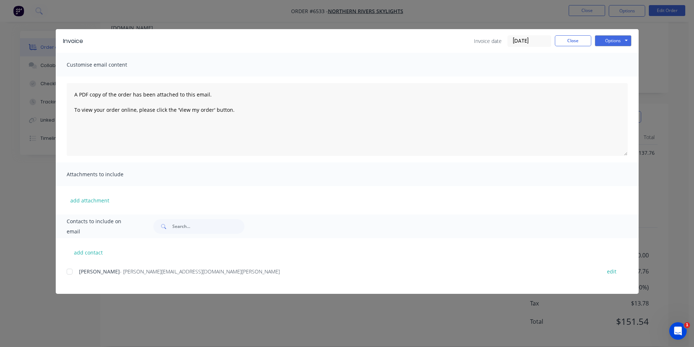
drag, startPoint x: 67, startPoint y: 264, endPoint x: 68, endPoint y: 273, distance: 8.7
click at [67, 272] on div "add contact Chad White - chad@northernriversskylights.com.au edit" at bounding box center [347, 266] width 583 height 56
click at [68, 273] on div at bounding box center [69, 271] width 15 height 15
click at [598, 42] on button "Options" at bounding box center [613, 40] width 36 height 11
click at [599, 75] on button "Email" at bounding box center [618, 78] width 47 height 12
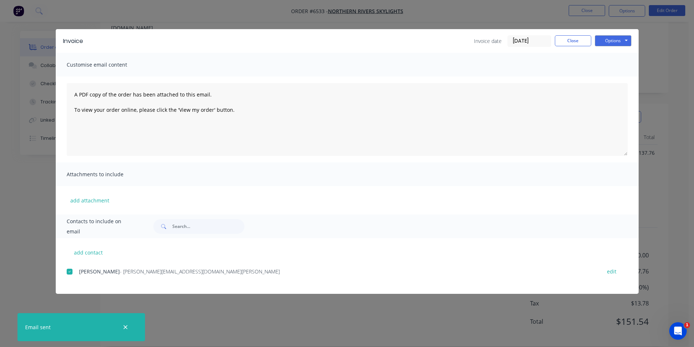
click at [592, 40] on div "Invoice date 14/08/25 Close Options Preview Print Email" at bounding box center [552, 41] width 157 height 12
click at [586, 40] on button "Close" at bounding box center [573, 40] width 36 height 11
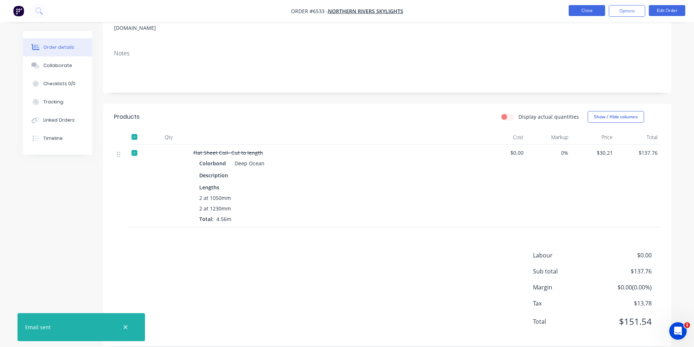
click at [589, 14] on button "Close" at bounding box center [586, 10] width 36 height 11
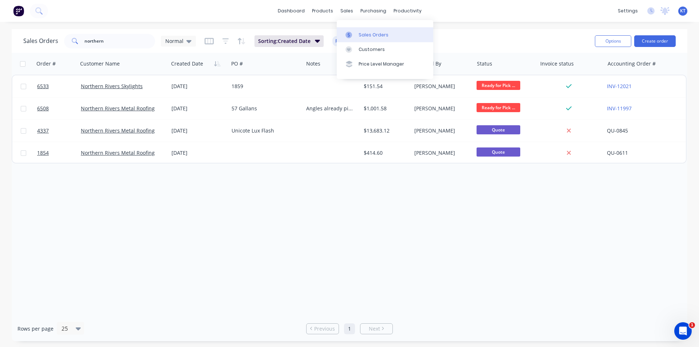
click at [370, 35] on div "Sales Orders" at bounding box center [374, 35] width 30 height 7
click at [378, 32] on div "Purchase Orders" at bounding box center [397, 35] width 39 height 7
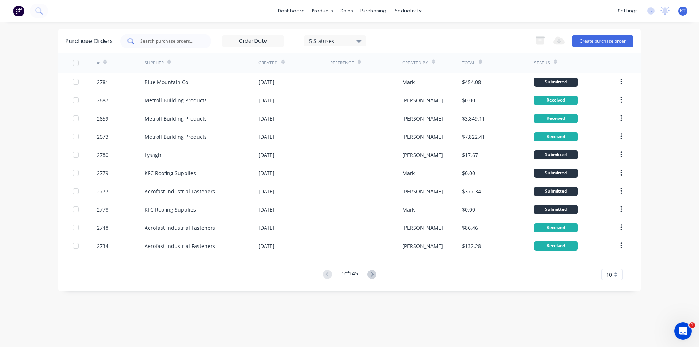
click at [164, 46] on div at bounding box center [165, 41] width 91 height 15
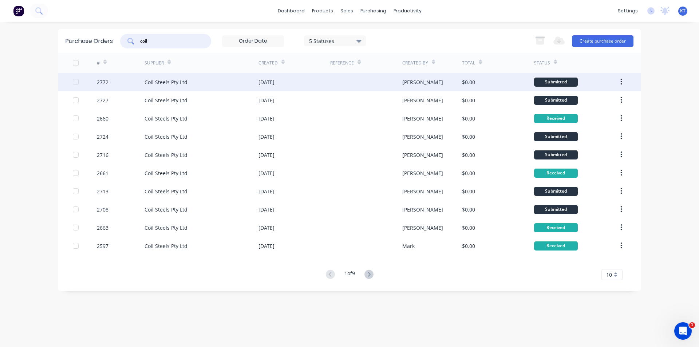
type input "coil"
click at [218, 80] on div "Coil Steels Pty Ltd" at bounding box center [202, 82] width 114 height 18
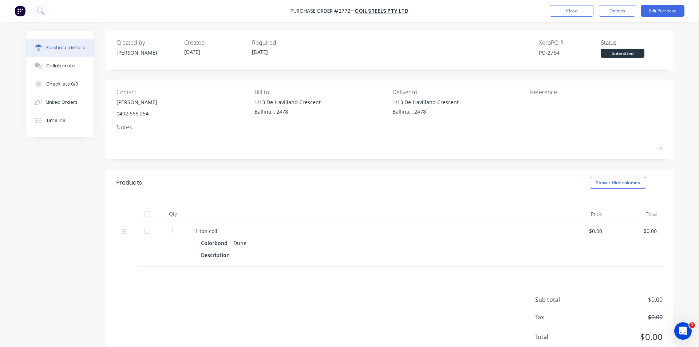
click at [150, 217] on div at bounding box center [147, 214] width 15 height 15
click at [587, 9] on button "Close" at bounding box center [572, 11] width 44 height 12
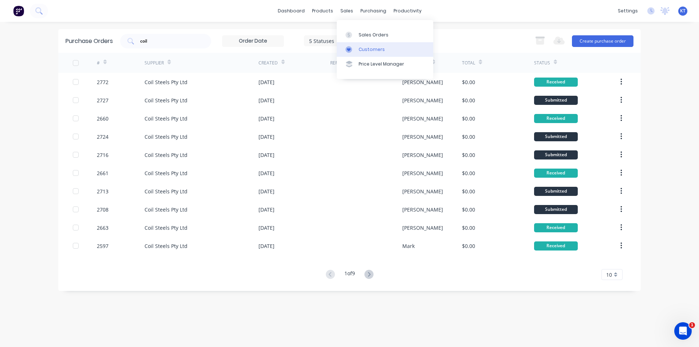
click at [364, 44] on link "Customers" at bounding box center [385, 49] width 97 height 15
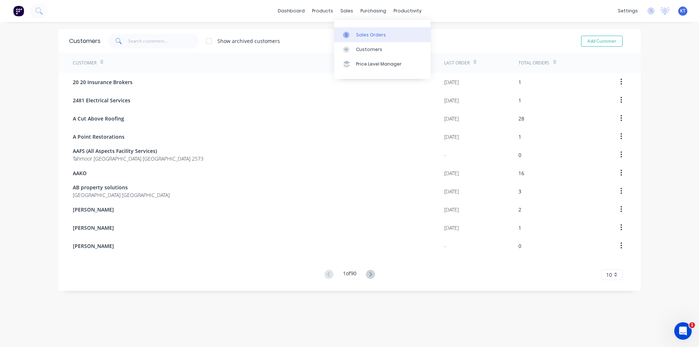
click at [362, 40] on link "Sales Orders" at bounding box center [382, 34] width 97 height 15
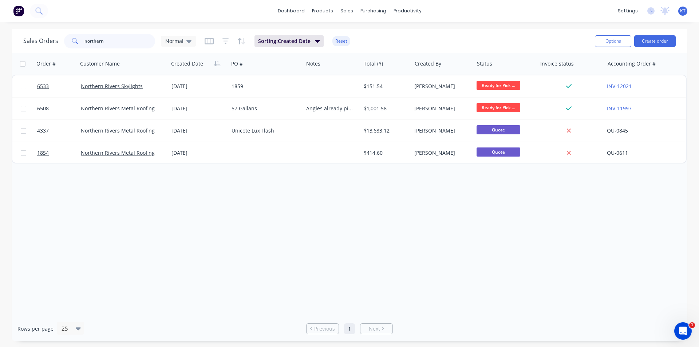
drag, startPoint x: 125, startPoint y: 34, endPoint x: 121, endPoint y: 37, distance: 4.4
click at [124, 35] on input "northern" at bounding box center [119, 41] width 71 height 15
click at [120, 38] on input "northern" at bounding box center [119, 41] width 71 height 15
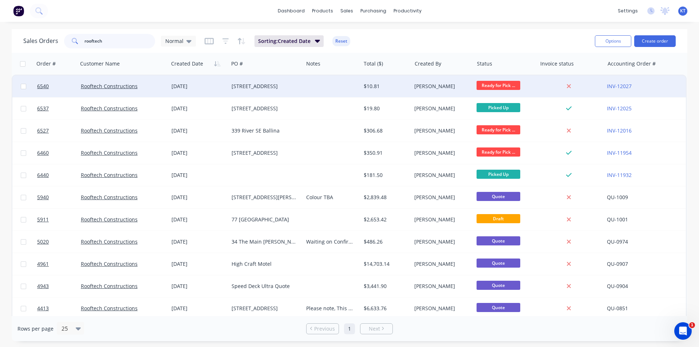
type input "rooftech"
click at [133, 91] on div "Rooftech Constructions" at bounding box center [123, 86] width 91 height 22
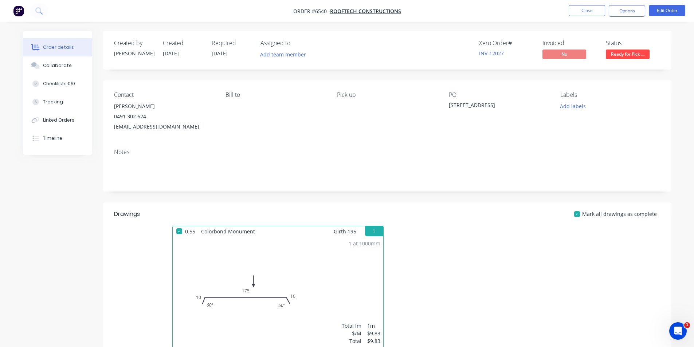
click at [631, 56] on span "Ready for Pick ..." at bounding box center [628, 54] width 44 height 9
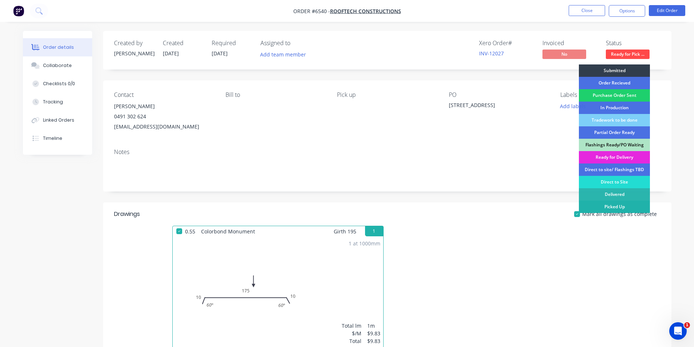
click at [639, 208] on div "Picked Up" at bounding box center [614, 207] width 71 height 12
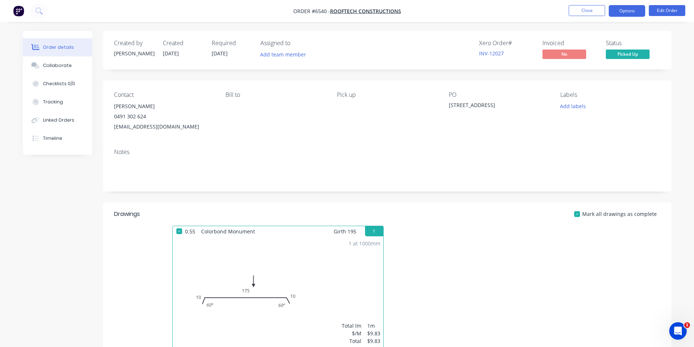
click at [617, 11] on button "Options" at bounding box center [627, 11] width 36 height 12
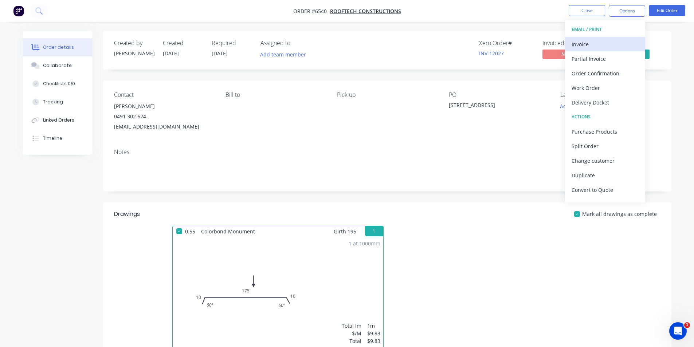
click at [582, 43] on div "Invoice" at bounding box center [604, 44] width 67 height 11
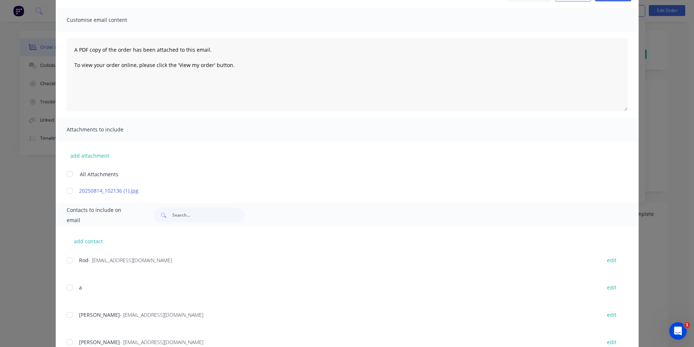
scroll to position [146, 0]
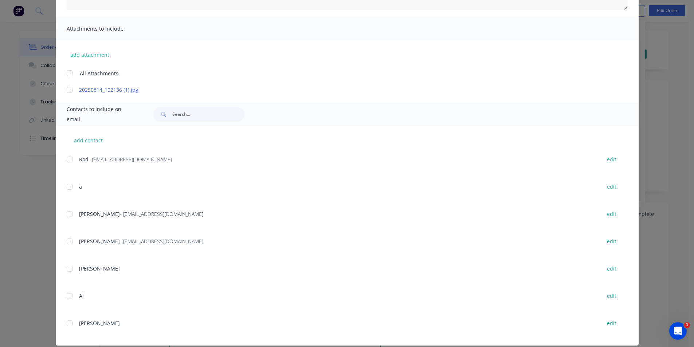
click at [63, 211] on div "add contact Rod - rooftechconstructions@gmail.com edit a edit Richard Chilcott …" at bounding box center [347, 236] width 583 height 220
click at [66, 215] on div at bounding box center [69, 214] width 15 height 15
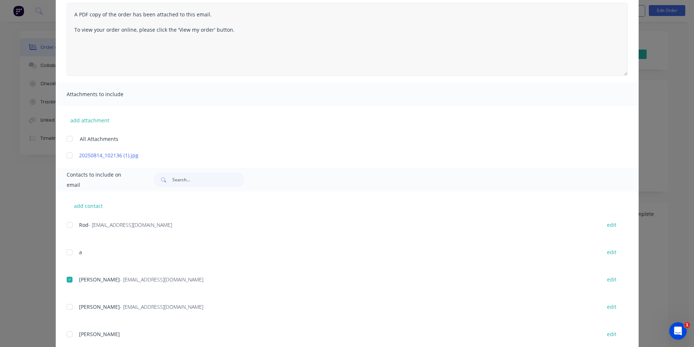
scroll to position [0, 0]
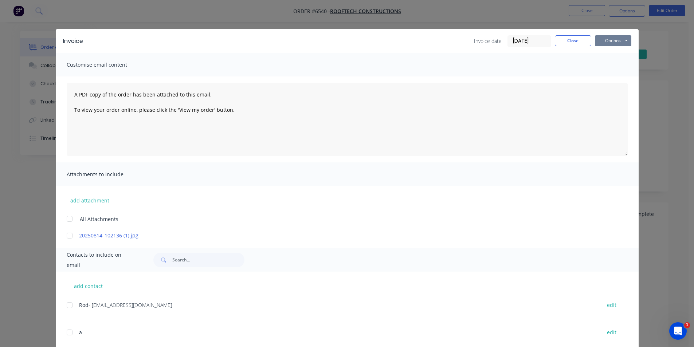
click at [618, 37] on button "Options" at bounding box center [613, 40] width 36 height 11
click at [615, 76] on button "Email" at bounding box center [618, 78] width 47 height 12
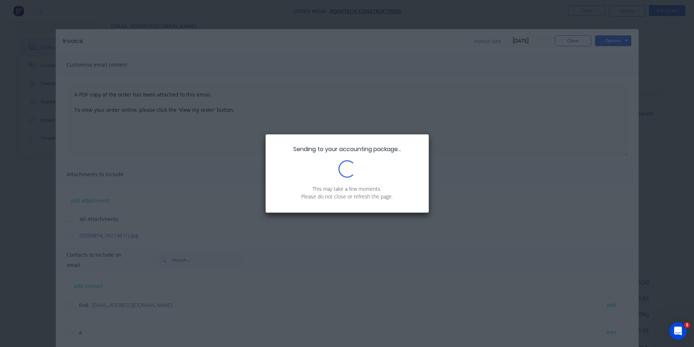
scroll to position [138, 0]
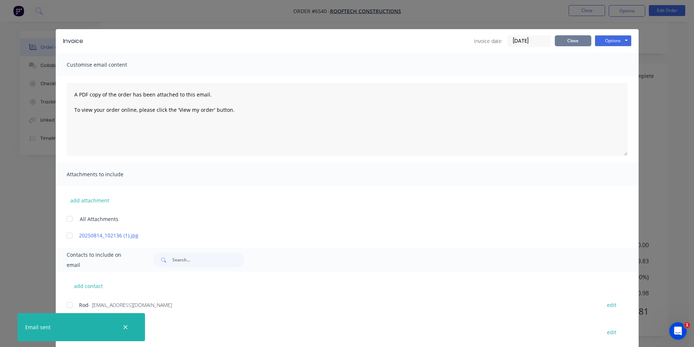
drag, startPoint x: 587, startPoint y: 42, endPoint x: 585, endPoint y: 52, distance: 10.4
click at [587, 42] on button "Close" at bounding box center [573, 40] width 36 height 11
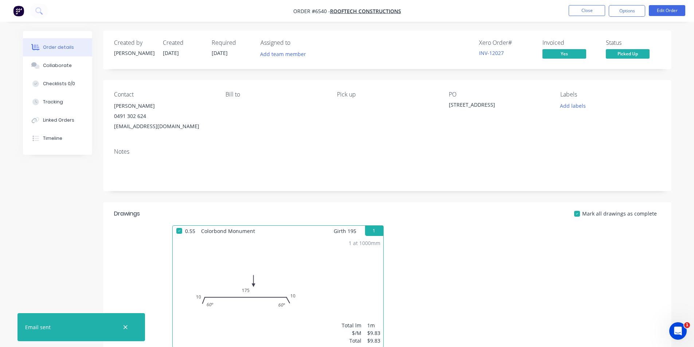
scroll to position [0, 0]
click at [637, 9] on button "Options" at bounding box center [627, 11] width 36 height 12
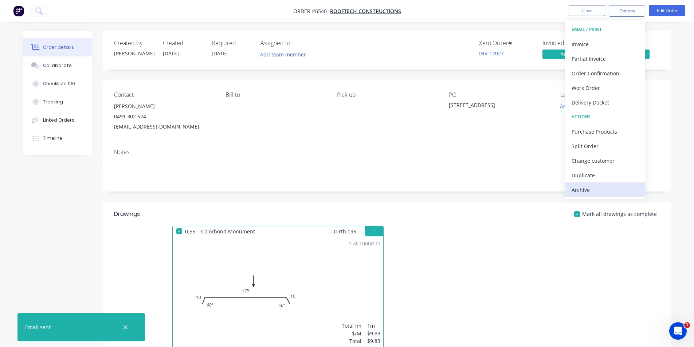
click at [588, 192] on div "Archive" at bounding box center [604, 190] width 67 height 11
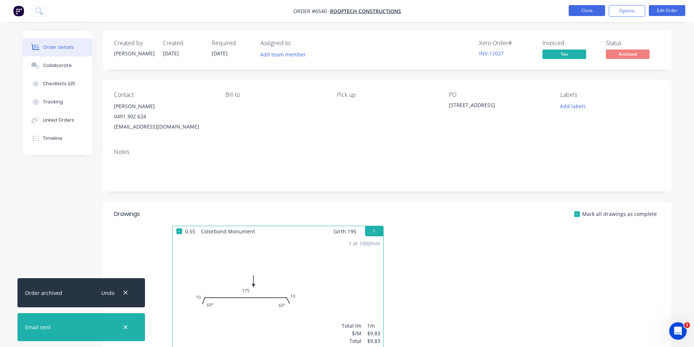
click at [582, 11] on button "Close" at bounding box center [586, 10] width 36 height 11
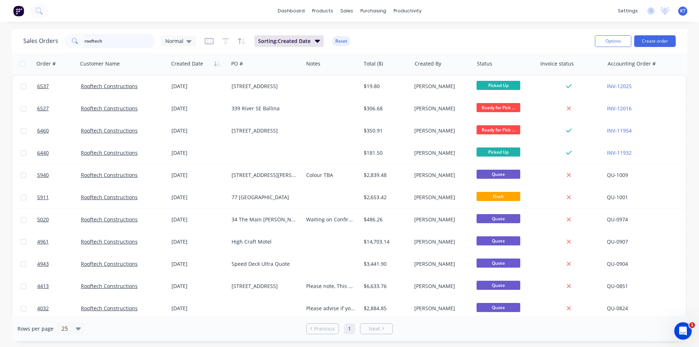
click at [111, 40] on input "rooftech" at bounding box center [119, 41] width 71 height 15
click at [190, 40] on icon at bounding box center [188, 41] width 5 height 3
click at [202, 129] on button "archived" at bounding box center [204, 132] width 83 height 8
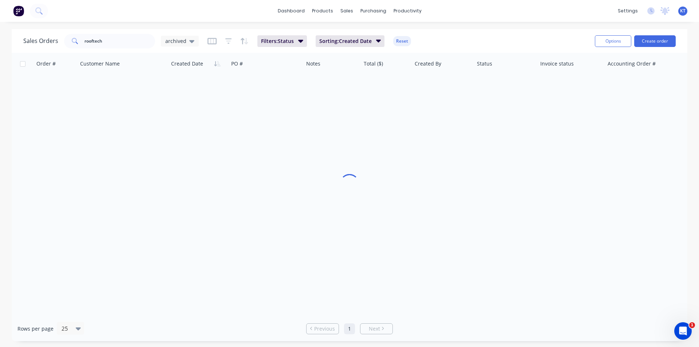
drag, startPoint x: 117, startPoint y: 50, endPoint x: 119, endPoint y: 42, distance: 8.8
click at [117, 50] on div "Sales Orders rooftech archived Filters: Status Sorting: Created Date Reset Opti…" at bounding box center [350, 41] width 676 height 24
click at [119, 42] on input "rooftech" at bounding box center [119, 41] width 71 height 15
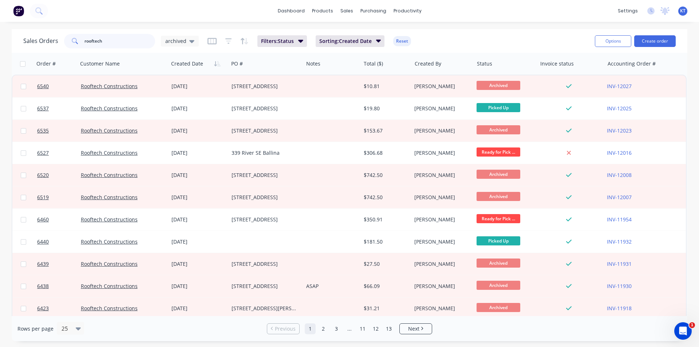
click at [119, 42] on input "rooftech" at bounding box center [119, 41] width 71 height 15
type input "asset"
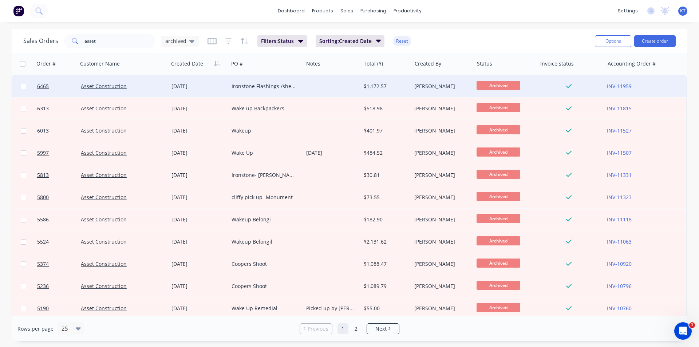
click at [259, 87] on div "Ironstone Flashings /sheets" at bounding box center [265, 86] width 66 height 7
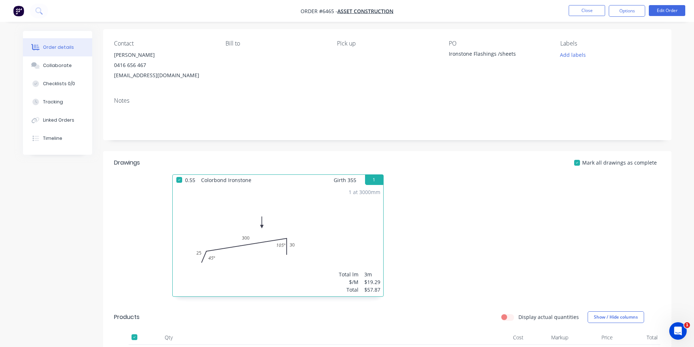
scroll to position [3, 0]
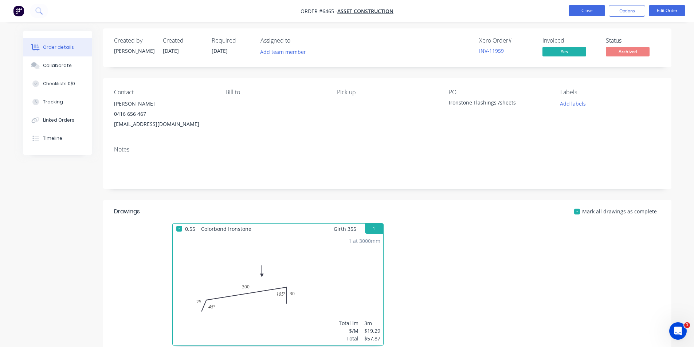
click at [592, 12] on button "Close" at bounding box center [586, 10] width 36 height 11
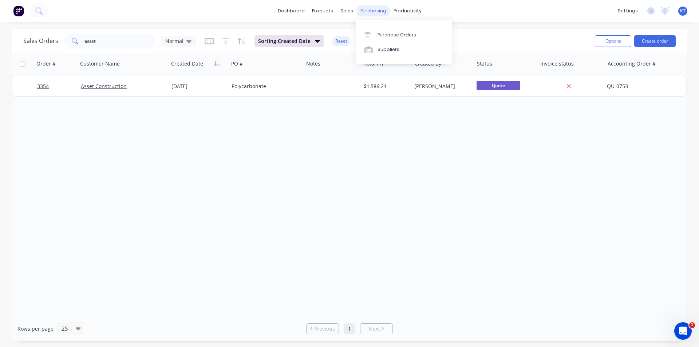
click at [364, 15] on div "purchasing" at bounding box center [373, 10] width 33 height 11
click at [531, 36] on div "Sales Orders asset Normal Sorting: Created Date Reset" at bounding box center [306, 41] width 566 height 18
click at [142, 41] on input "asset" at bounding box center [119, 41] width 71 height 15
click at [385, 37] on div "Purchase Orders" at bounding box center [397, 35] width 39 height 7
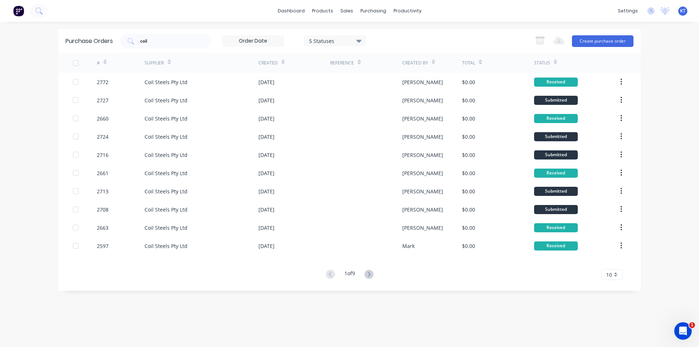
click at [673, 105] on div "dashboard products sales purchasing productivity dashboard products Product Cat…" at bounding box center [349, 173] width 699 height 347
click at [358, 28] on link "Sales Orders" at bounding box center [385, 34] width 97 height 15
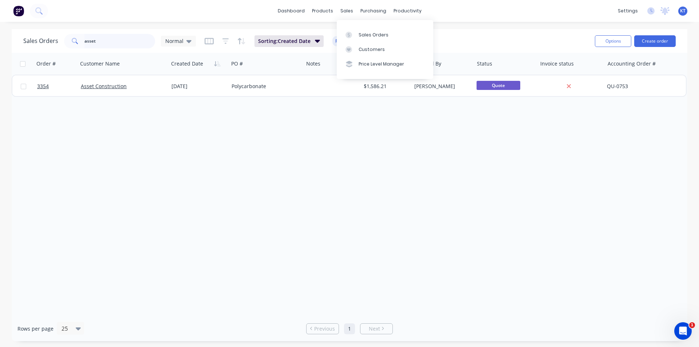
click at [102, 40] on input "asset" at bounding box center [119, 41] width 71 height 15
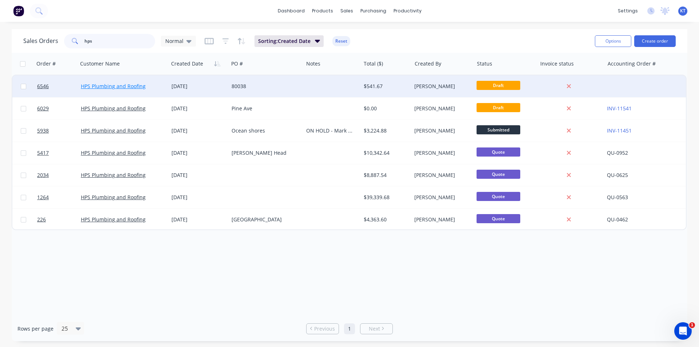
type input "hps"
click at [112, 89] on link "HPS Plumbing and Roofing" at bounding box center [113, 86] width 65 height 7
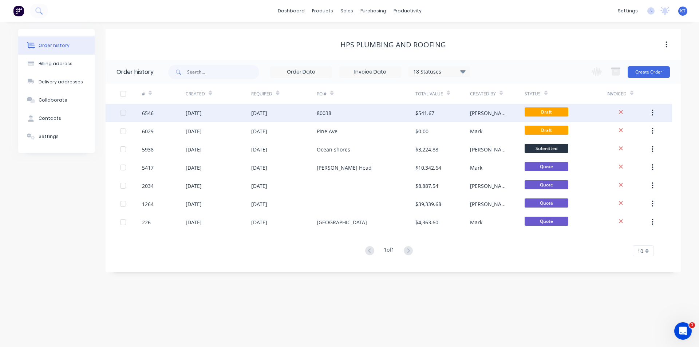
click at [346, 110] on div "80038" at bounding box center [366, 113] width 98 height 18
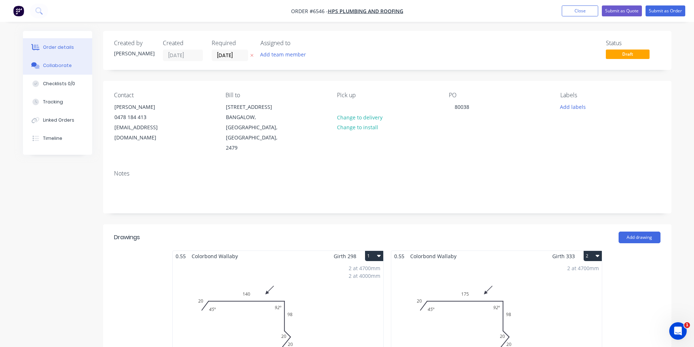
click at [54, 70] on button "Collaborate" at bounding box center [57, 65] width 69 height 18
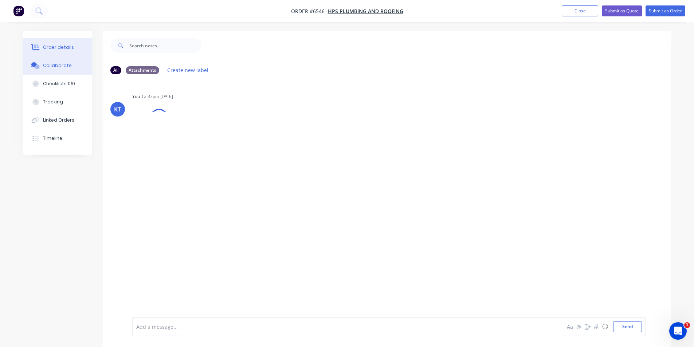
click at [52, 46] on div "Order details" at bounding box center [58, 47] width 31 height 7
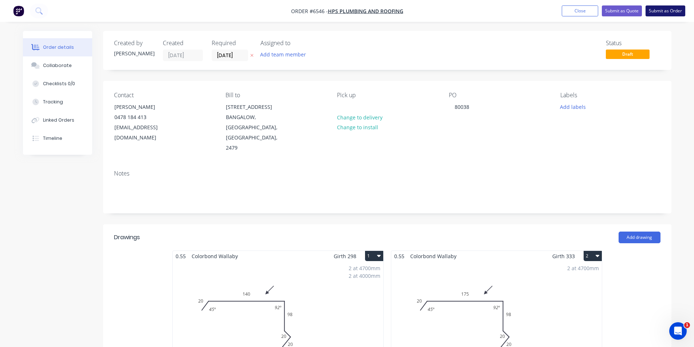
click at [667, 13] on button "Submit as Order" at bounding box center [665, 10] width 40 height 11
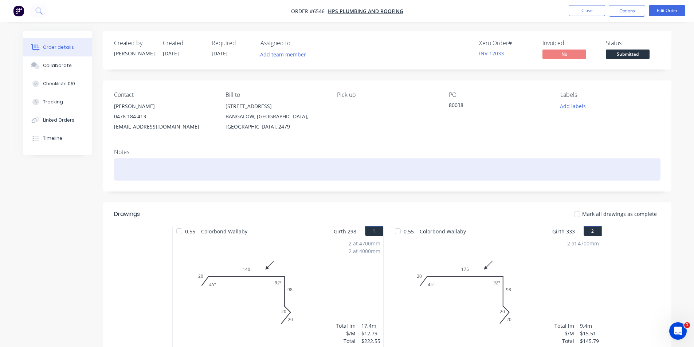
click at [150, 180] on div at bounding box center [387, 169] width 546 height 22
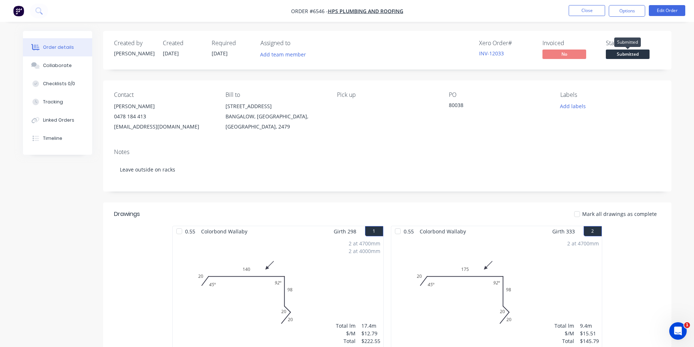
click at [622, 54] on span "Submitted" at bounding box center [628, 54] width 44 height 9
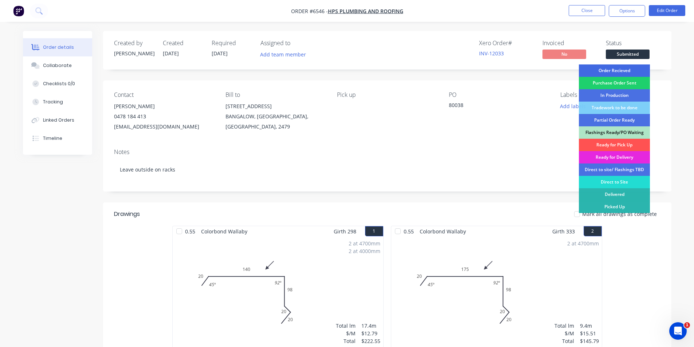
click at [621, 71] on div "Order Recieved" at bounding box center [614, 70] width 71 height 12
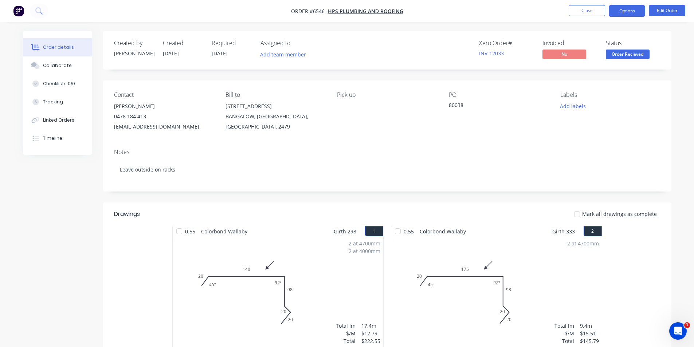
click at [631, 8] on button "Options" at bounding box center [627, 11] width 36 height 12
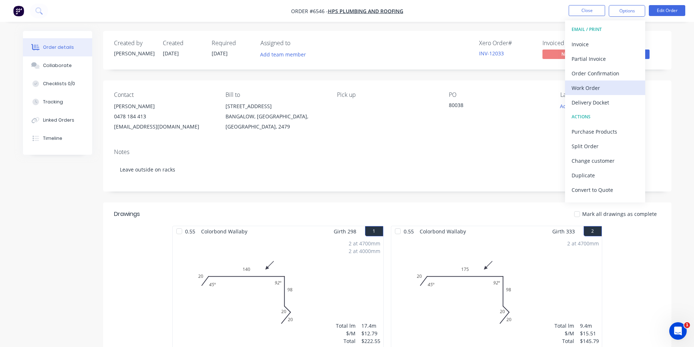
click at [588, 93] on button "Work Order" at bounding box center [605, 87] width 80 height 15
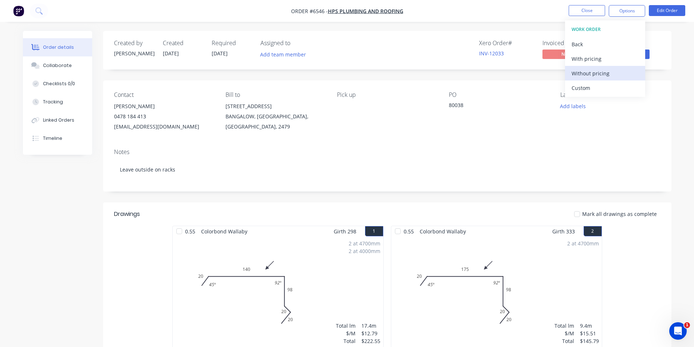
click at [588, 75] on div "Without pricing" at bounding box center [604, 73] width 67 height 11
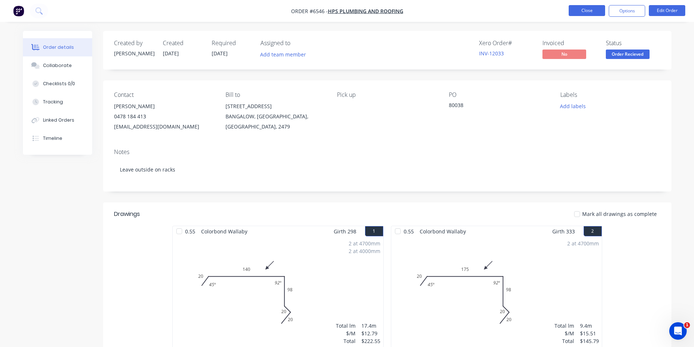
click at [593, 14] on button "Close" at bounding box center [586, 10] width 36 height 11
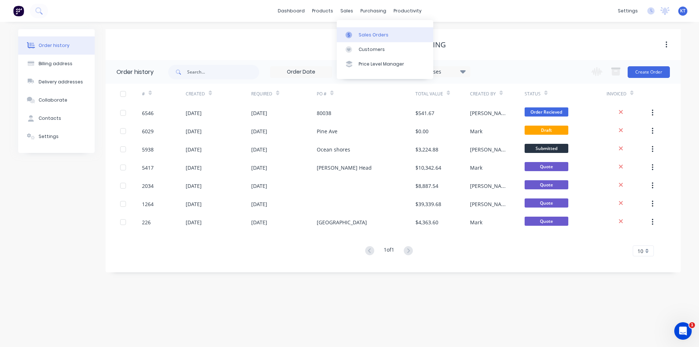
click at [357, 38] on link "Sales Orders" at bounding box center [385, 34] width 97 height 15
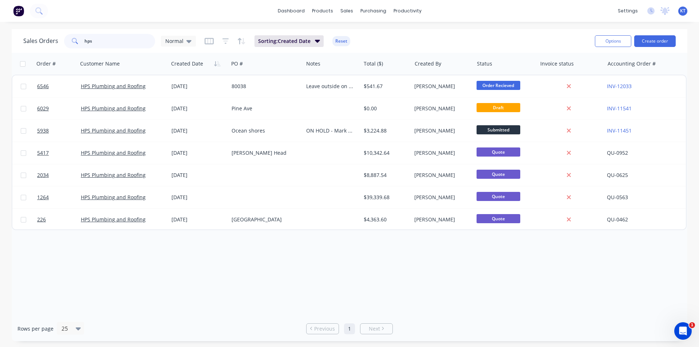
click at [111, 44] on input "hps" at bounding box center [119, 41] width 71 height 15
click at [111, 46] on input "hps" at bounding box center [119, 41] width 71 height 15
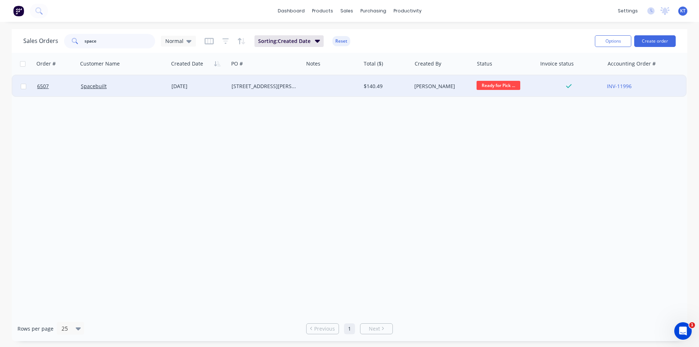
type input "space"
click at [193, 90] on div "[DATE]" at bounding box center [199, 86] width 60 height 22
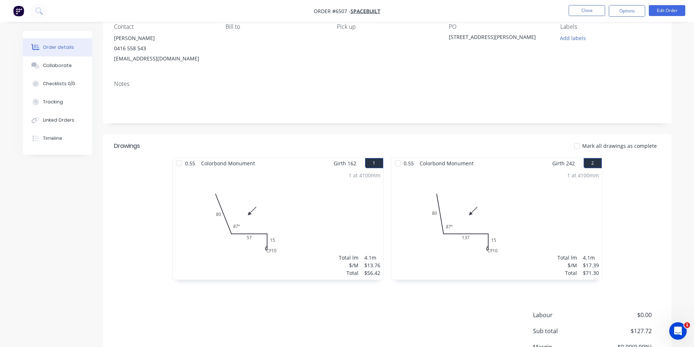
scroll to position [138, 0]
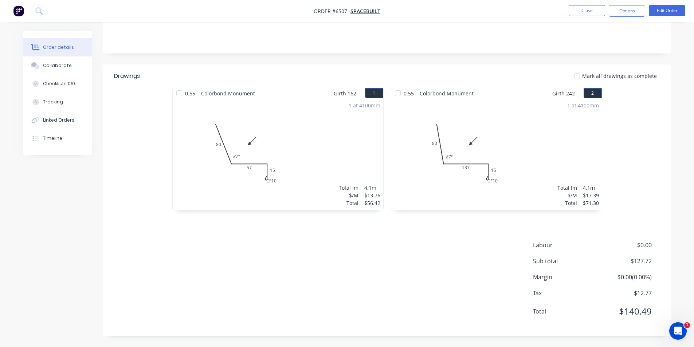
click at [578, 80] on div at bounding box center [577, 76] width 15 height 15
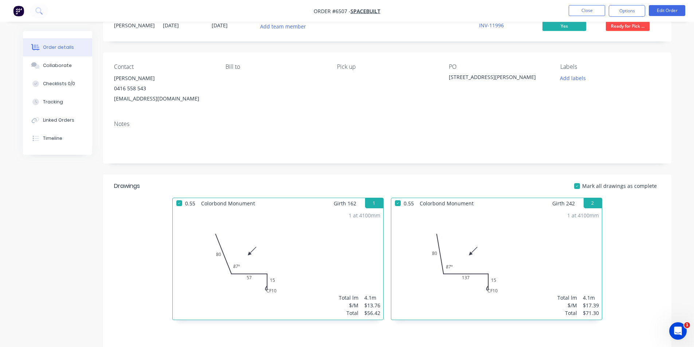
scroll to position [0, 0]
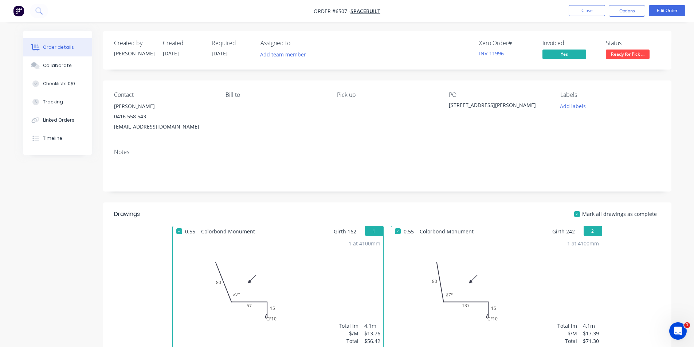
click at [619, 57] on span "Ready for Pick ..." at bounding box center [628, 54] width 44 height 9
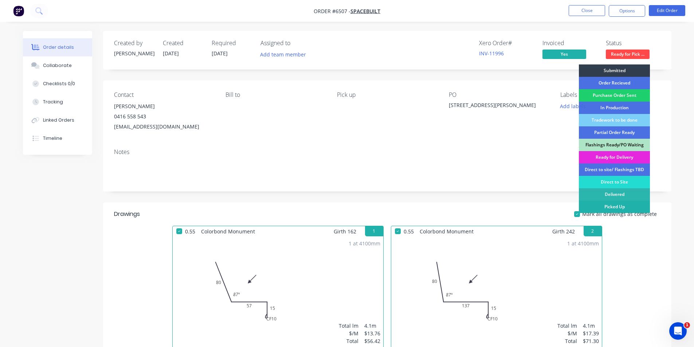
click at [639, 211] on div "Picked Up" at bounding box center [614, 207] width 71 height 12
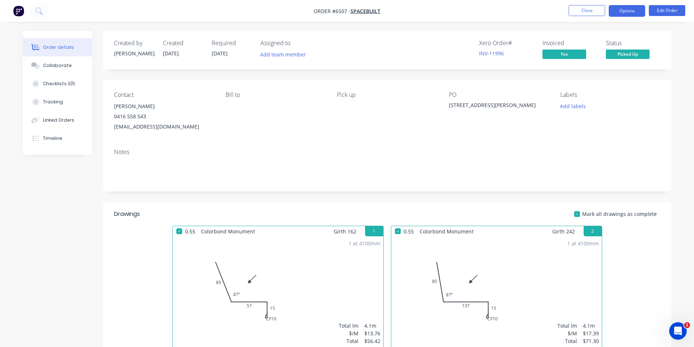
click at [626, 7] on button "Options" at bounding box center [627, 11] width 36 height 12
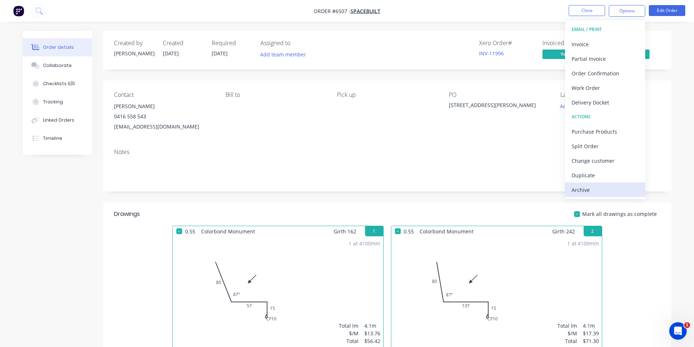
click at [590, 192] on div "Archive" at bounding box center [604, 190] width 67 height 11
